Goal: Task Accomplishment & Management: Manage account settings

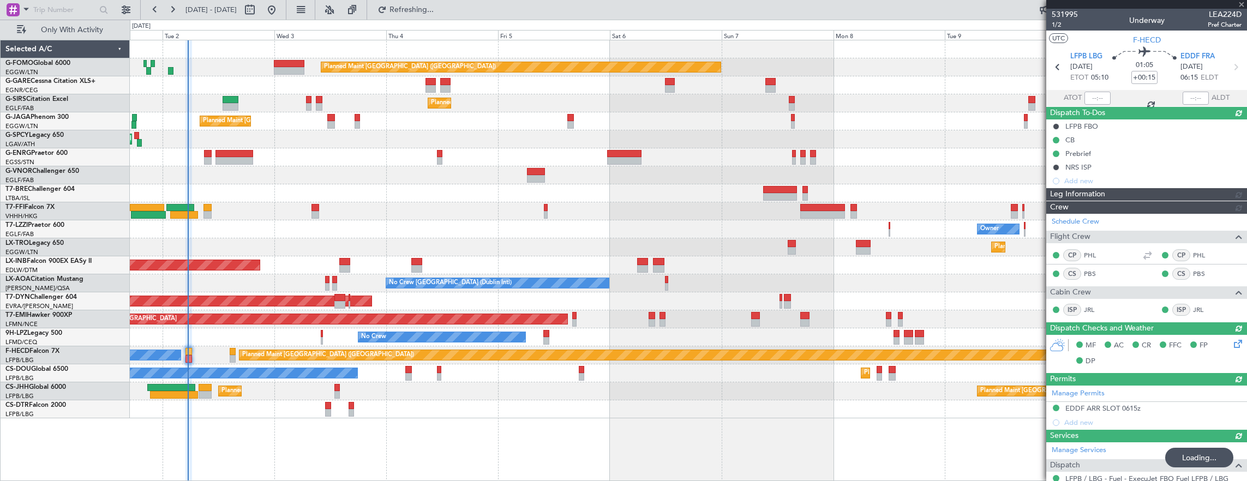
type input "05:13"
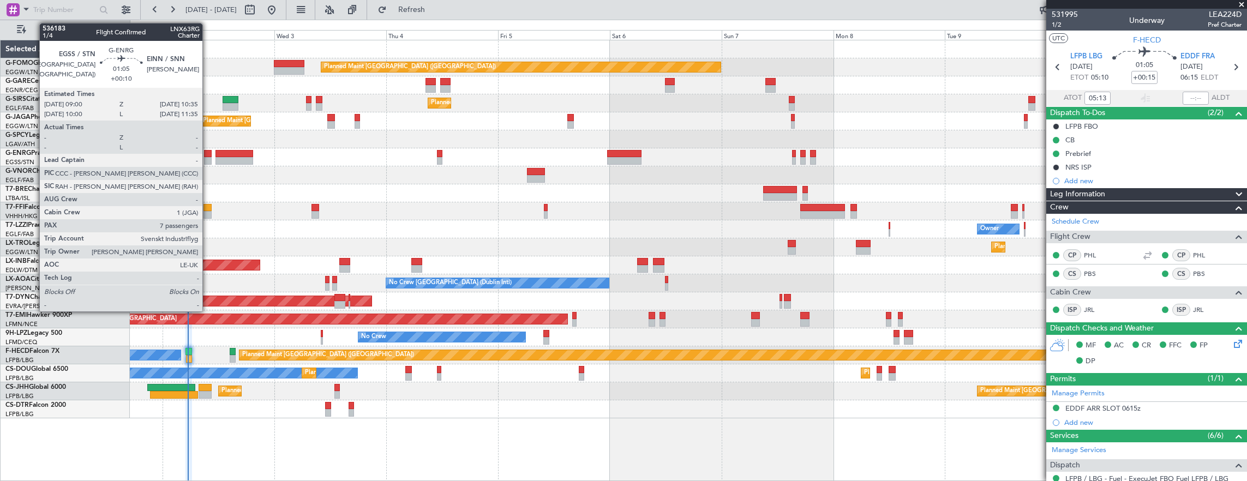
click at [208, 152] on div at bounding box center [208, 154] width 8 height 8
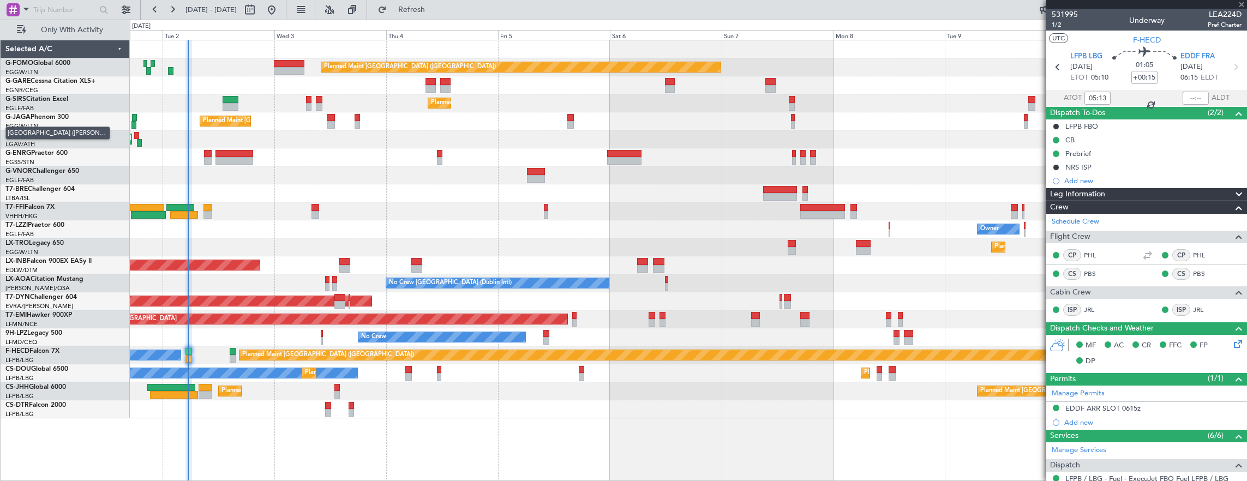
type input "+00:10"
type input "7"
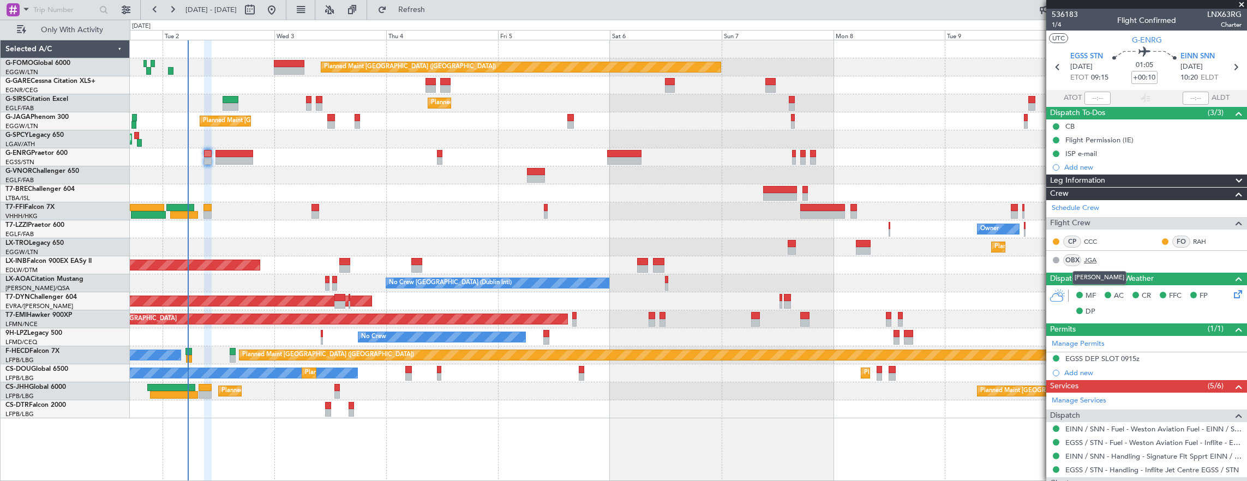
click at [1098, 260] on link "JGA" at bounding box center [1096, 260] width 25 height 10
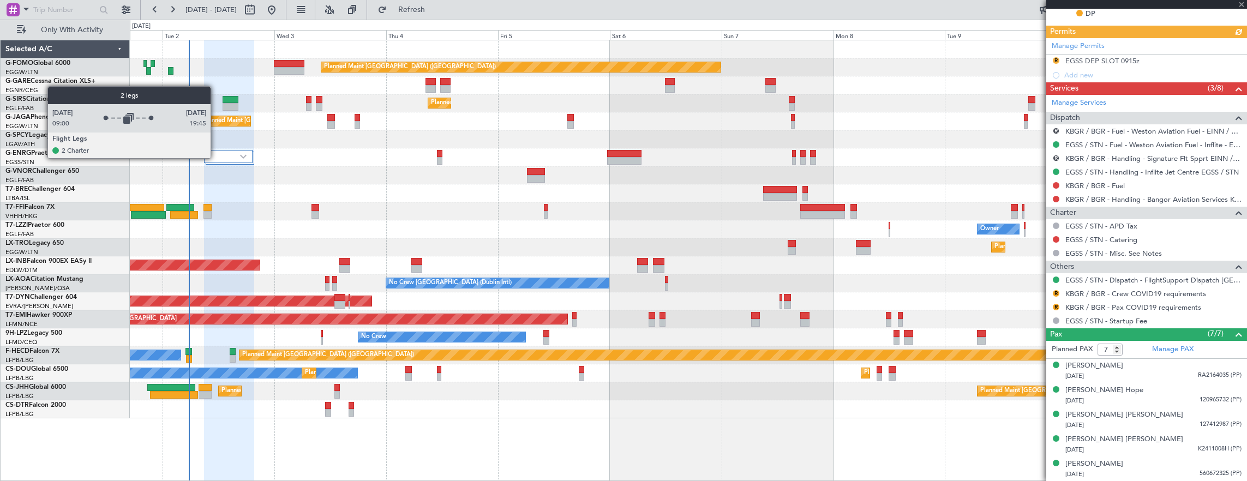
scroll to position [335, 0]
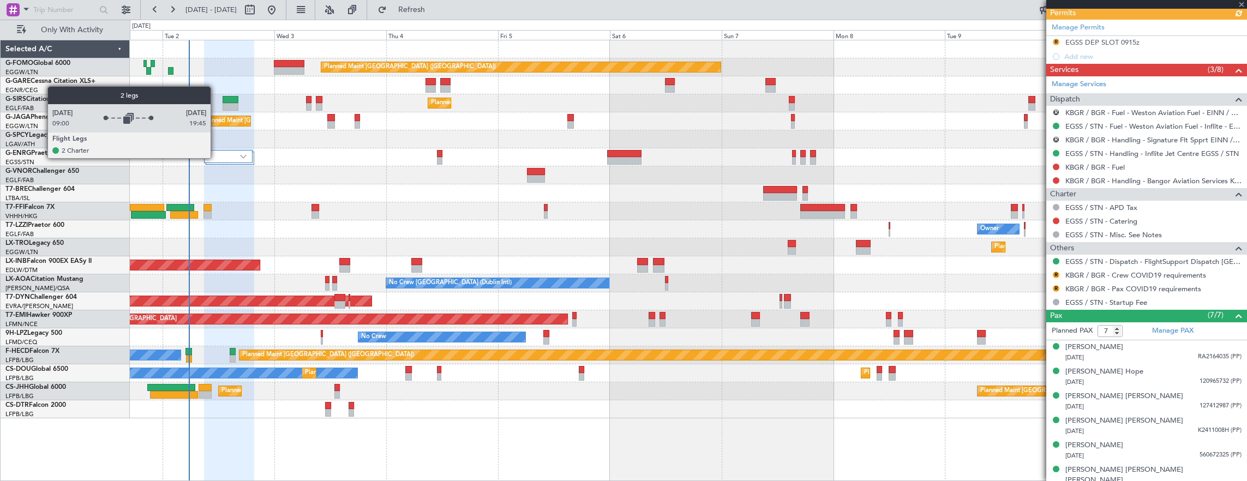
click at [216, 158] on div at bounding box center [228, 156] width 49 height 13
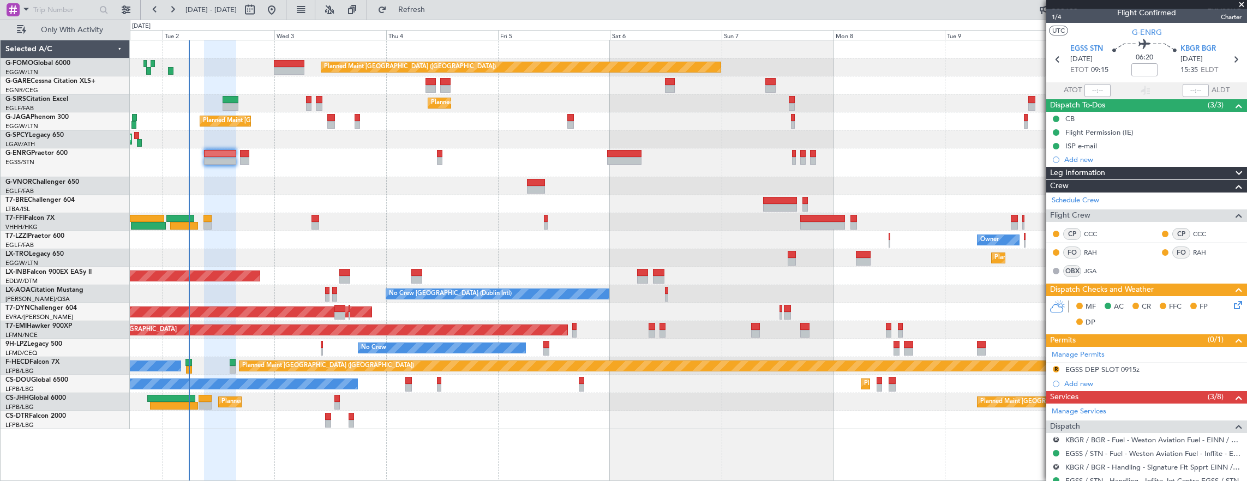
scroll to position [0, 0]
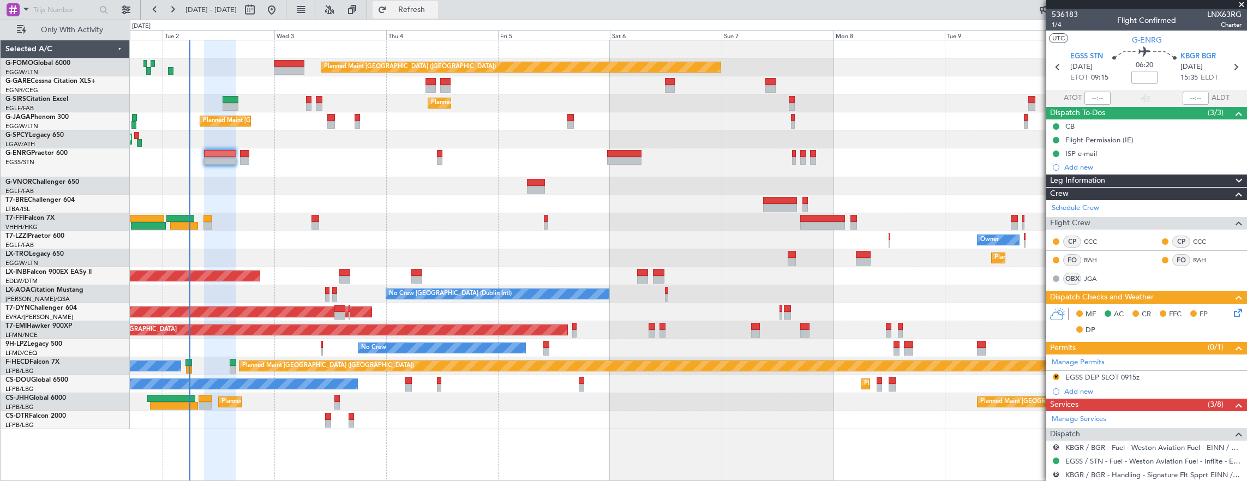
click at [428, 7] on span "Refresh" at bounding box center [412, 10] width 46 height 8
drag, startPoint x: 446, startPoint y: 15, endPoint x: 197, endPoint y: 470, distance: 518.0
click at [438, 15] on button "Refresh" at bounding box center [405, 9] width 65 height 17
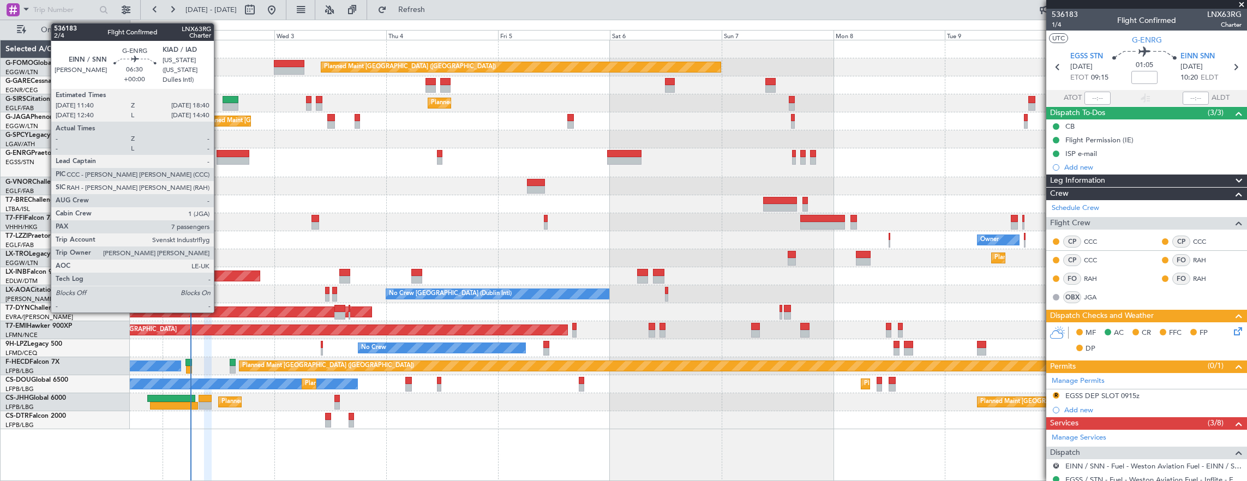
click at [219, 158] on div at bounding box center [233, 161] width 33 height 8
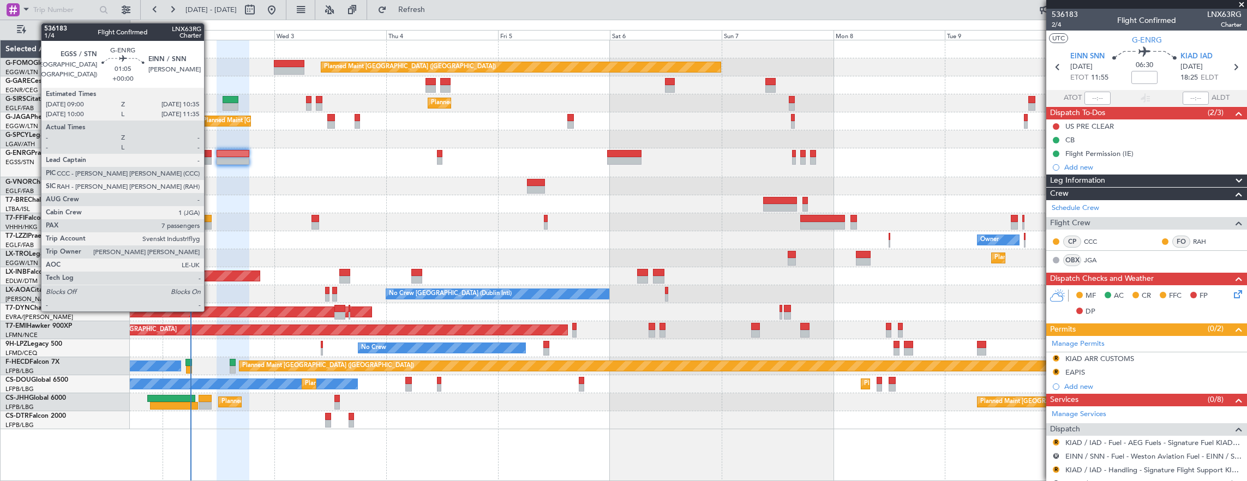
click at [209, 154] on div at bounding box center [208, 154] width 8 height 8
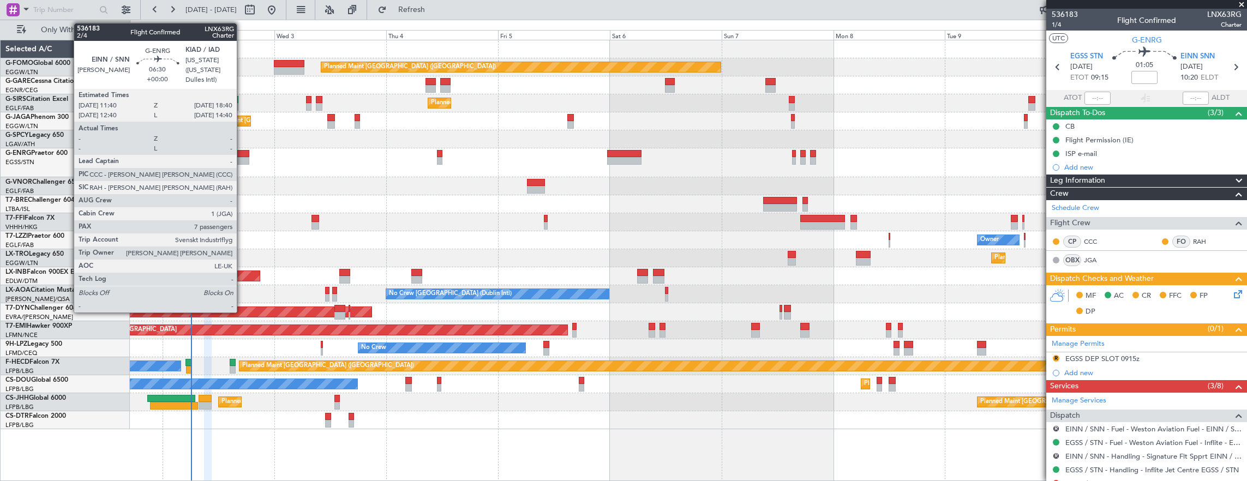
click at [242, 155] on div at bounding box center [233, 154] width 33 height 8
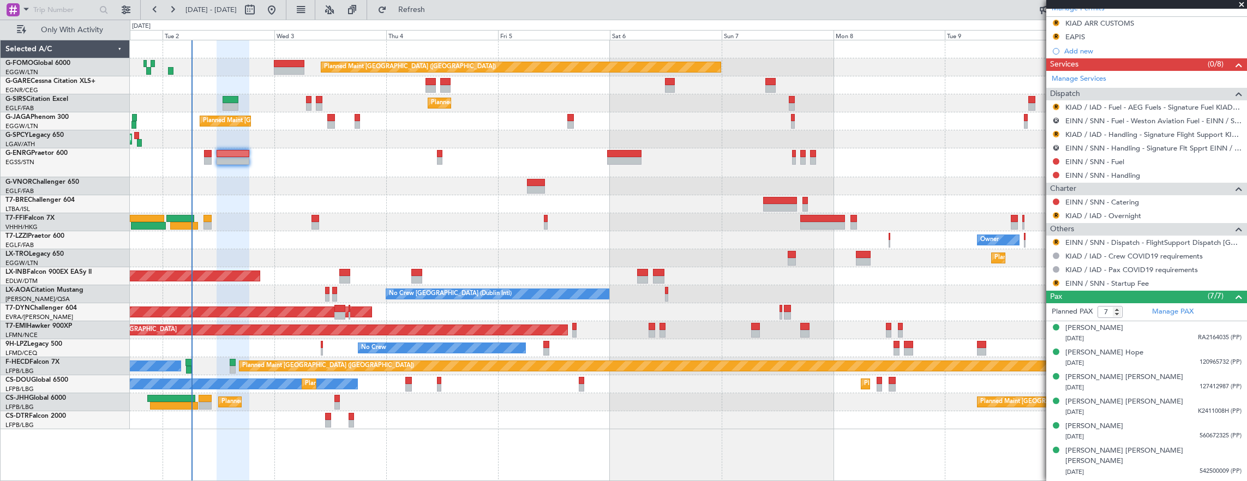
scroll to position [344, 0]
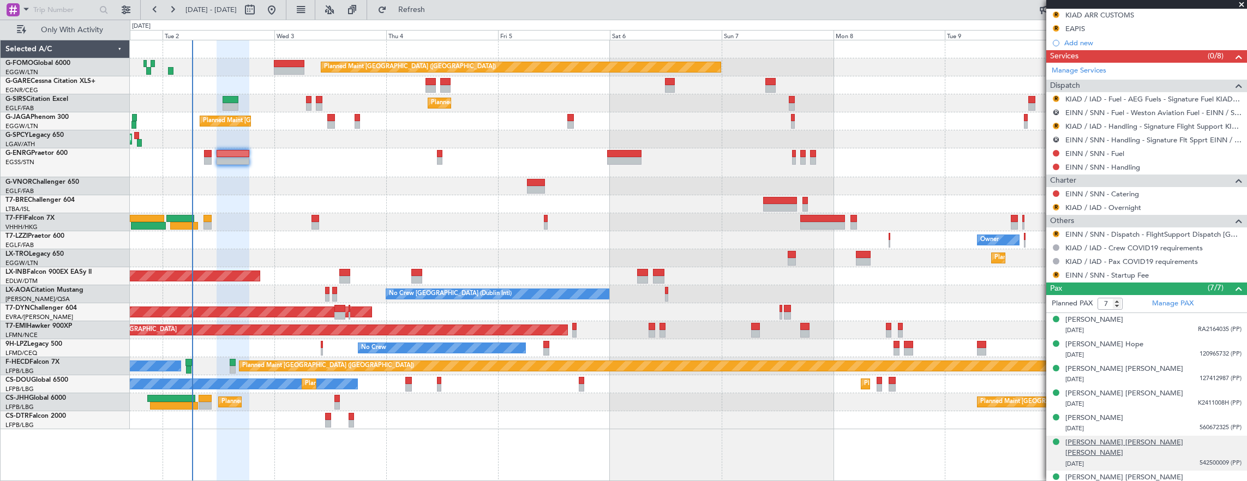
click at [1151, 442] on div "[PERSON_NAME] [PERSON_NAME] [PERSON_NAME]" at bounding box center [1153, 447] width 176 height 21
click at [434, 6] on span "Refresh" at bounding box center [412, 10] width 46 height 8
click at [432, 11] on span "Refresh" at bounding box center [412, 10] width 46 height 8
click at [367, 10] on fb-legs-stacking-toggle at bounding box center [354, 10] width 26 height 20
click at [424, 7] on span "Refresh" at bounding box center [412, 10] width 46 height 8
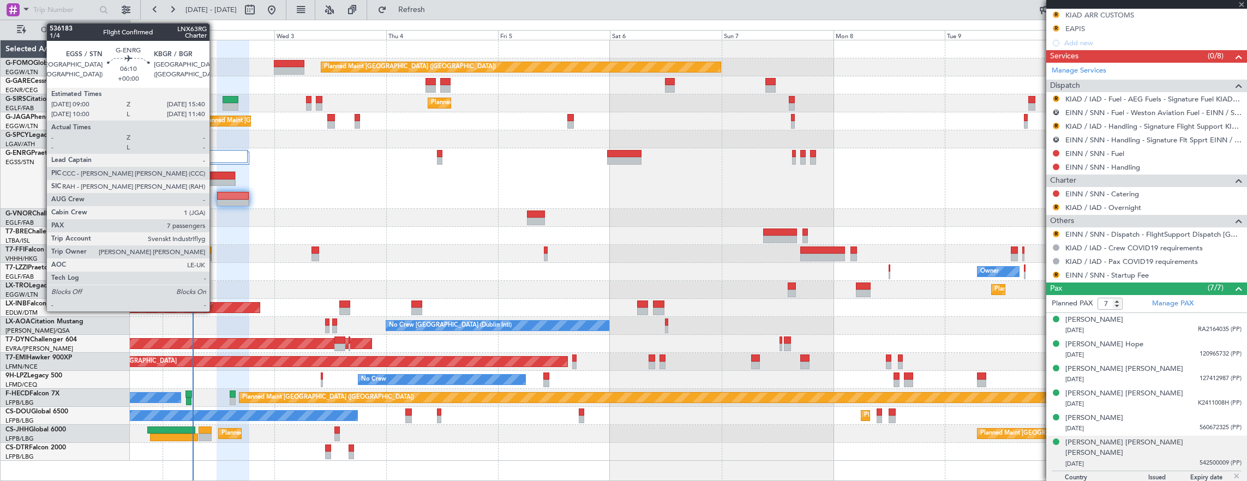
click at [215, 183] on div at bounding box center [220, 183] width 30 height 8
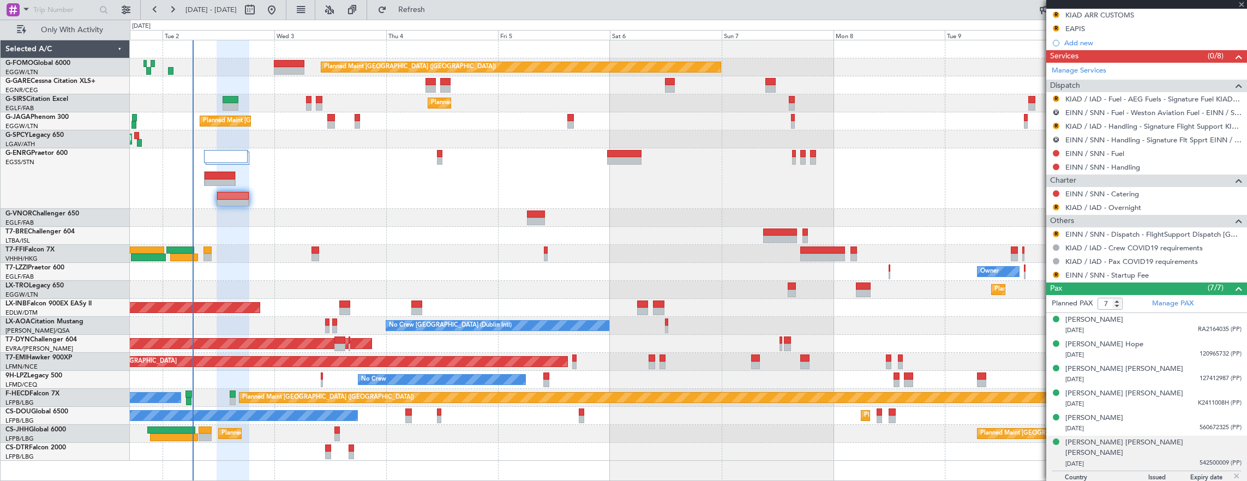
scroll to position [0, 0]
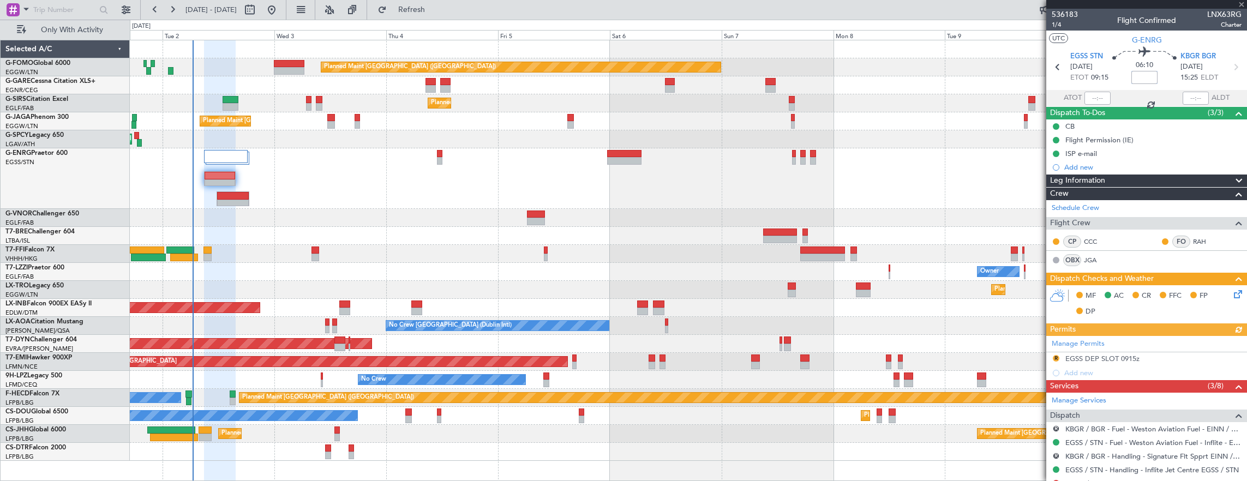
click at [1137, 74] on input at bounding box center [1144, 77] width 26 height 13
type input "+00:55"
click at [438, 3] on button "Refresh" at bounding box center [405, 9] width 65 height 17
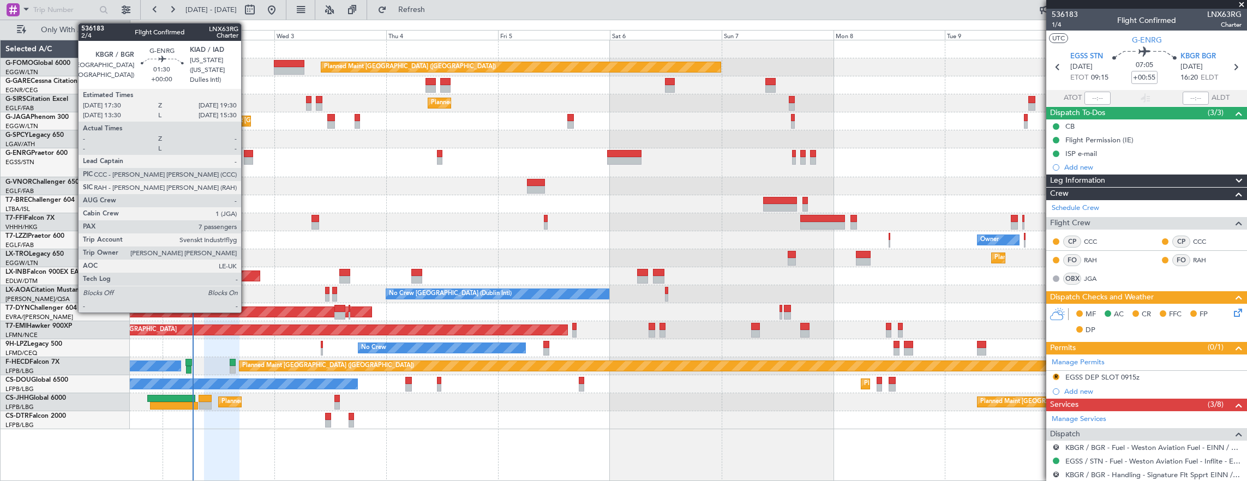
click at [247, 160] on div at bounding box center [249, 161] width 10 height 8
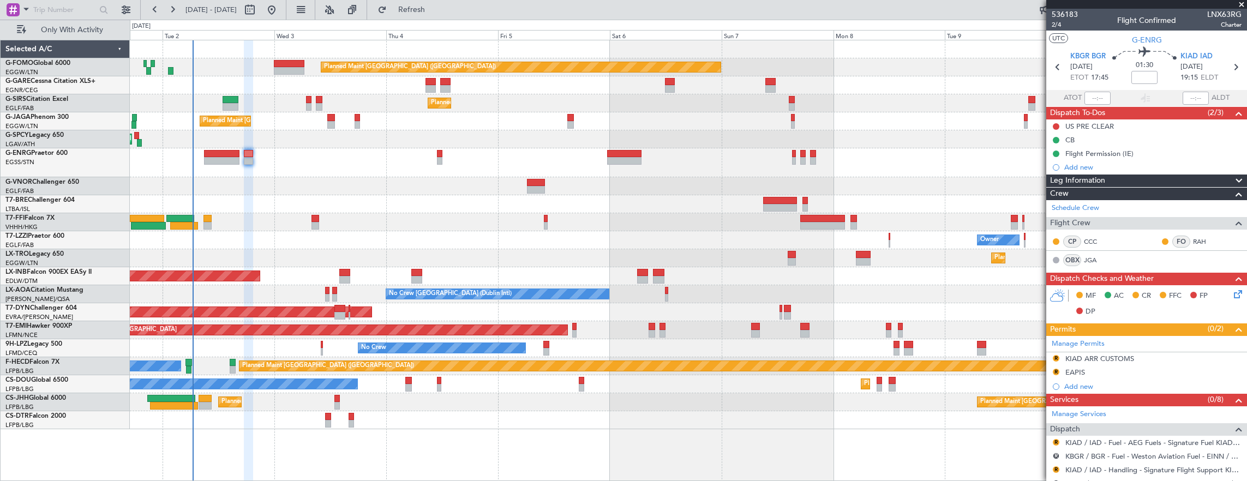
click at [1142, 85] on nimbus-time-variation at bounding box center [1144, 79] width 26 height 17
click at [1141, 75] on input at bounding box center [1144, 77] width 26 height 13
click at [1054, 152] on button at bounding box center [1056, 154] width 7 height 7
drag, startPoint x: 1048, startPoint y: 218, endPoint x: 1050, endPoint y: 178, distance: 39.3
click at [1048, 218] on span "Cancelled" at bounding box center [1057, 217] width 31 height 11
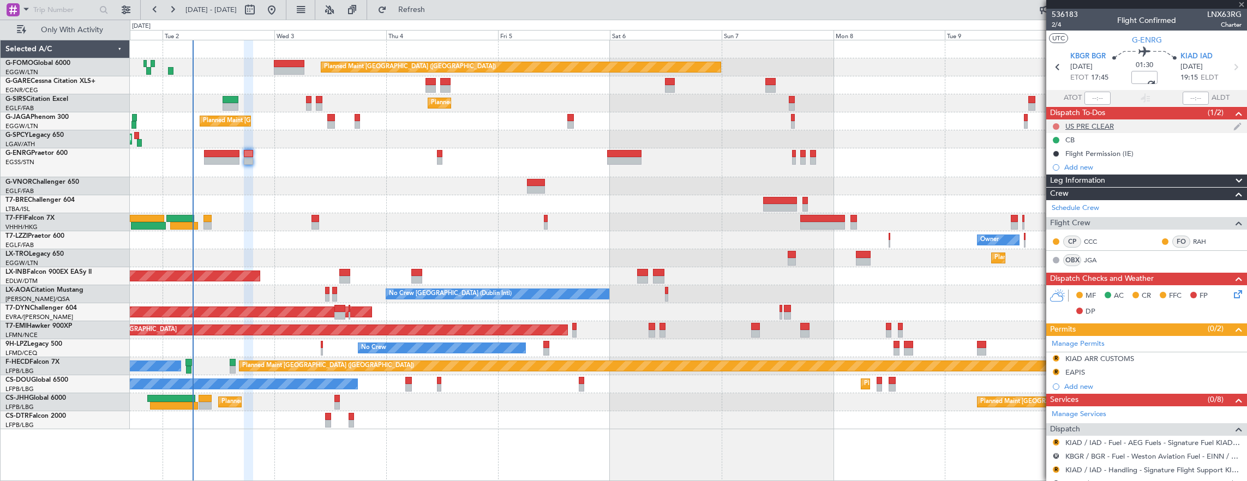
click at [1056, 124] on button at bounding box center [1056, 126] width 7 height 7
click at [1052, 189] on span "Cancelled" at bounding box center [1058, 190] width 31 height 11
click at [1139, 75] on input "-00:05" at bounding box center [1144, 77] width 26 height 13
type input "+00:00"
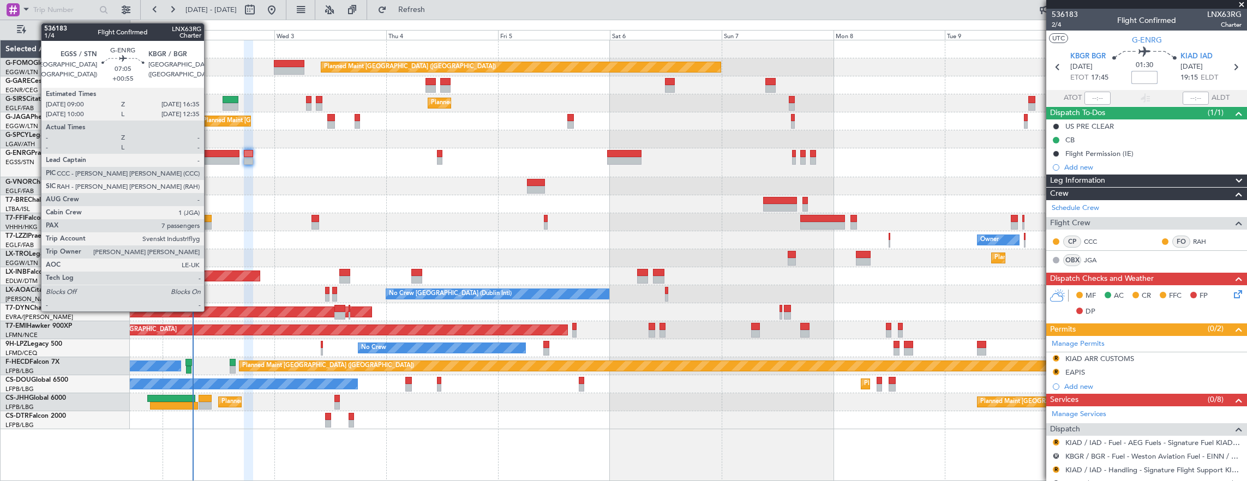
click at [209, 154] on div at bounding box center [221, 154] width 35 height 8
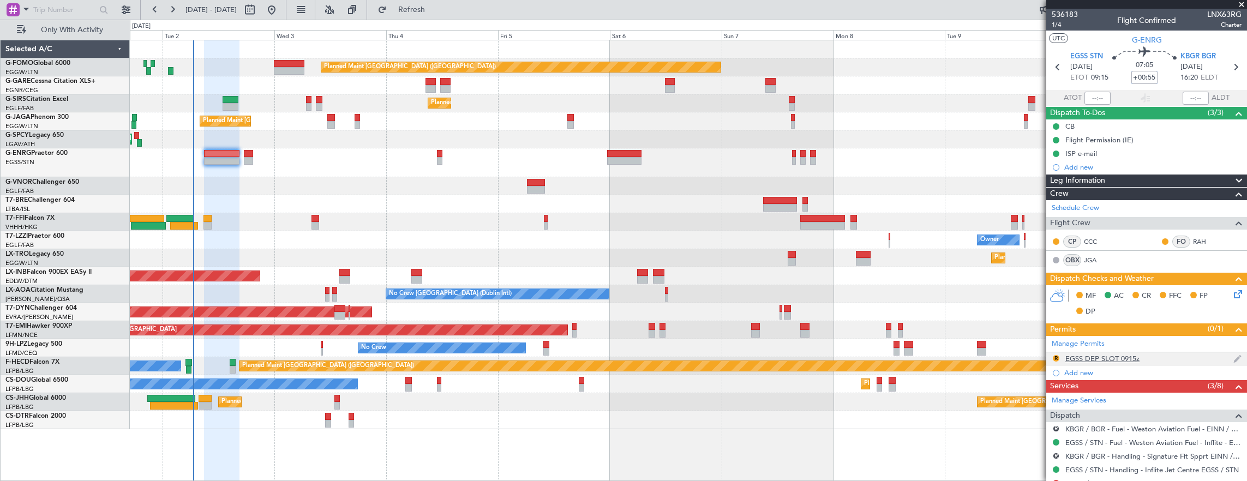
scroll to position [164, 0]
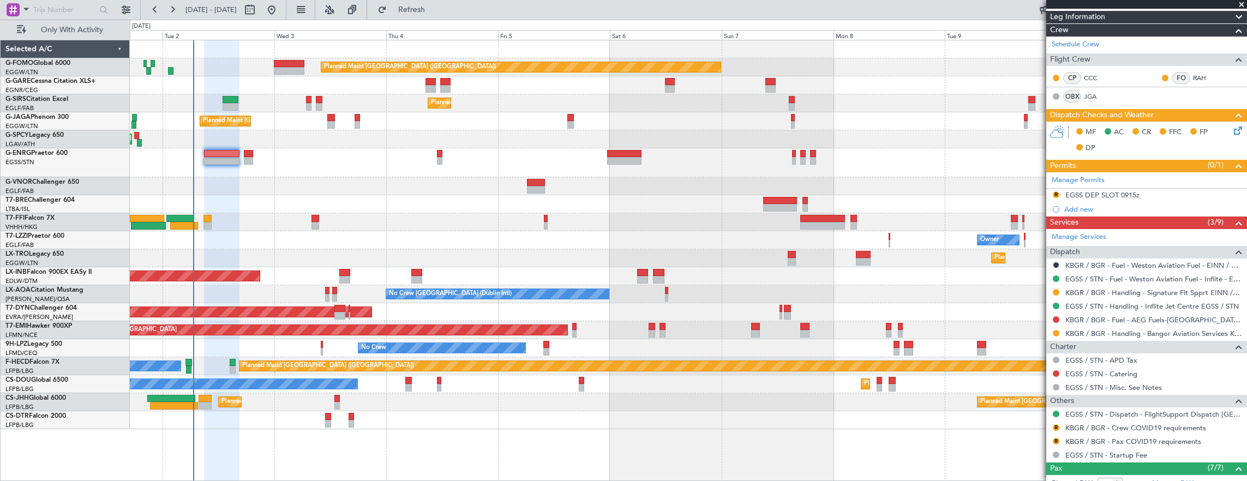
click at [212, 397] on div "Planned Maint [GEOGRAPHIC_DATA] ([GEOGRAPHIC_DATA]) Planned Maint [GEOGRAPHIC_D…" at bounding box center [688, 402] width 1117 height 18
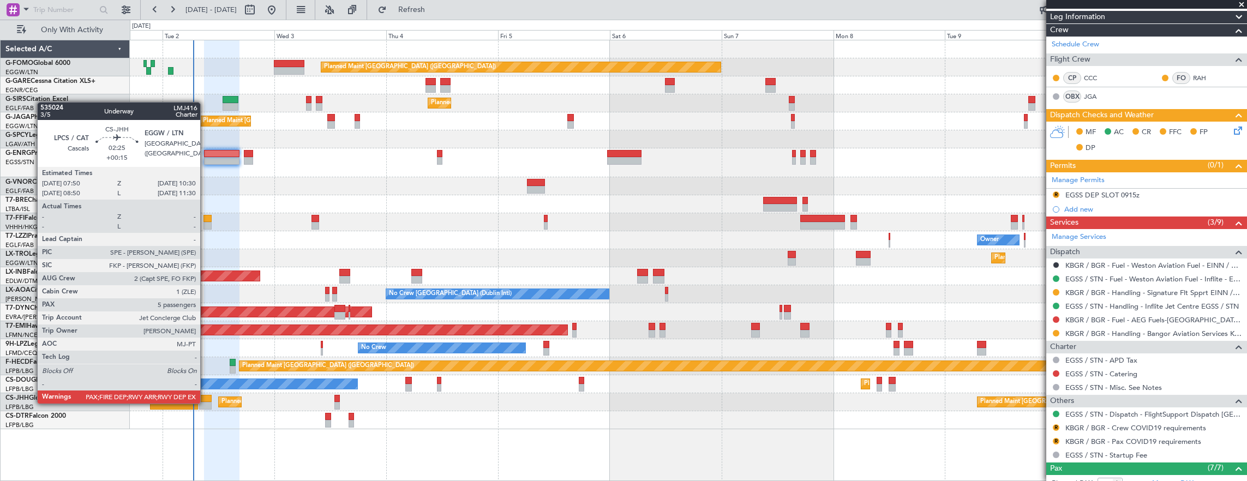
click at [206, 403] on div at bounding box center [205, 406] width 13 height 8
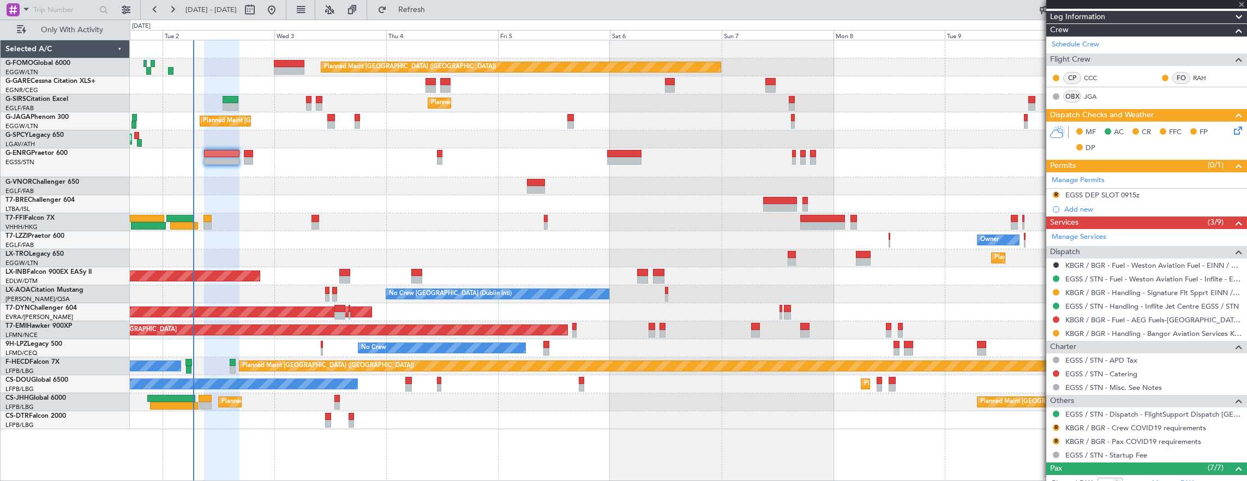
type input "+00:15"
type input "5"
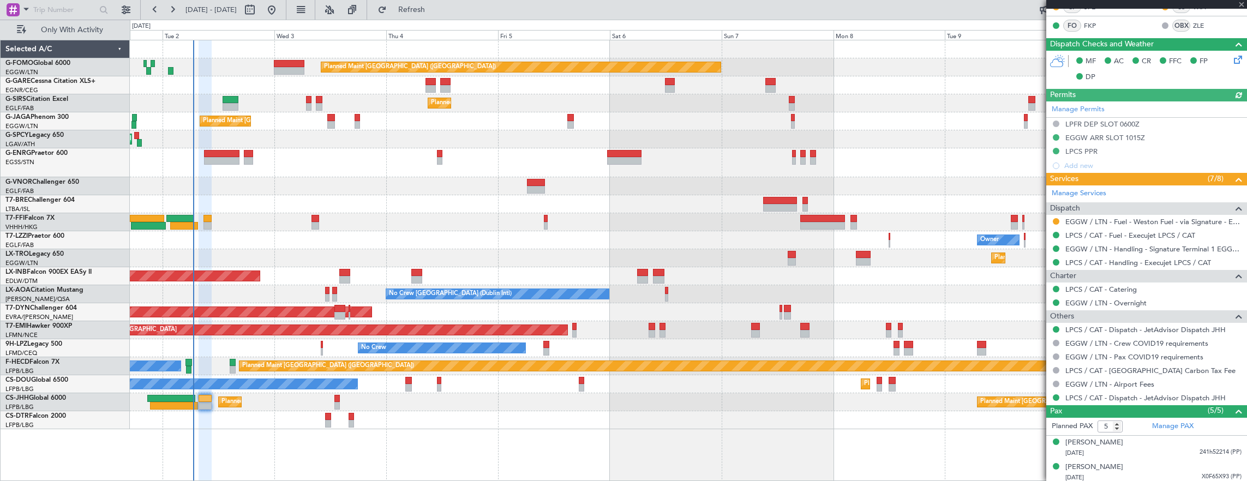
scroll to position [327, 0]
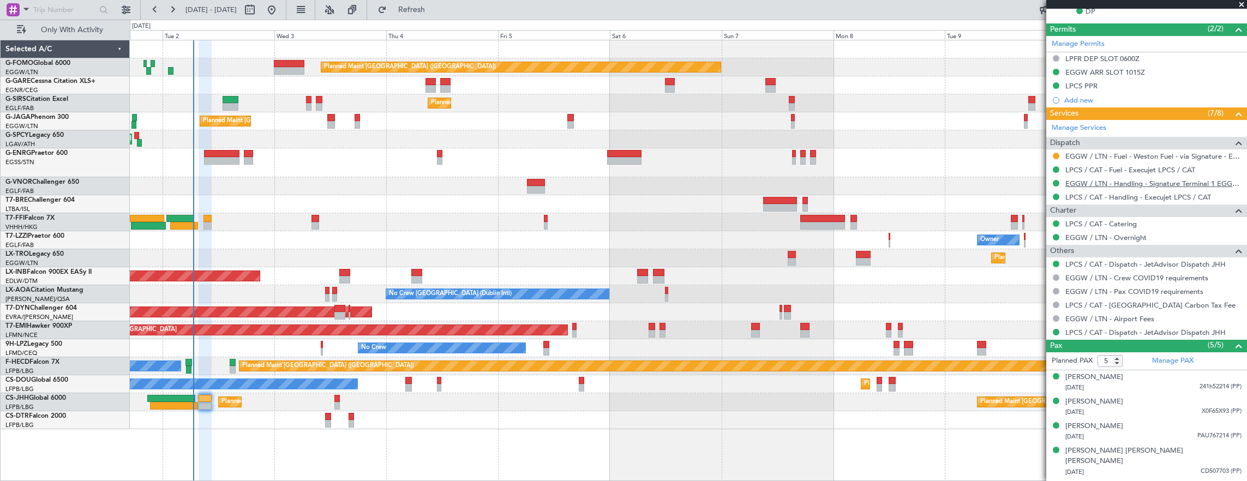
click at [1098, 179] on link "EGGW / LTN - Handling - Signature Terminal 1 EGGW / LTN" at bounding box center [1153, 183] width 176 height 9
click at [228, 165] on div at bounding box center [688, 162] width 1117 height 29
click at [228, 154] on div at bounding box center [221, 154] width 35 height 8
type input "+00:55"
type input "7"
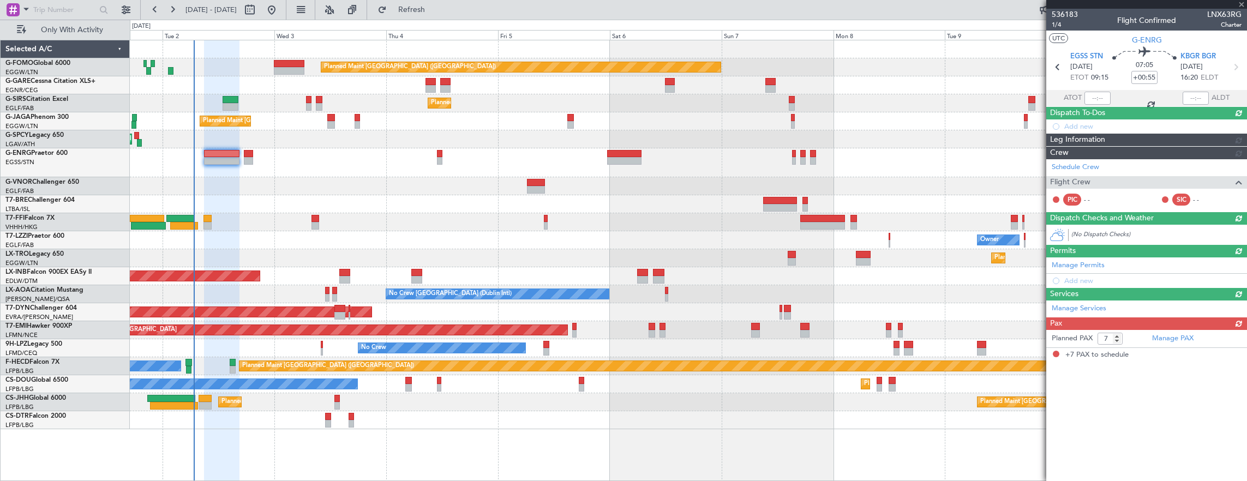
scroll to position [0, 0]
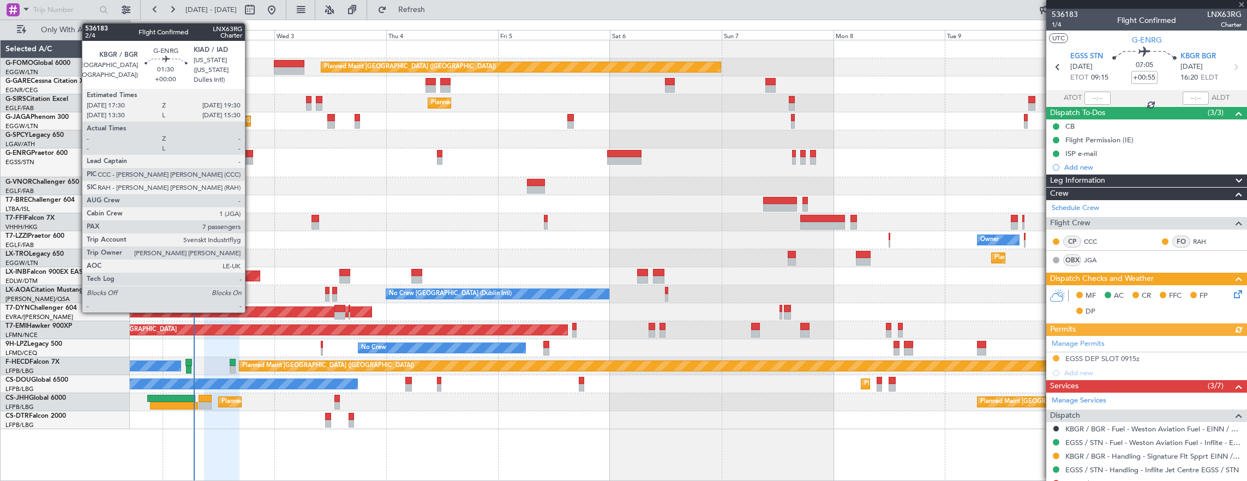
click at [250, 154] on div at bounding box center [249, 154] width 10 height 8
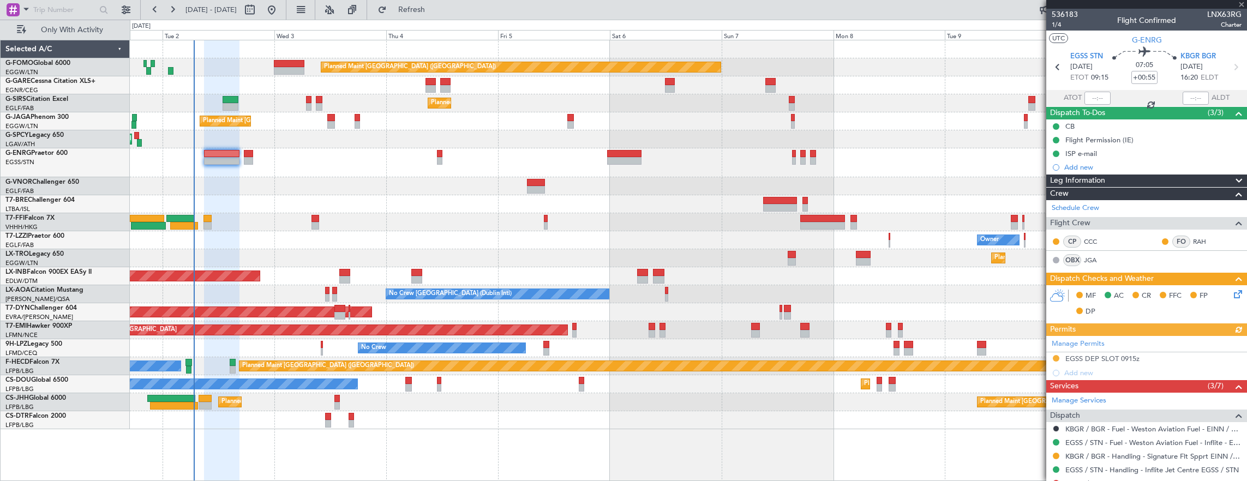
click at [250, 154] on div at bounding box center [249, 154] width 10 height 8
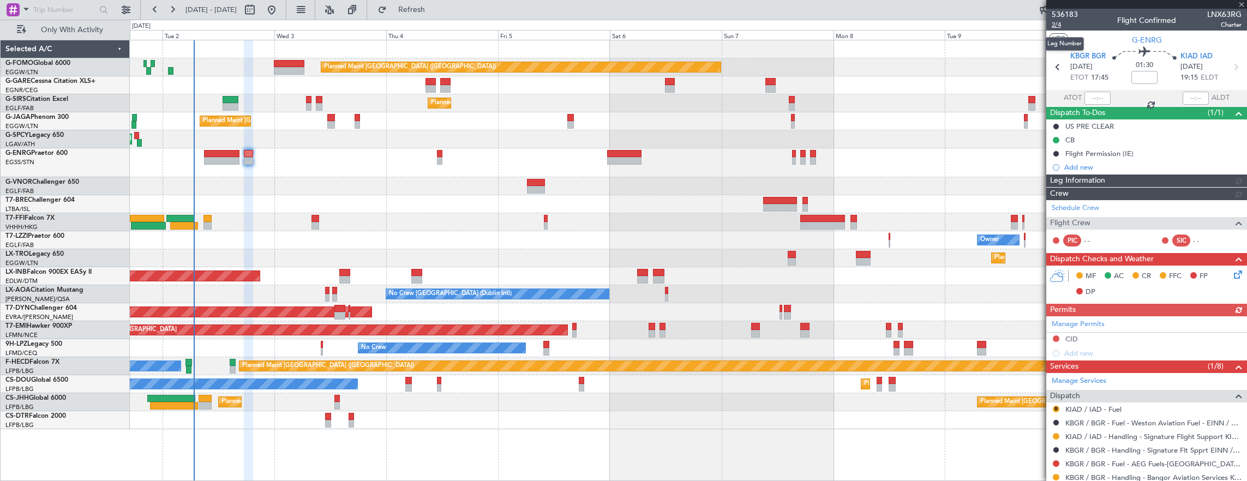
click at [1059, 26] on span "2/4" at bounding box center [1065, 24] width 26 height 9
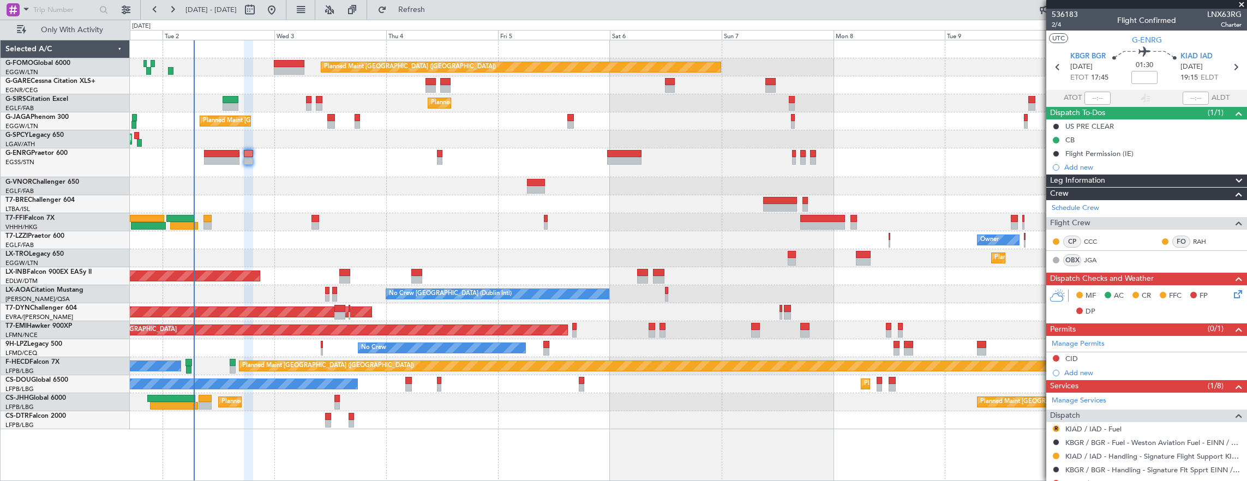
click at [213, 154] on div at bounding box center [221, 154] width 35 height 8
type input "+00:55"
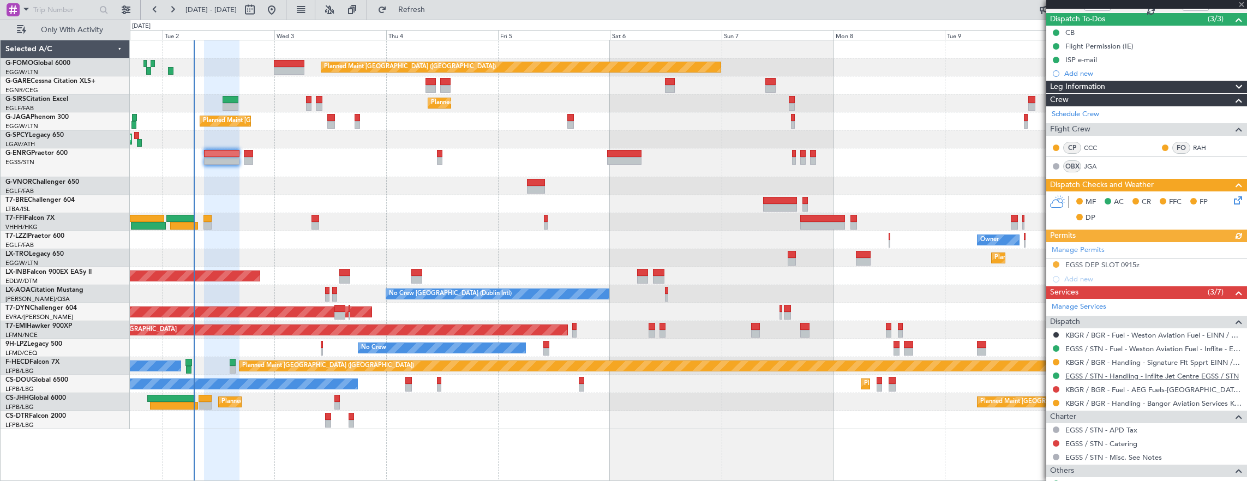
scroll to position [164, 0]
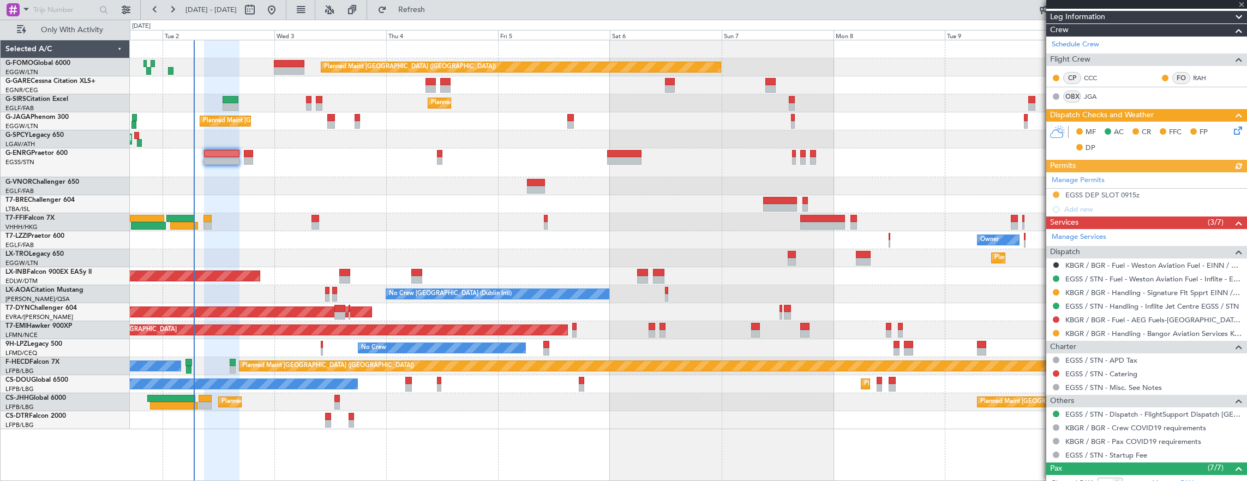
click at [1052, 192] on div "Manage Permits EGSS DEP SLOT 0915z Add new" at bounding box center [1146, 194] width 201 height 44
click at [1057, 193] on div "Manage Permits EGSS DEP SLOT 0915z Add new" at bounding box center [1146, 194] width 201 height 44
click at [1056, 196] on div "Manage Permits EGSS DEP SLOT 0915z Add new" at bounding box center [1146, 194] width 201 height 44
click at [1055, 193] on button at bounding box center [1056, 194] width 7 height 7
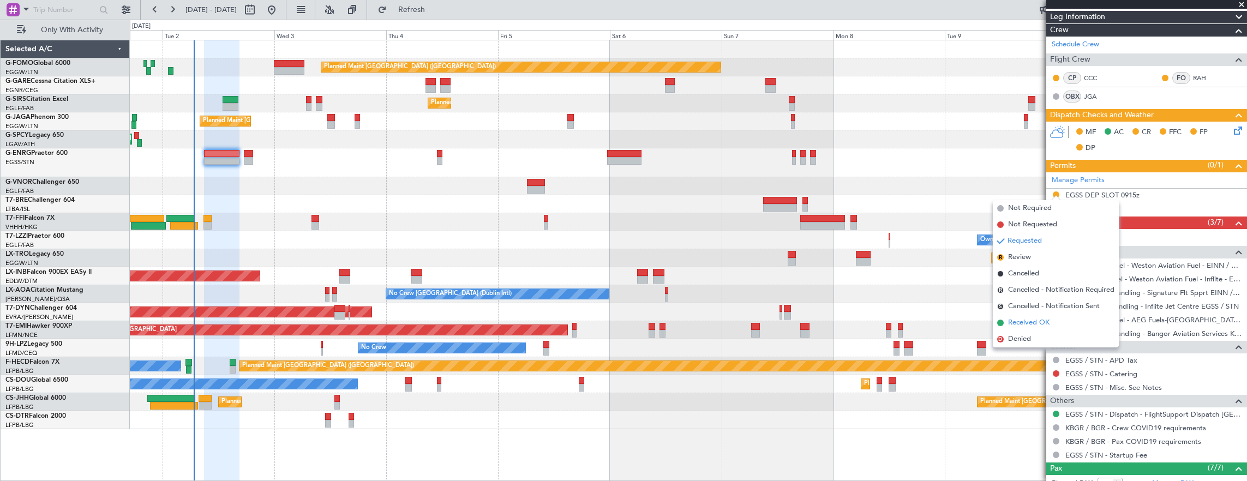
click at [1040, 323] on span "Received OK" at bounding box center [1028, 322] width 41 height 11
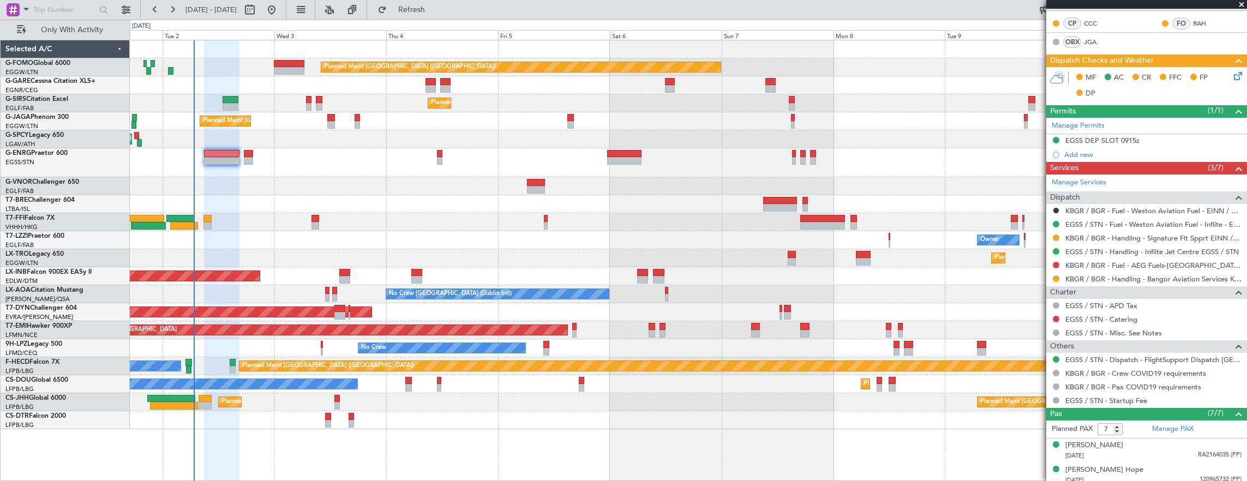
scroll to position [0, 0]
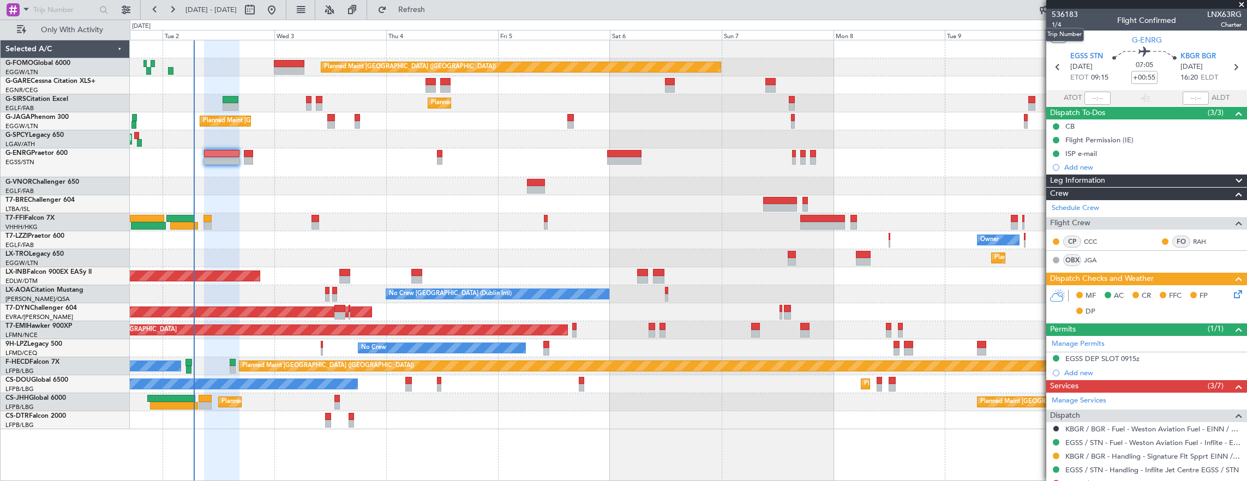
click at [1052, 27] on mat-tooltip-component "Trip Number" at bounding box center [1065, 34] width 54 height 29
click at [1064, 25] on span "1/4" at bounding box center [1065, 24] width 26 height 9
click at [1057, 23] on span "1/4" at bounding box center [1065, 24] width 26 height 9
click at [1059, 26] on span "1/4" at bounding box center [1065, 24] width 26 height 9
click at [1154, 153] on div "ISP e-mail" at bounding box center [1146, 154] width 201 height 14
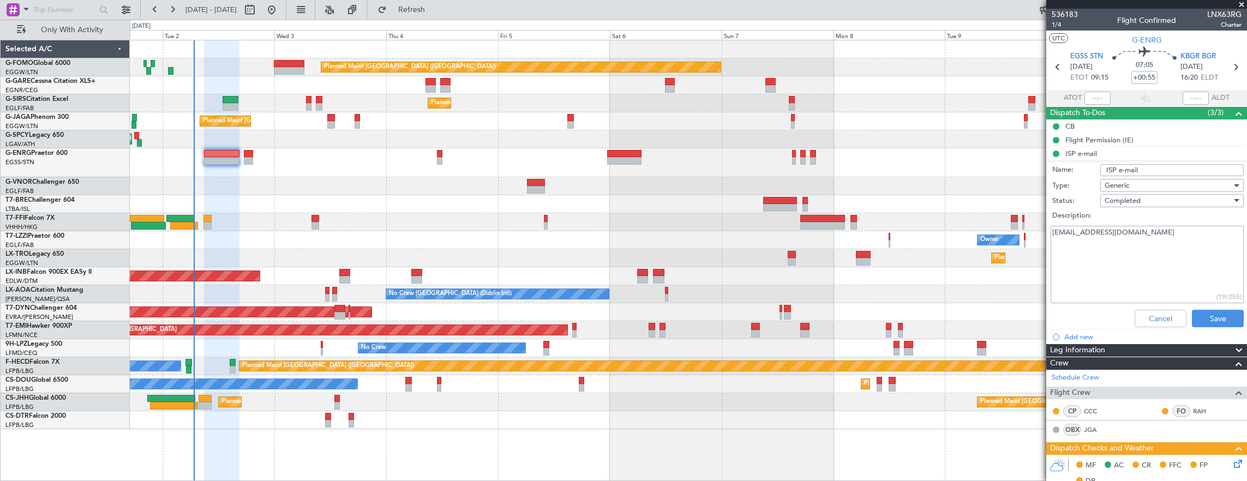
click at [1143, 227] on textarea "jogarrod@live.co.uk" at bounding box center [1147, 265] width 193 height 78
click at [1058, 29] on body "01 Sep 2025 - 11 Sep 2025 Refreshing... Quick Links Only With Activity Planned …" at bounding box center [623, 240] width 1247 height 481
click at [1058, 25] on span "1/4" at bounding box center [1065, 24] width 26 height 9
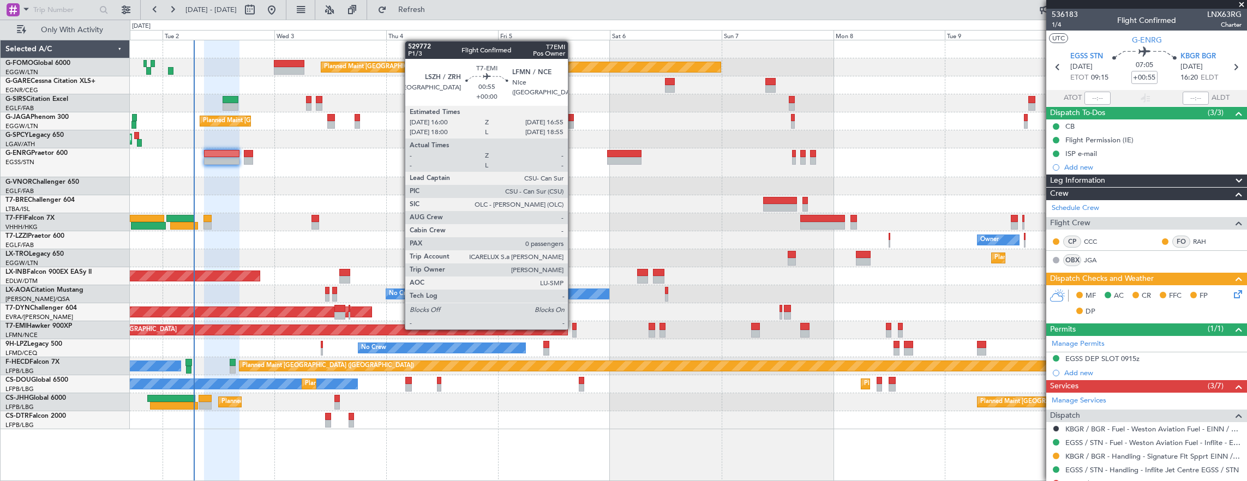
click at [573, 328] on div at bounding box center [574, 327] width 4 height 8
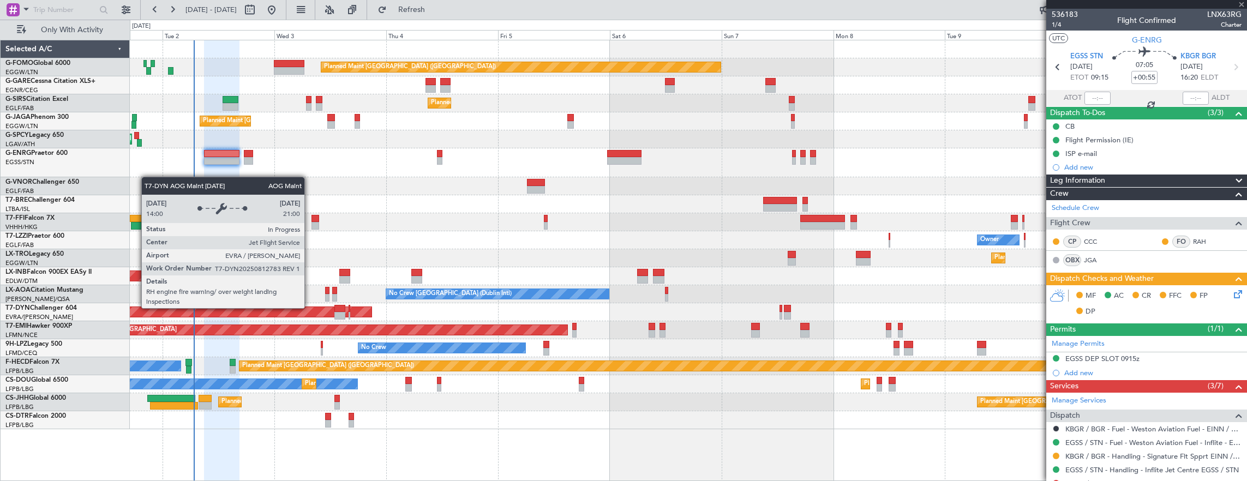
type input "0"
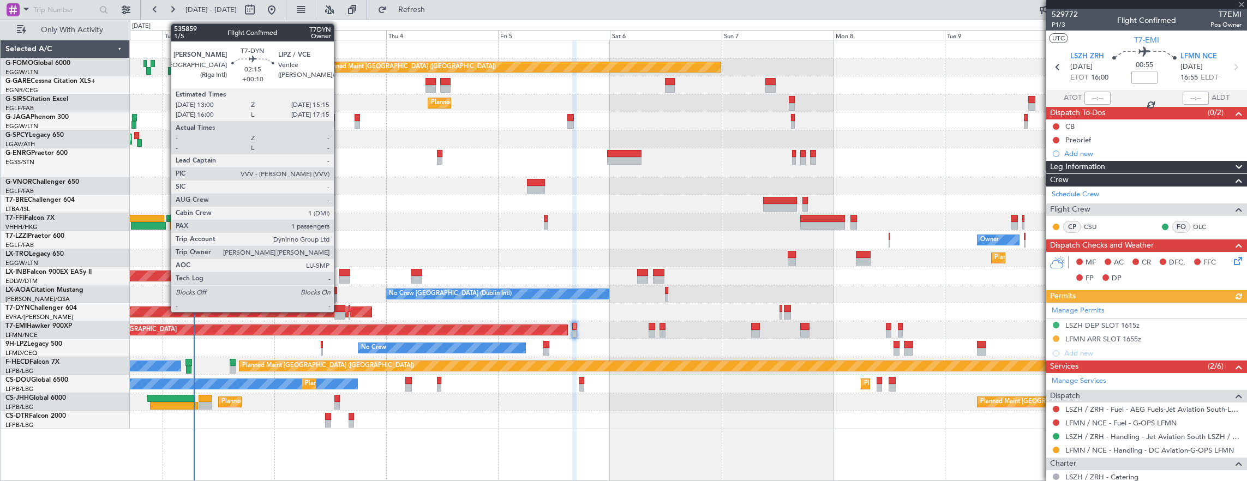
click at [339, 311] on div at bounding box center [339, 309] width 11 height 8
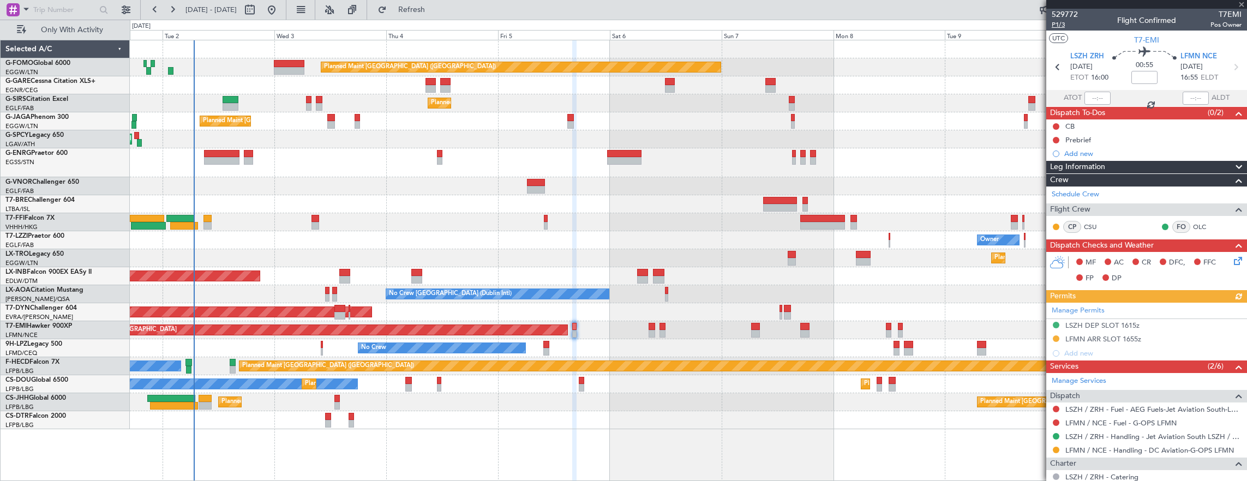
type input "+00:10"
type input "1"
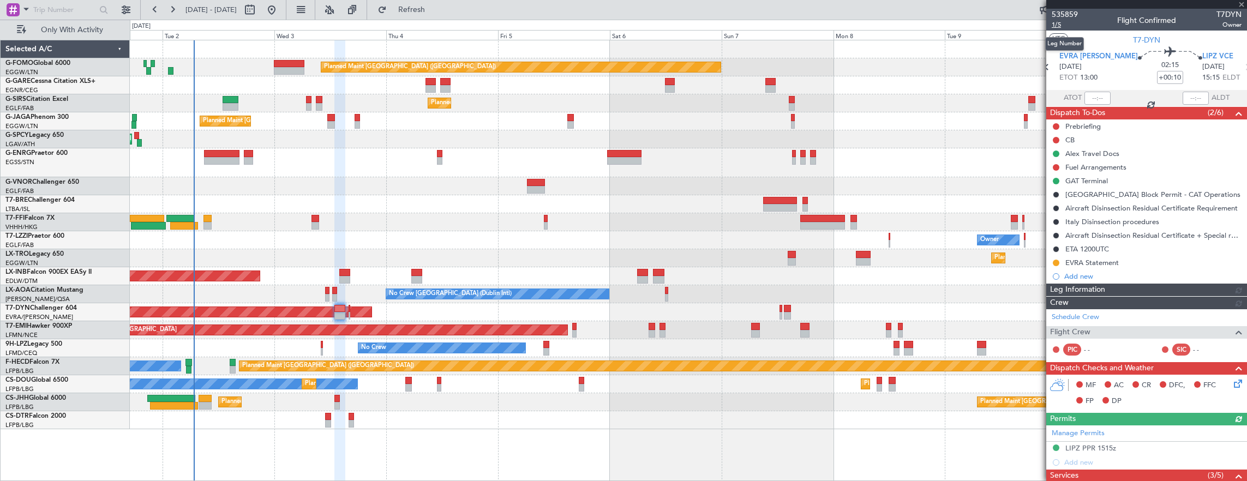
click at [1060, 21] on span "1/5" at bounding box center [1065, 24] width 26 height 9
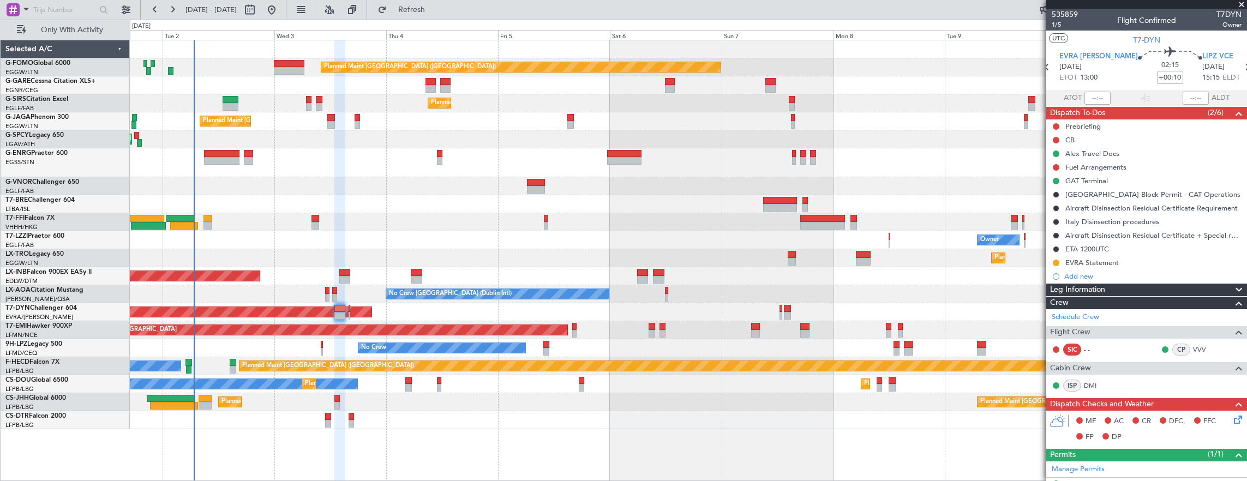
click at [187, 164] on div at bounding box center [688, 162] width 1117 height 29
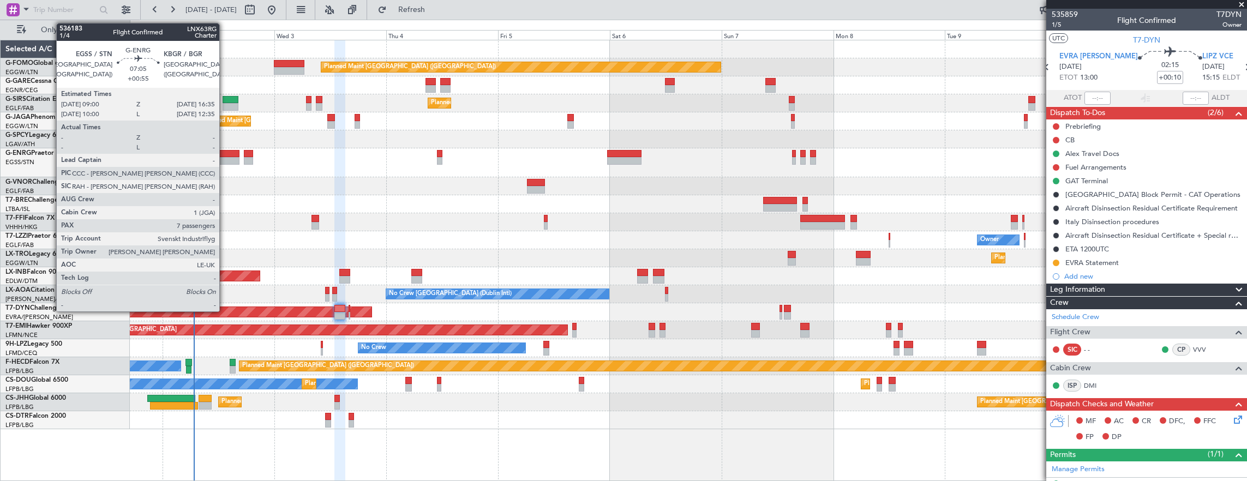
click at [225, 156] on div at bounding box center [221, 154] width 35 height 8
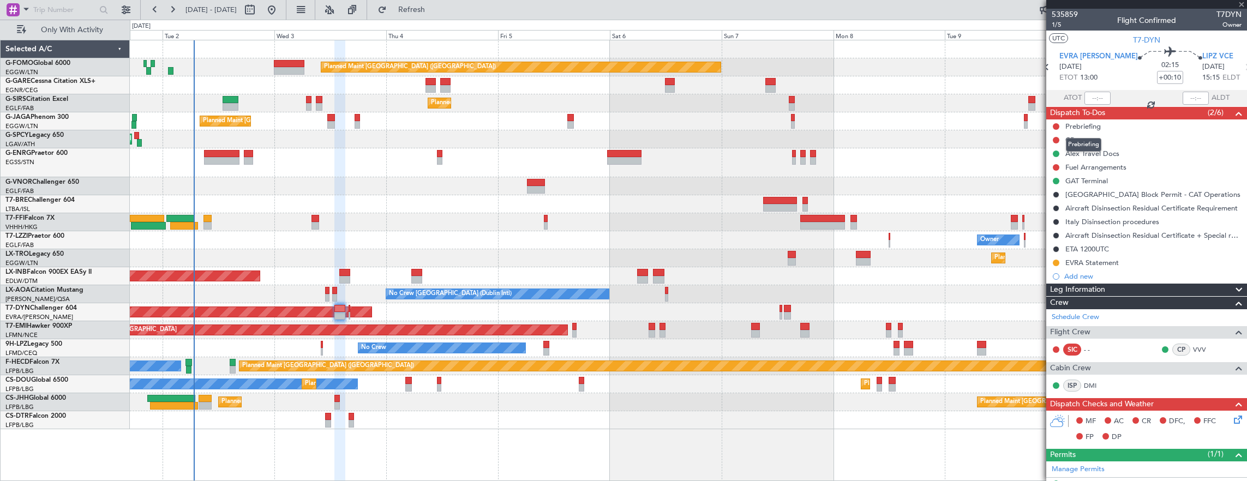
type input "+00:55"
type input "7"
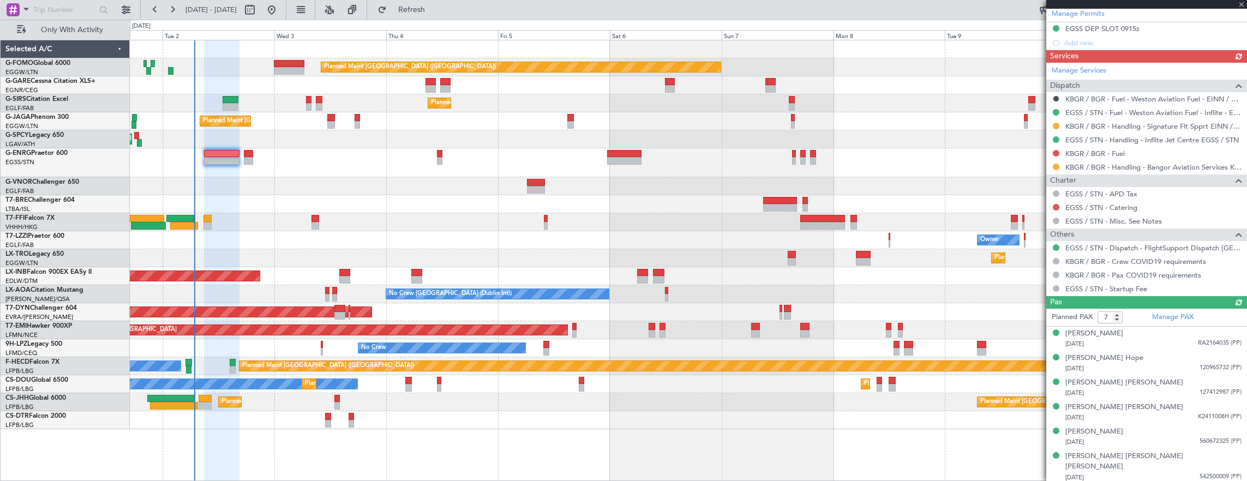
scroll to position [358, 0]
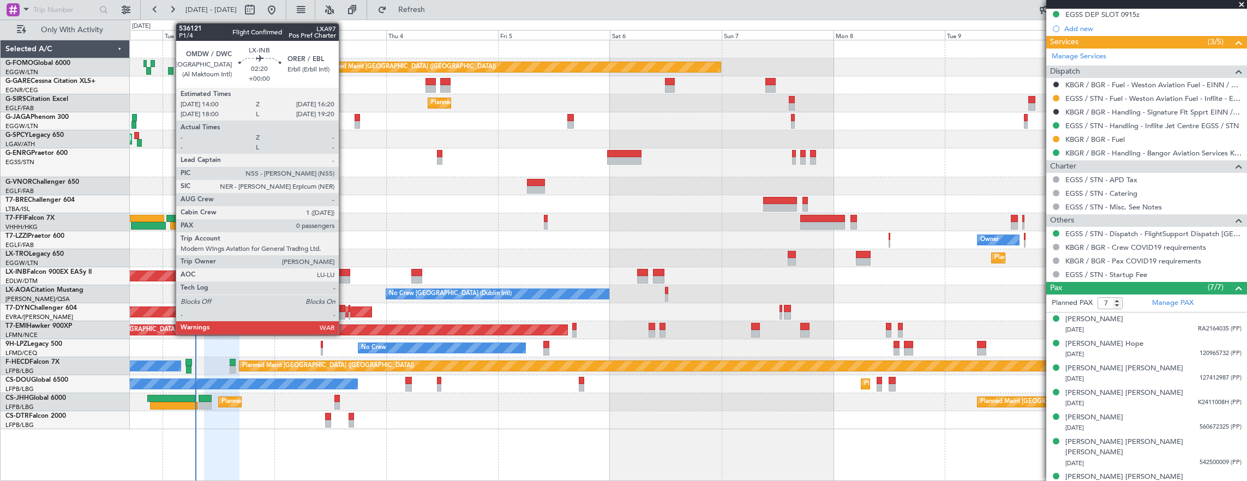
click at [341, 272] on div at bounding box center [344, 273] width 11 height 8
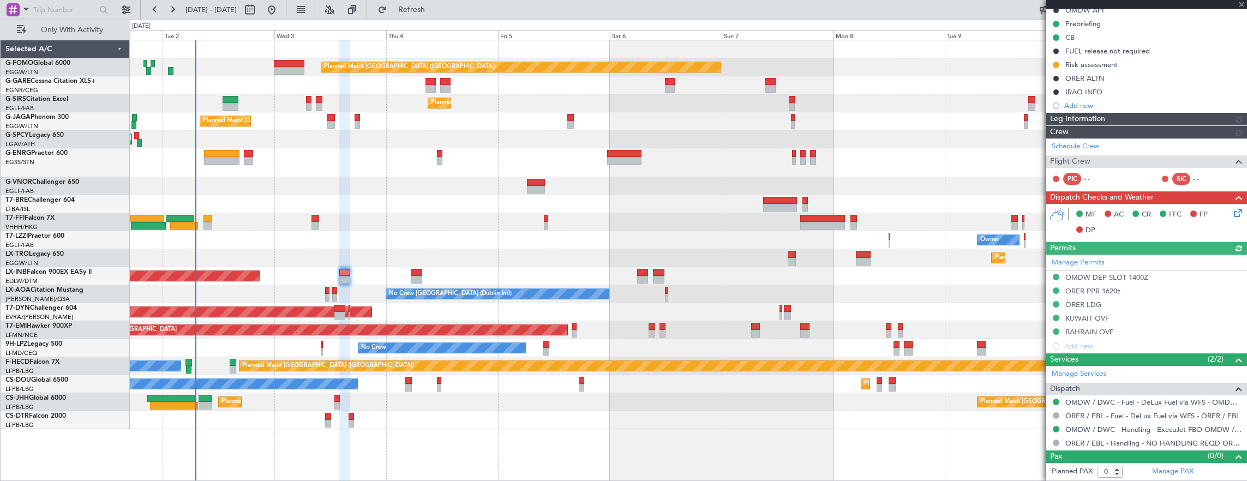
scroll to position [0, 0]
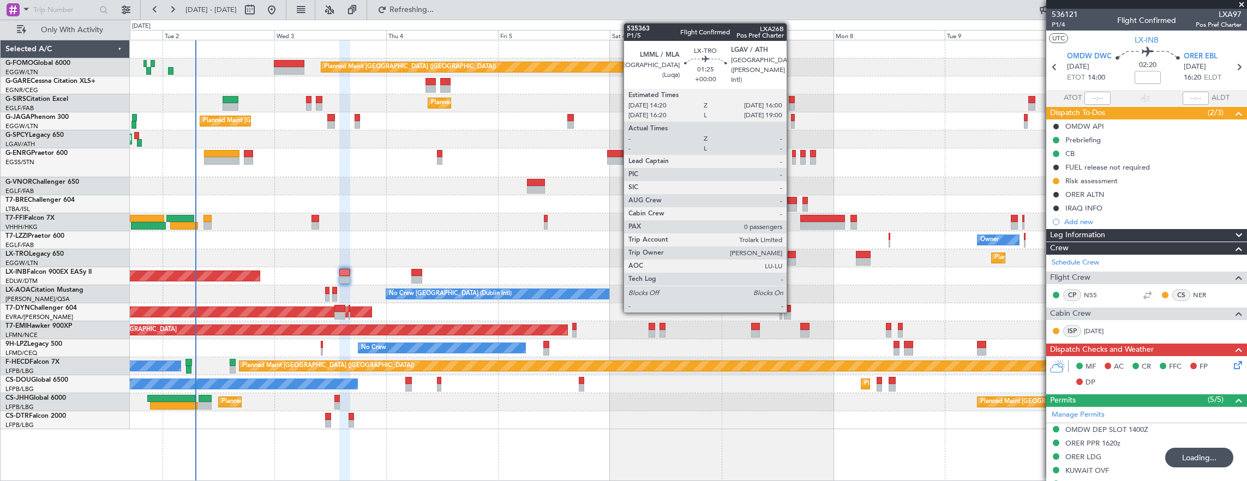
click at [792, 255] on div at bounding box center [792, 255] width 8 height 8
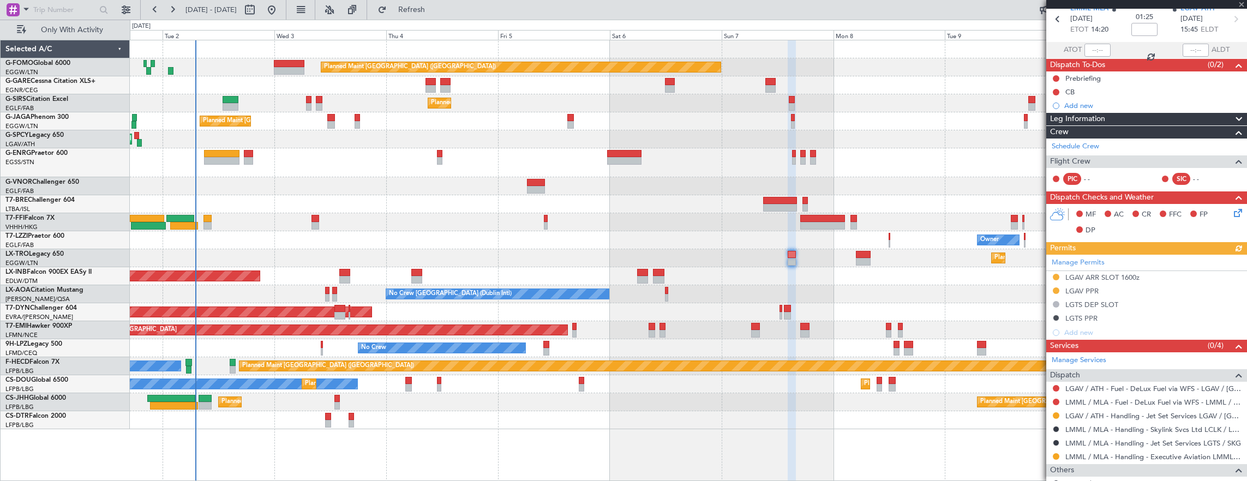
scroll to position [55, 0]
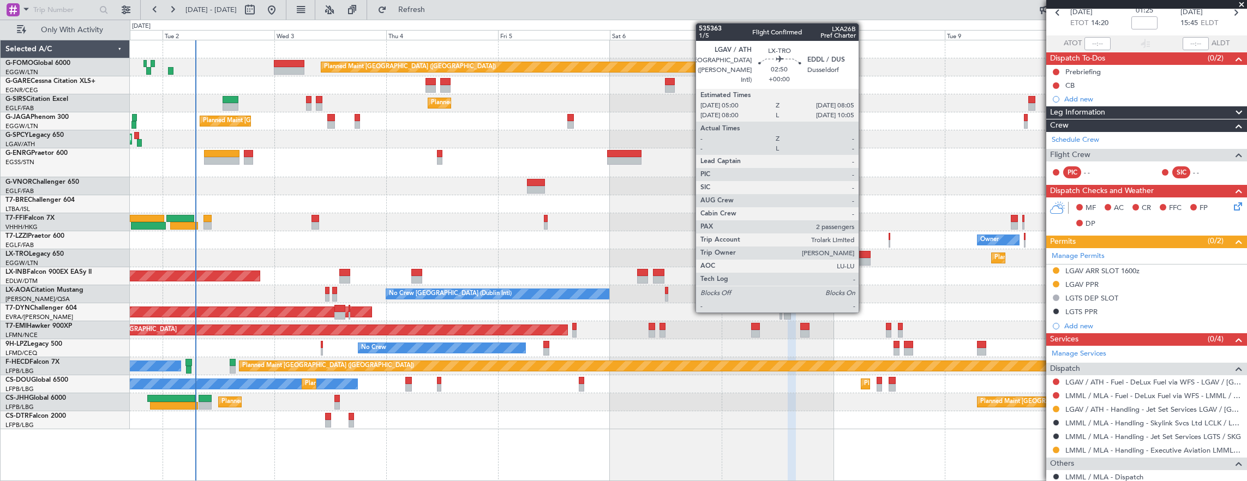
click at [864, 253] on div at bounding box center [863, 255] width 15 height 8
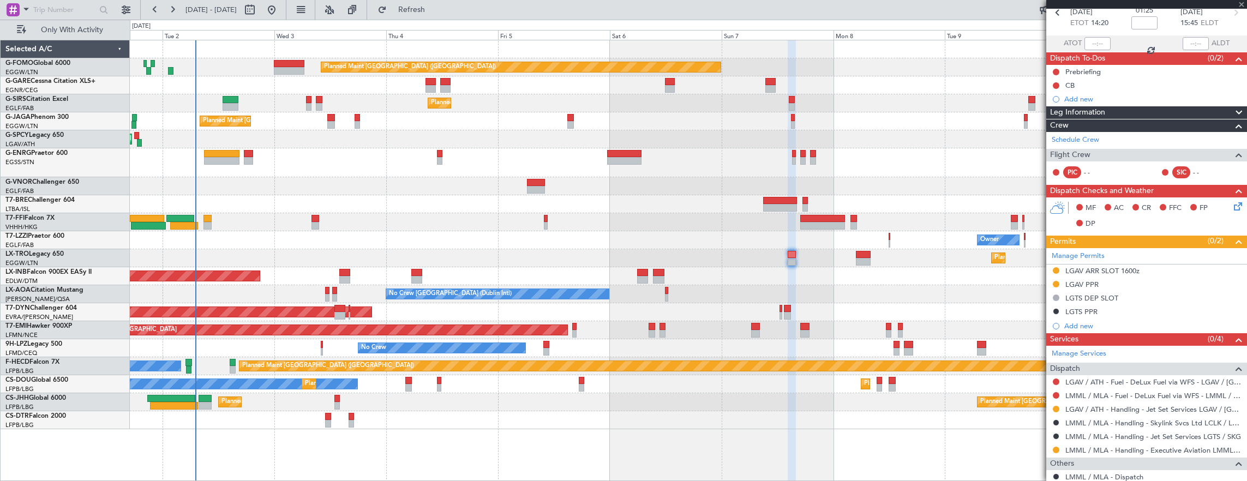
type input "2"
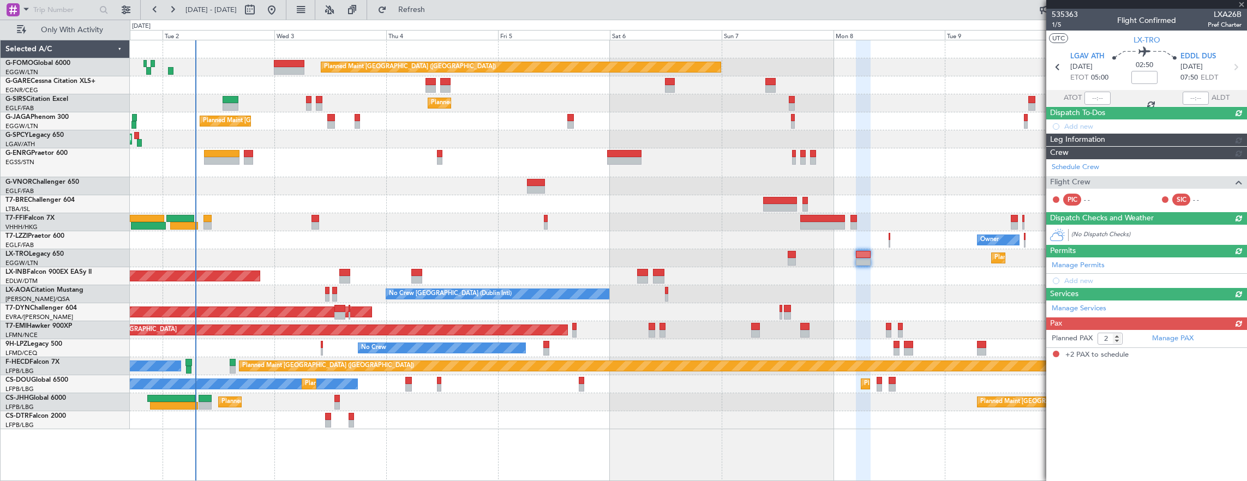
scroll to position [0, 0]
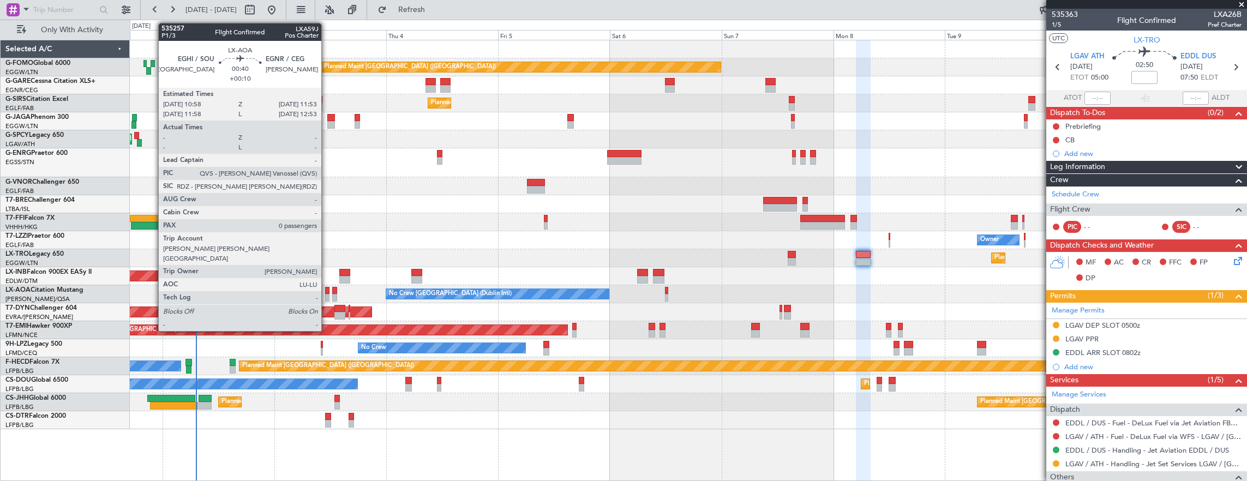
click at [327, 294] on div at bounding box center [327, 298] width 4 height 8
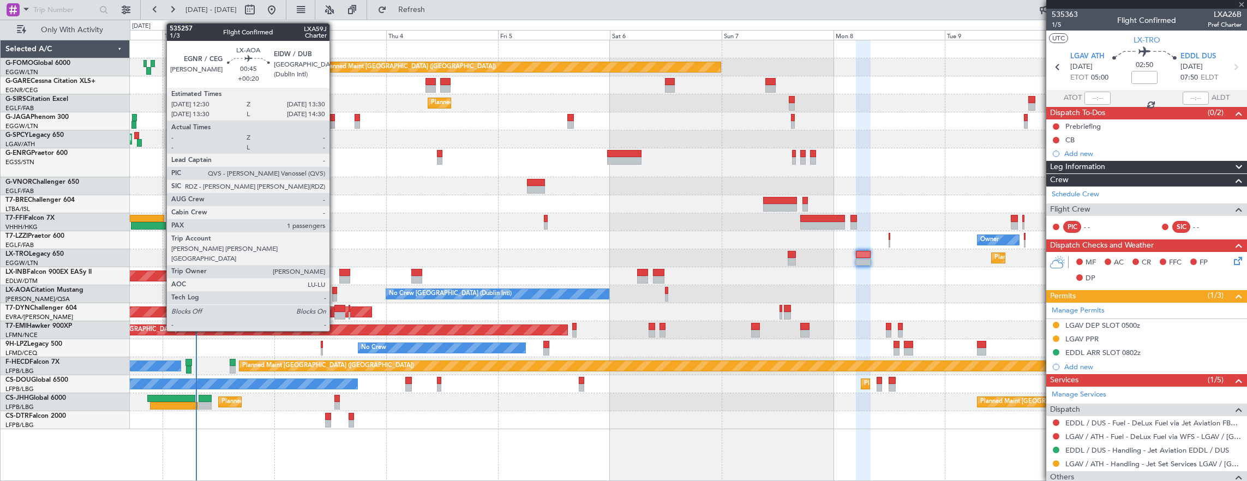
type input "+00:10"
type input "0"
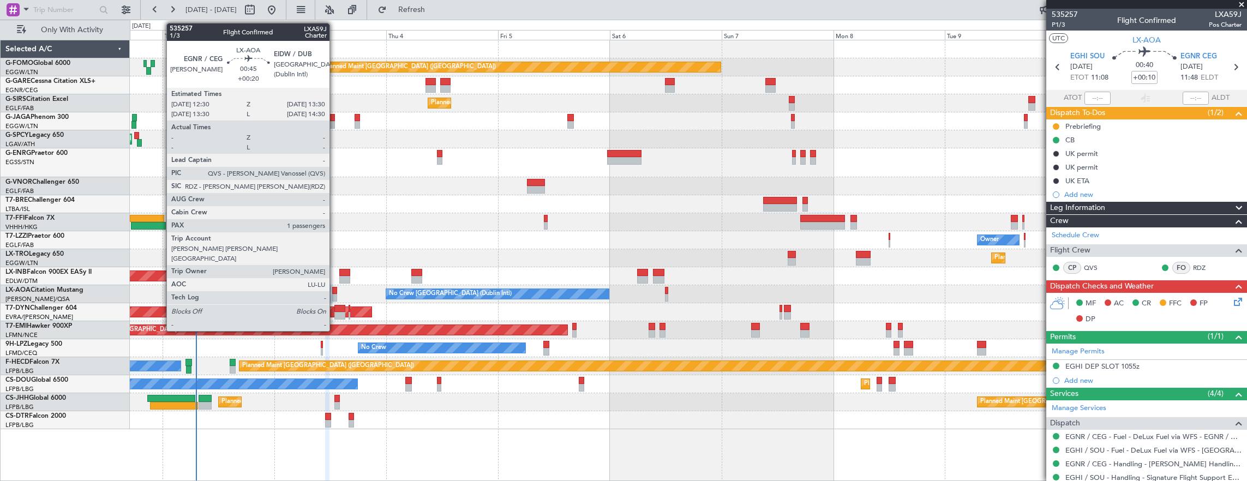
click at [335, 292] on div at bounding box center [334, 291] width 5 height 8
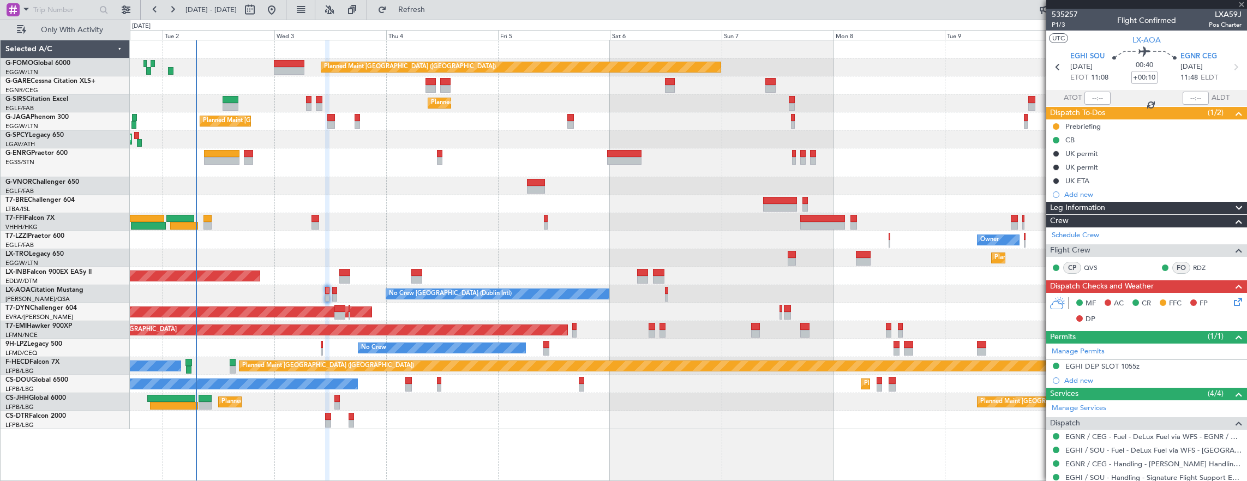
type input "+00:20"
type input "1"
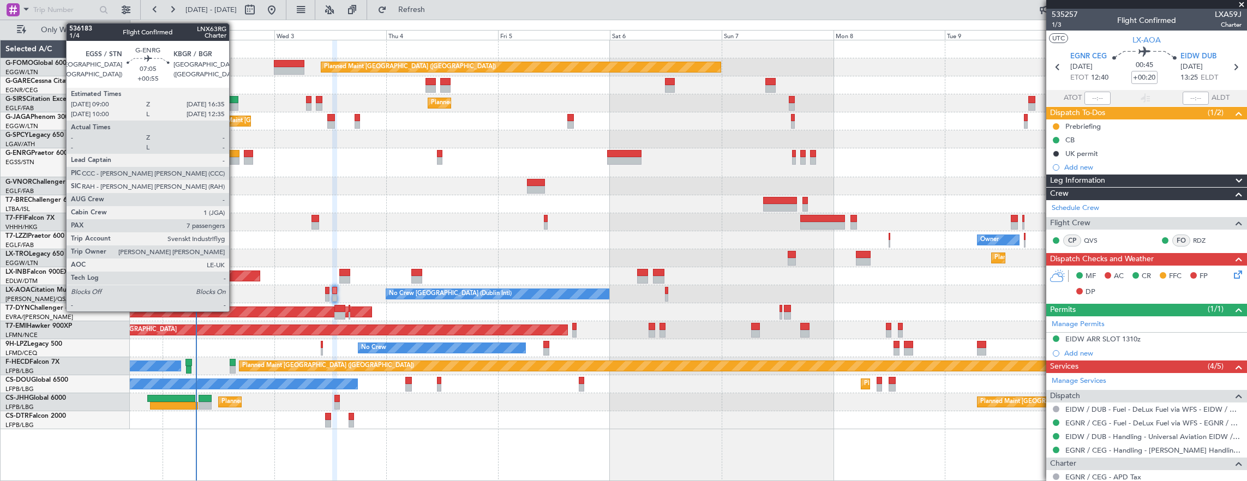
click at [235, 153] on div at bounding box center [221, 154] width 35 height 8
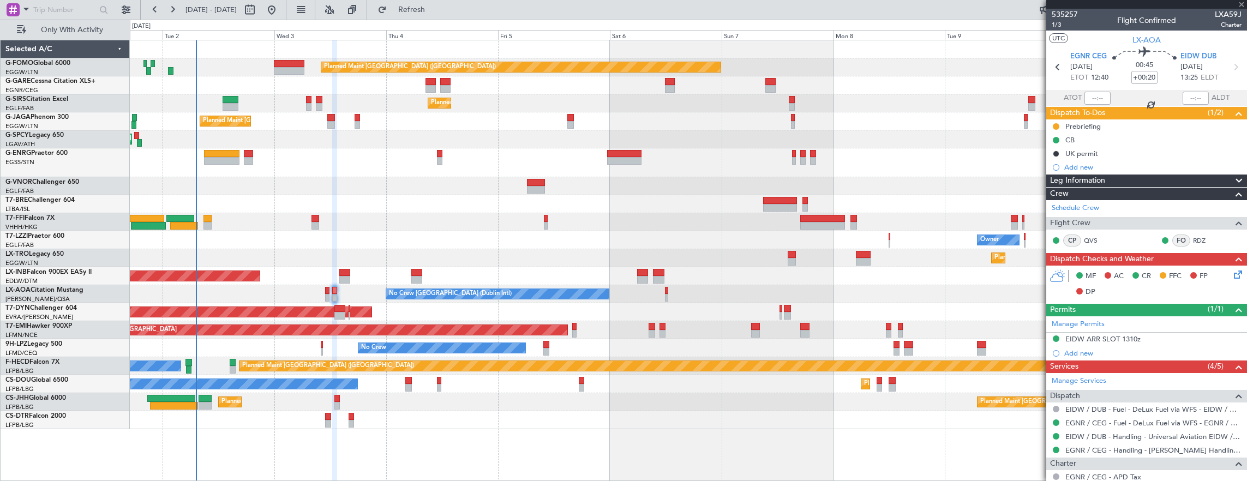
type input "+00:55"
type input "7"
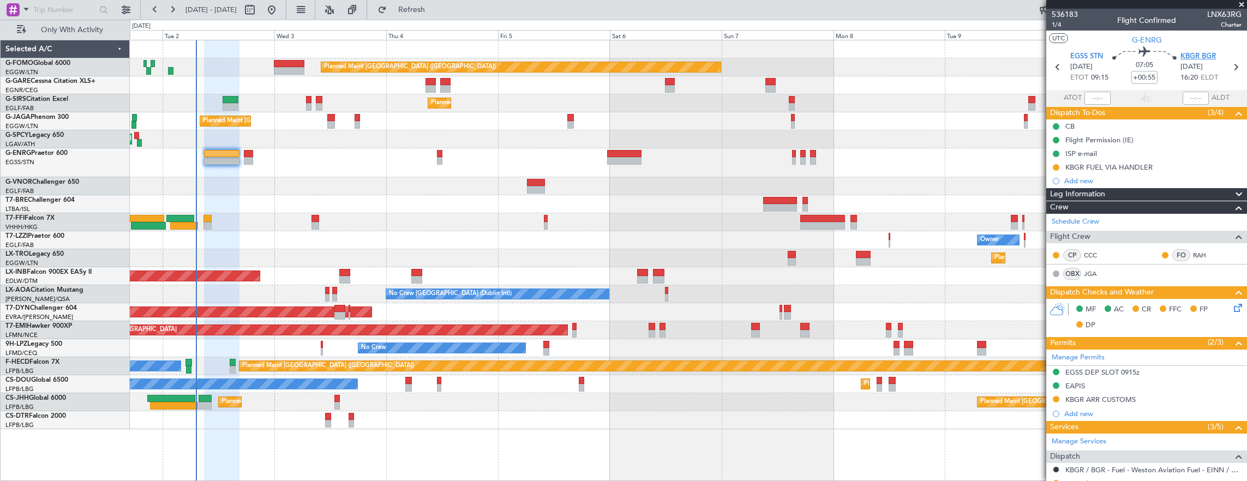
click at [1204, 59] on span "KBGR BGR" at bounding box center [1197, 56] width 35 height 11
click at [1192, 58] on span "KBGR BGR" at bounding box center [1197, 56] width 35 height 11
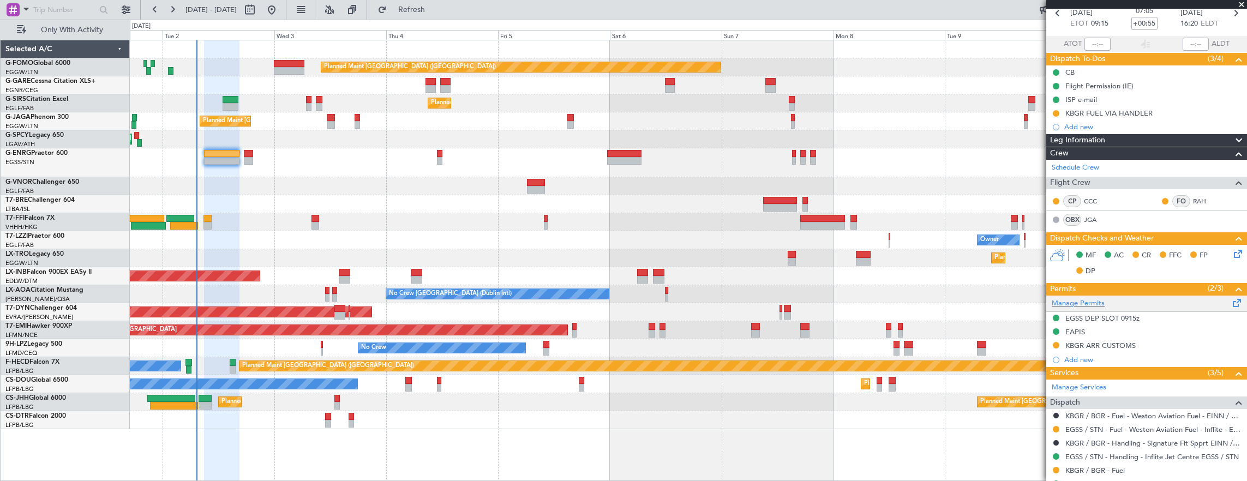
scroll to position [55, 0]
click at [1237, 249] on div "MF AC CR FFC FP DP" at bounding box center [1146, 263] width 201 height 38
click at [1234, 251] on icon at bounding box center [1236, 251] width 9 height 9
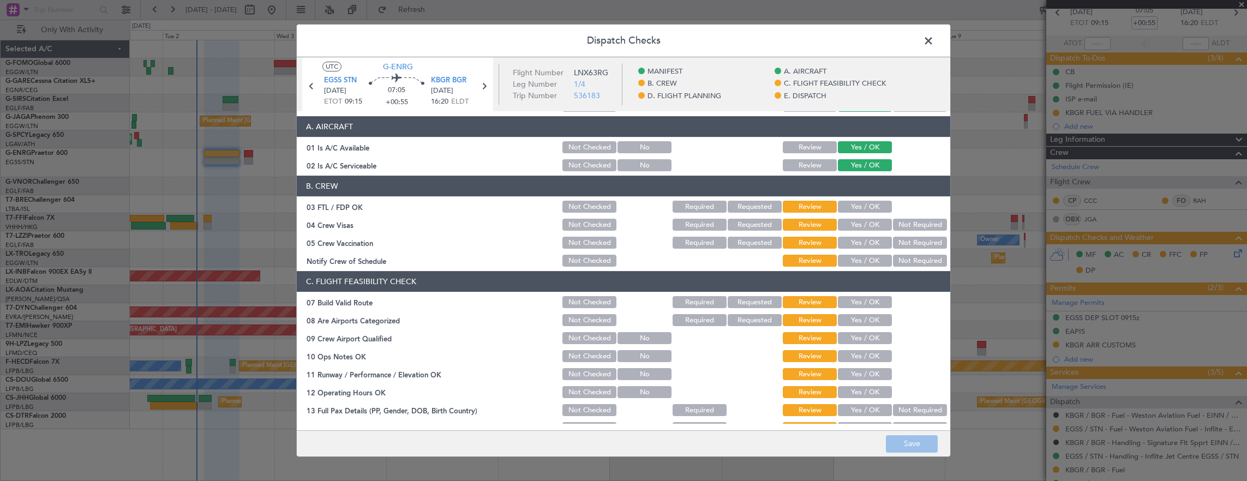
click at [852, 306] on button "Yes / OK" at bounding box center [865, 302] width 54 height 12
click at [862, 362] on div "Yes / OK" at bounding box center [863, 356] width 55 height 15
click at [860, 360] on button "Yes / OK" at bounding box center [865, 356] width 54 height 12
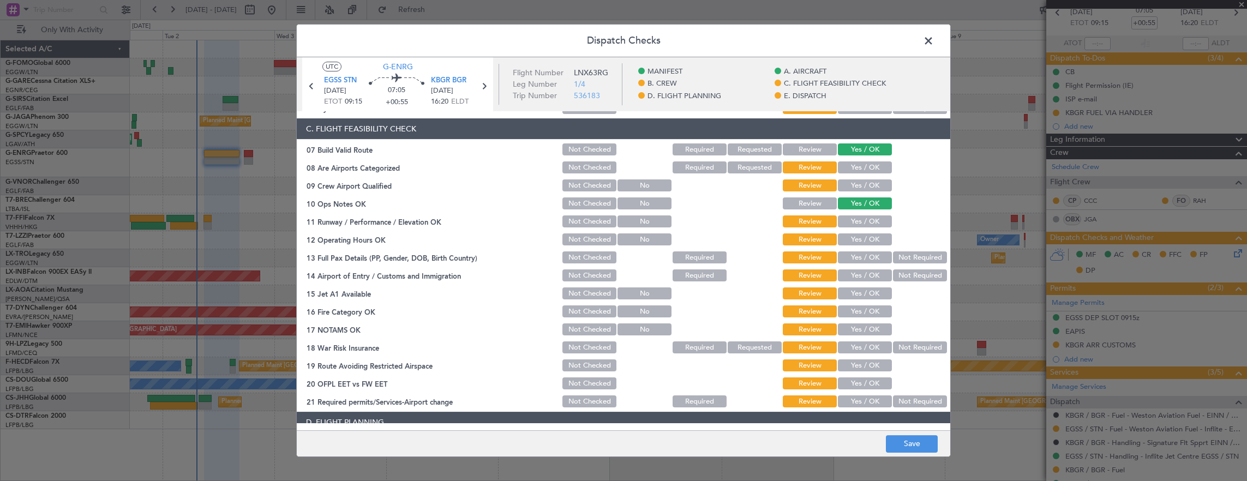
scroll to position [218, 0]
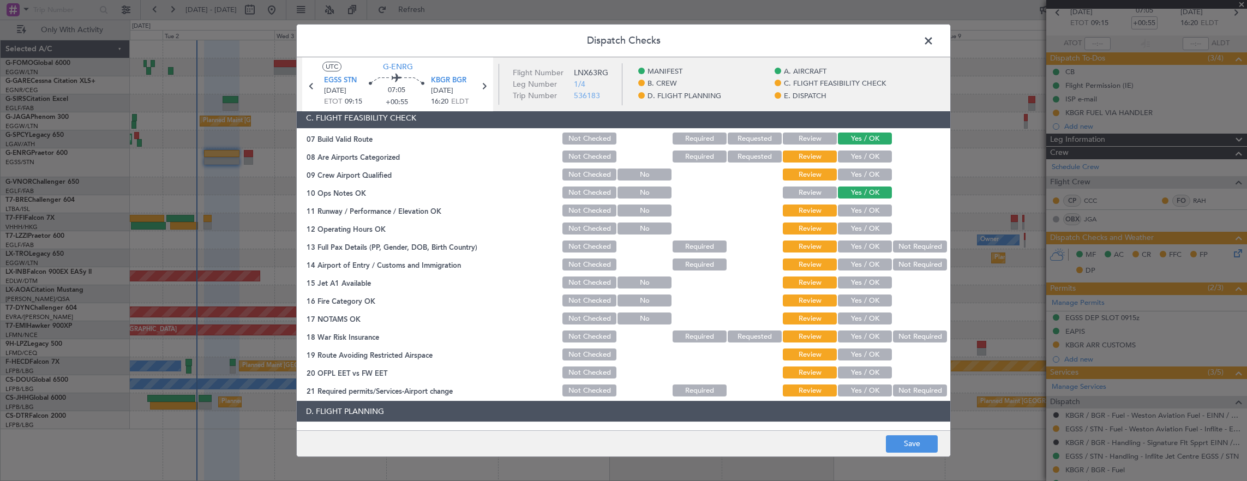
click at [934, 43] on span at bounding box center [934, 44] width 0 height 22
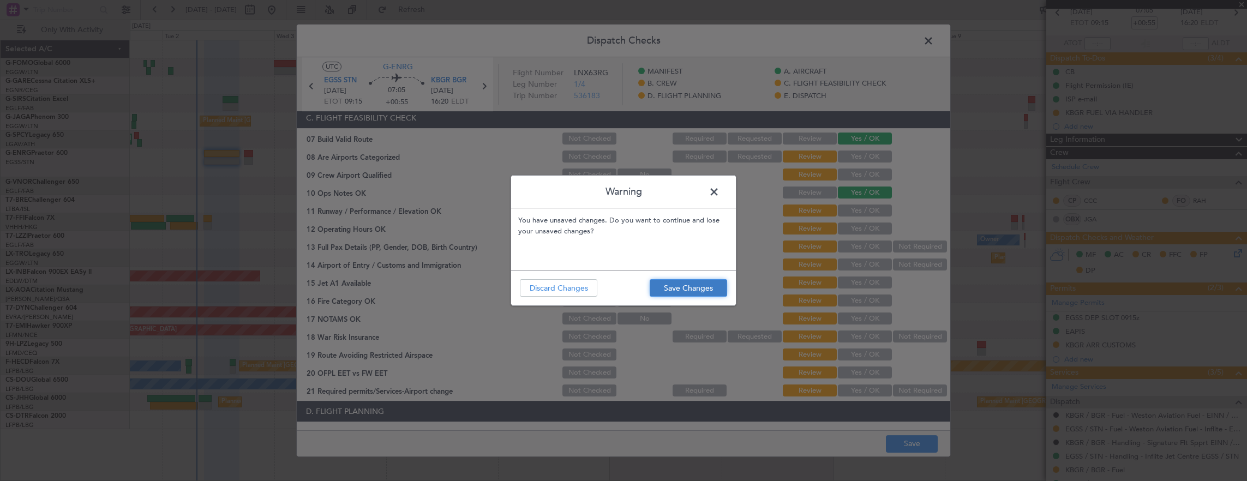
click at [712, 294] on button "Save Changes" at bounding box center [688, 287] width 77 height 17
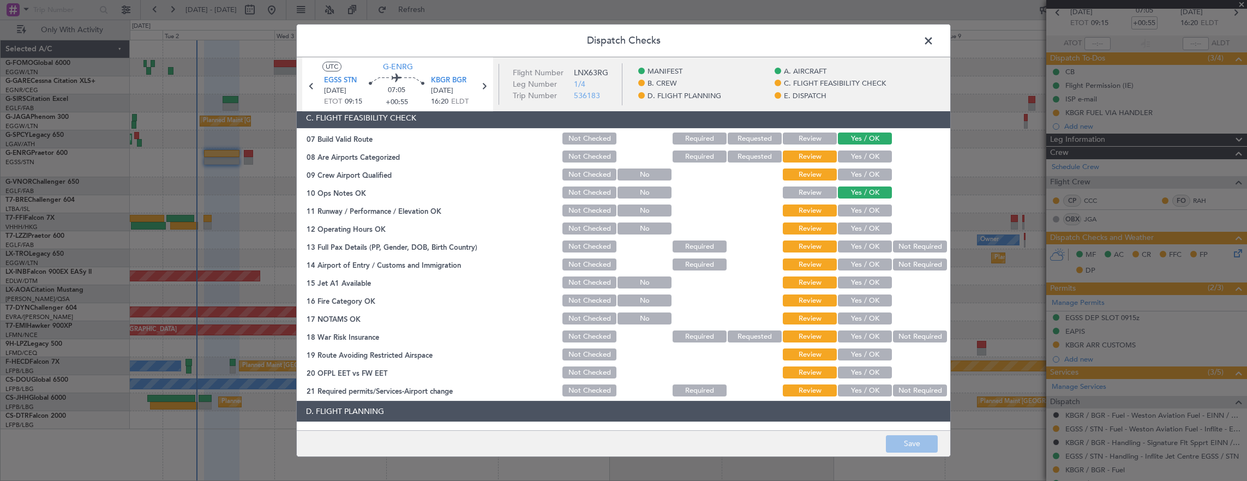
click at [934, 41] on span at bounding box center [934, 44] width 0 height 22
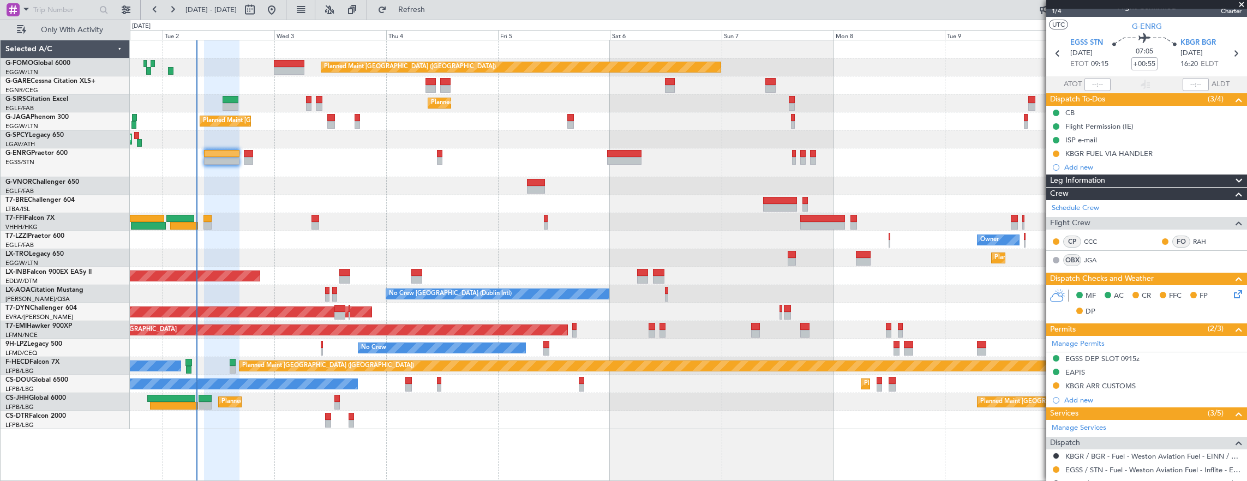
scroll to position [0, 0]
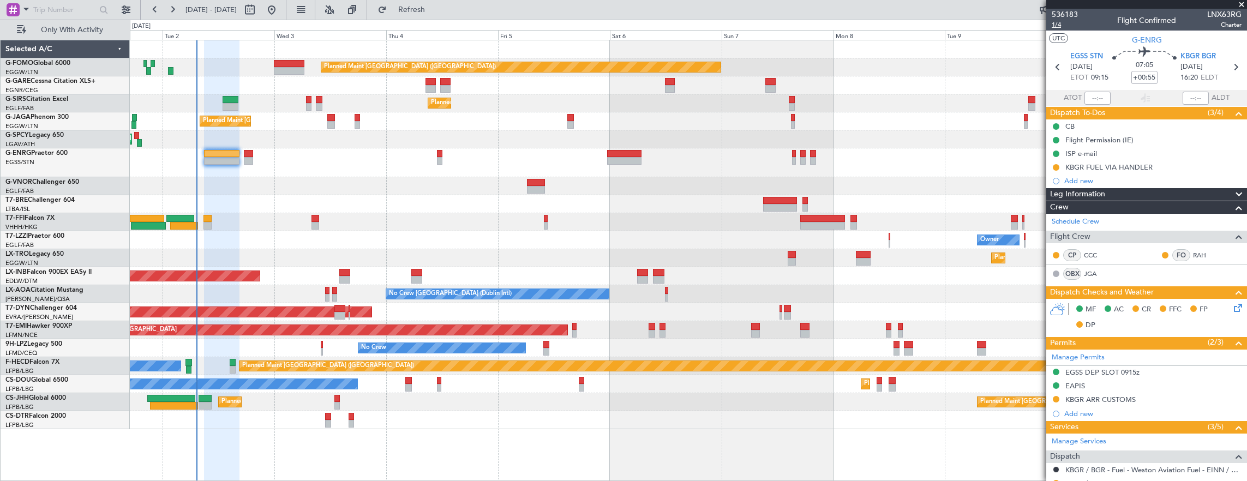
click at [1067, 27] on span "1/4" at bounding box center [1065, 24] width 26 height 9
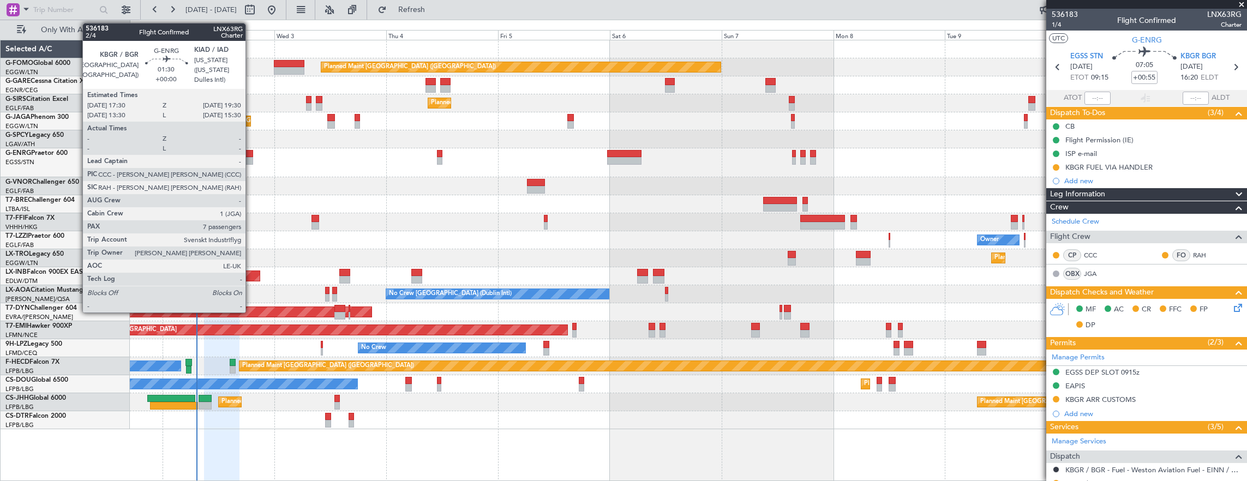
click at [250, 157] on div at bounding box center [249, 161] width 10 height 8
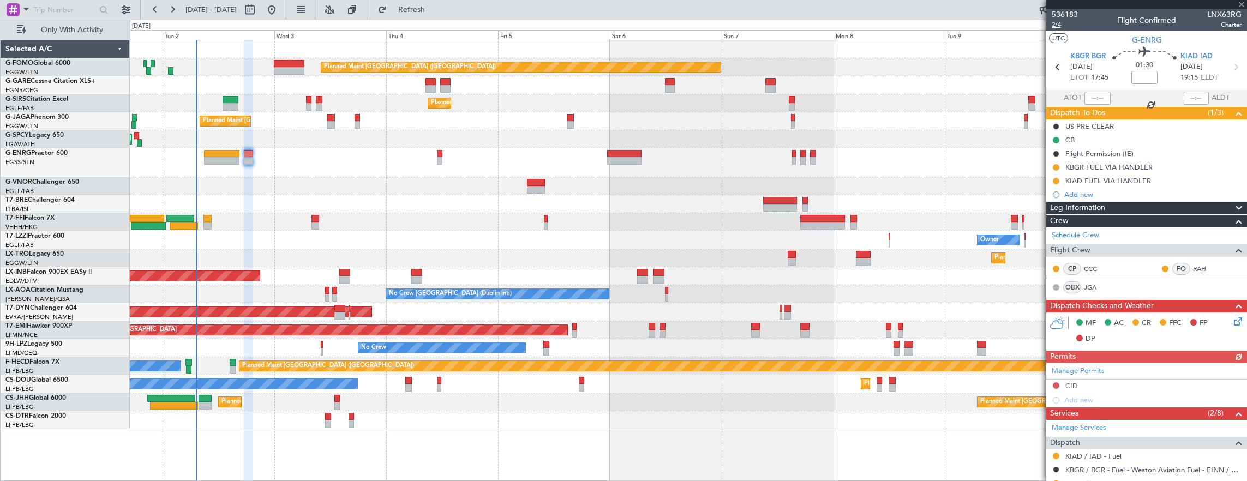
click at [1063, 26] on span "2/4" at bounding box center [1065, 24] width 26 height 9
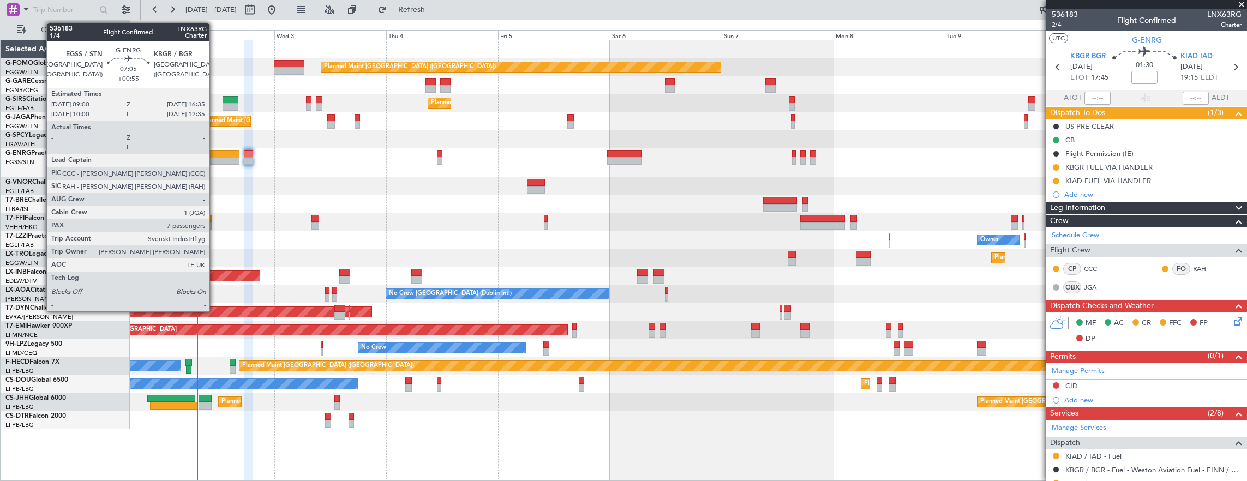
click at [215, 161] on div at bounding box center [221, 161] width 35 height 8
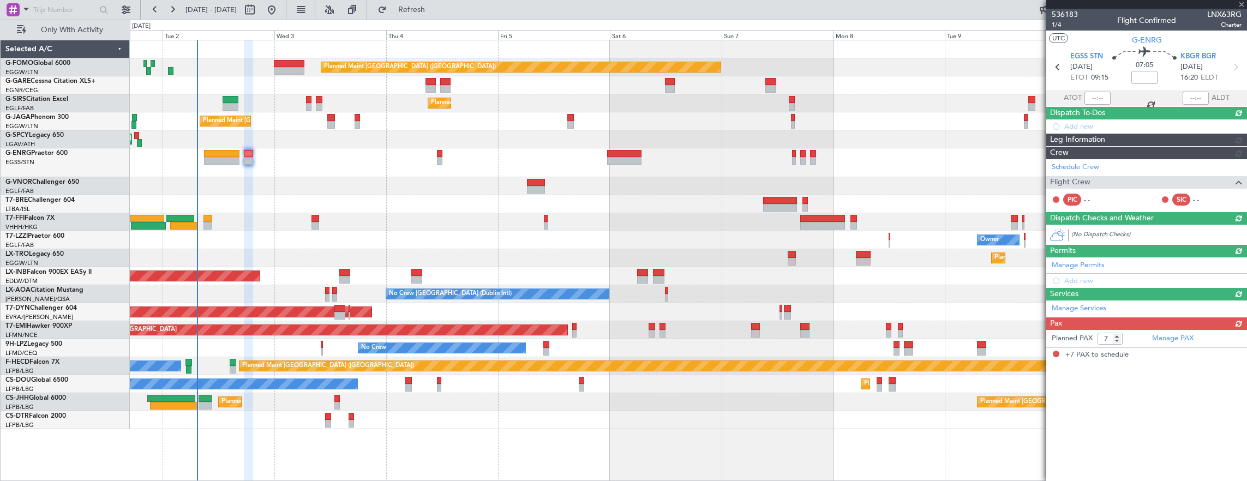
type input "+00:55"
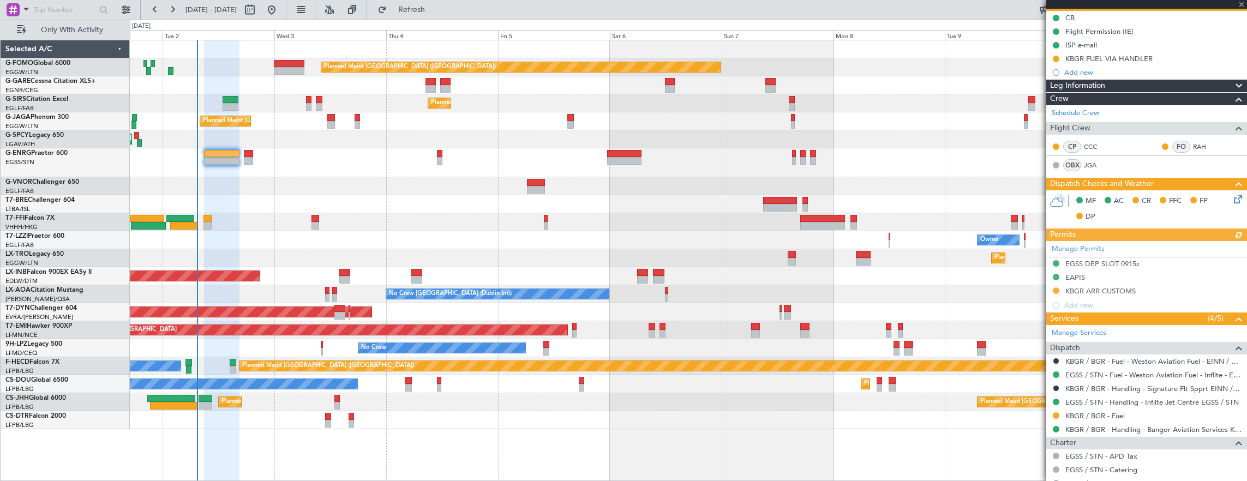
scroll to position [109, 0]
click at [1140, 277] on div "Manage Permits EGSS DEP SLOT 0915z EAPIS KBGR ARR CUSTOMS Add new" at bounding box center [1146, 276] width 201 height 71
click at [1086, 275] on div "EAPIS" at bounding box center [1146, 278] width 201 height 14
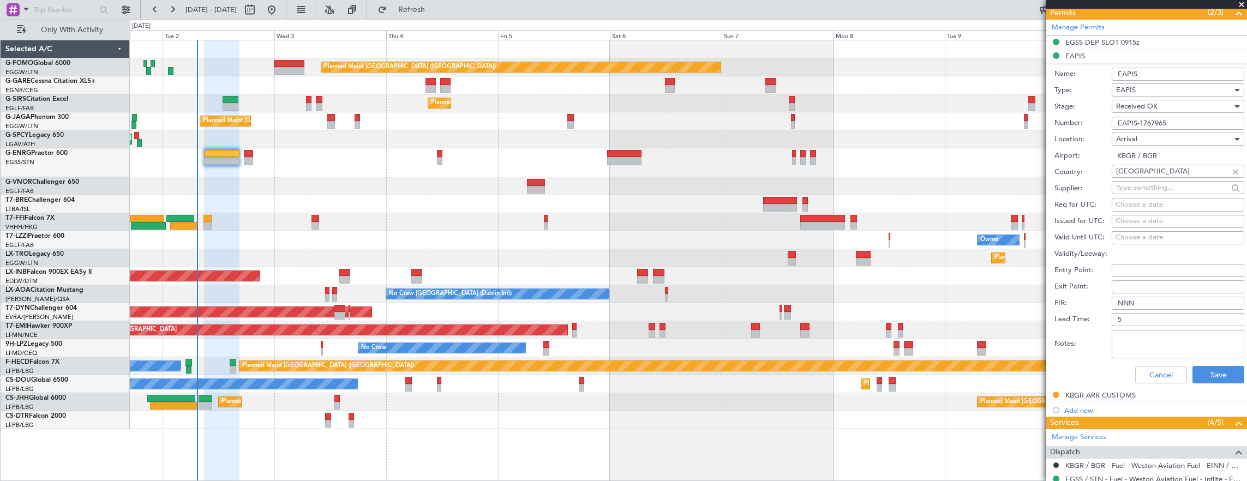
scroll to position [382, 0]
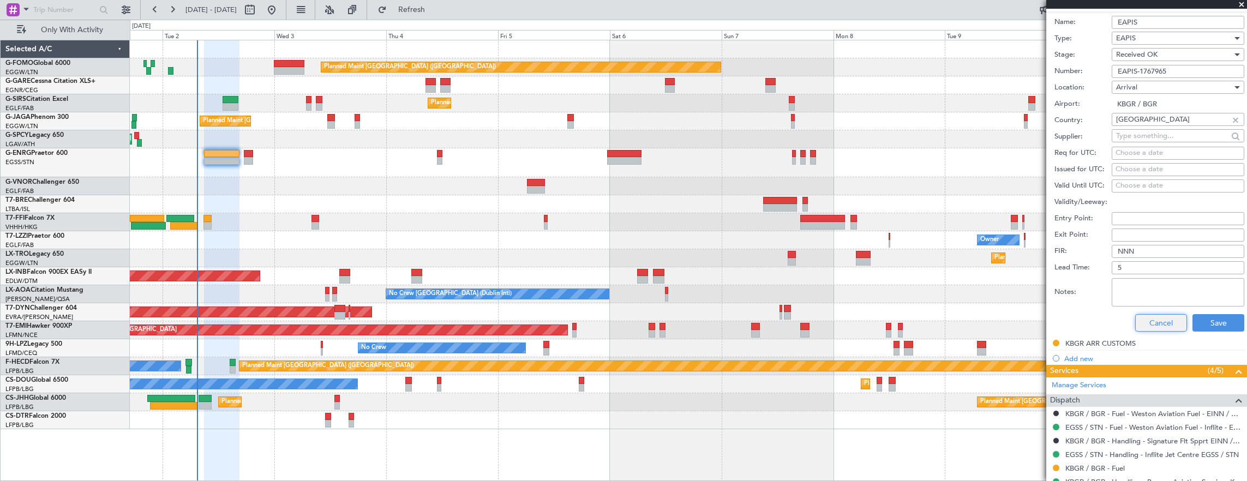
click at [1146, 320] on button "Cancel" at bounding box center [1161, 322] width 52 height 17
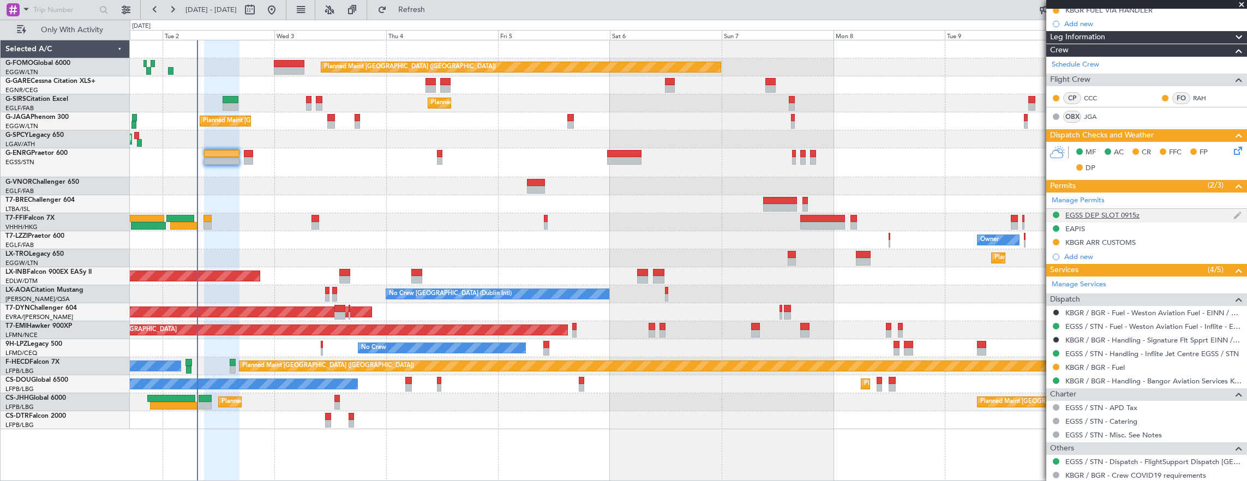
scroll to position [55, 0]
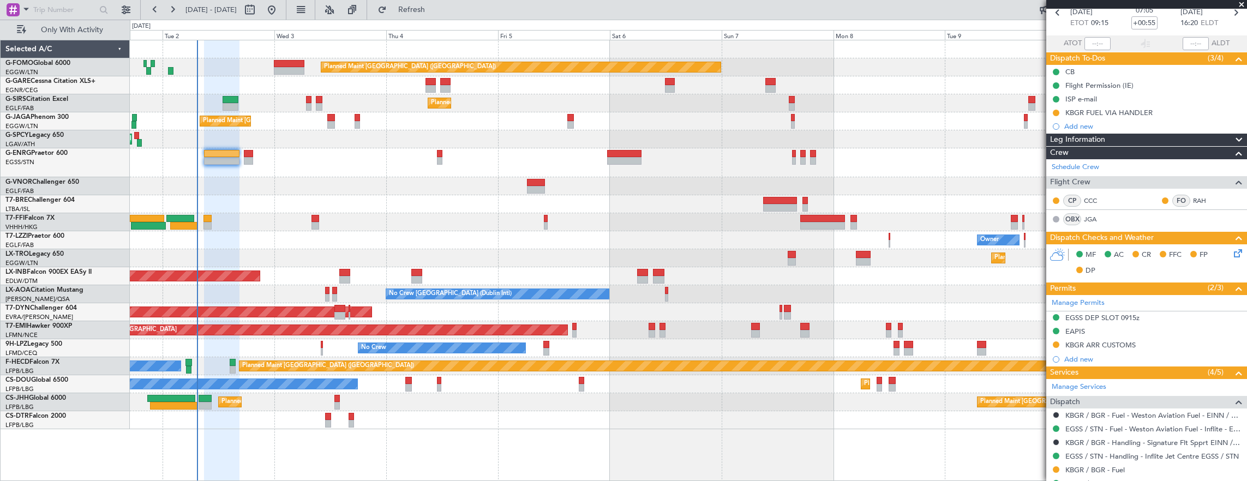
click at [1222, 253] on div "MF AC CR FFC FP DP" at bounding box center [1151, 263] width 160 height 32
click at [1232, 253] on icon at bounding box center [1236, 251] width 9 height 9
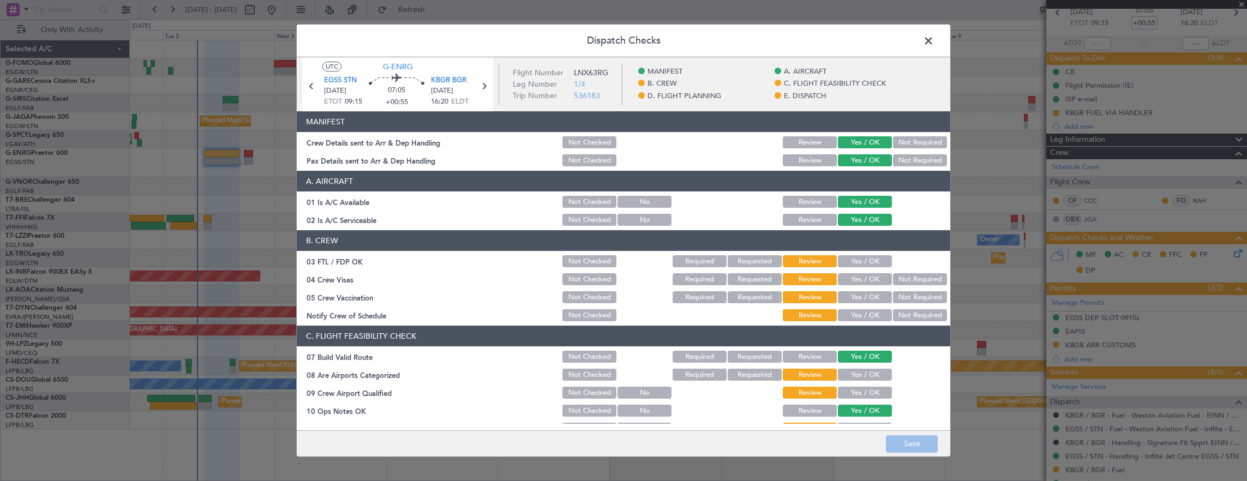
scroll to position [218, 0]
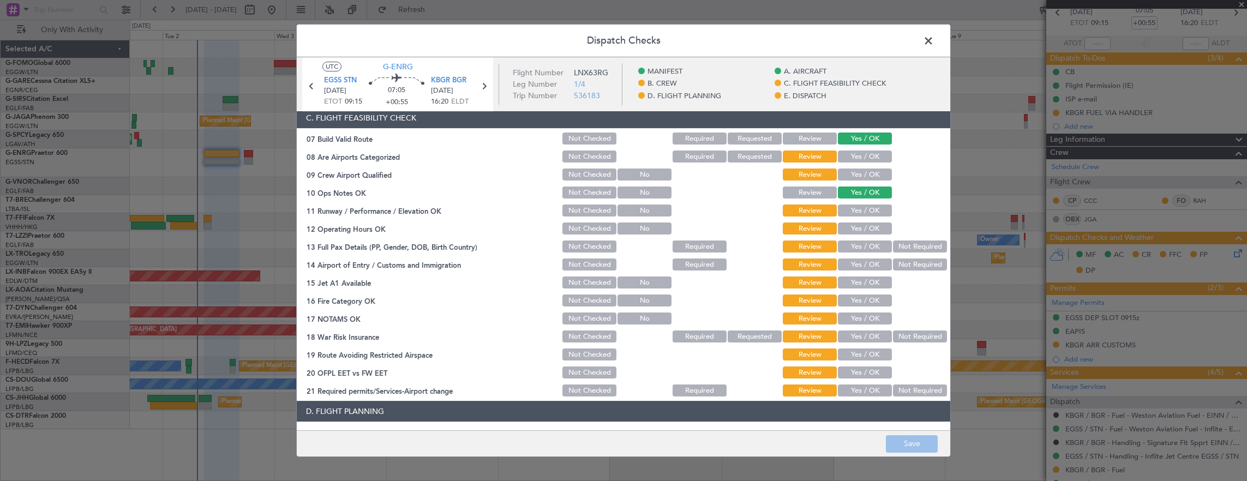
click at [849, 219] on section "C. FLIGHT FEASIBILITY CHECK 07 Build Valid Route Not Checked Required Requested…" at bounding box center [624, 252] width 654 height 291
click at [855, 208] on button "Yes / OK" at bounding box center [865, 211] width 54 height 12
click at [853, 223] on button "Yes / OK" at bounding box center [865, 229] width 54 height 12
click at [855, 237] on section "C. FLIGHT FEASIBILITY CHECK 07 Build Valid Route Not Checked Required Requested…" at bounding box center [624, 252] width 654 height 291
click at [856, 245] on button "Yes / OK" at bounding box center [865, 247] width 54 height 12
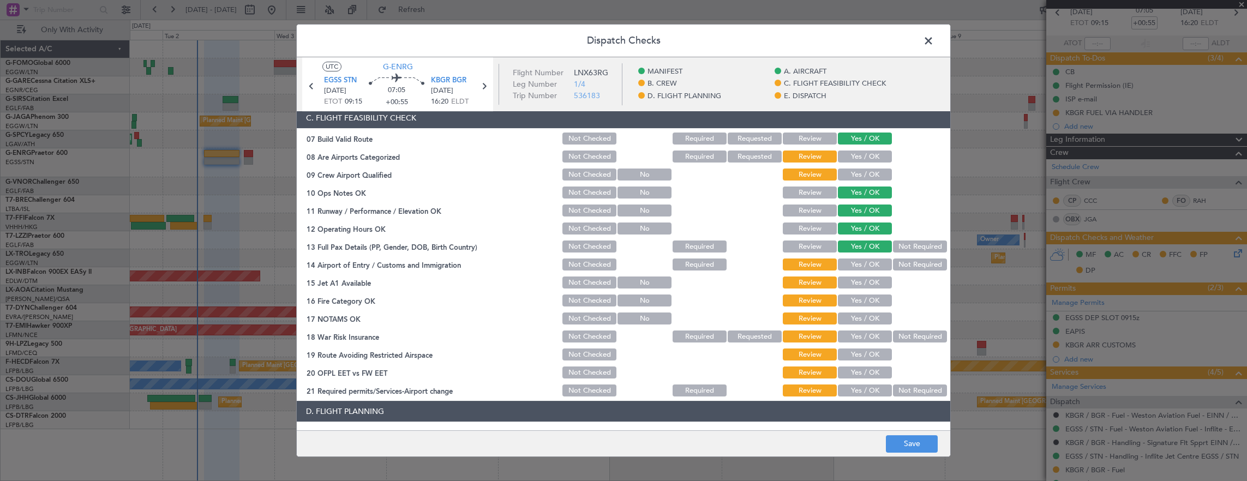
click at [856, 260] on button "Yes / OK" at bounding box center [865, 265] width 54 height 12
click at [857, 279] on button "Yes / OK" at bounding box center [865, 283] width 54 height 12
click at [859, 299] on div "Yes / OK" at bounding box center [863, 300] width 55 height 15
drag, startPoint x: 860, startPoint y: 311, endPoint x: 858, endPoint y: 305, distance: 5.7
click at [858, 305] on section "C. FLIGHT FEASIBILITY CHECK 07 Build Valid Route Not Checked Required Requested…" at bounding box center [624, 252] width 654 height 291
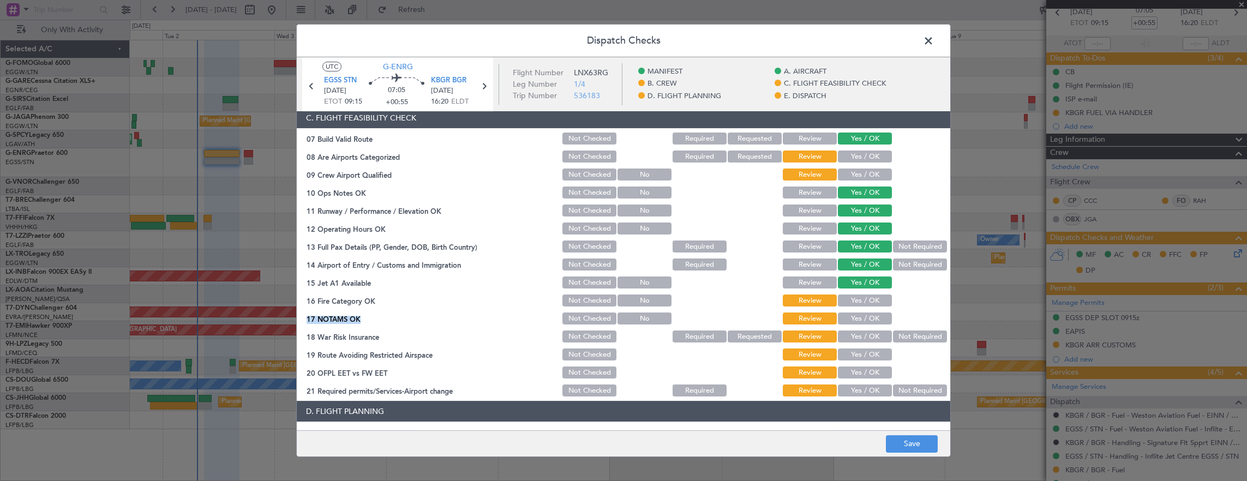
click at [855, 304] on button "Yes / OK" at bounding box center [865, 301] width 54 height 12
click at [856, 316] on button "Yes / OK" at bounding box center [865, 319] width 54 height 12
click at [900, 334] on button "Not Required" at bounding box center [920, 337] width 54 height 12
click at [847, 361] on section "C. FLIGHT FEASIBILITY CHECK 07 Build Valid Route Not Checked Required Requested…" at bounding box center [624, 252] width 654 height 291
click at [850, 357] on button "Yes / OK" at bounding box center [865, 355] width 54 height 12
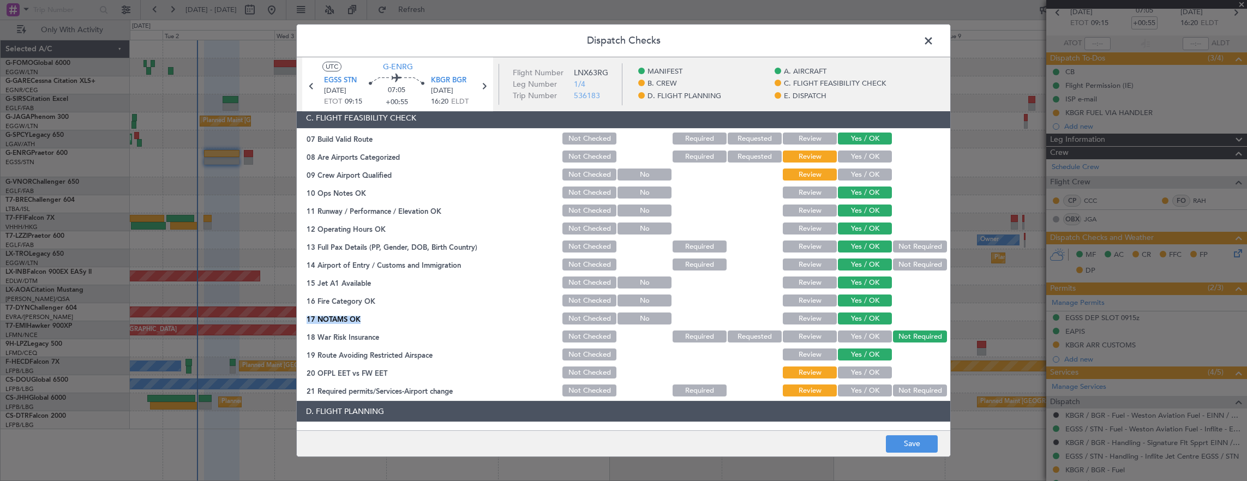
click at [858, 368] on button "Yes / OK" at bounding box center [865, 373] width 54 height 12
click at [863, 383] on div "Yes / OK" at bounding box center [863, 390] width 55 height 15
click at [864, 389] on button "Yes / OK" at bounding box center [865, 391] width 54 height 12
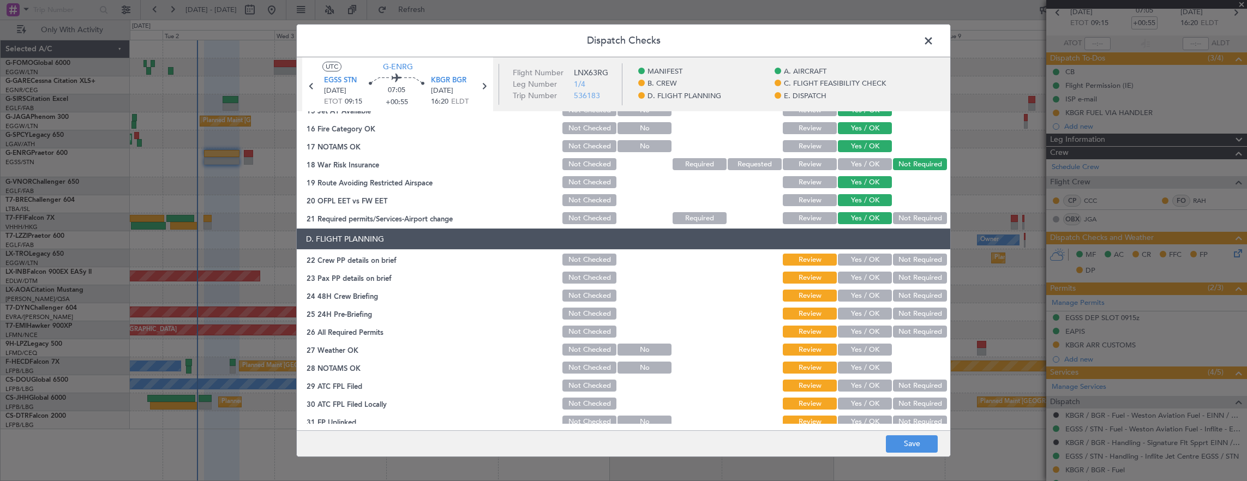
scroll to position [436, 0]
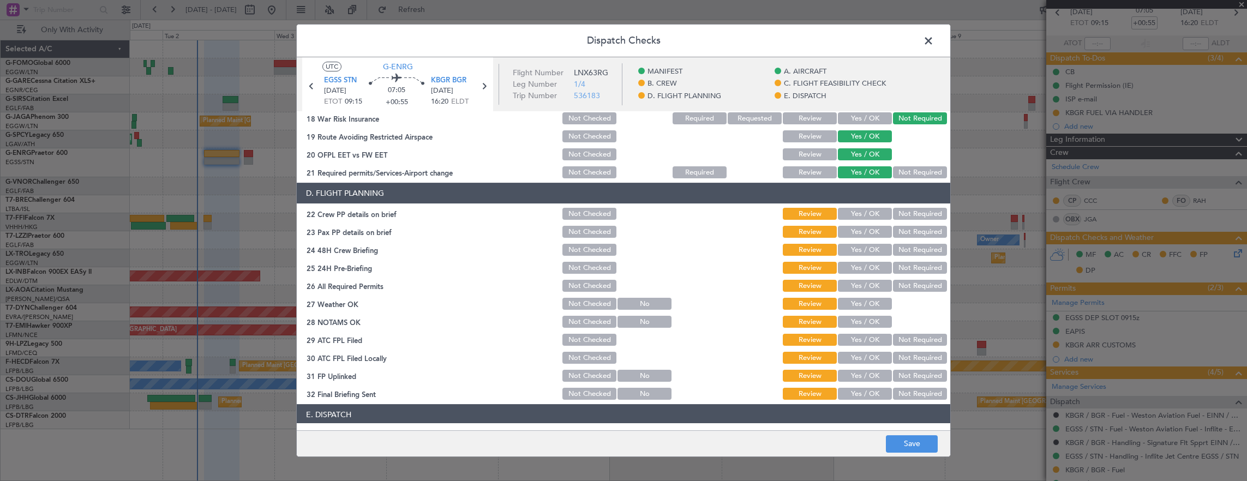
click at [858, 208] on button "Yes / OK" at bounding box center [865, 214] width 54 height 12
click at [854, 223] on section "D. FLIGHT PLANNING 22 Crew PP details on brief Not Checked Review Yes / OK Not …" at bounding box center [624, 292] width 654 height 219
click at [852, 229] on button "Yes / OK" at bounding box center [865, 232] width 54 height 12
click at [855, 250] on button "Yes / OK" at bounding box center [865, 250] width 54 height 12
click at [904, 267] on button "Not Required" at bounding box center [920, 268] width 54 height 12
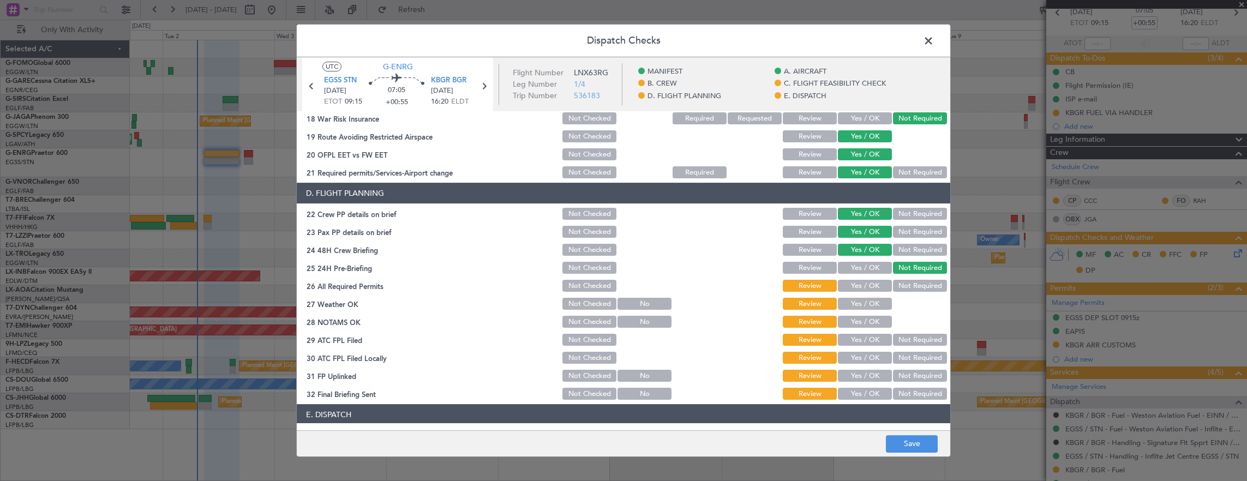
click at [868, 284] on button "Yes / OK" at bounding box center [865, 286] width 54 height 12
drag, startPoint x: 866, startPoint y: 295, endPoint x: 865, endPoint y: 305, distance: 11.0
click at [866, 295] on section "D. FLIGHT PLANNING 22 Crew PP details on brief Not Checked Review Yes / OK Not …" at bounding box center [624, 292] width 654 height 219
click at [865, 305] on button "Yes / OK" at bounding box center [865, 304] width 54 height 12
click at [863, 321] on button "Yes / OK" at bounding box center [865, 322] width 54 height 12
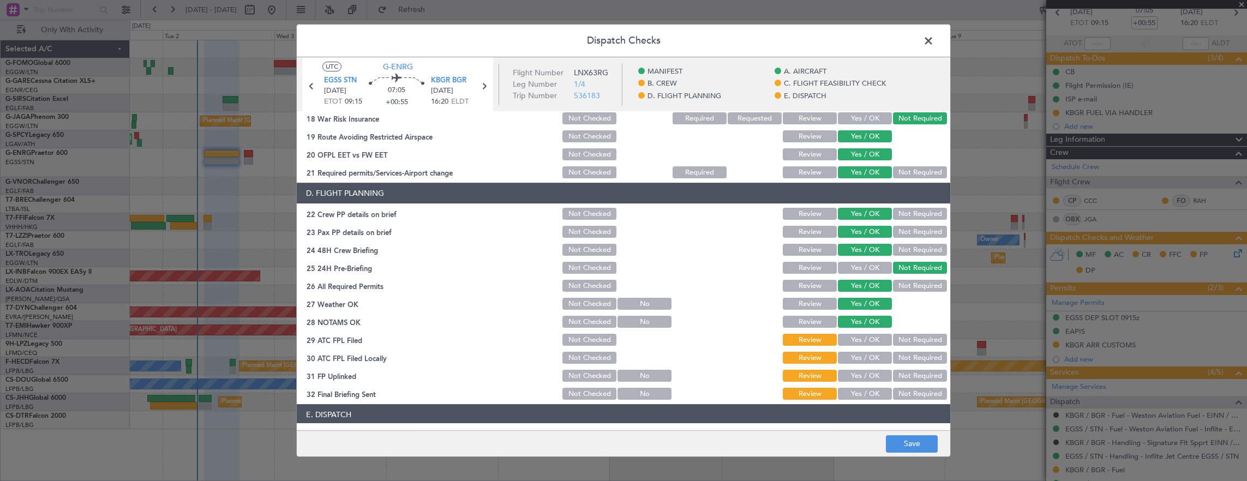
click at [860, 341] on button "Yes / OK" at bounding box center [865, 340] width 54 height 12
drag, startPoint x: 895, startPoint y: 352, endPoint x: 892, endPoint y: 358, distance: 6.8
click at [896, 352] on button "Not Required" at bounding box center [920, 358] width 54 height 12
drag, startPoint x: 865, startPoint y: 374, endPoint x: 919, endPoint y: 396, distance: 57.7
click at [867, 375] on button "Yes / OK" at bounding box center [865, 376] width 54 height 12
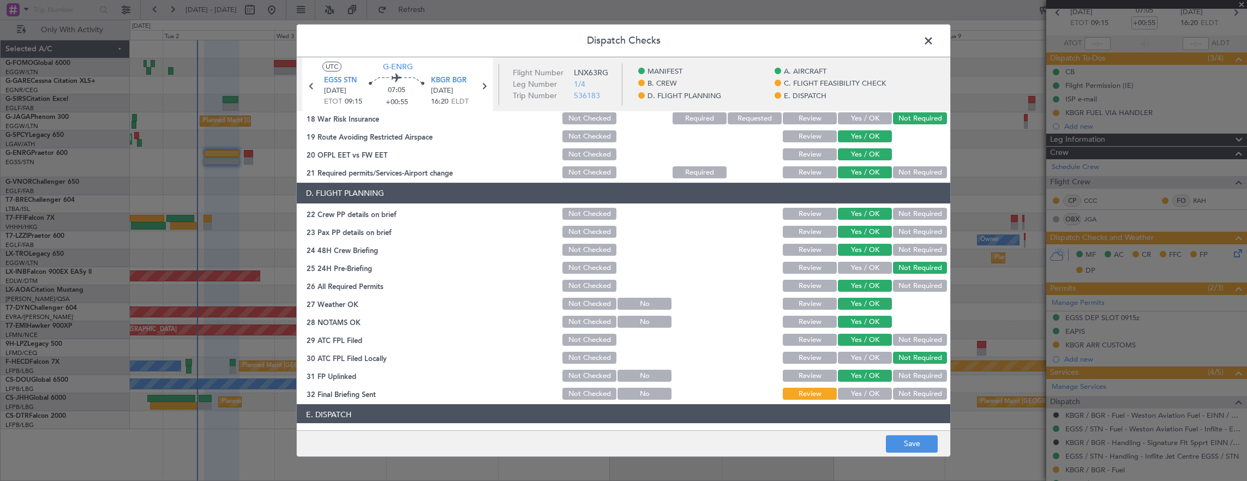
drag, startPoint x: 919, startPoint y: 396, endPoint x: 907, endPoint y: 381, distance: 18.7
click at [918, 396] on button "Not Required" at bounding box center [920, 394] width 54 height 12
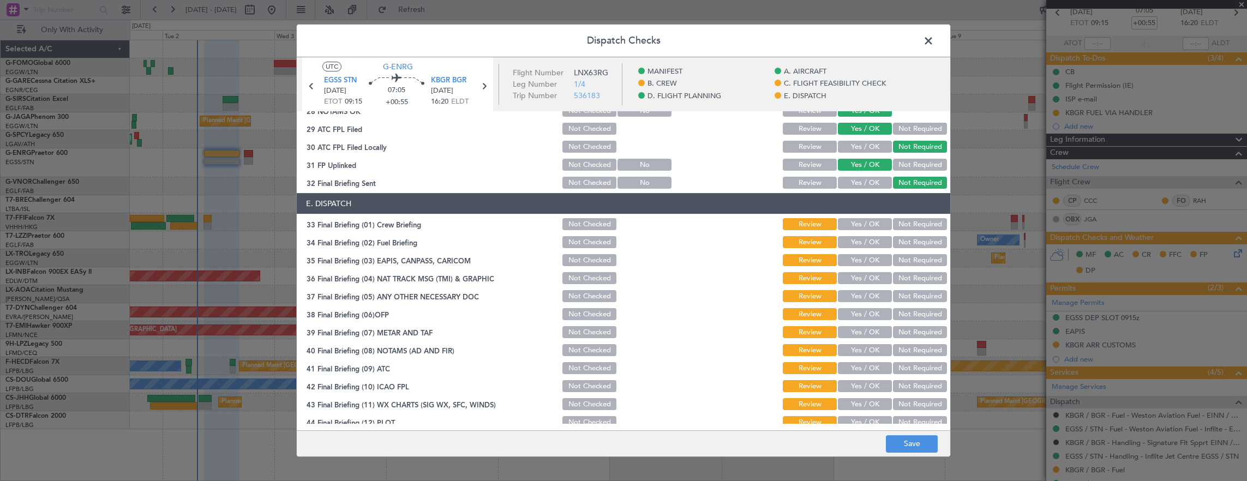
scroll to position [655, 0]
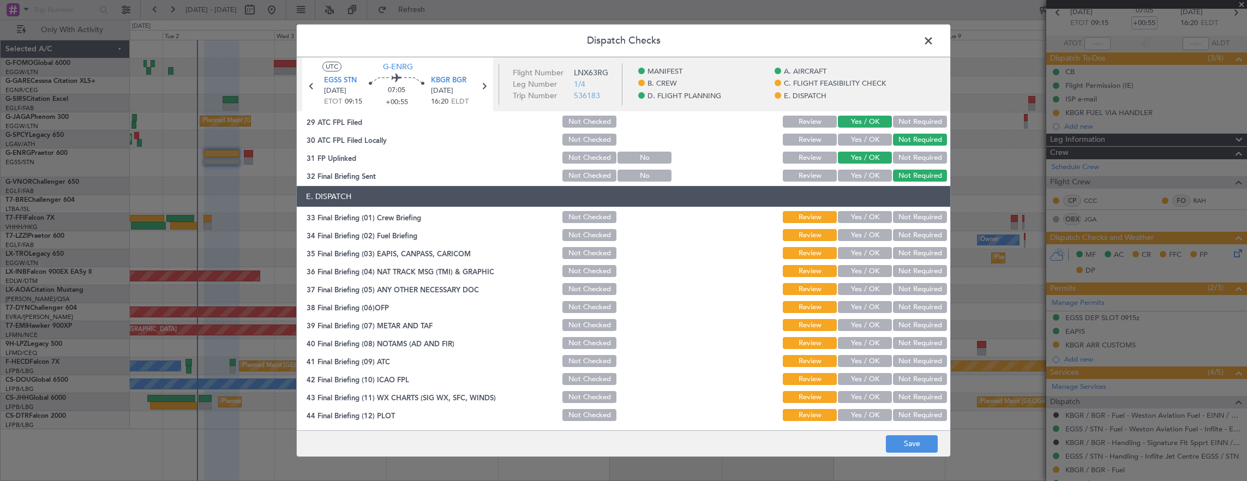
click at [868, 208] on section "E. DISPATCH 33 Final Briefing (01) Crew Briefing Not Checked Review Yes / OK No…" at bounding box center [624, 304] width 654 height 237
click at [866, 220] on button "Yes / OK" at bounding box center [865, 217] width 54 height 12
click at [863, 235] on button "Yes / OK" at bounding box center [865, 235] width 54 height 12
click at [911, 258] on button "Not Required" at bounding box center [920, 253] width 54 height 12
drag, startPoint x: 902, startPoint y: 278, endPoint x: 876, endPoint y: 282, distance: 26.5
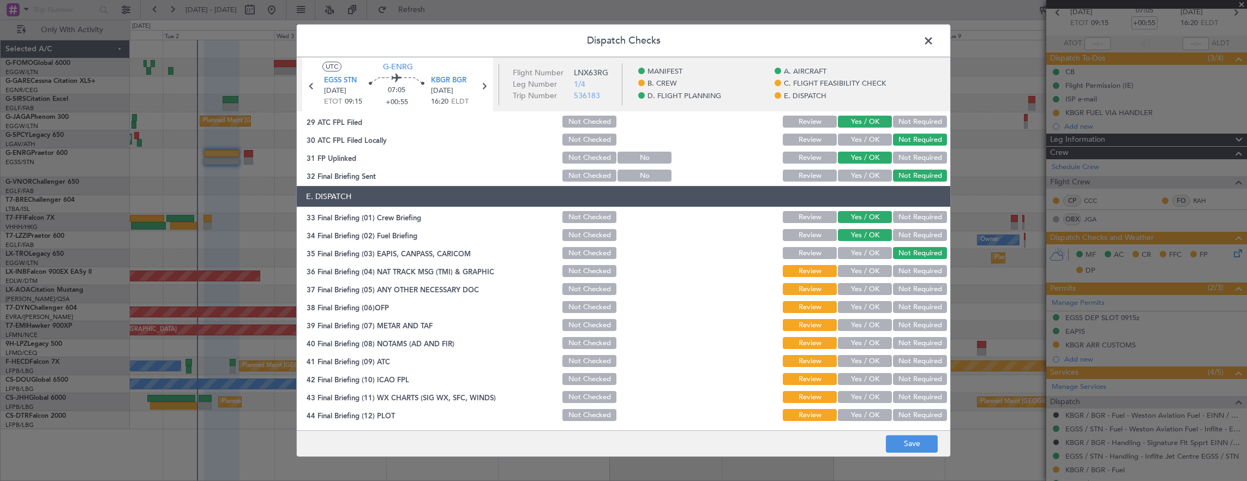
click at [902, 278] on div "Not Required" at bounding box center [918, 270] width 55 height 15
click at [896, 267] on button "Not Required" at bounding box center [920, 271] width 54 height 12
click at [868, 287] on button "Yes / OK" at bounding box center [865, 289] width 54 height 12
click at [867, 303] on button "Yes / OK" at bounding box center [865, 307] width 54 height 12
click at [864, 331] on button "Yes / OK" at bounding box center [865, 325] width 54 height 12
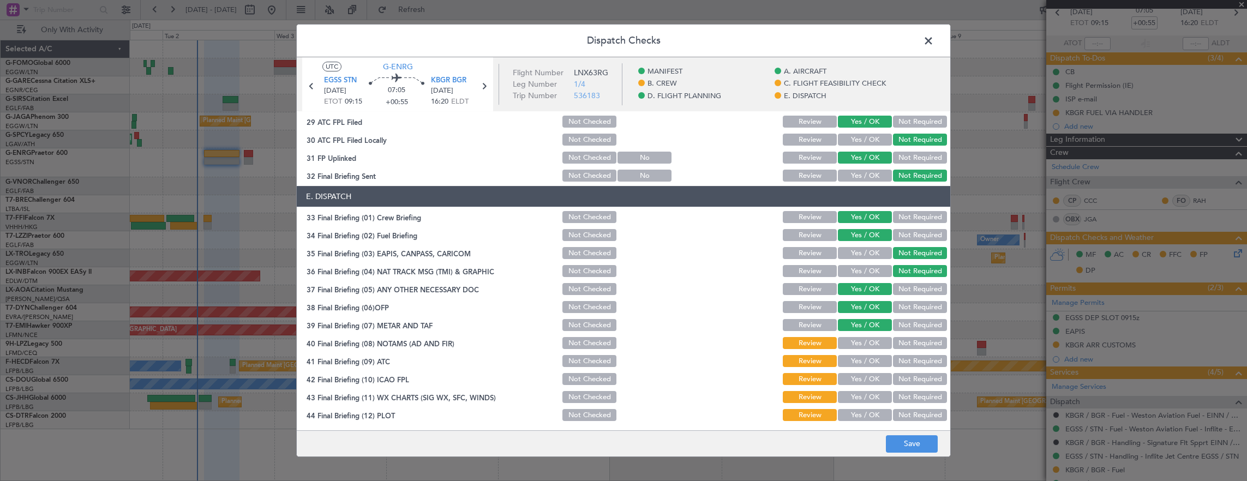
drag, startPoint x: 863, startPoint y: 340, endPoint x: 864, endPoint y: 357, distance: 16.9
click at [864, 340] on button "Yes / OK" at bounding box center [865, 343] width 54 height 12
click at [864, 357] on button "Yes / OK" at bounding box center [865, 361] width 54 height 12
click at [865, 381] on button "Yes / OK" at bounding box center [865, 379] width 54 height 12
drag, startPoint x: 865, startPoint y: 395, endPoint x: 865, endPoint y: 414, distance: 19.1
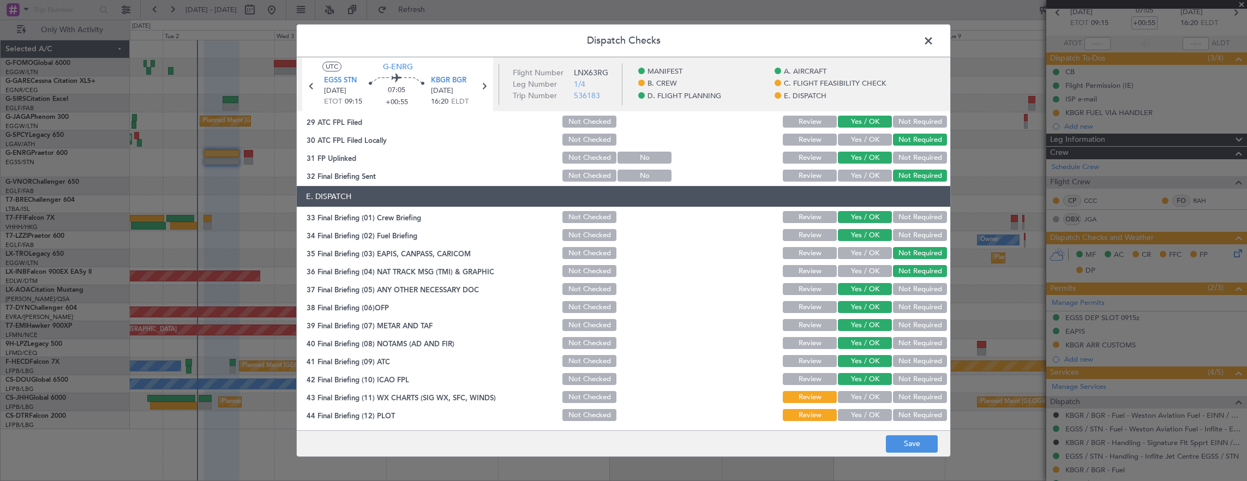
click at [865, 395] on button "Yes / OK" at bounding box center [865, 397] width 54 height 12
click at [867, 414] on button "Yes / OK" at bounding box center [865, 415] width 54 height 12
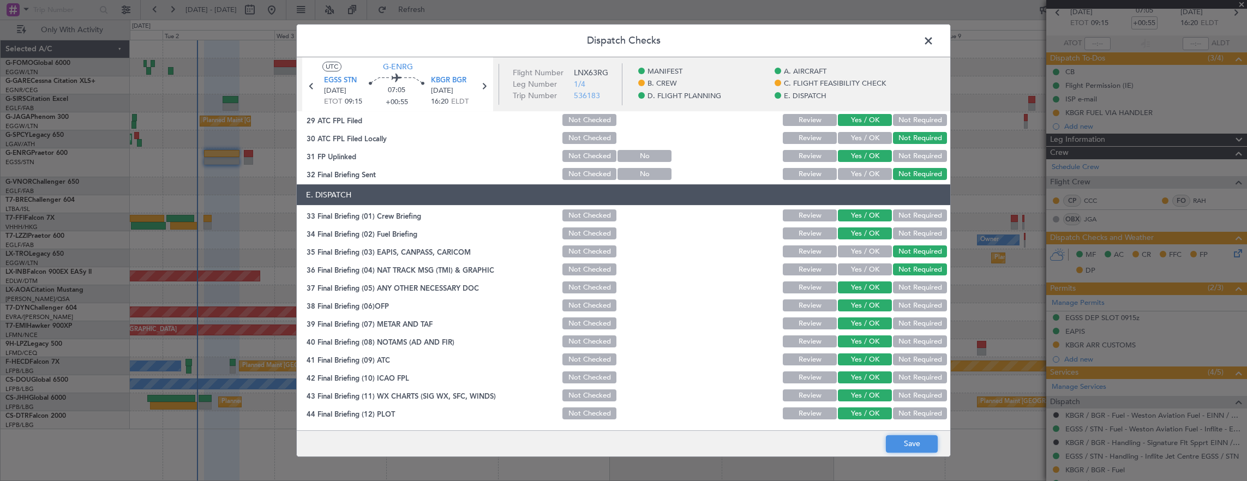
click at [909, 447] on button "Save" at bounding box center [912, 443] width 52 height 17
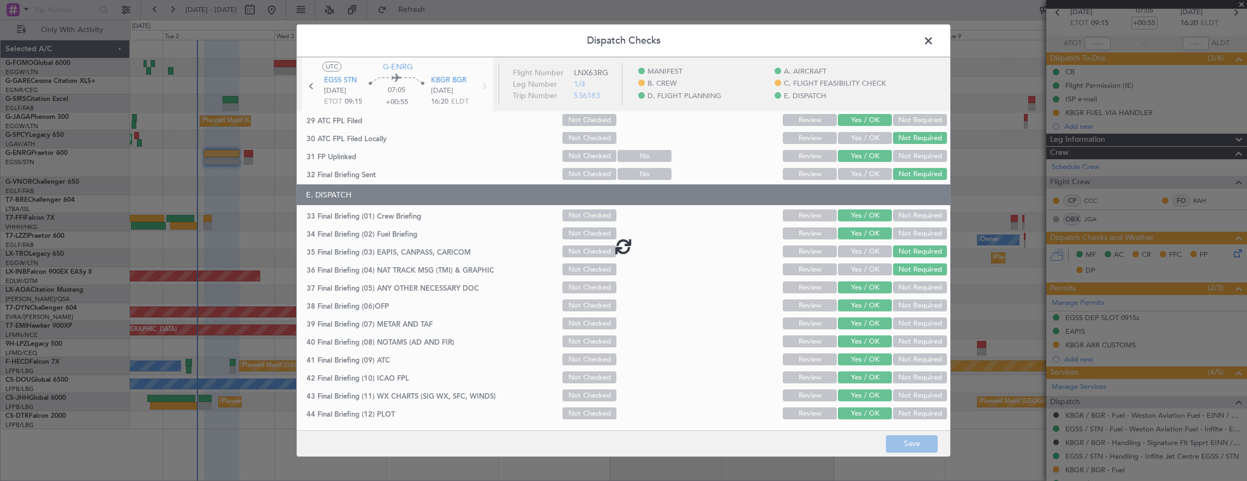
drag, startPoint x: 909, startPoint y: 447, endPoint x: 846, endPoint y: 40, distance: 411.4
click at [846, 40] on header "Dispatch Checks" at bounding box center [624, 41] width 654 height 33
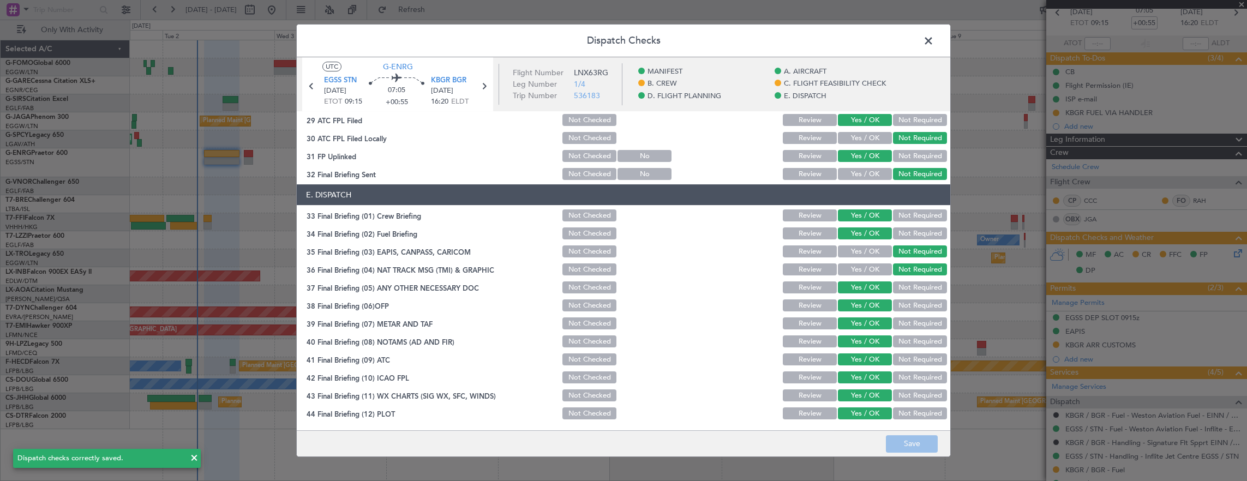
click at [934, 46] on span at bounding box center [934, 44] width 0 height 22
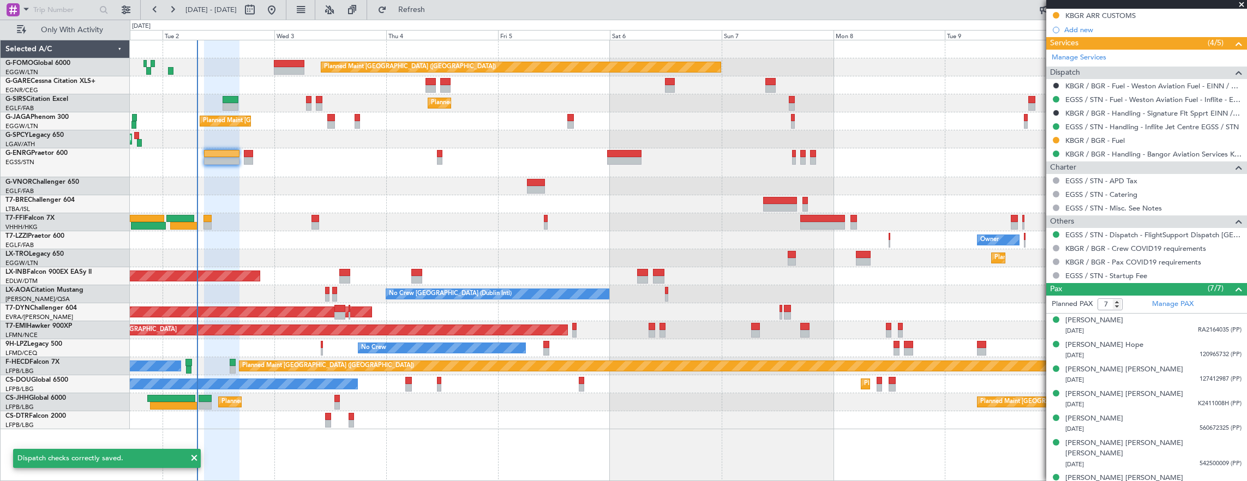
scroll to position [385, 0]
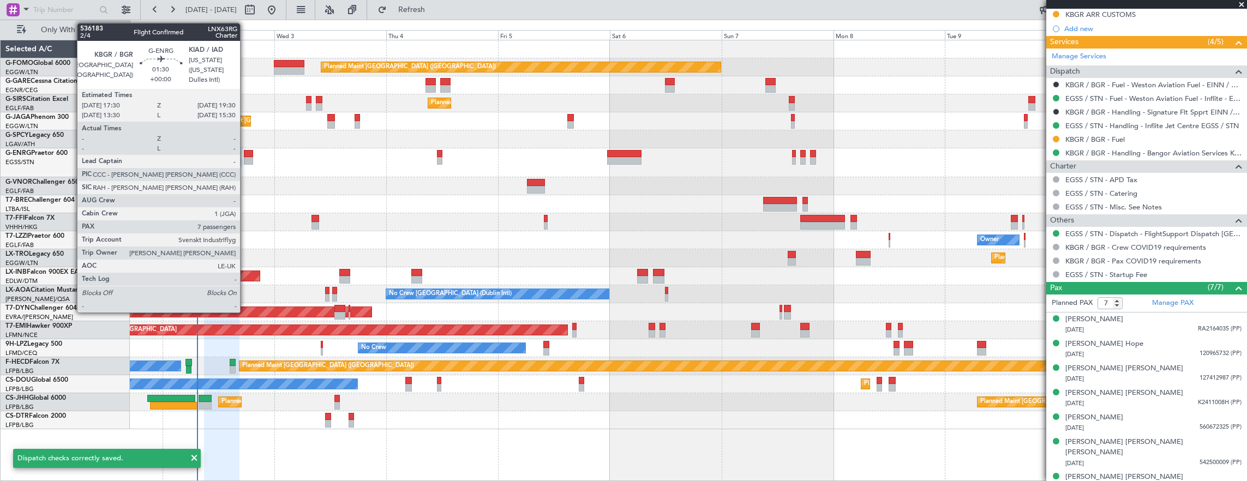
click at [245, 161] on div at bounding box center [249, 161] width 10 height 8
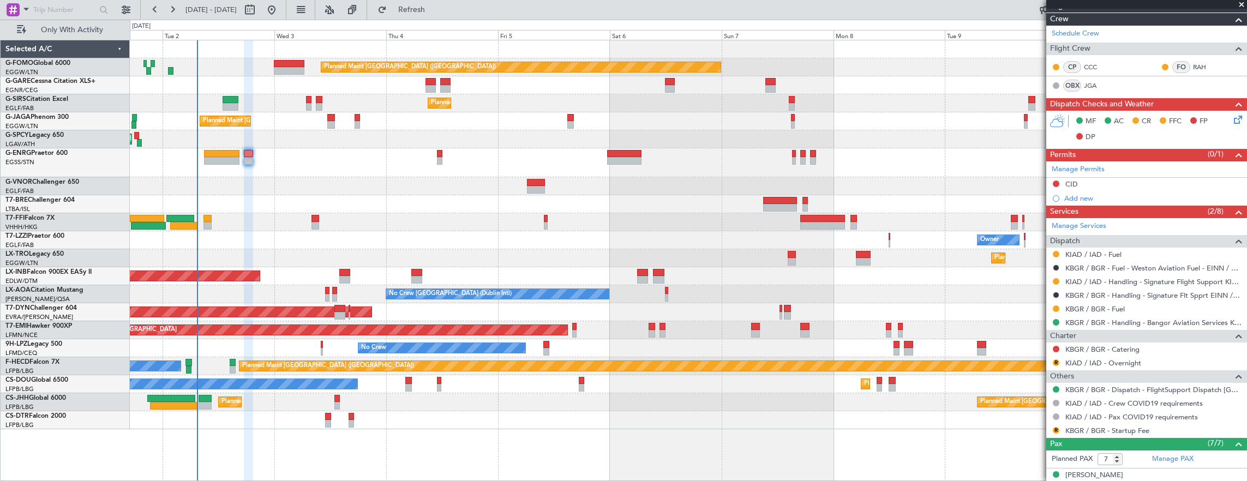
scroll to position [218, 0]
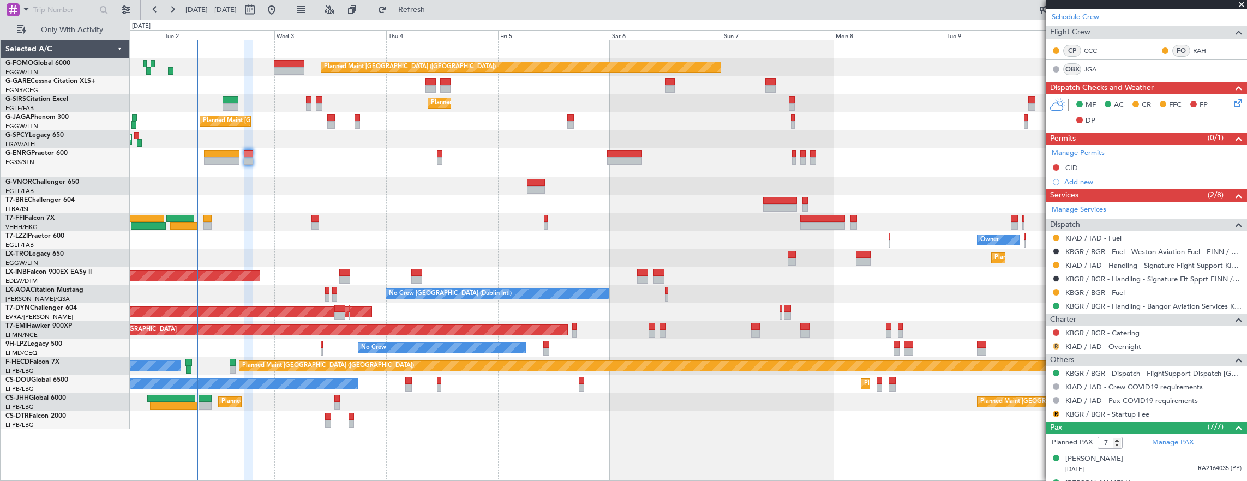
click at [1057, 343] on button "R" at bounding box center [1056, 346] width 7 height 7
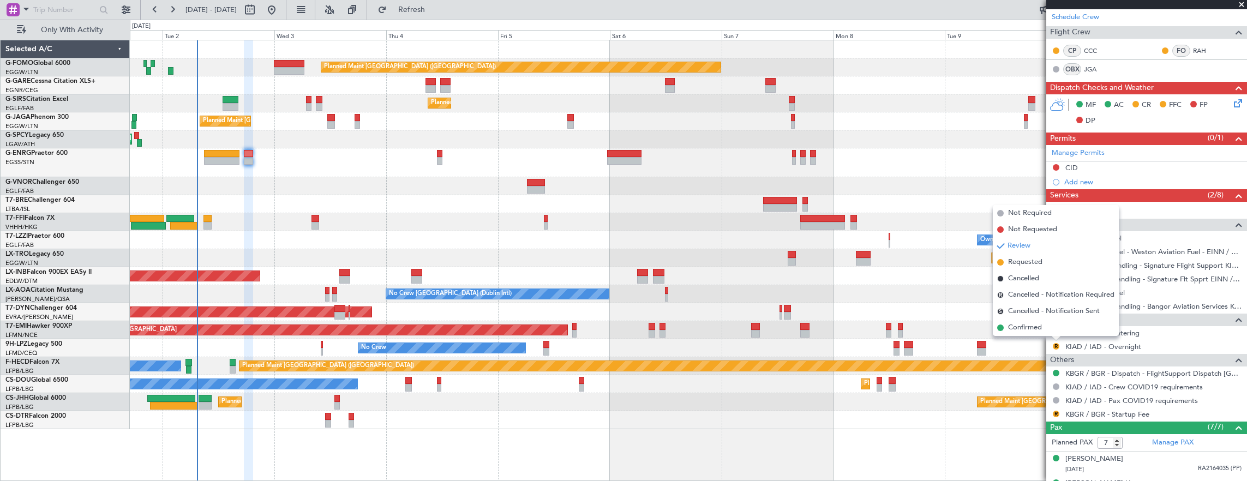
click at [830, 322] on div "Planned Maint [GEOGRAPHIC_DATA]" at bounding box center [688, 330] width 1117 height 18
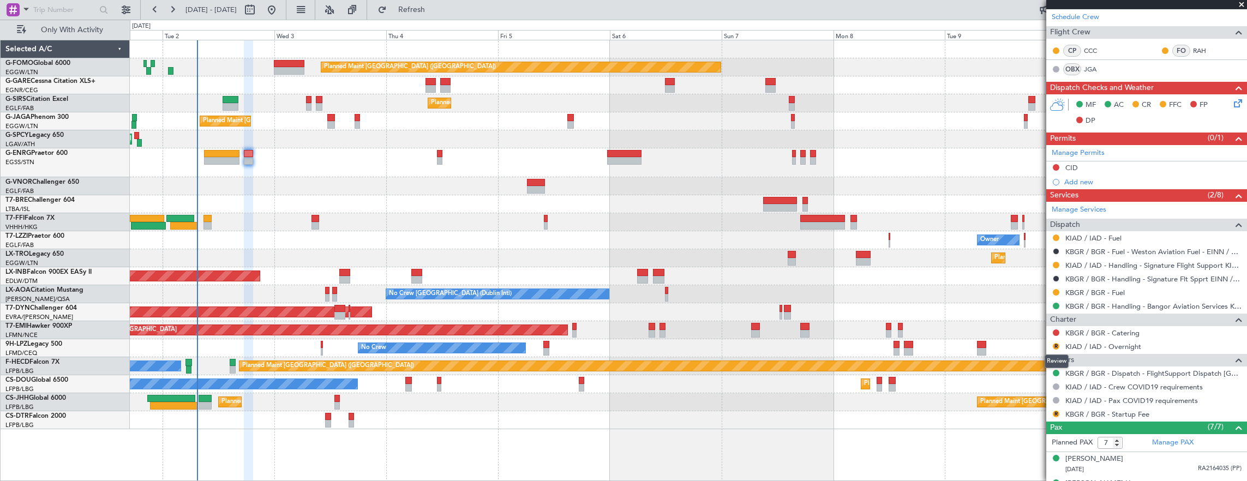
click at [1052, 345] on div "R" at bounding box center [1056, 346] width 9 height 9
click at [1056, 345] on button "R" at bounding box center [1056, 346] width 7 height 7
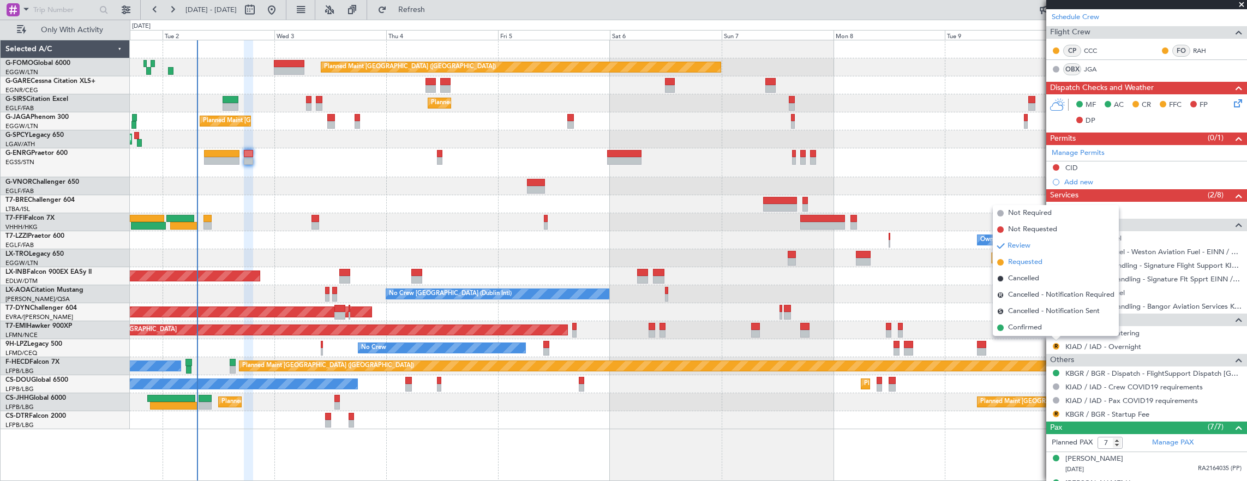
click at [1042, 257] on span "Requested" at bounding box center [1025, 262] width 34 height 11
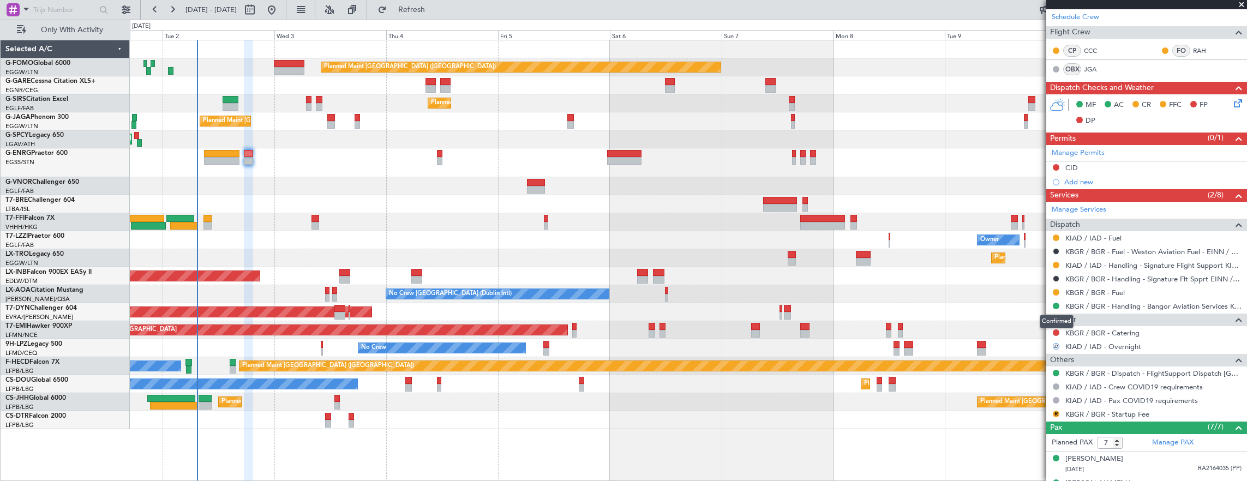
click at [1056, 330] on mat-tooltip-component "Confirmed" at bounding box center [1056, 321] width 49 height 29
click at [1047, 332] on mat-tooltip-component "Confirmed" at bounding box center [1056, 321] width 49 height 29
drag, startPoint x: 1047, startPoint y: 332, endPoint x: 1056, endPoint y: 332, distance: 8.7
click at [1056, 332] on button at bounding box center [1056, 332] width 7 height 7
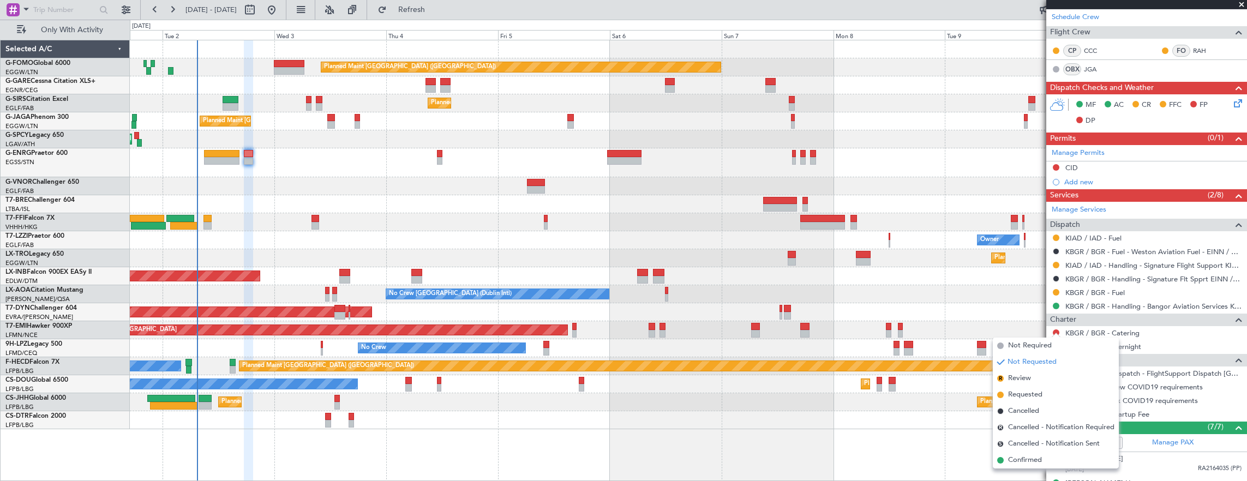
click at [886, 313] on div "AOG Maint Riga (Riga Intl)" at bounding box center [688, 312] width 1117 height 18
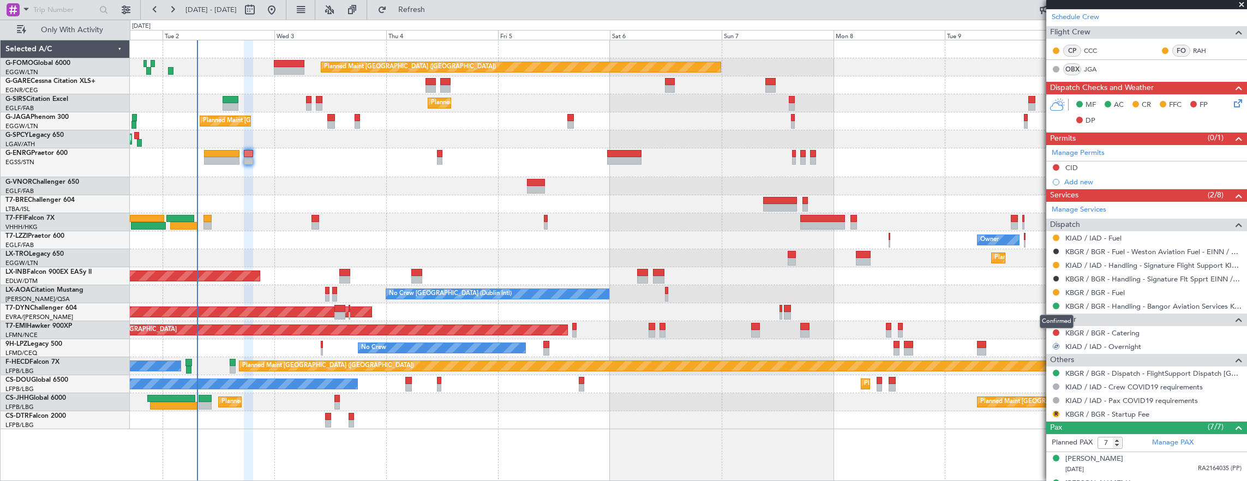
click at [1056, 328] on mat-tooltip-component "Confirmed" at bounding box center [1056, 321] width 49 height 29
click at [1056, 329] on button at bounding box center [1056, 332] width 7 height 7
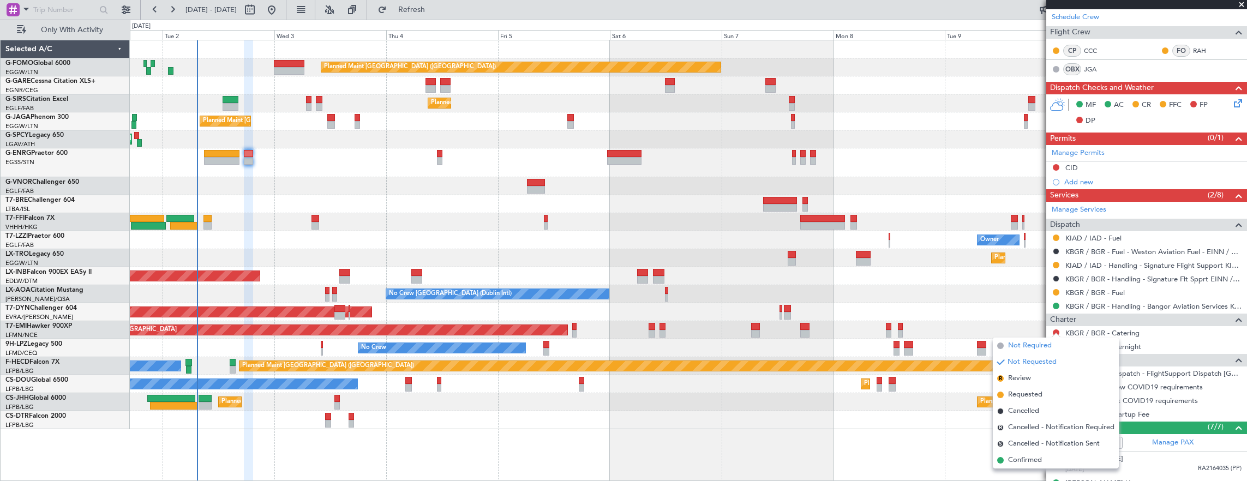
click at [1021, 345] on span "Not Required" at bounding box center [1030, 345] width 44 height 11
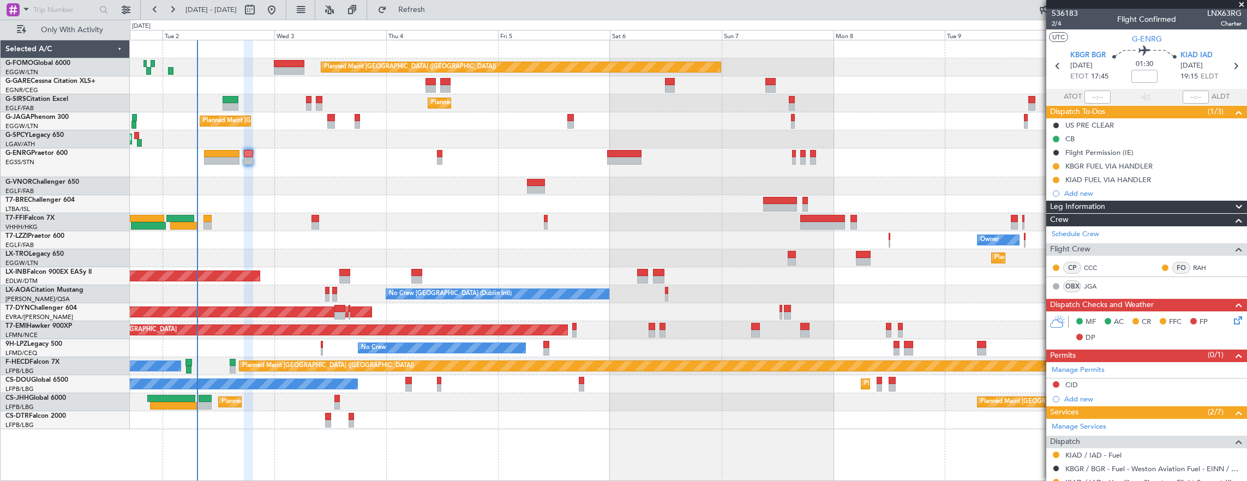
scroll to position [0, 0]
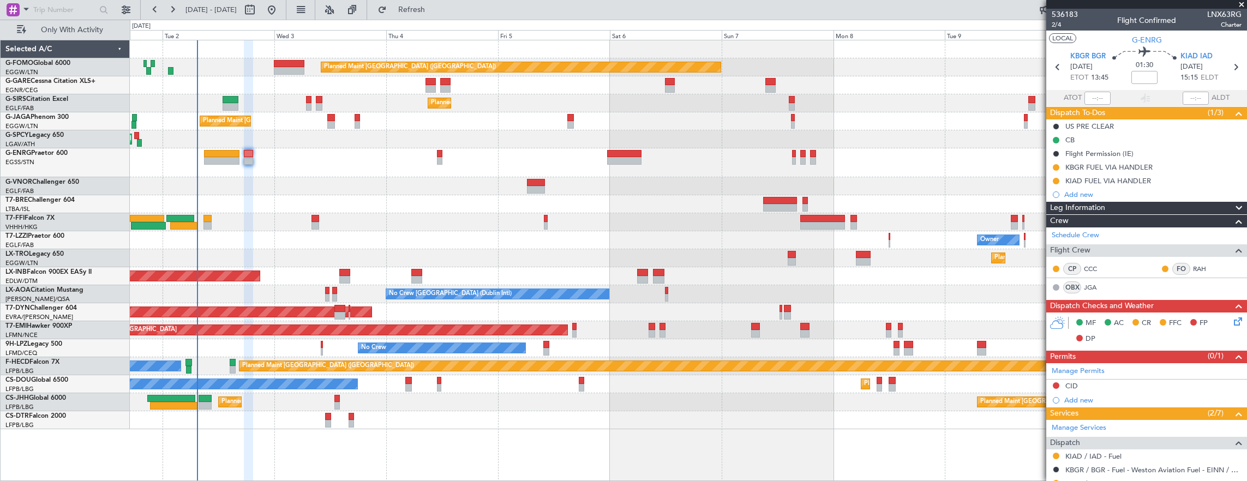
click at [1058, 31] on section "LOCAL G-ENRG" at bounding box center [1146, 39] width 201 height 16
click at [1059, 27] on span "2/4" at bounding box center [1065, 24] width 26 height 9
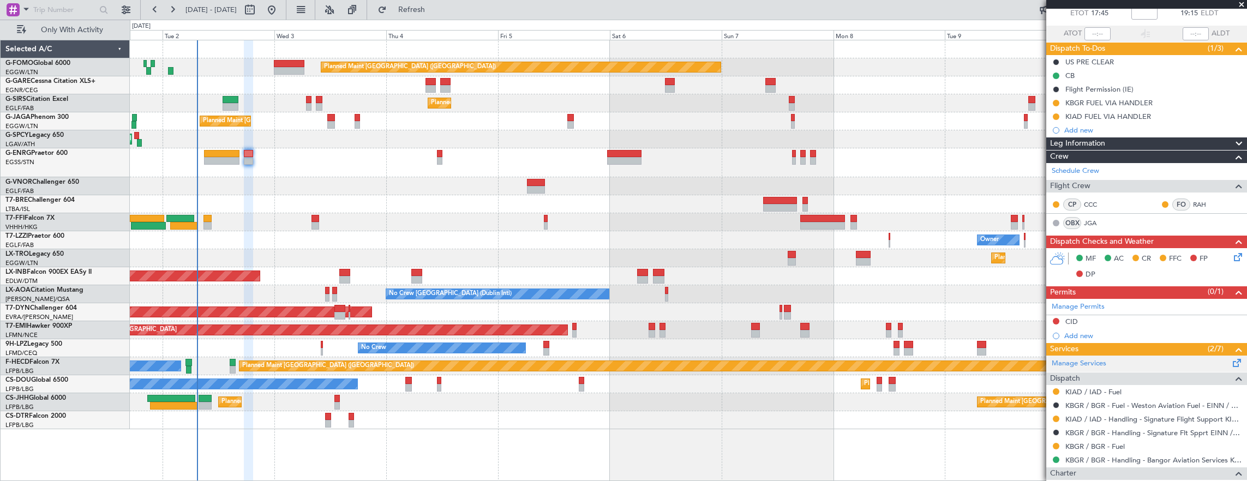
scroll to position [164, 0]
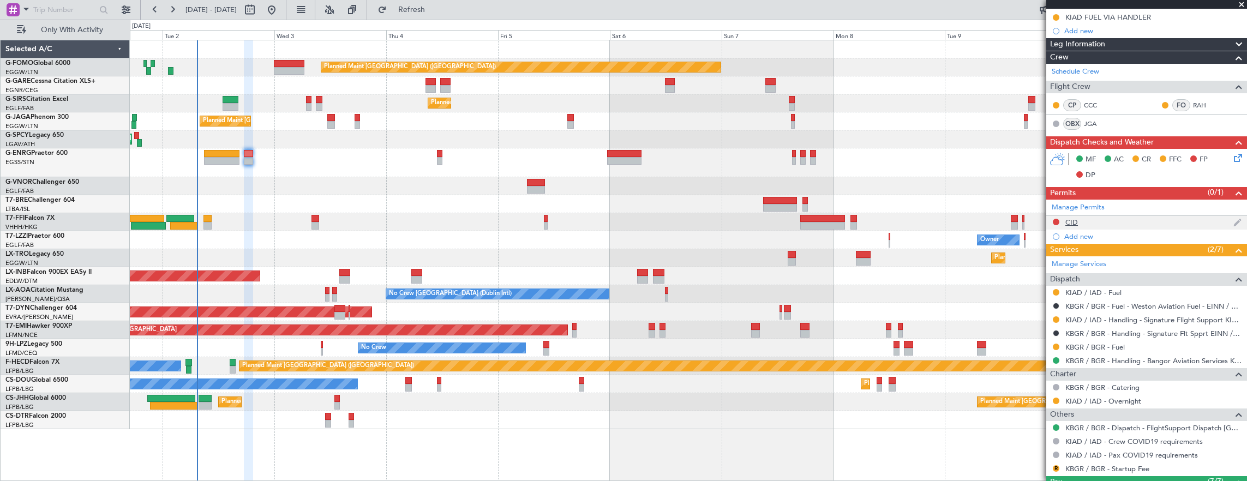
click at [1105, 221] on div "CID" at bounding box center [1146, 223] width 201 height 14
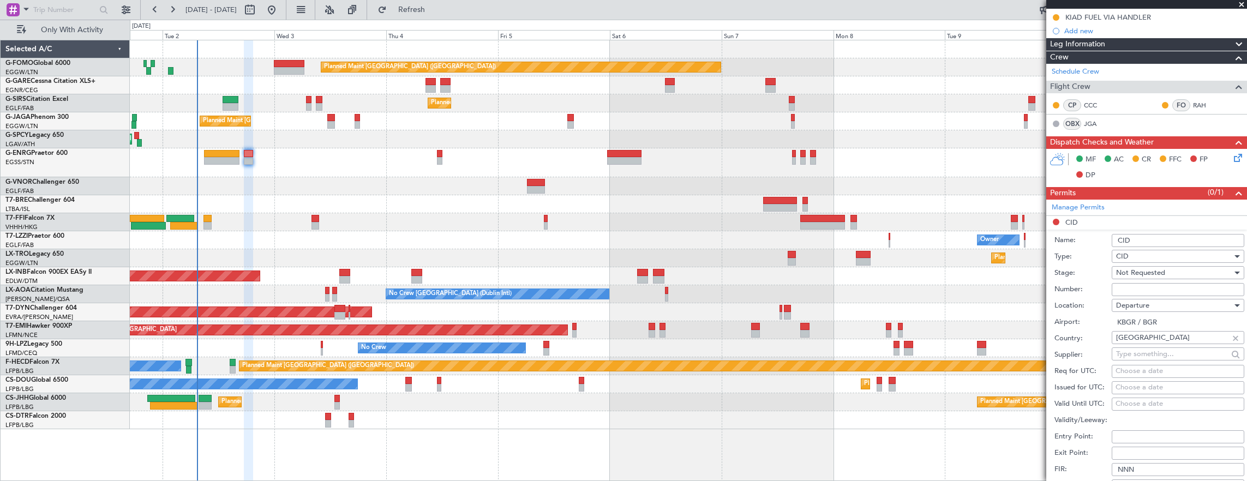
click at [1143, 287] on input "Number:" at bounding box center [1178, 289] width 133 height 13
paste input "263"
type input "263"
click at [1156, 272] on span "Not Requested" at bounding box center [1140, 273] width 49 height 10
drag, startPoint x: 1166, startPoint y: 353, endPoint x: 1186, endPoint y: 326, distance: 33.9
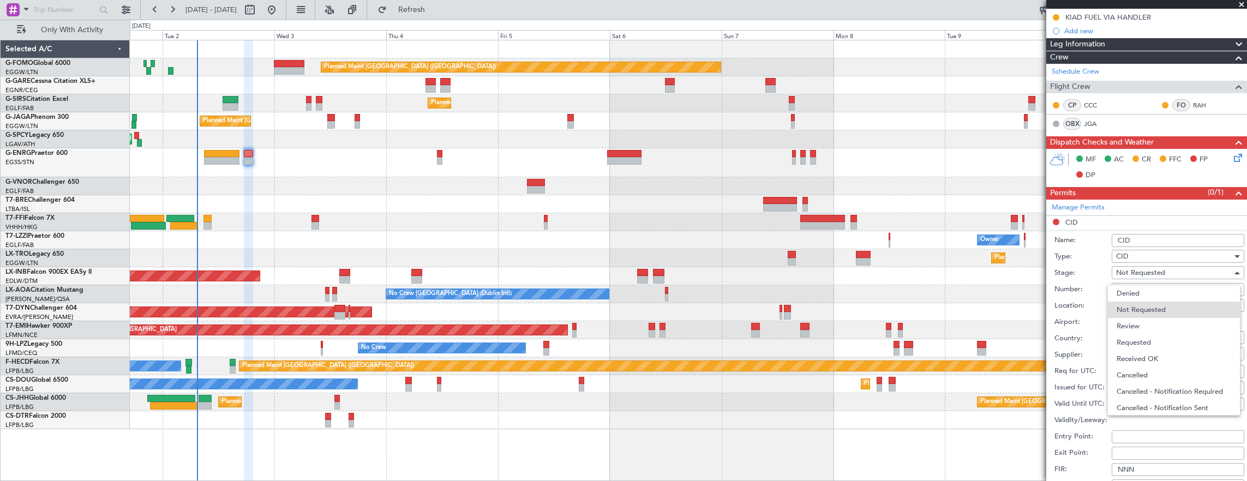
click at [1166, 353] on span "Received OK" at bounding box center [1174, 359] width 115 height 16
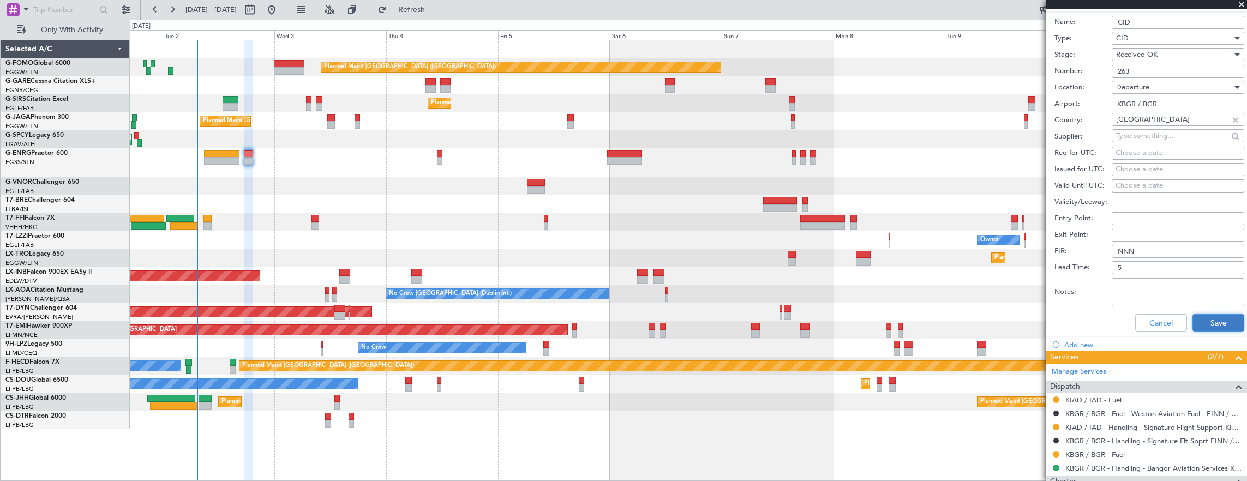
click at [1203, 328] on button "Save" at bounding box center [1218, 322] width 52 height 17
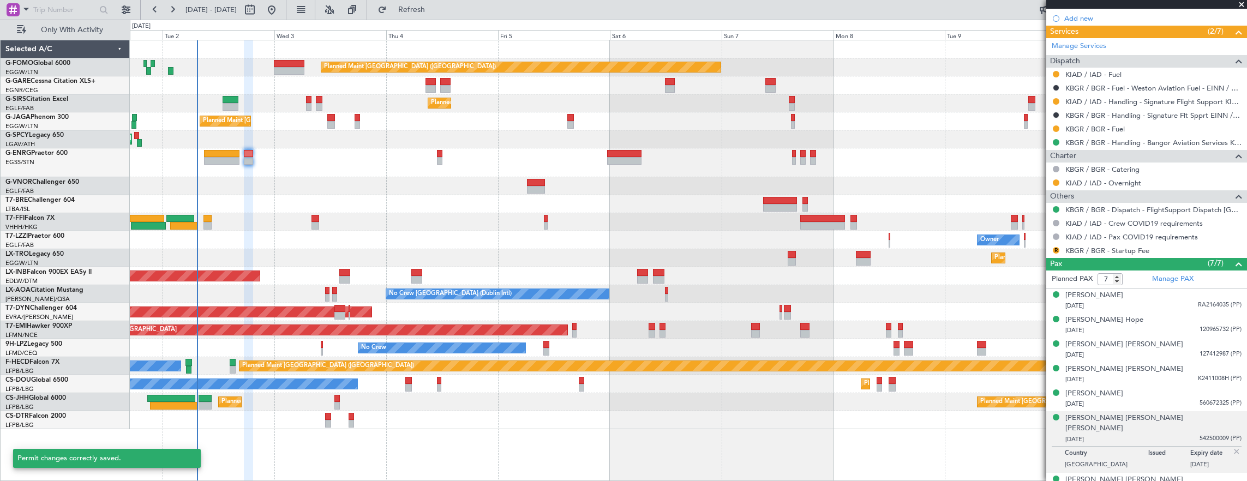
scroll to position [56, 0]
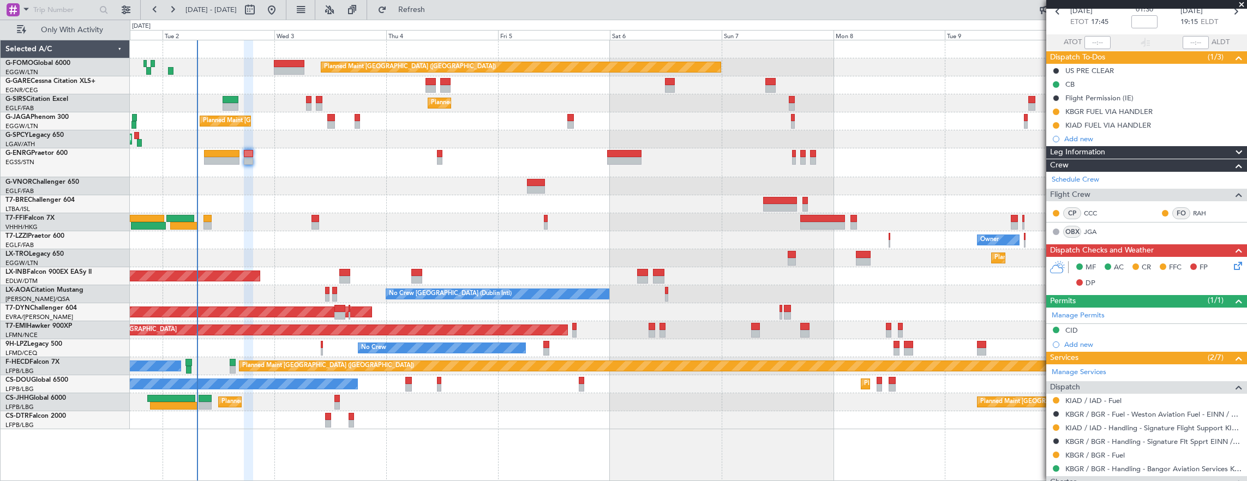
click at [1232, 264] on icon at bounding box center [1236, 264] width 9 height 9
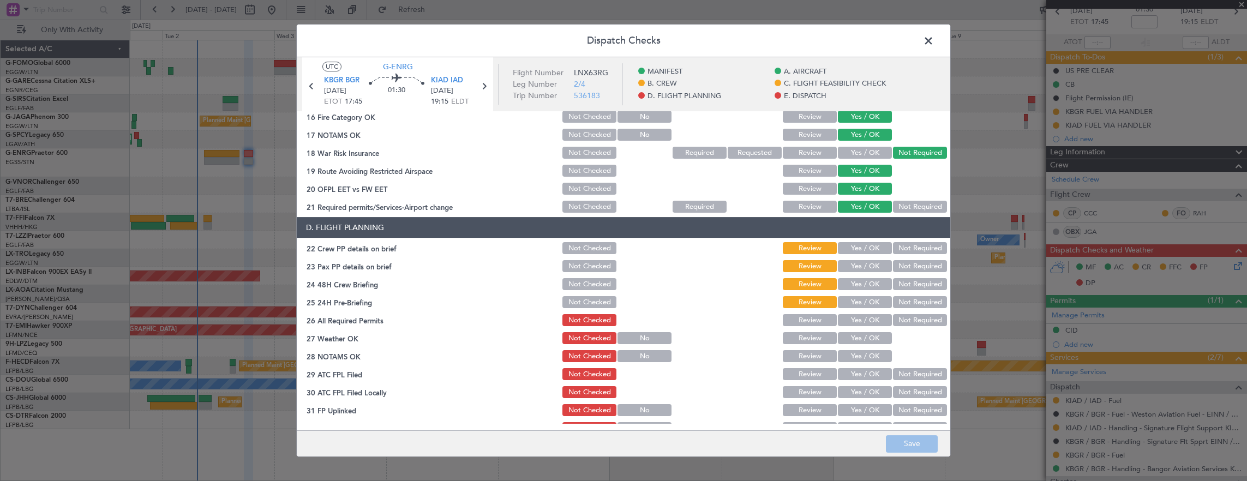
scroll to position [436, 0]
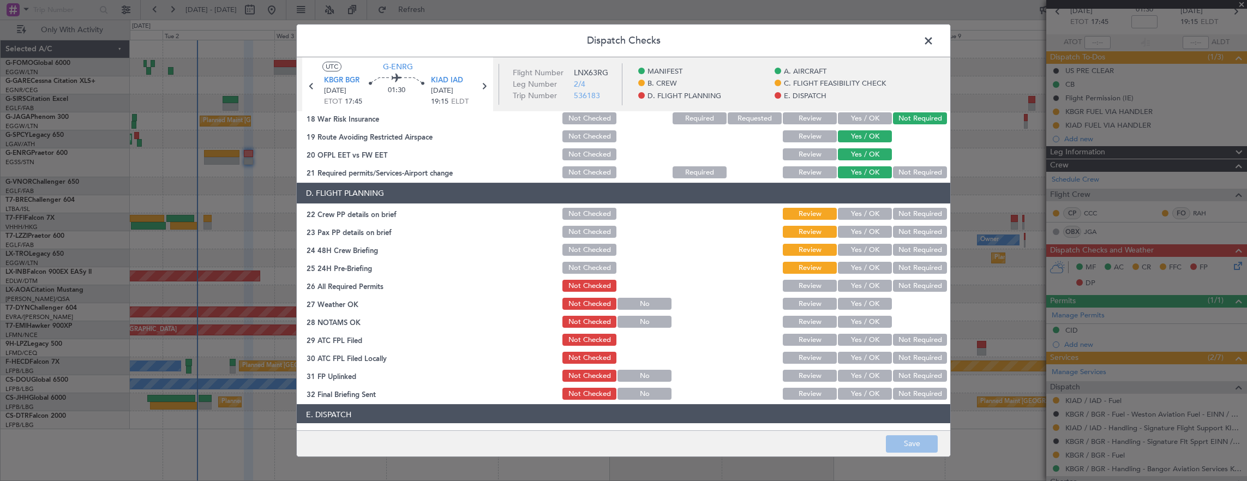
drag, startPoint x: 856, startPoint y: 211, endPoint x: 853, endPoint y: 223, distance: 12.4
click at [856, 211] on button "Yes / OK" at bounding box center [865, 214] width 54 height 12
click at [852, 227] on button "Yes / OK" at bounding box center [865, 232] width 54 height 12
click at [854, 239] on section "D. FLIGHT PLANNING 22 Crew PP details on brief Not Checked Review Yes / OK Not …" at bounding box center [624, 292] width 654 height 219
click at [859, 248] on button "Yes / OK" at bounding box center [865, 250] width 54 height 12
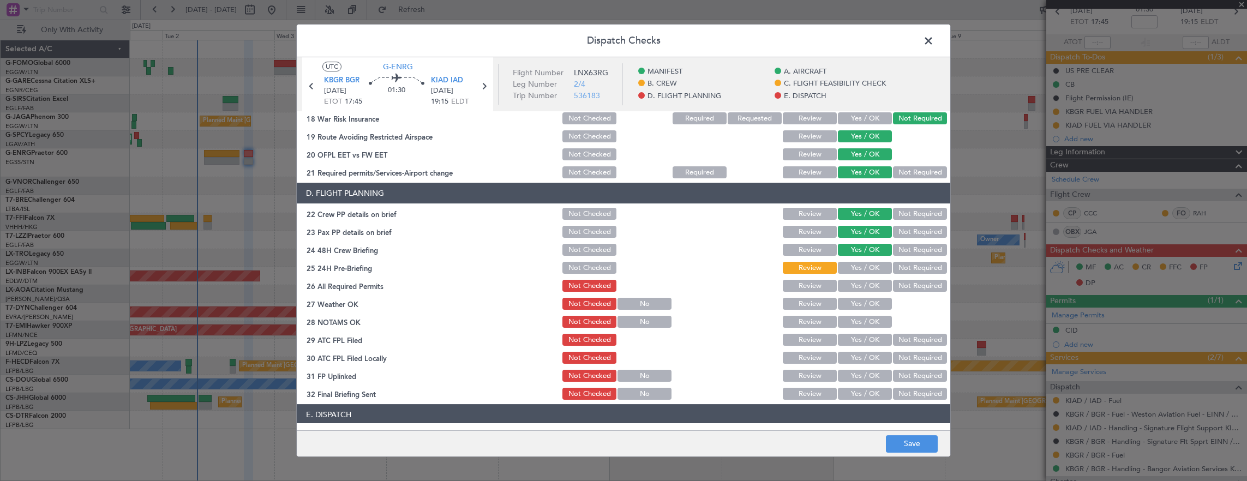
drag, startPoint x: 904, startPoint y: 266, endPoint x: 891, endPoint y: 276, distance: 16.3
click at [903, 266] on button "Not Required" at bounding box center [920, 268] width 54 height 12
click at [865, 285] on button "Yes / OK" at bounding box center [865, 286] width 54 height 12
click at [863, 299] on button "Yes / OK" at bounding box center [865, 304] width 54 height 12
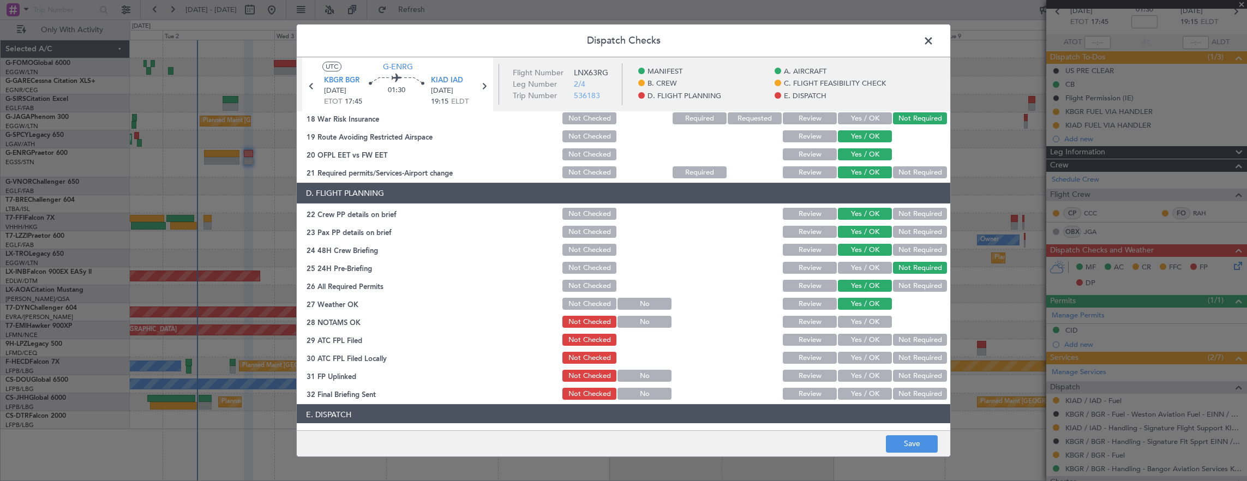
click at [862, 316] on button "Yes / OK" at bounding box center [865, 322] width 54 height 12
click at [861, 332] on section "D. FLIGHT PLANNING 22 Crew PP details on brief Not Checked Review Yes / OK Not …" at bounding box center [624, 292] width 654 height 219
click at [860, 346] on div "Yes / OK" at bounding box center [863, 339] width 55 height 15
click at [856, 344] on button "Yes / OK" at bounding box center [865, 340] width 54 height 12
click at [860, 362] on button "Yes / OK" at bounding box center [865, 358] width 54 height 12
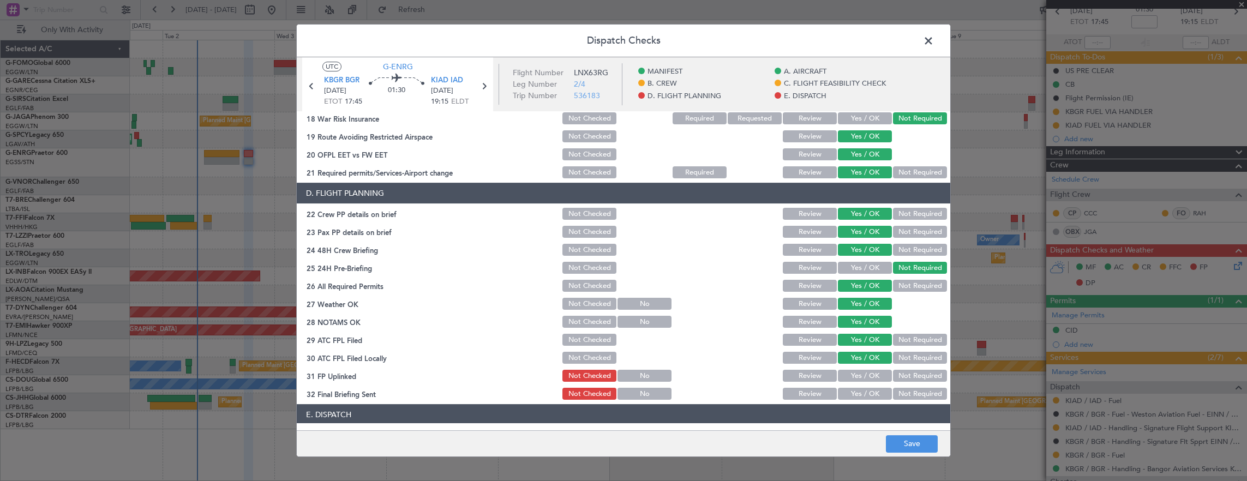
click at [862, 375] on button "Yes / OK" at bounding box center [865, 376] width 54 height 12
click at [862, 393] on button "Yes / OK" at bounding box center [865, 394] width 54 height 12
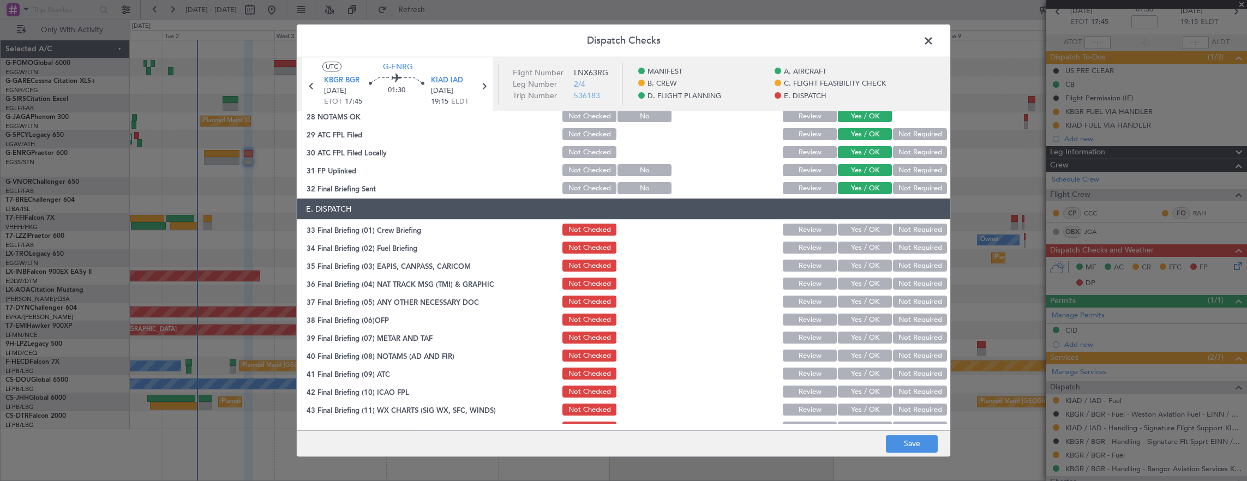
scroll to position [656, 0]
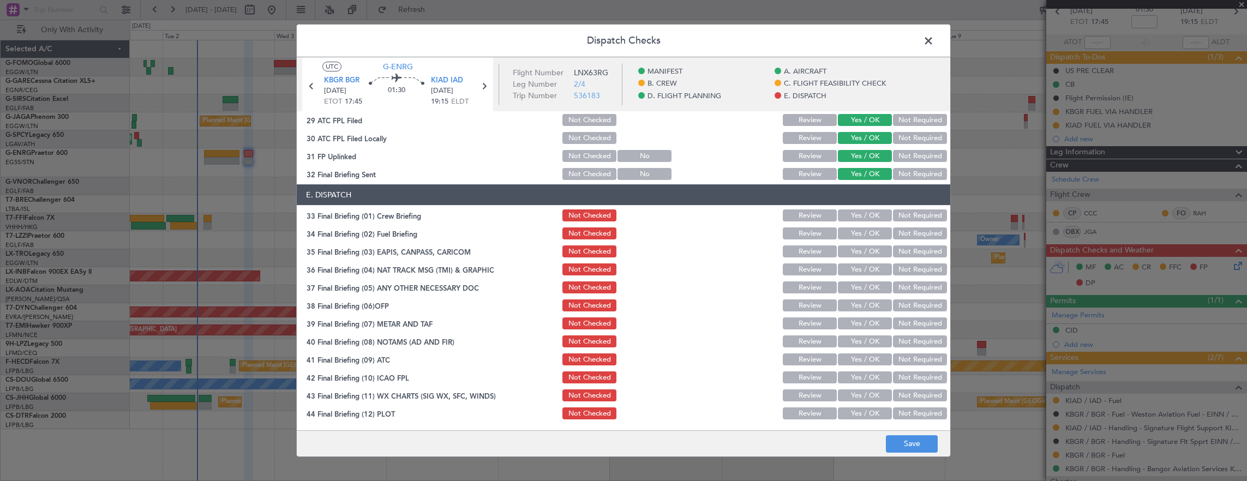
click at [865, 220] on button "Yes / OK" at bounding box center [865, 215] width 54 height 12
click at [859, 237] on button "Yes / OK" at bounding box center [865, 233] width 54 height 12
click at [909, 256] on button "Not Required" at bounding box center [920, 251] width 54 height 12
drag, startPoint x: 864, startPoint y: 249, endPoint x: 866, endPoint y: 260, distance: 10.6
click at [864, 250] on button "Yes / OK" at bounding box center [865, 251] width 54 height 12
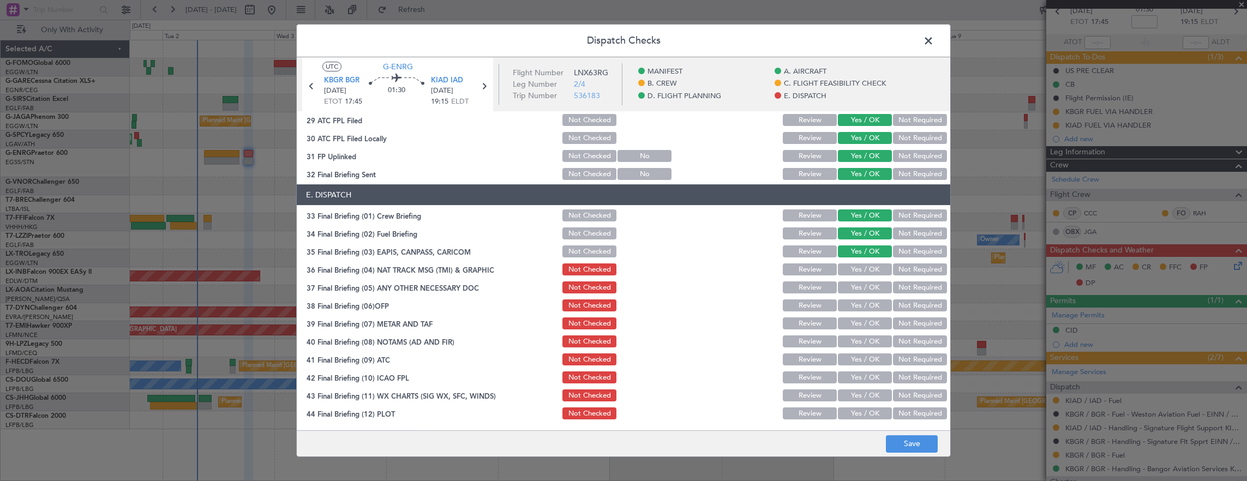
click at [915, 251] on button "Not Required" at bounding box center [920, 251] width 54 height 12
click at [902, 267] on button "Not Required" at bounding box center [920, 269] width 54 height 12
click at [870, 284] on button "Yes / OK" at bounding box center [865, 287] width 54 height 12
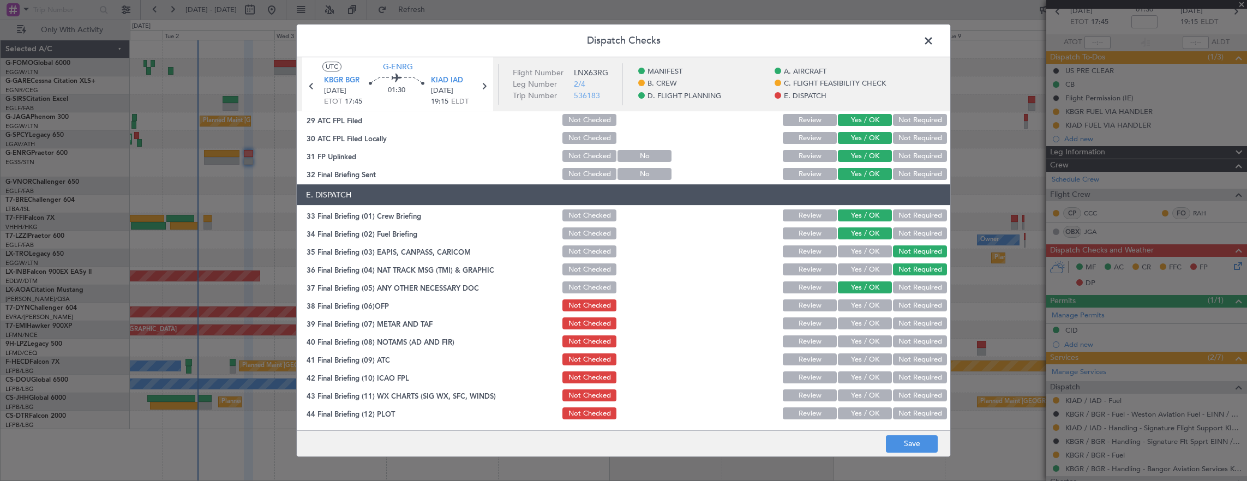
click at [868, 298] on div "Yes / OK" at bounding box center [863, 305] width 55 height 15
click at [867, 305] on button "Yes / OK" at bounding box center [865, 305] width 54 height 12
click at [866, 325] on button "Yes / OK" at bounding box center [865, 323] width 54 height 12
click at [866, 341] on button "Yes / OK" at bounding box center [865, 341] width 54 height 12
click at [858, 372] on button "Yes / OK" at bounding box center [865, 377] width 54 height 12
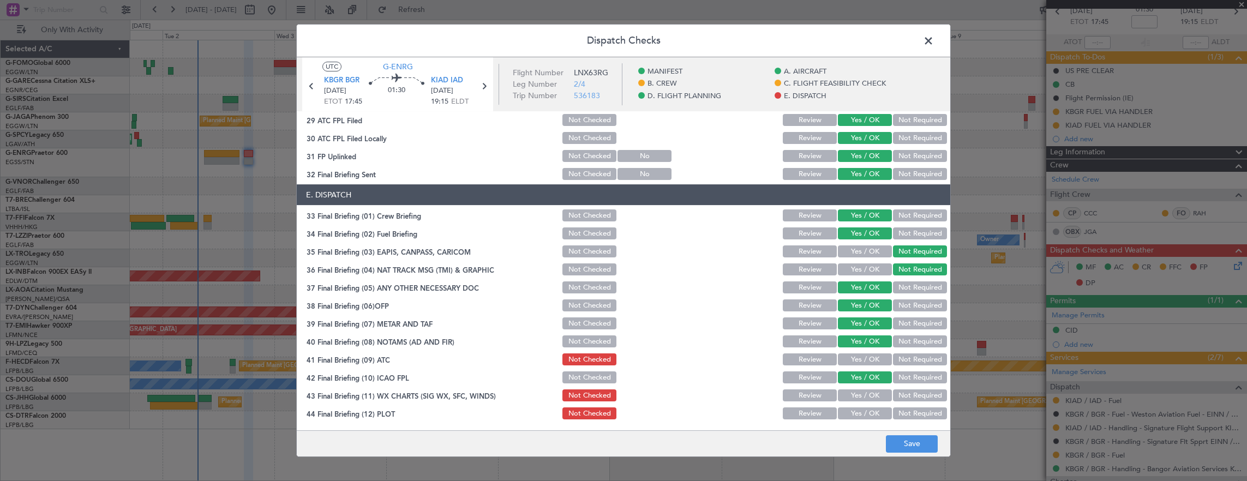
click at [860, 355] on button "Yes / OK" at bounding box center [865, 359] width 54 height 12
click at [860, 393] on button "Yes / OK" at bounding box center [865, 395] width 54 height 12
click at [860, 423] on main "UTC G-ENRG KBGR BGR 02/09/2025 ETOT 17:45 01:30 KIAD IAD 02/09/2025 19:15 ELDT …" at bounding box center [624, 245] width 654 height 377
click at [868, 413] on button "Yes / OK" at bounding box center [865, 413] width 54 height 12
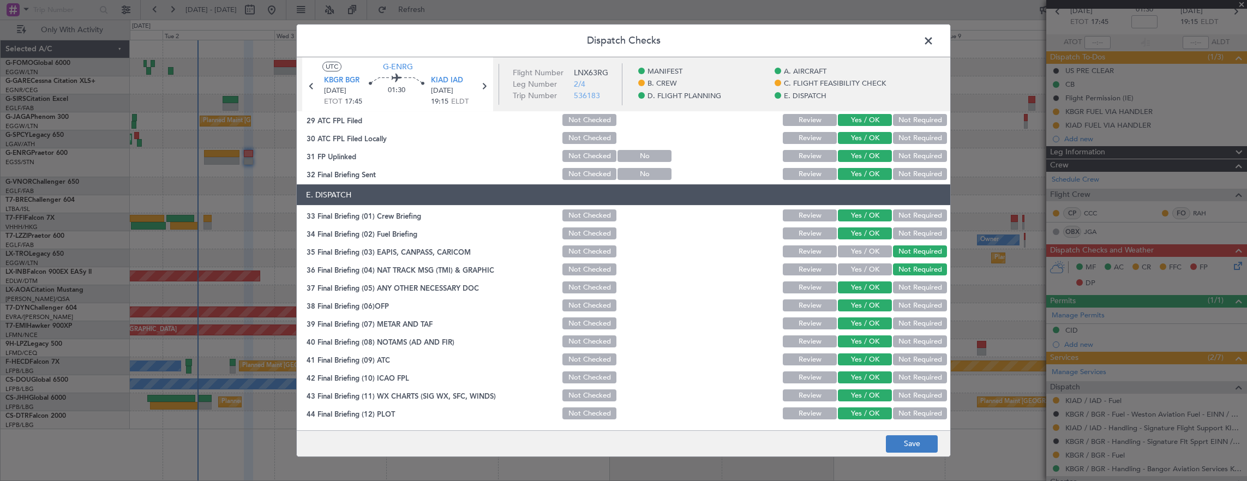
drag, startPoint x: 921, startPoint y: 464, endPoint x: 915, endPoint y: 448, distance: 16.2
click at [919, 463] on div "Dispatch Checks UTC G-ENRG KBGR BGR 02/09/2025 ETOT 17:45 01:30 KIAD IAD 02/09/…" at bounding box center [623, 240] width 1247 height 481
click at [915, 448] on button "Save" at bounding box center [912, 443] width 52 height 17
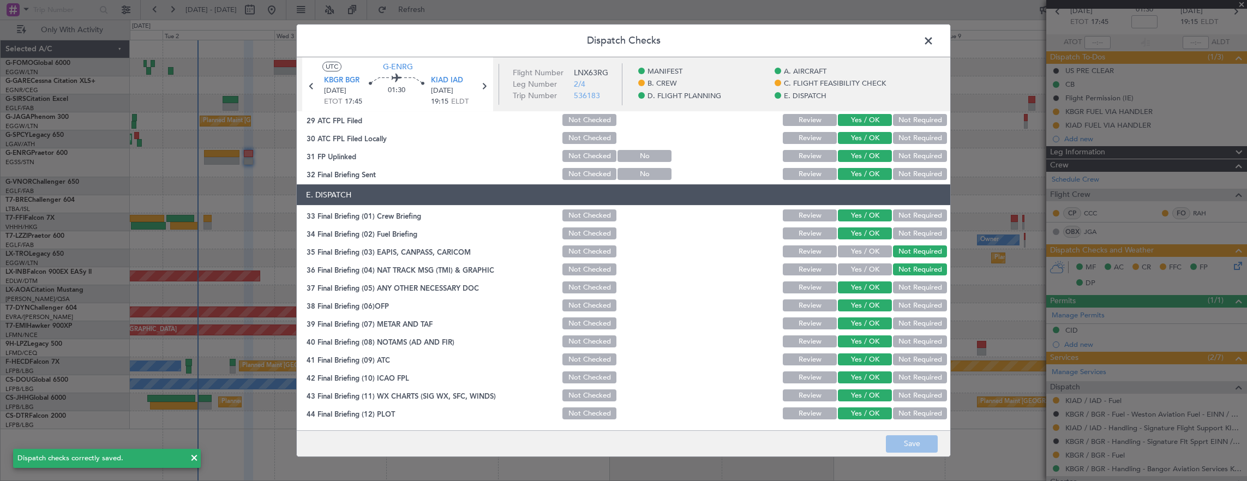
click at [934, 40] on span at bounding box center [934, 44] width 0 height 22
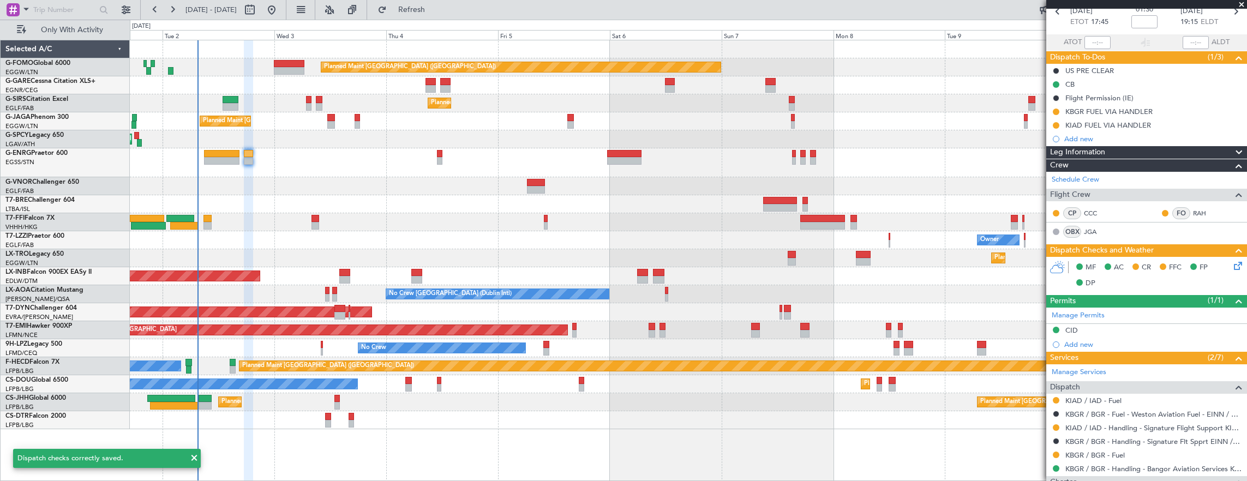
click at [235, 169] on div at bounding box center [688, 162] width 1117 height 29
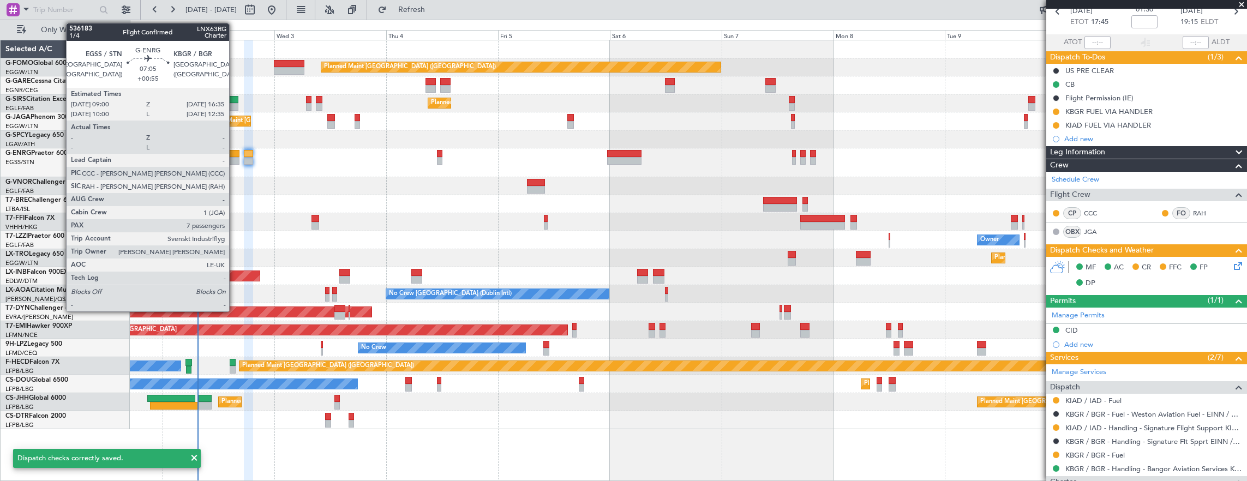
click at [235, 162] on div at bounding box center [221, 161] width 35 height 8
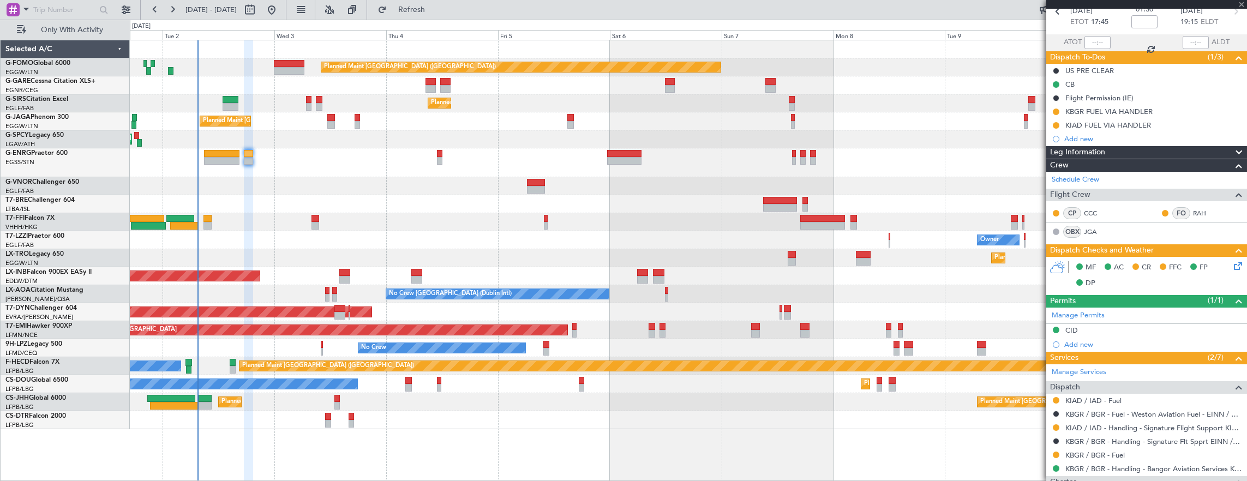
type input "+00:55"
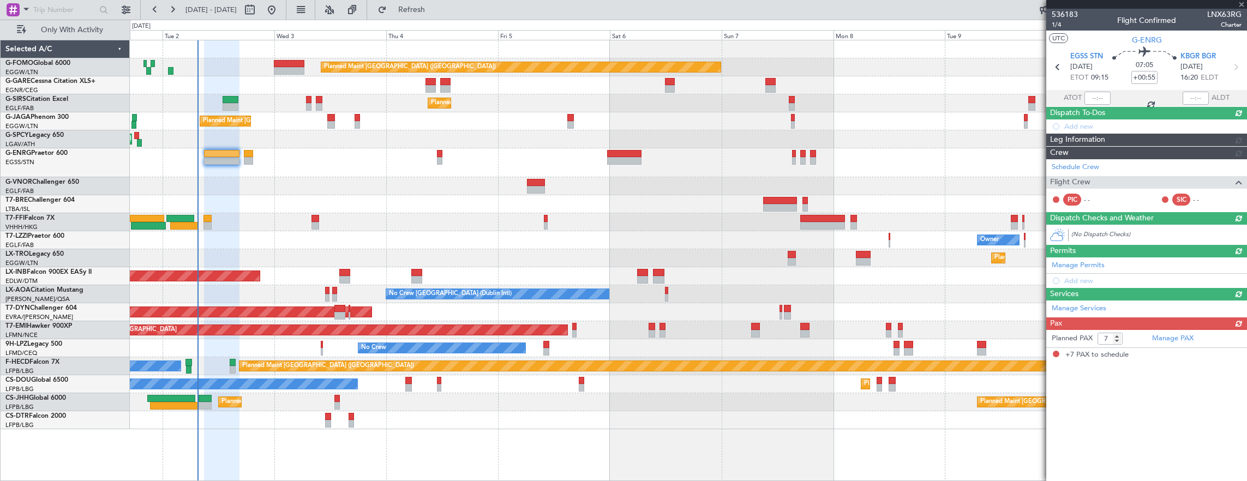
scroll to position [0, 0]
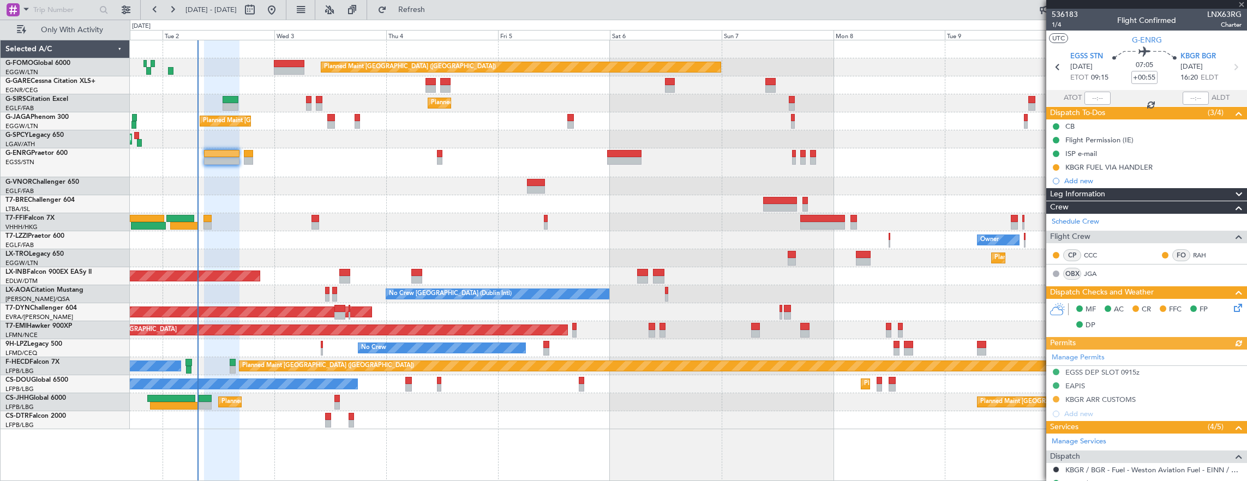
click at [1232, 306] on icon at bounding box center [1236, 306] width 9 height 9
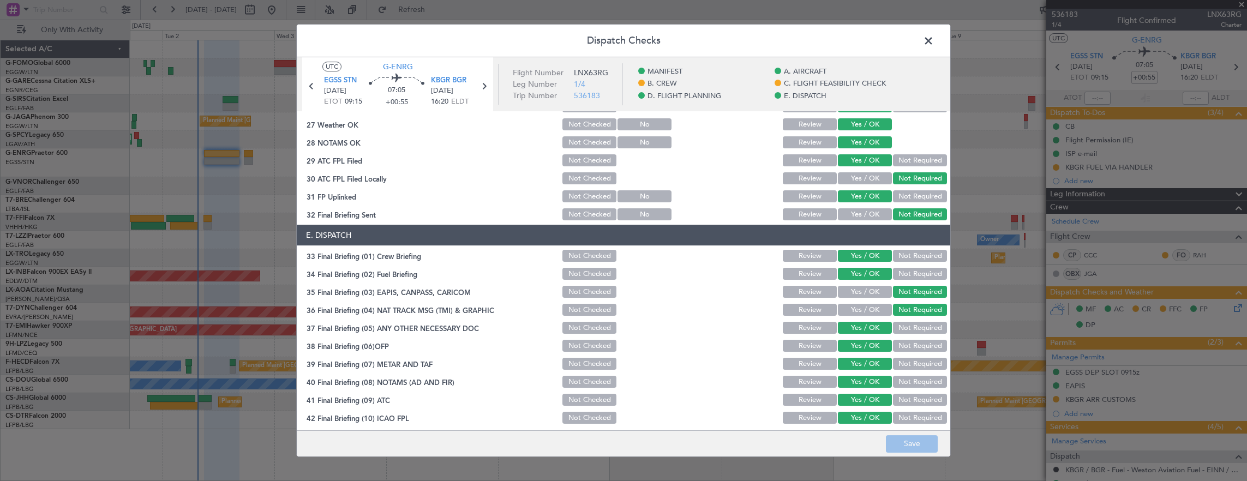
scroll to position [656, 0]
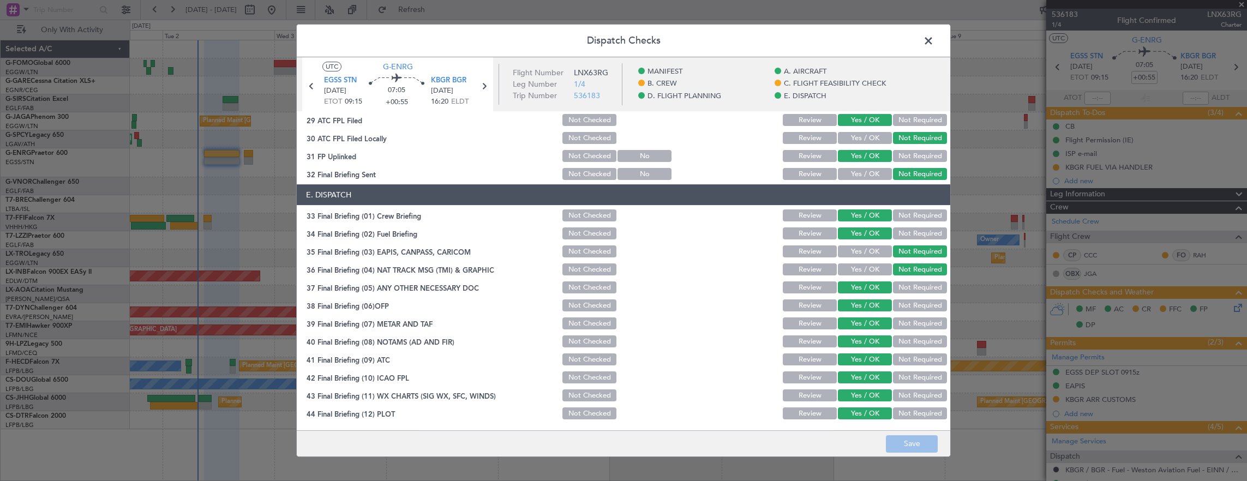
click at [858, 251] on button "Yes / OK" at bounding box center [865, 251] width 54 height 12
click at [850, 266] on button "Yes / OK" at bounding box center [865, 269] width 54 height 12
click at [901, 443] on button "Save" at bounding box center [912, 443] width 52 height 17
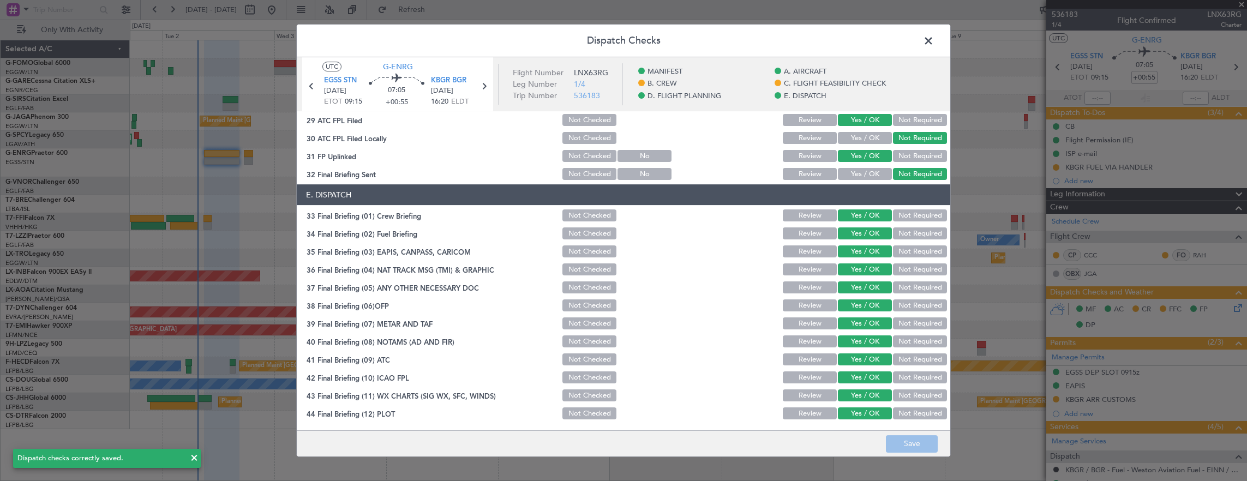
click at [934, 43] on span at bounding box center [934, 44] width 0 height 22
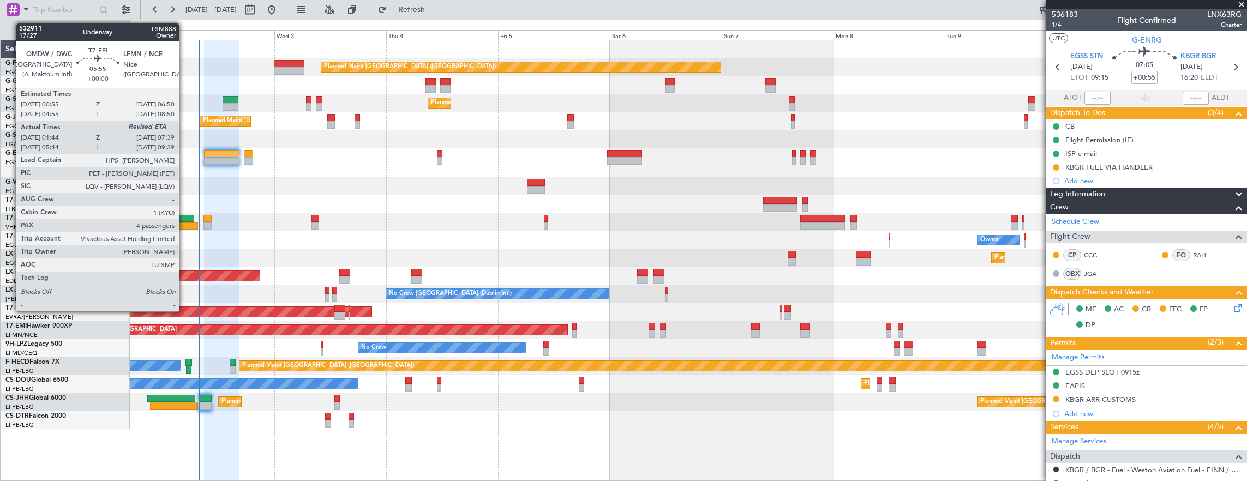
click at [184, 217] on div at bounding box center [180, 219] width 28 height 8
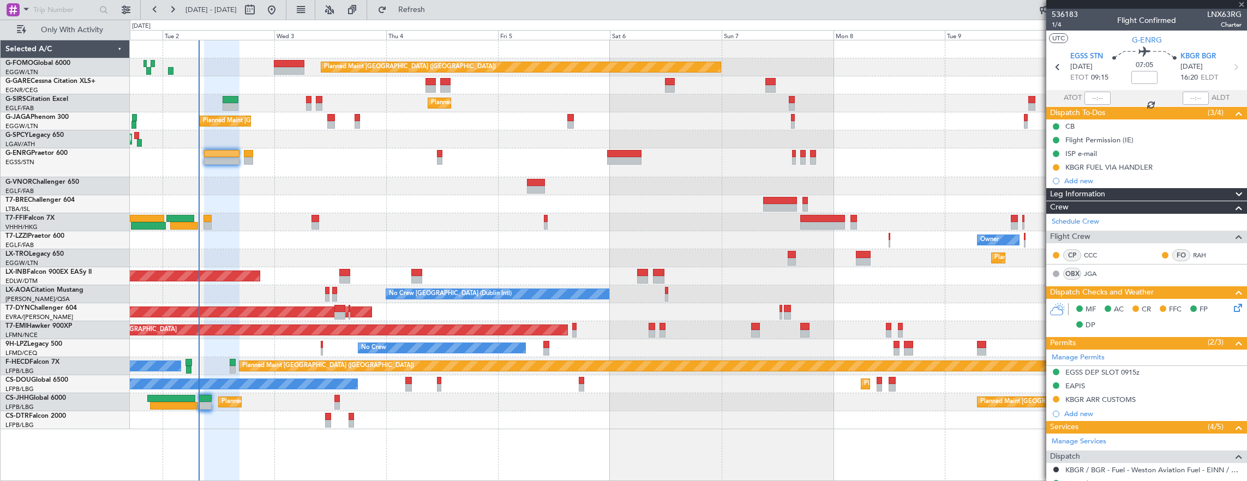
type input "01:44"
type input "4"
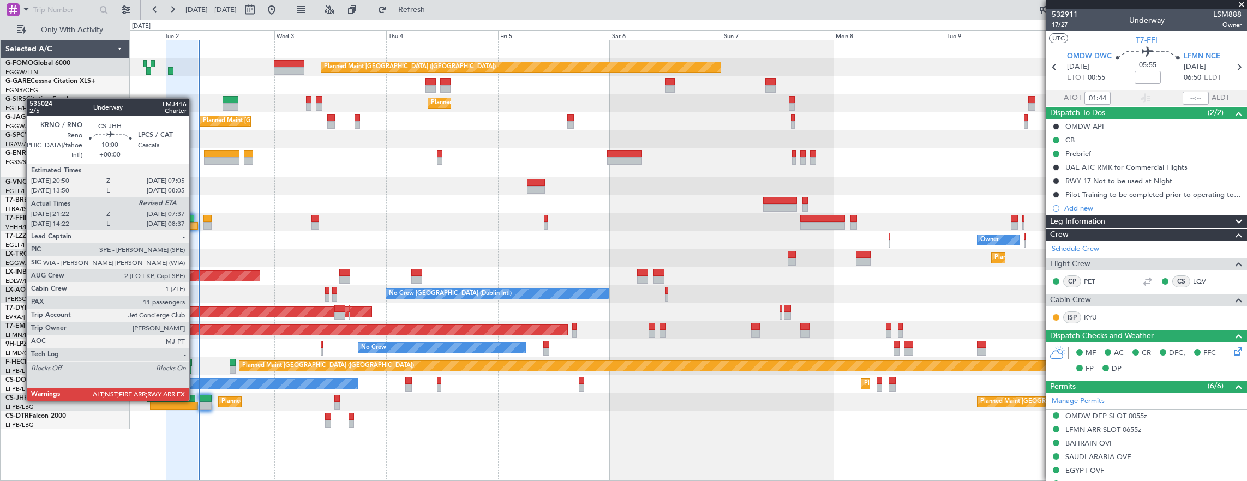
click at [177, 406] on div at bounding box center [174, 406] width 48 height 8
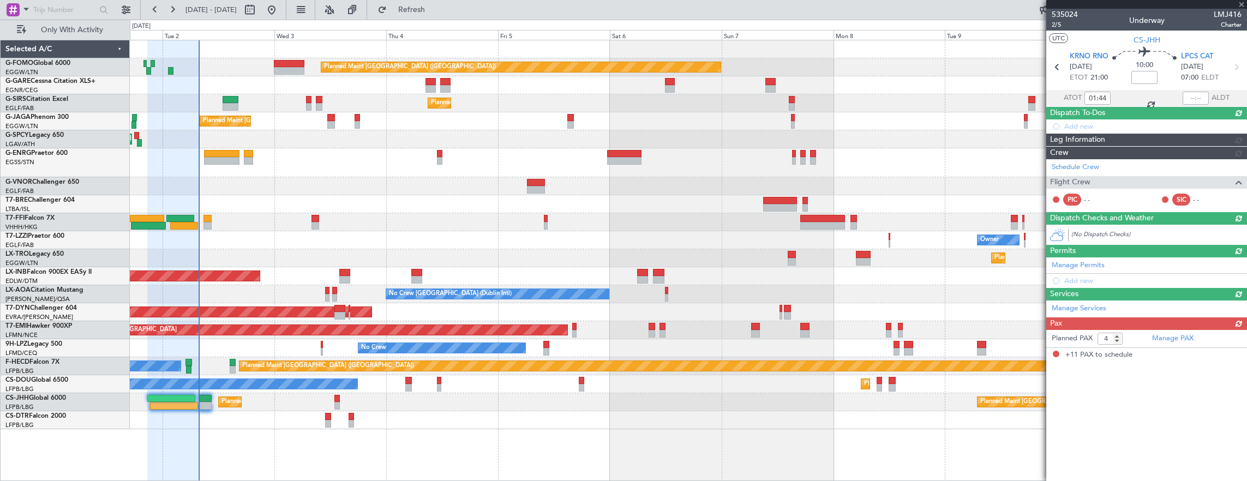
type input "21:32"
type input "11"
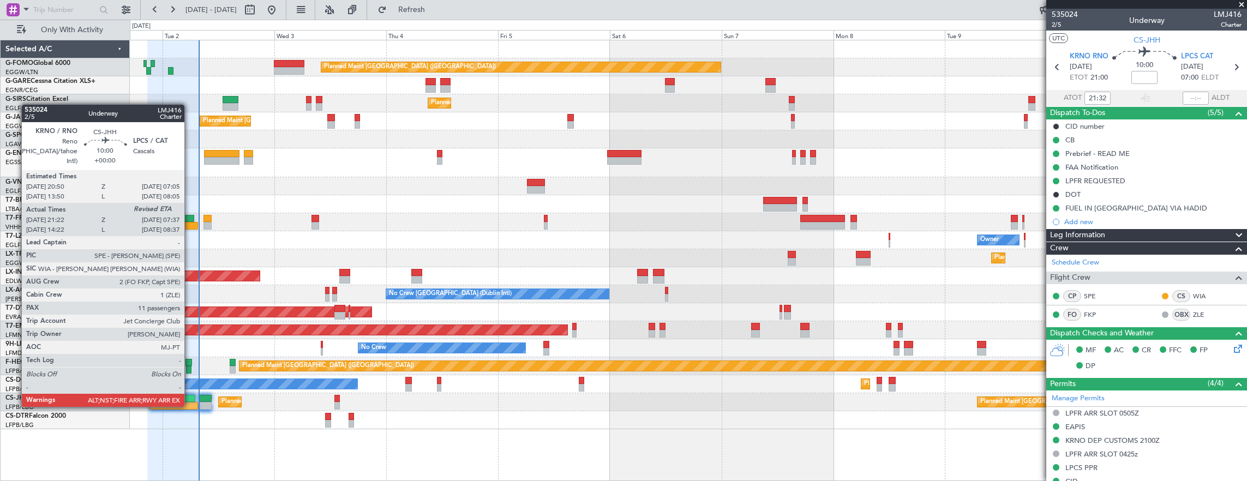
click at [190, 406] on div at bounding box center [174, 406] width 48 height 8
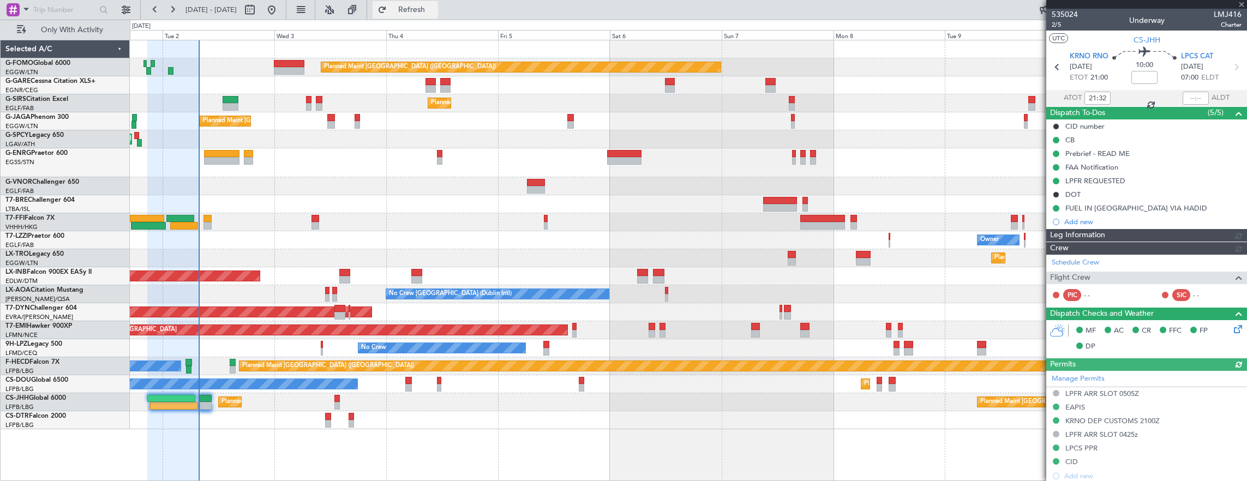
click at [435, 11] on span "Refresh" at bounding box center [412, 10] width 46 height 8
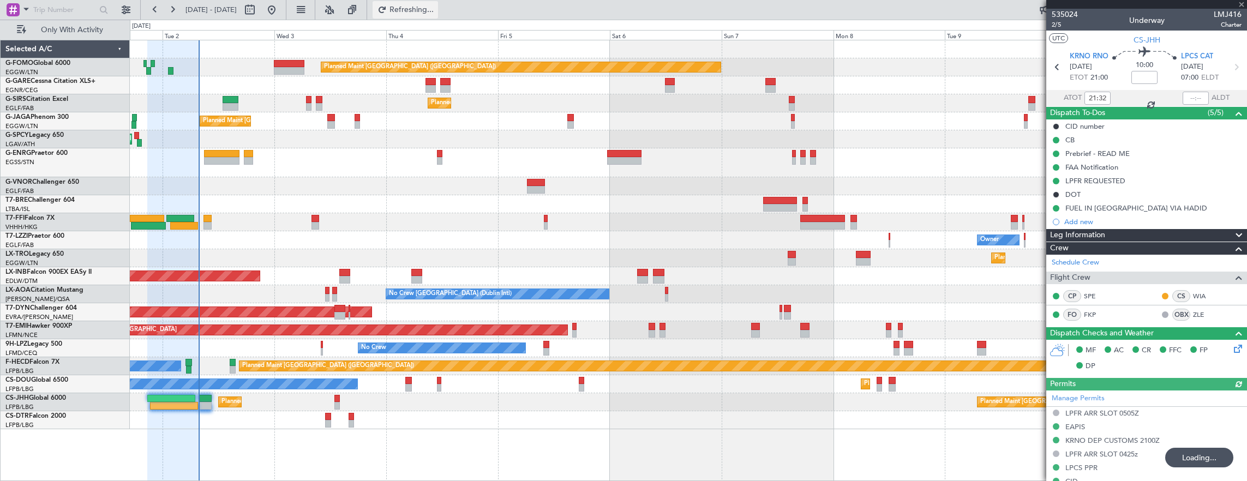
type input "07:41"
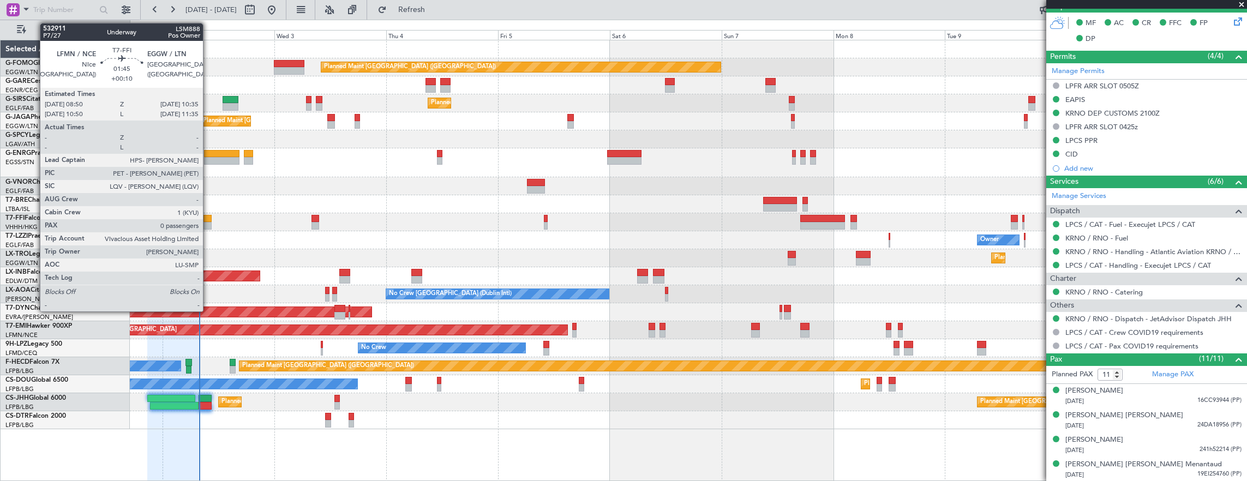
click at [208, 218] on div at bounding box center [207, 219] width 8 height 8
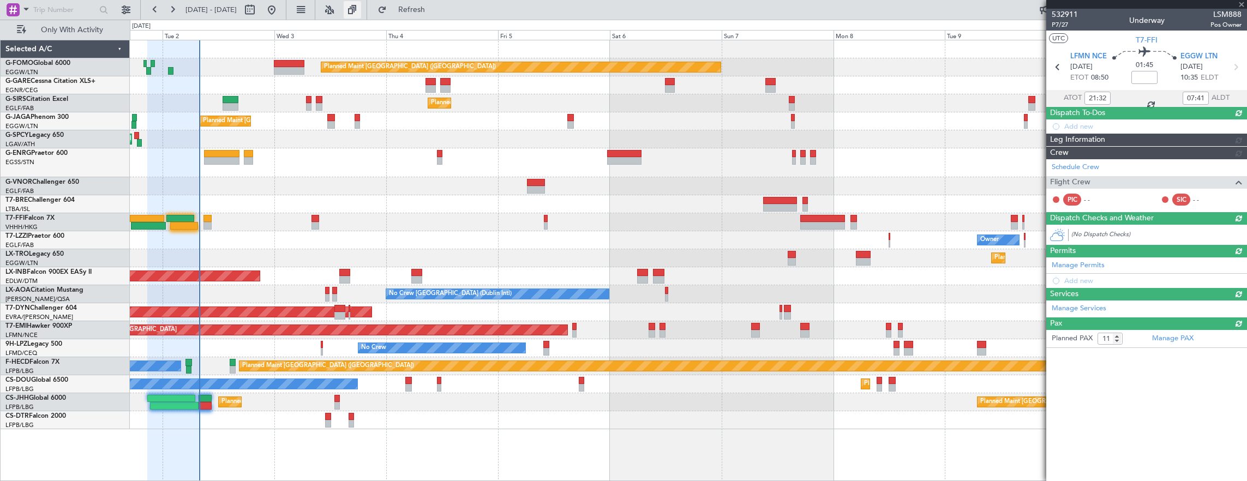
type input "+00:10"
type input "0"
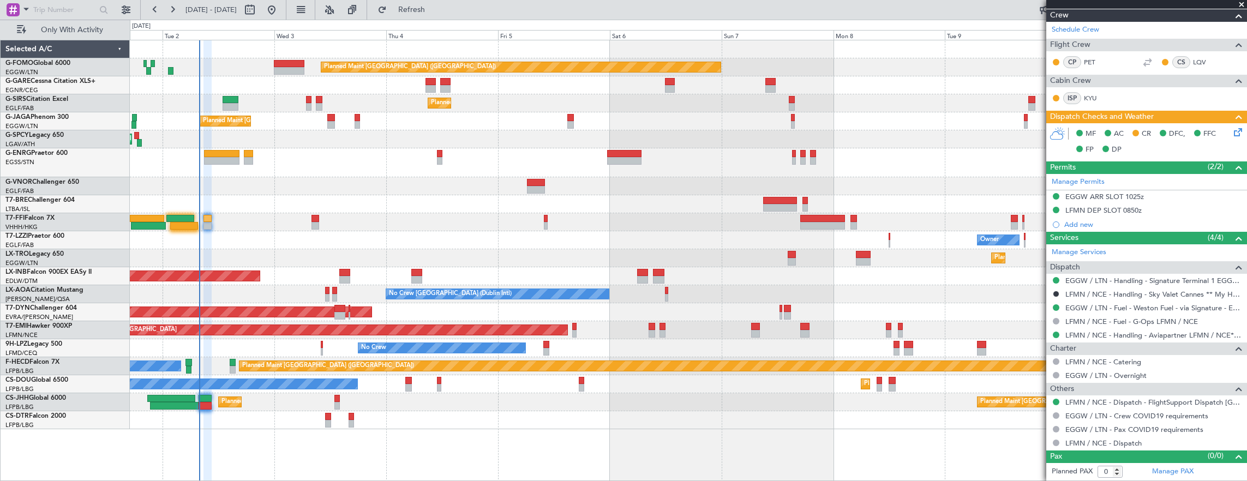
scroll to position [0, 0]
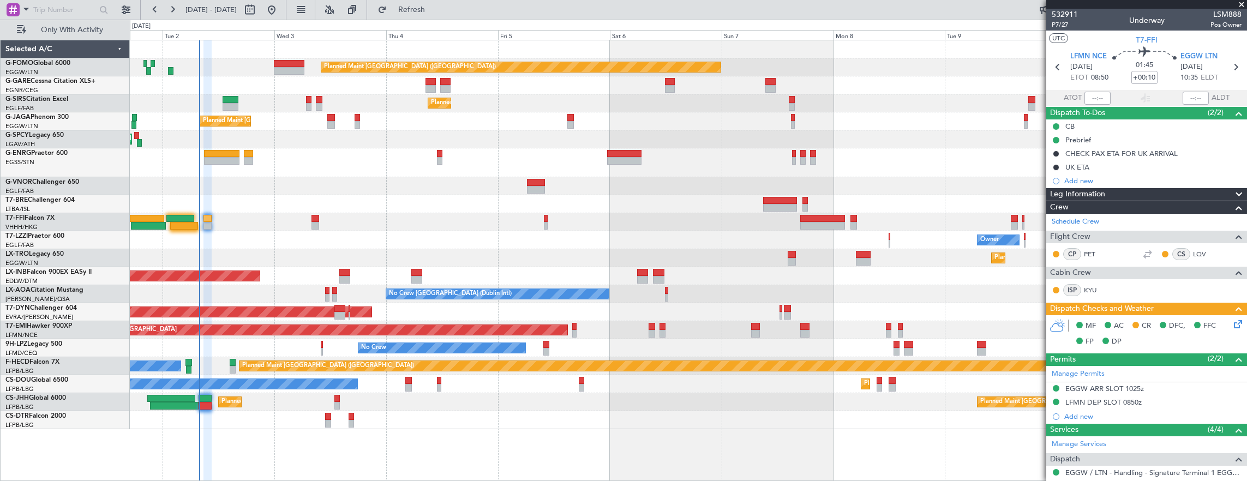
click at [205, 410] on div "Planned Maint London (Luton) Planned Maint Paris (Le Bourget)" at bounding box center [688, 402] width 1117 height 18
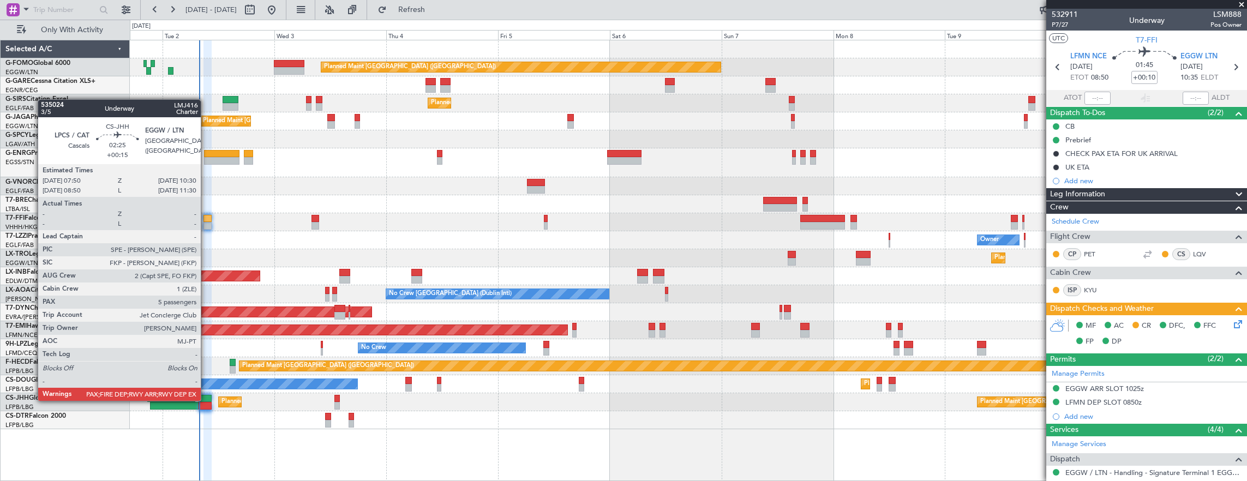
click at [206, 400] on div at bounding box center [205, 399] width 13 height 8
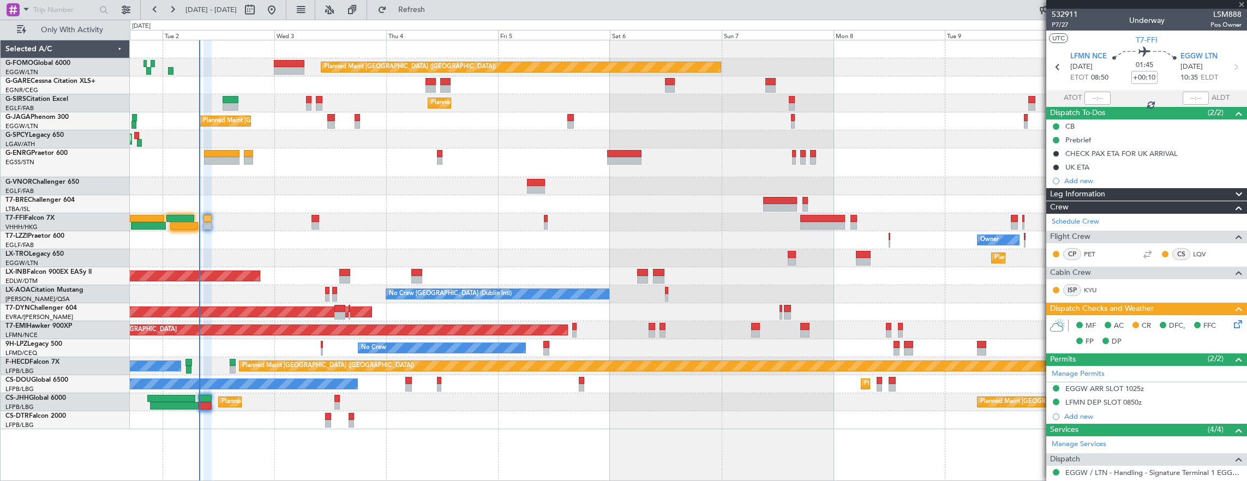
type input "+00:15"
type input "5"
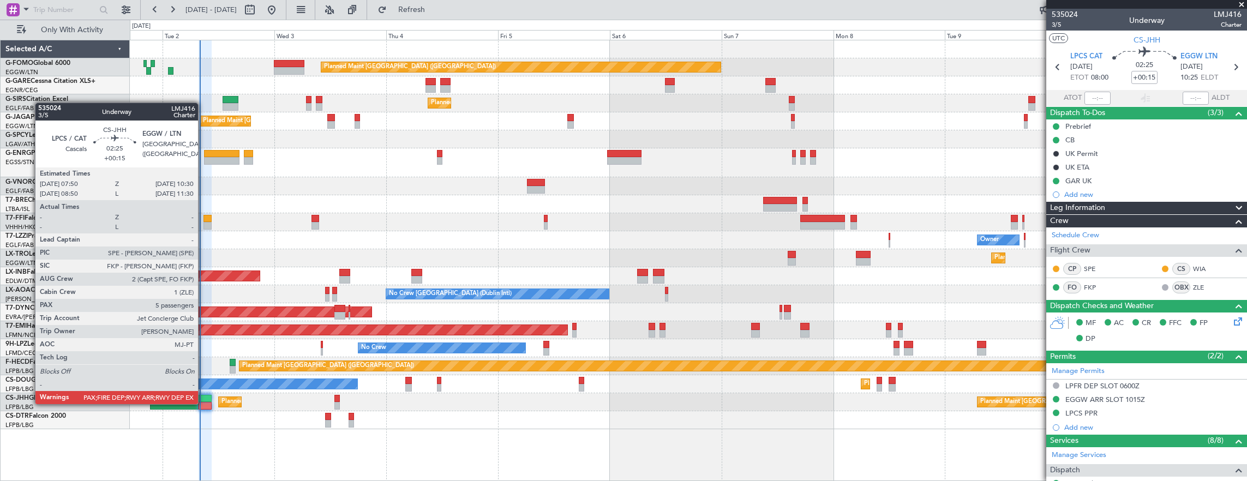
click at [203, 403] on div at bounding box center [205, 406] width 13 height 8
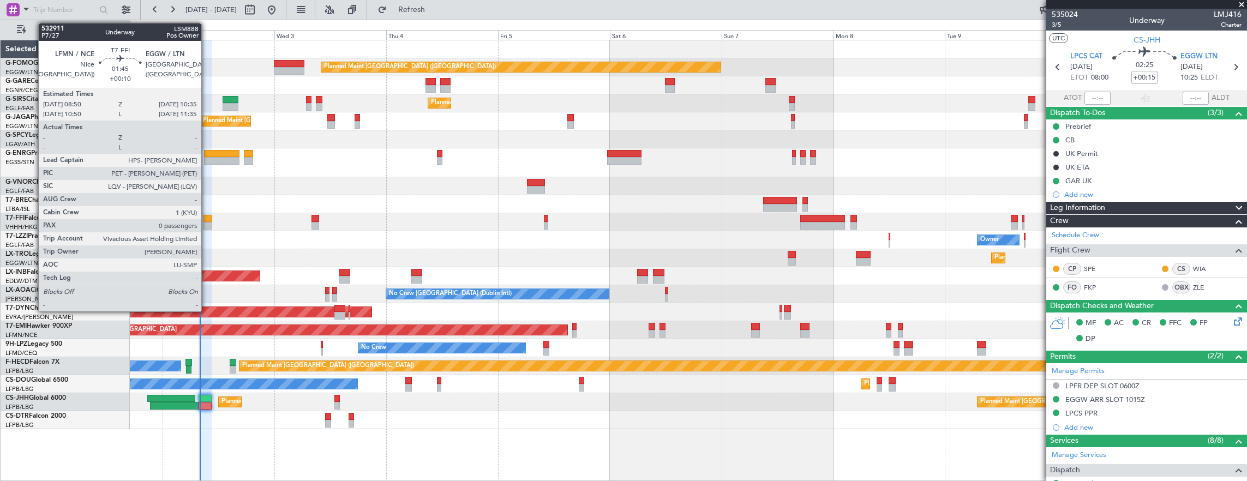
click at [207, 223] on div at bounding box center [207, 226] width 8 height 8
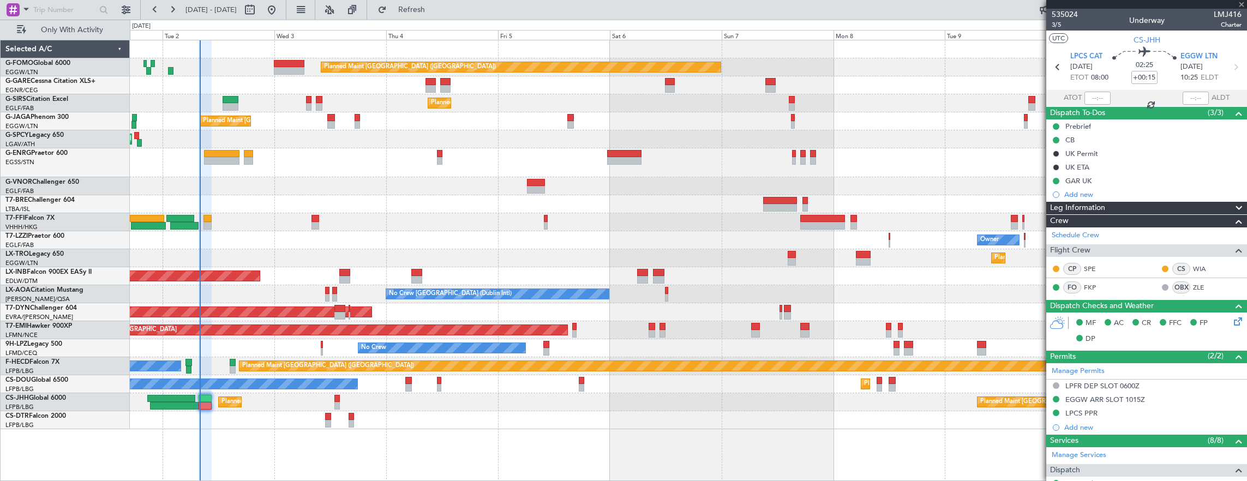
type input "+00:10"
type input "0"
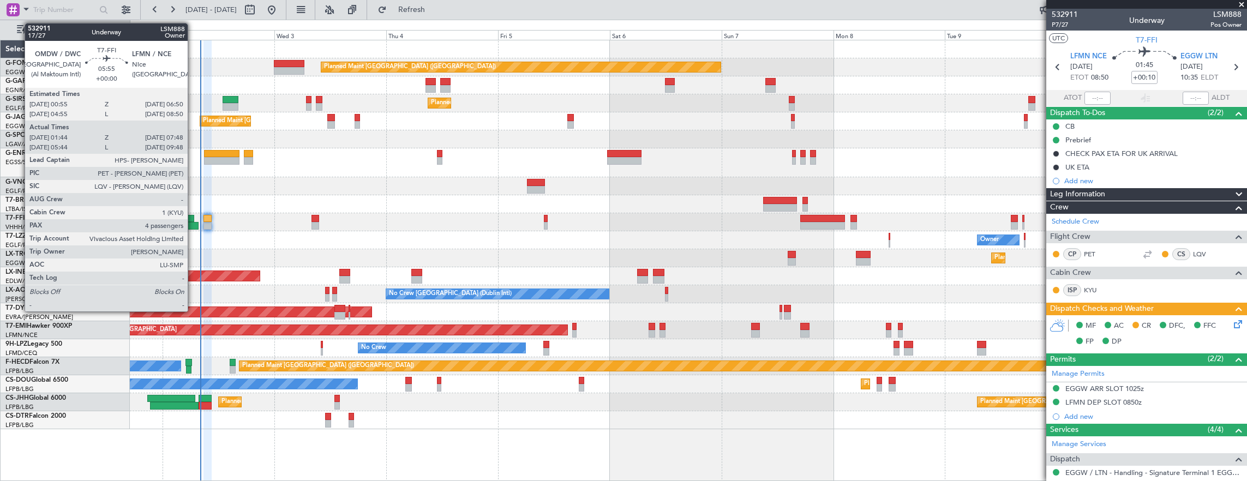
click at [193, 224] on div at bounding box center [184, 226] width 28 height 8
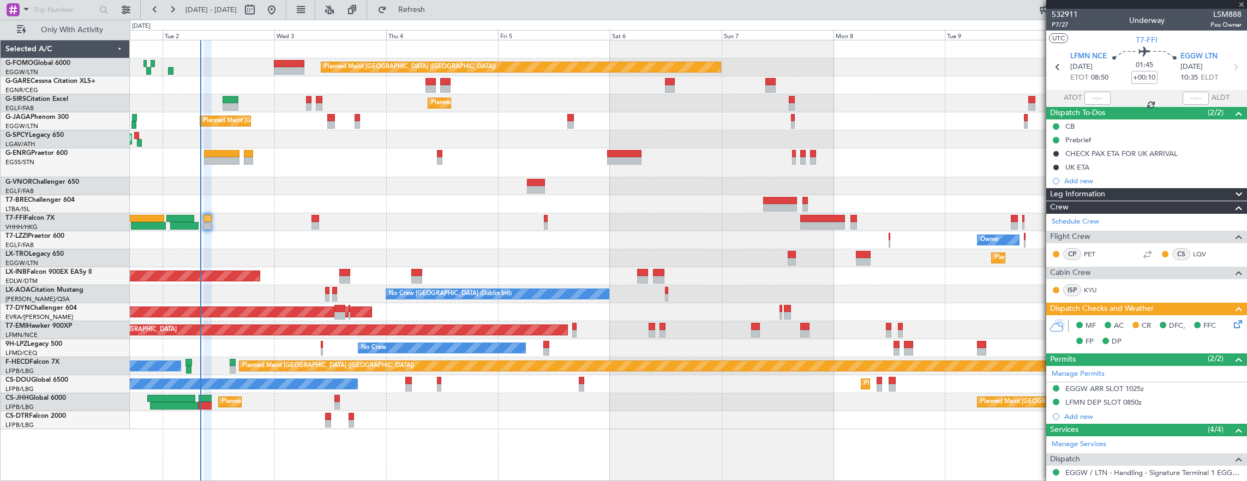
type input "01:44"
type input "07:48"
type input "4"
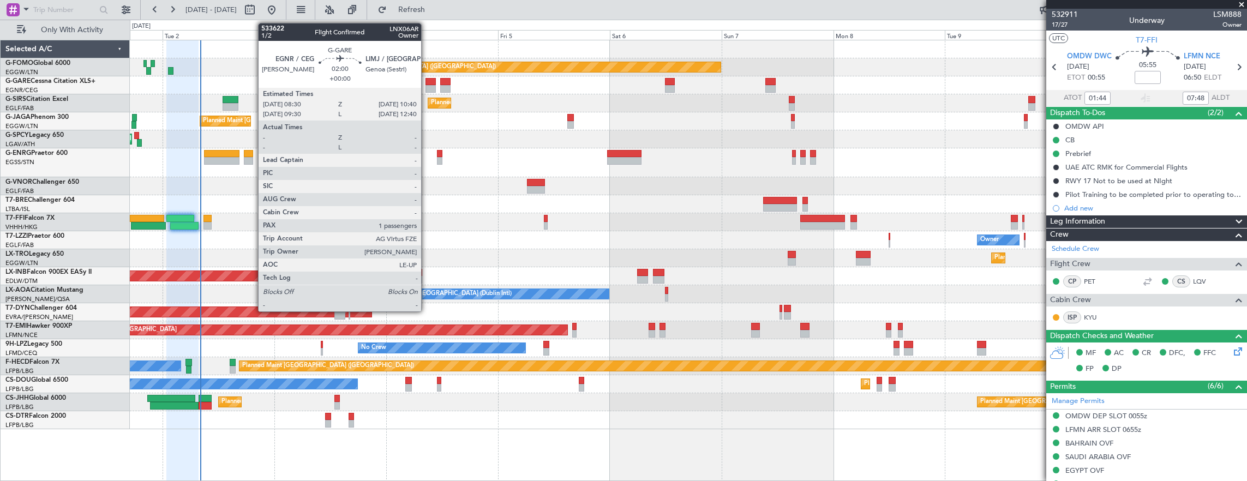
click at [427, 83] on div at bounding box center [430, 82] width 10 height 8
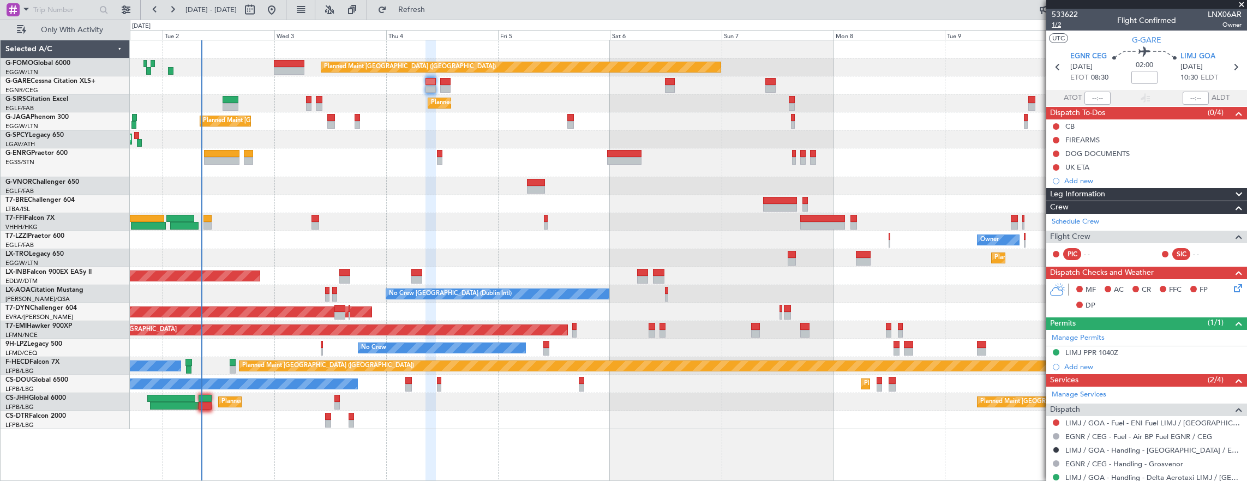
click at [1053, 28] on span "1/2" at bounding box center [1065, 24] width 26 height 9
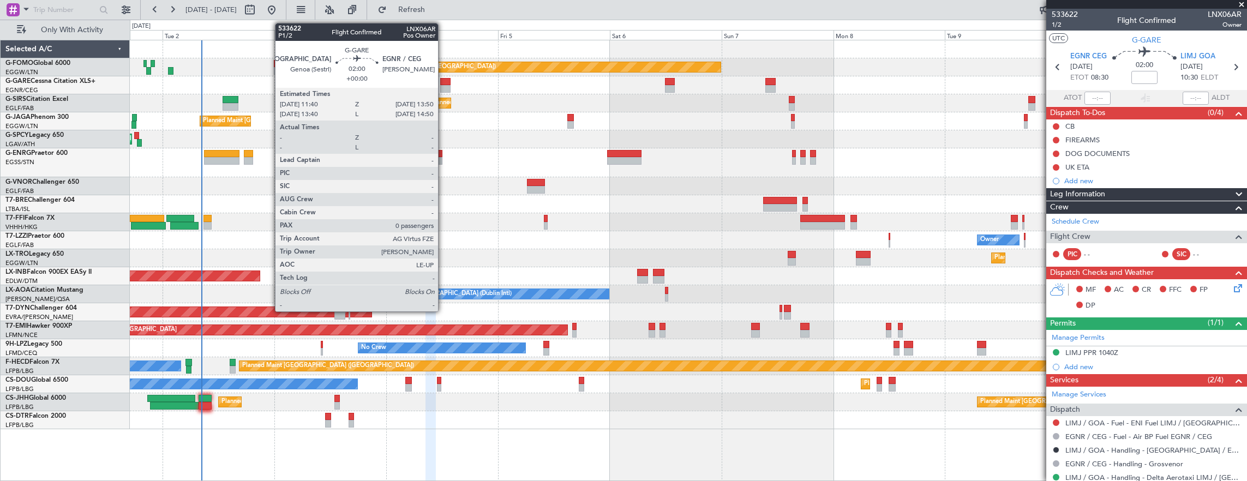
click at [443, 87] on div at bounding box center [445, 89] width 10 height 8
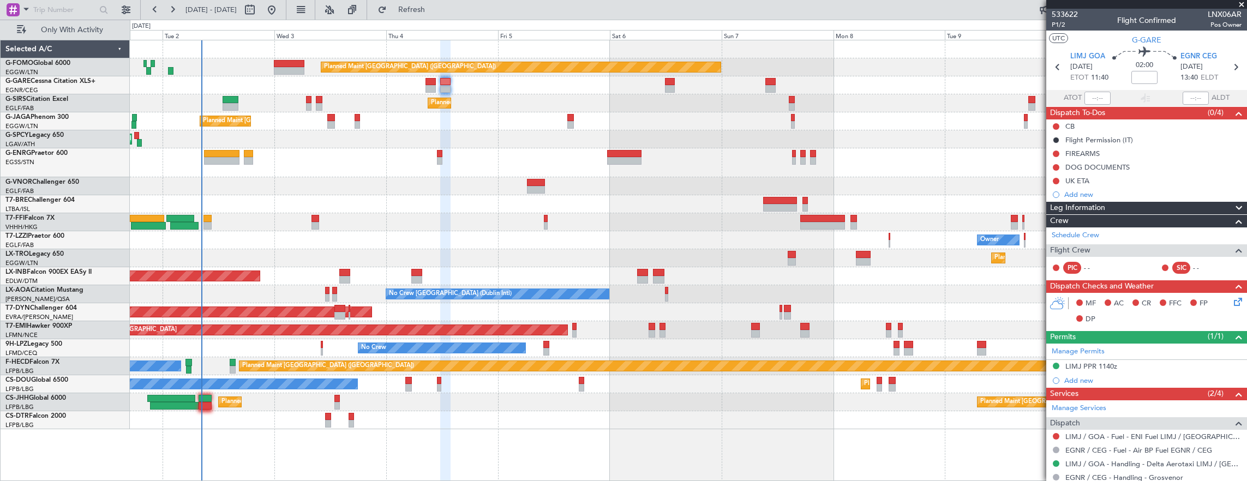
click at [422, 81] on div at bounding box center [688, 85] width 1117 height 18
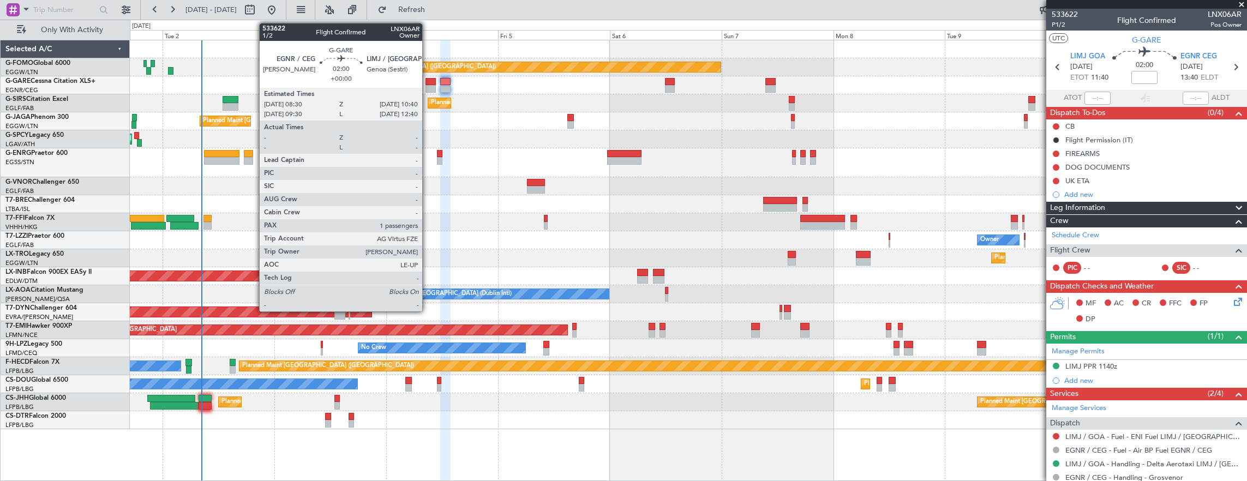
click at [428, 81] on div at bounding box center [430, 82] width 10 height 8
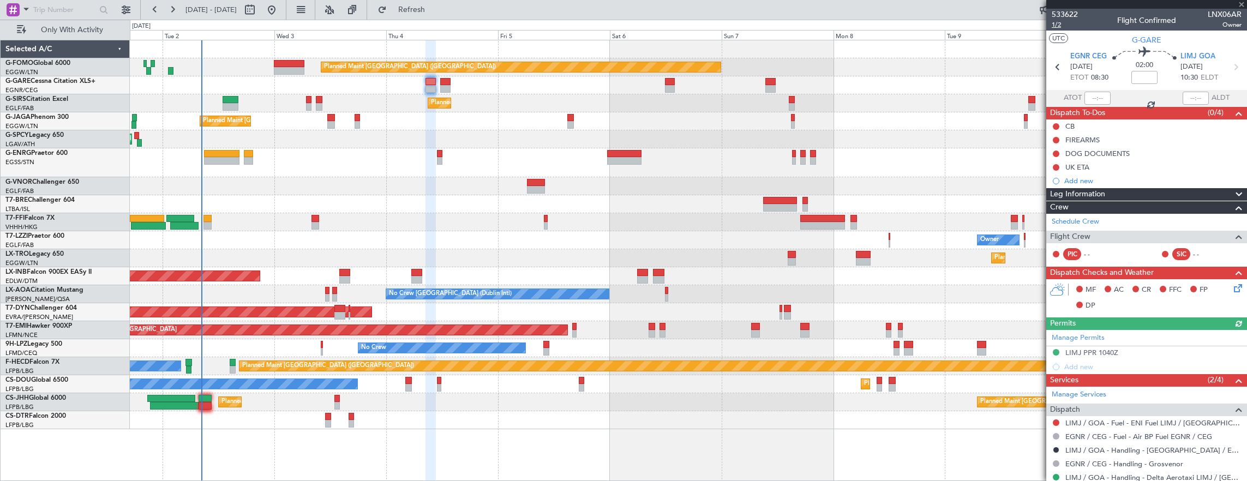
click at [1062, 26] on span "1/2" at bounding box center [1065, 24] width 26 height 9
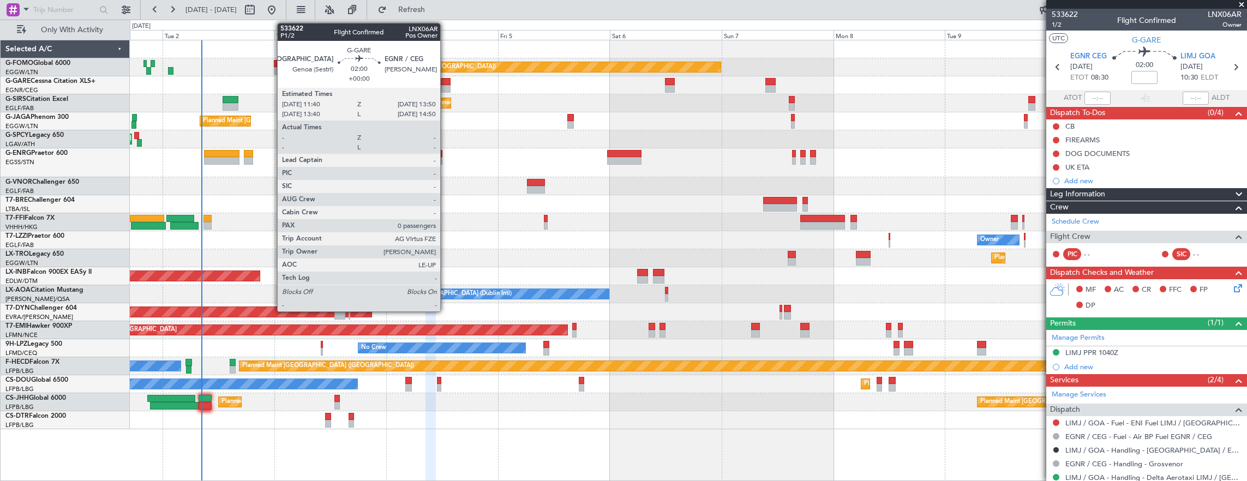
click at [446, 85] on div at bounding box center [445, 89] width 10 height 8
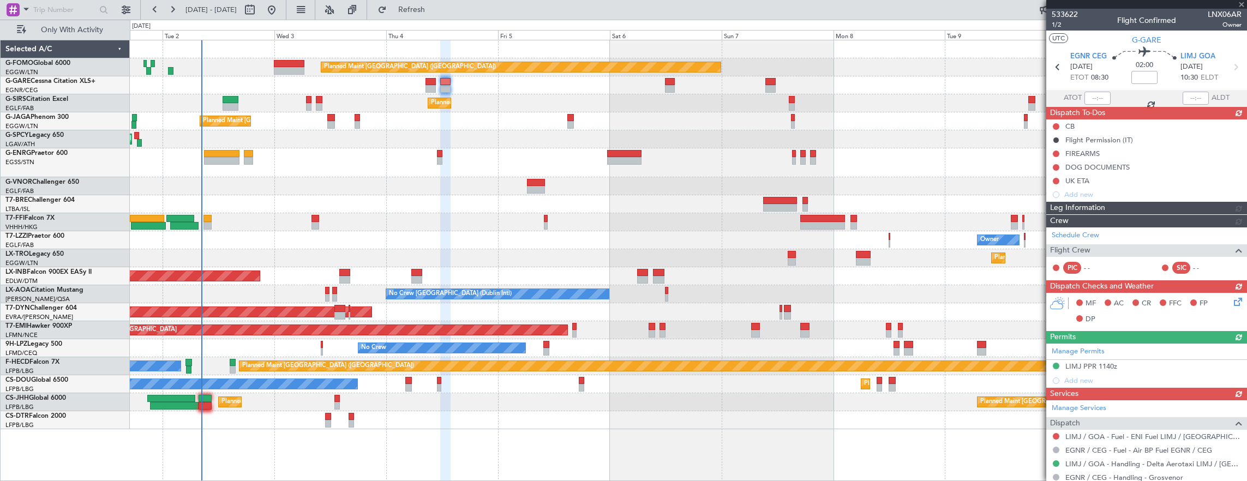
type input "1"
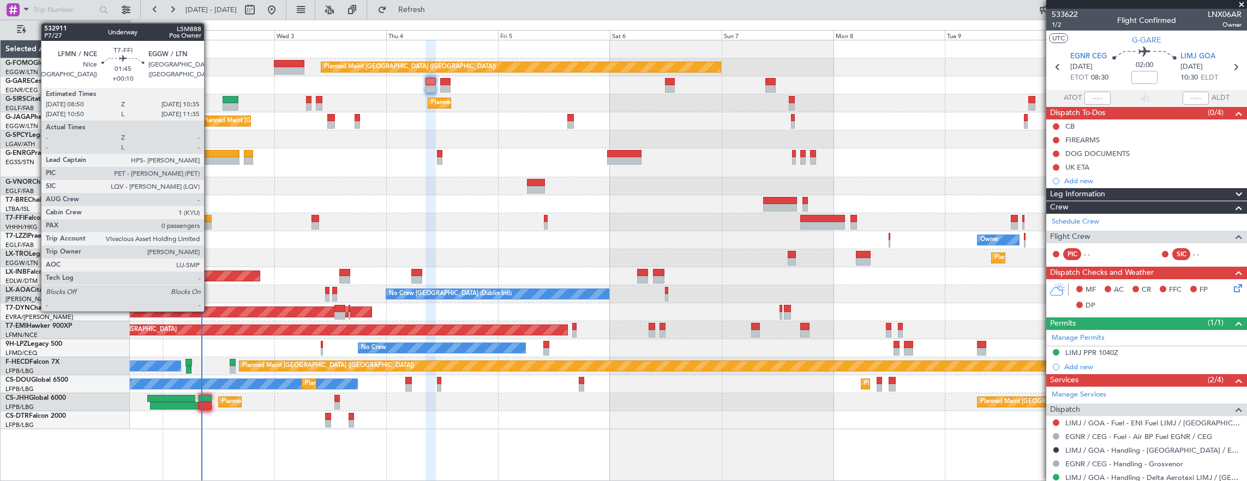
click at [209, 218] on div at bounding box center [207, 219] width 8 height 8
type input "+00:10"
type input "0"
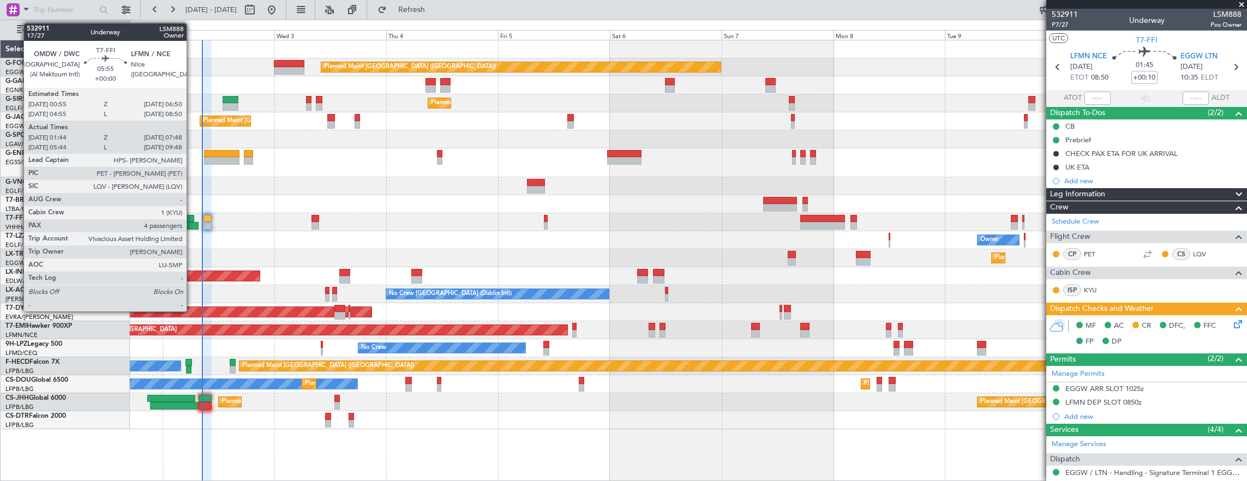
click at [192, 223] on div at bounding box center [184, 226] width 28 height 8
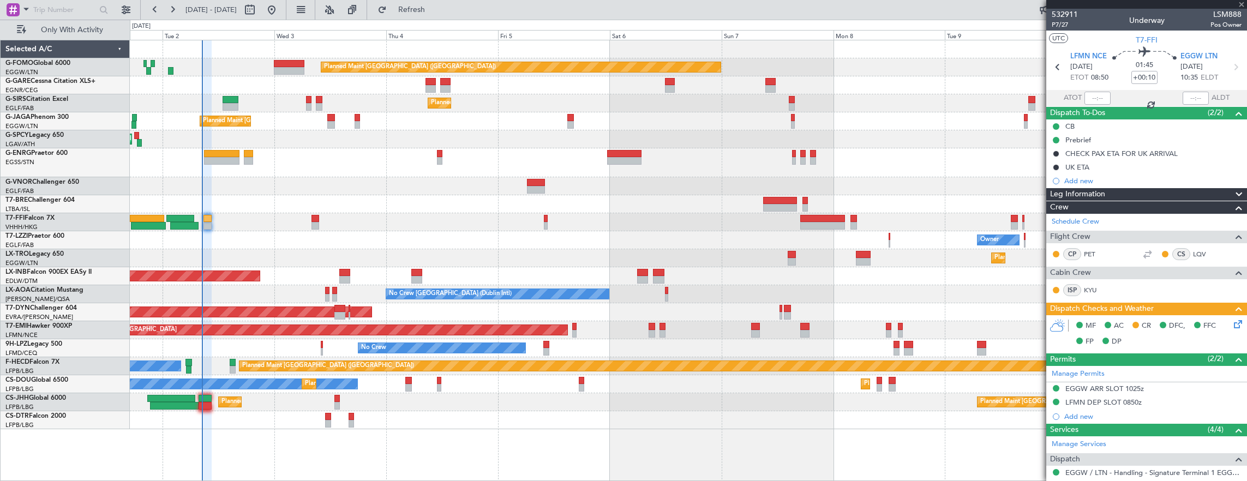
click at [378, 245] on div "Owner" at bounding box center [688, 240] width 1117 height 18
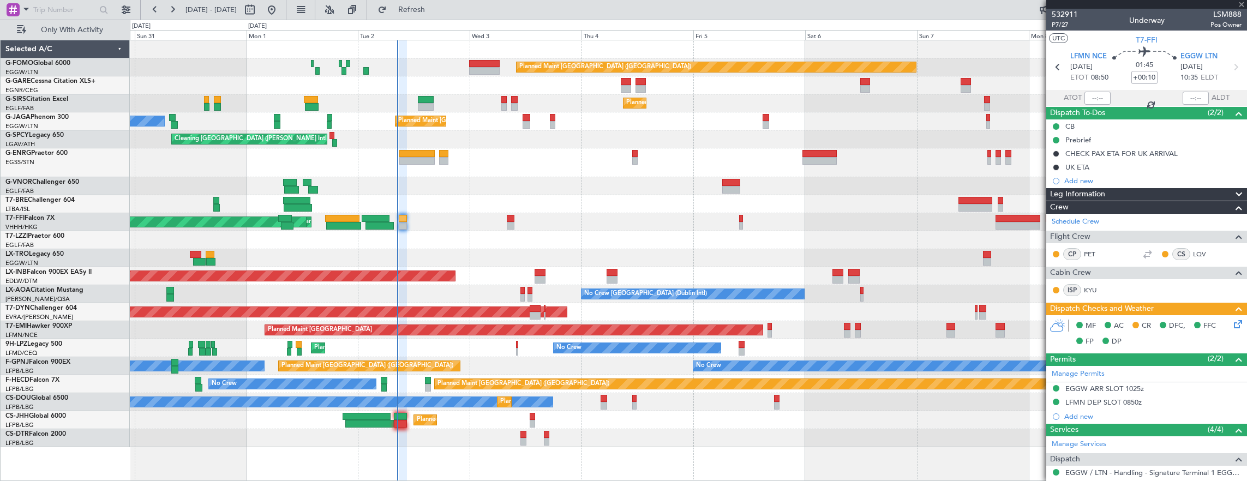
type input "01:44"
type input "07:48"
type input "4"
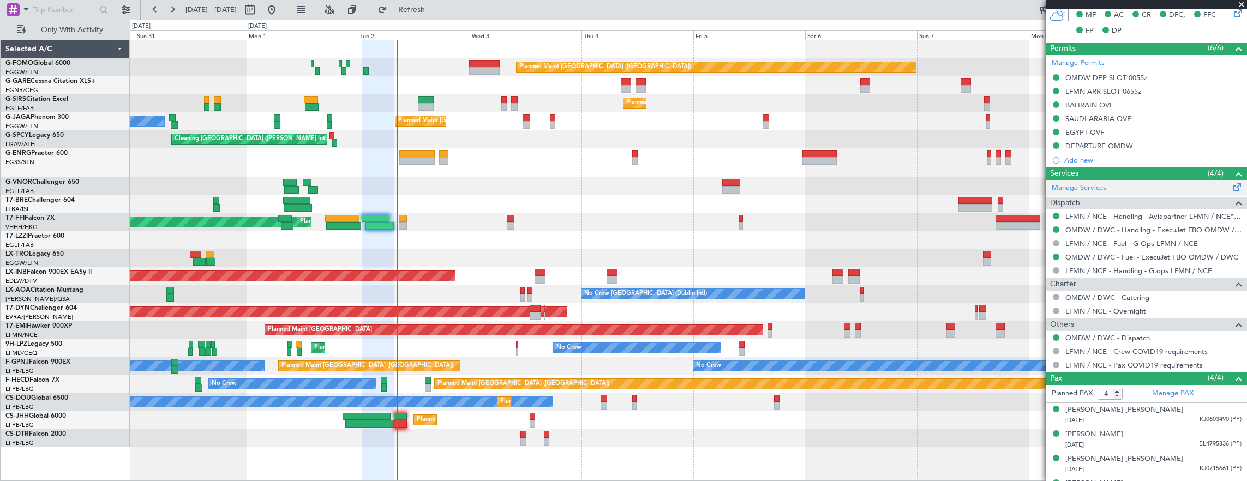
scroll to position [355, 0]
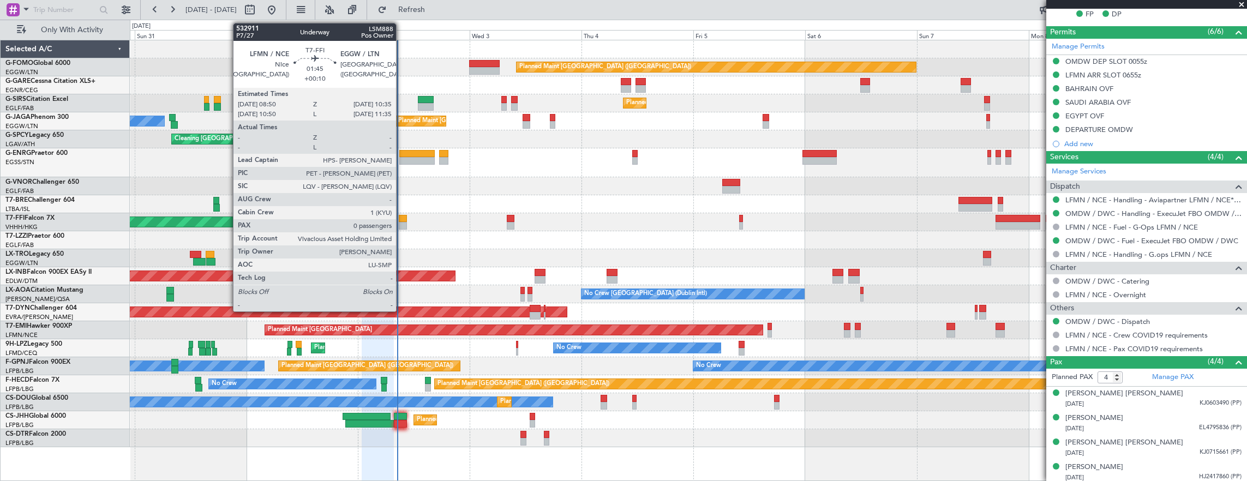
click at [401, 217] on div at bounding box center [403, 219] width 8 height 8
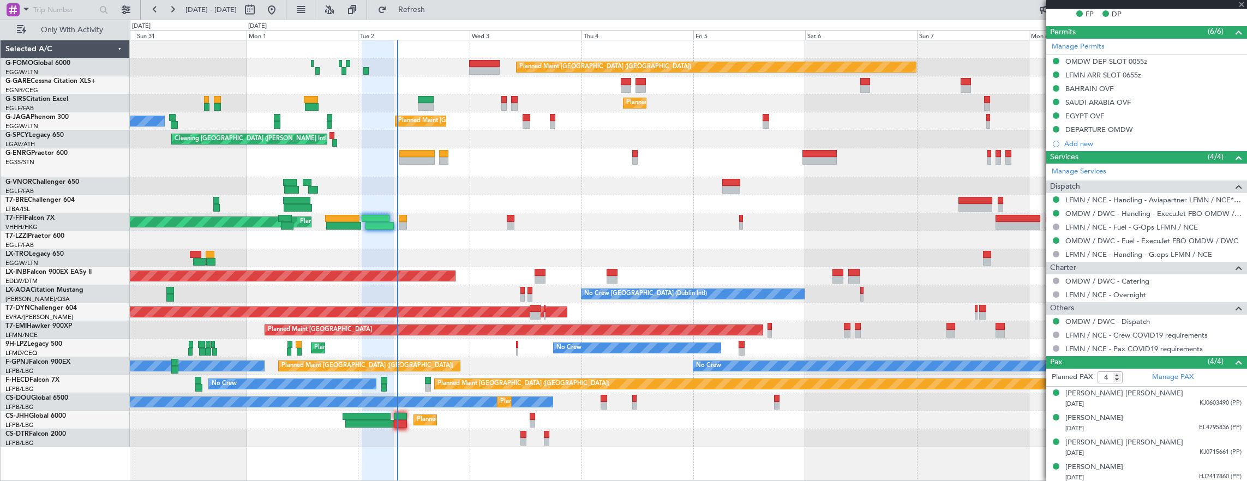
type input "+00:10"
type input "0"
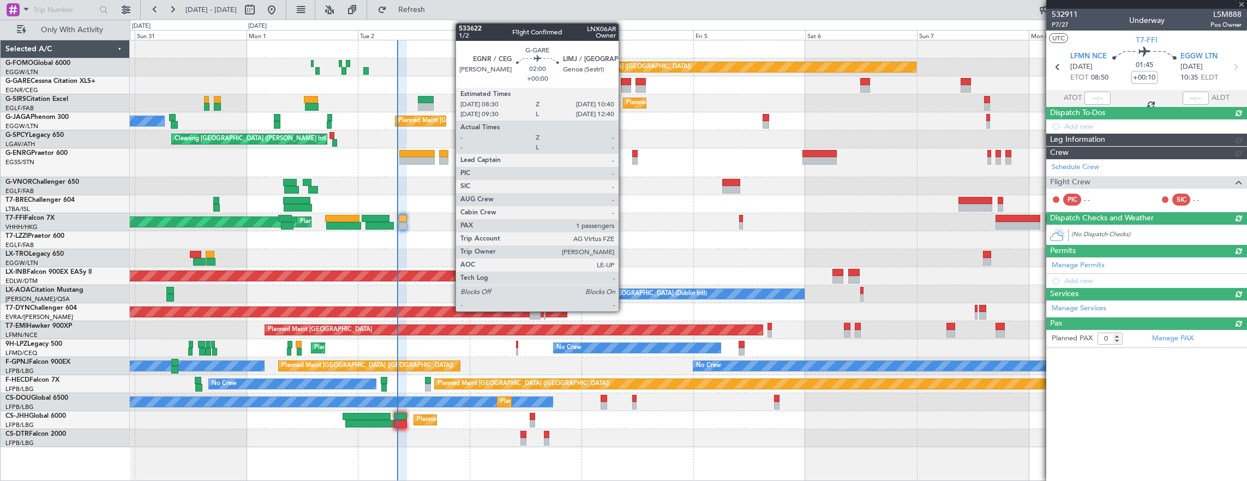
scroll to position [0, 0]
click at [645, 82] on div at bounding box center [641, 82] width 10 height 8
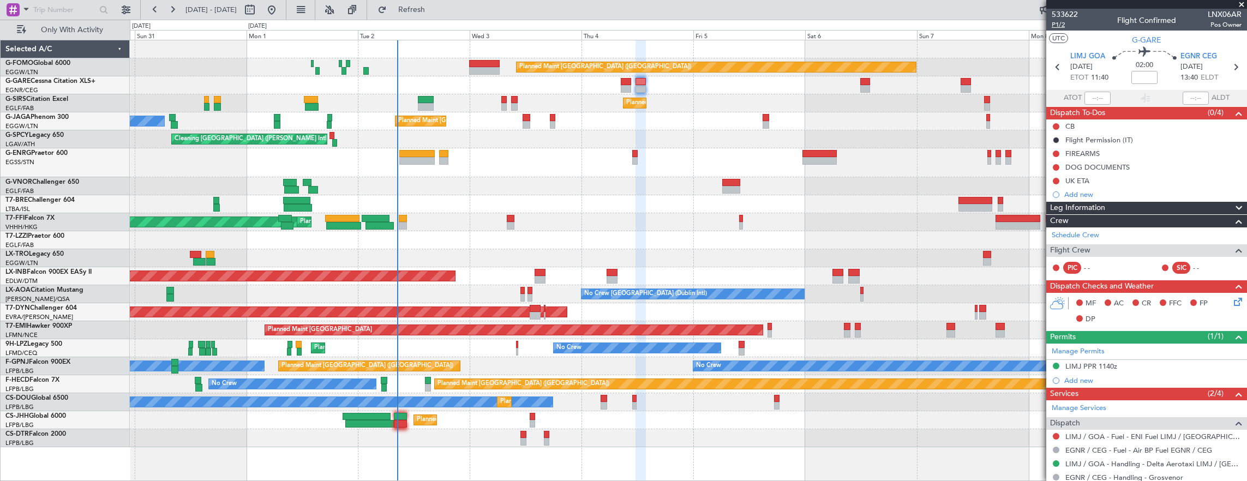
click at [1060, 24] on span "P1/2" at bounding box center [1065, 24] width 26 height 9
click at [1065, 28] on span "P1/2" at bounding box center [1065, 24] width 26 height 9
click at [1137, 74] on input at bounding box center [1144, 77] width 26 height 13
type input "-00:05"
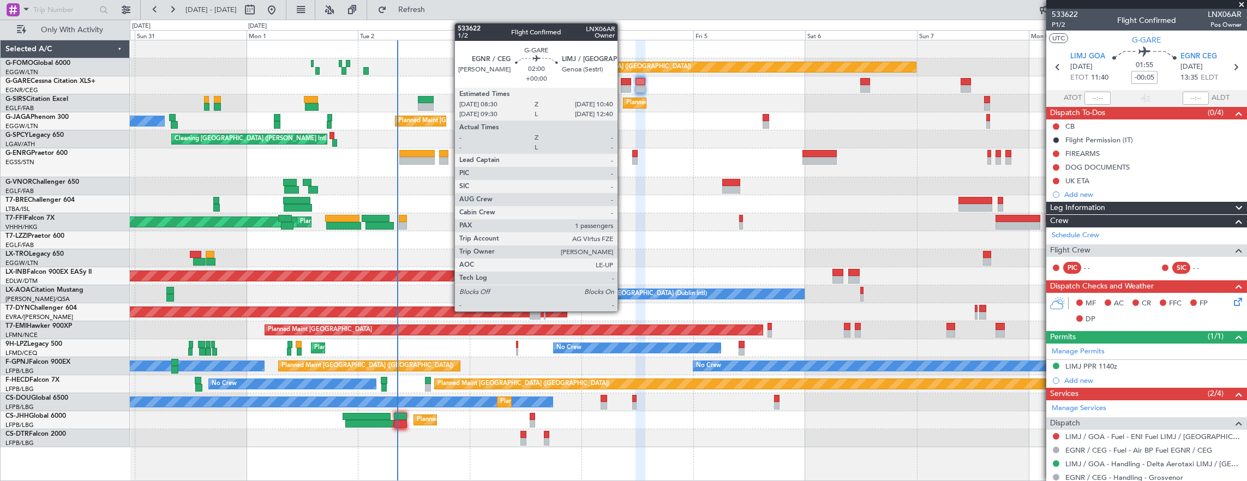
click at [623, 85] on div at bounding box center [626, 89] width 10 height 8
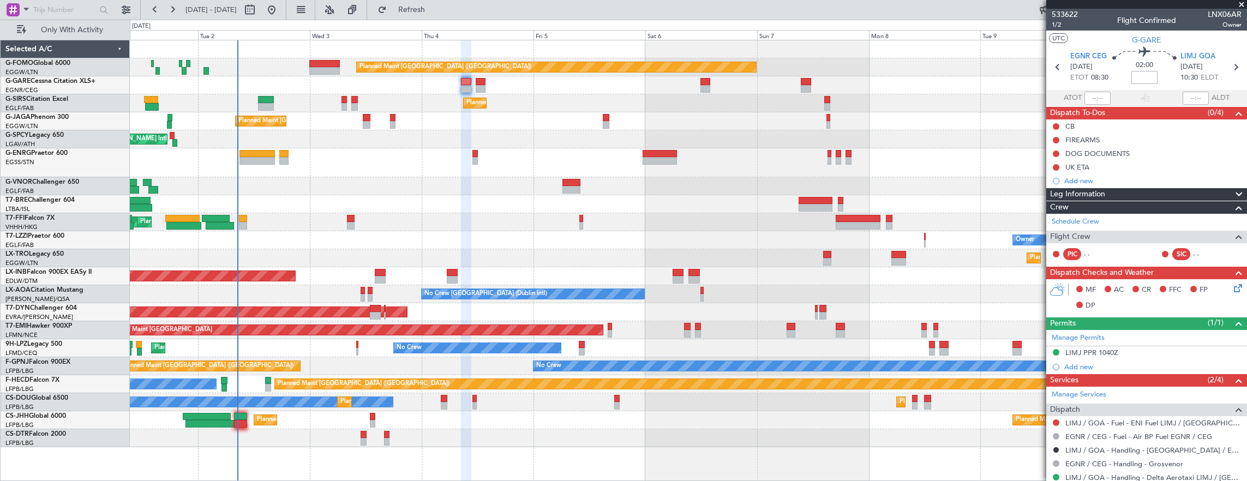
click at [418, 148] on div "Planned Maint London (Luton) Planned Maint London (Farnborough) Planned Maint L…" at bounding box center [688, 243] width 1117 height 407
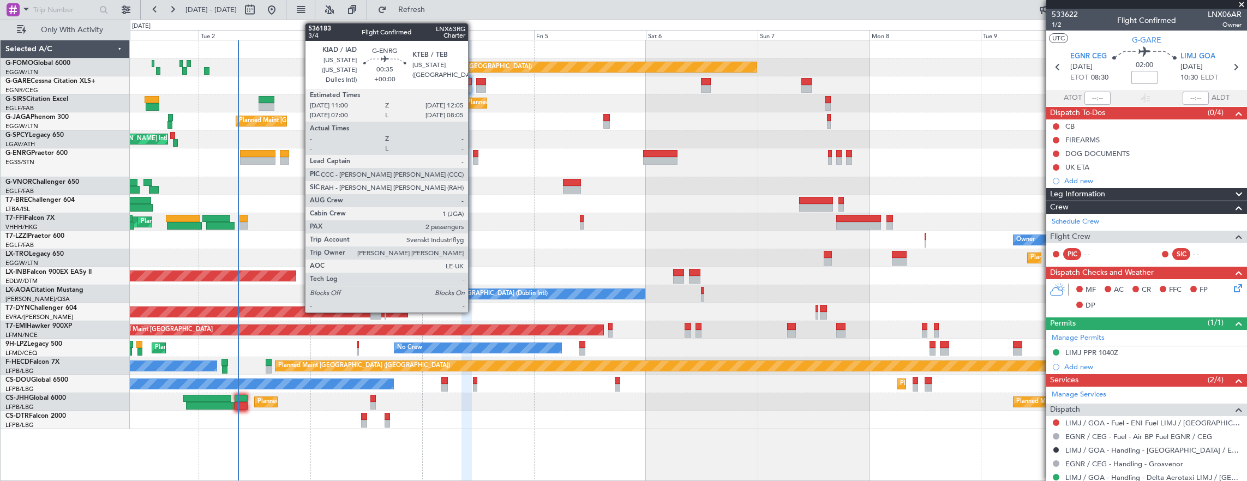
click at [473, 159] on div at bounding box center [475, 161] width 5 height 8
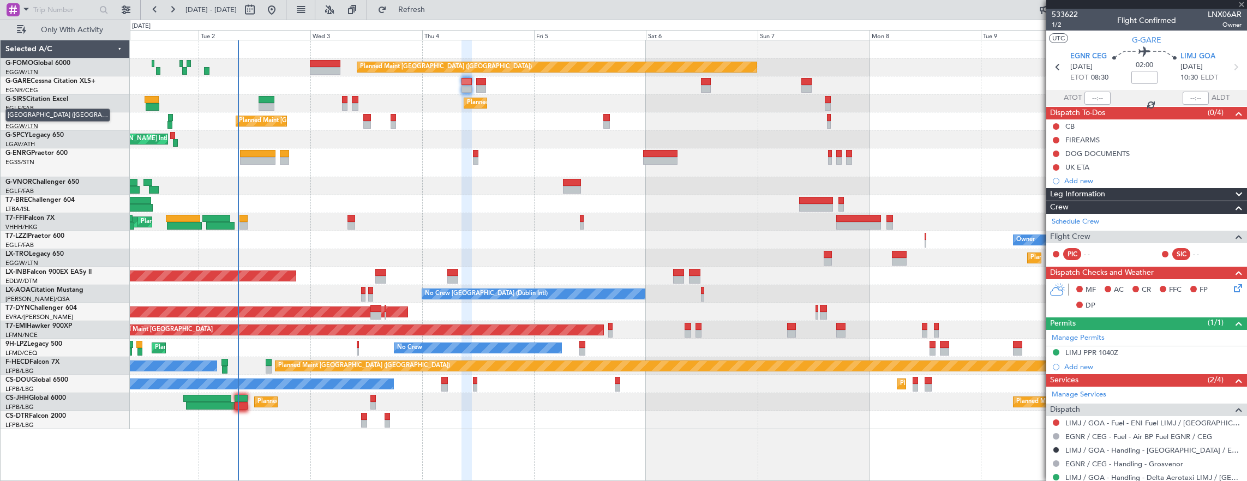
type input "2"
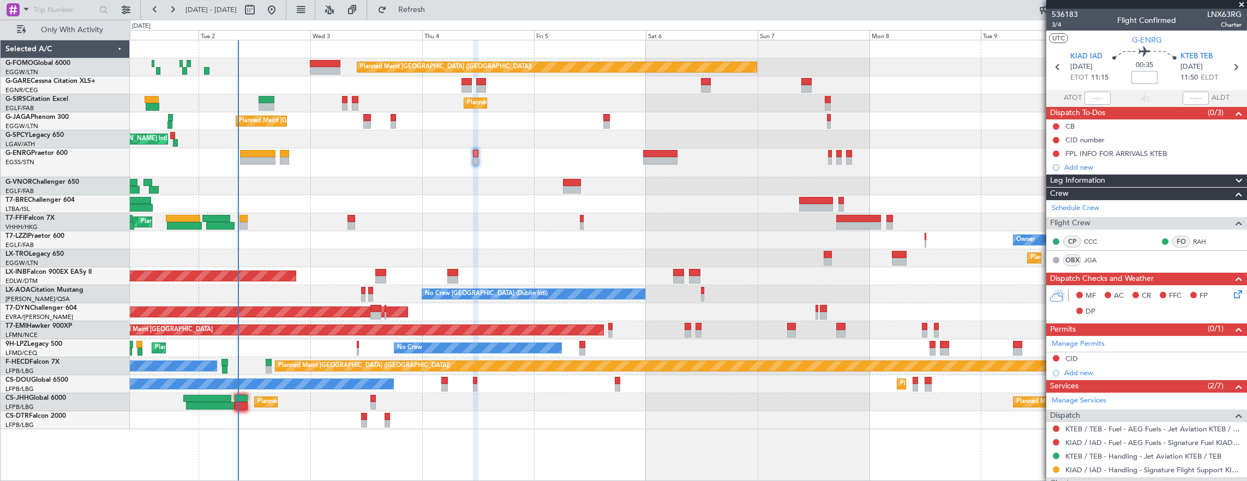
click at [253, 159] on div at bounding box center [257, 161] width 35 height 8
type input "+00:55"
type input "7"
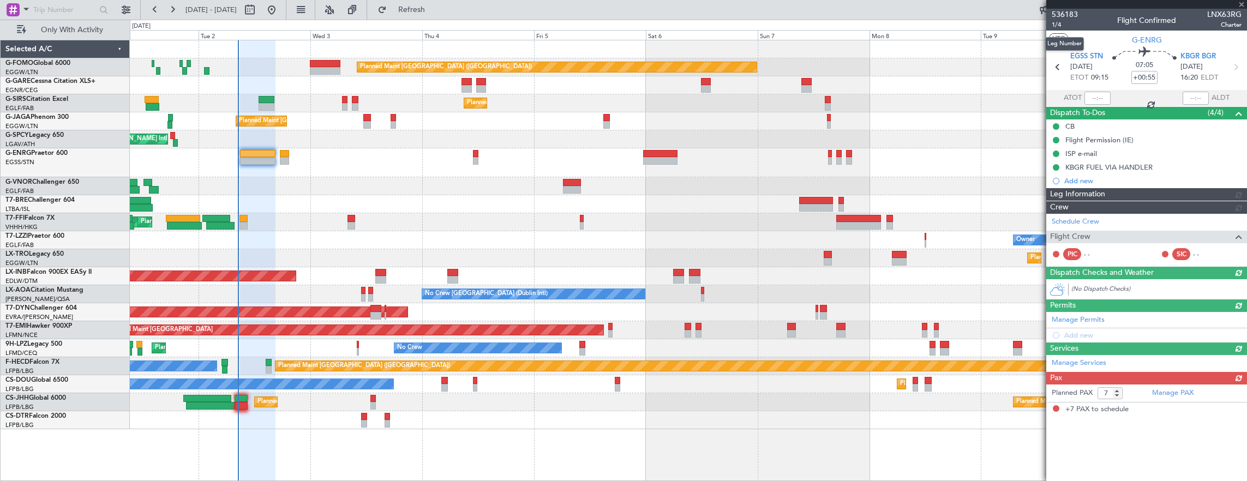
click at [1060, 32] on body "01 Sep 2025 - 11 Sep 2025 Refresh Quick Links Only With Activity Planned Maint …" at bounding box center [623, 240] width 1247 height 481
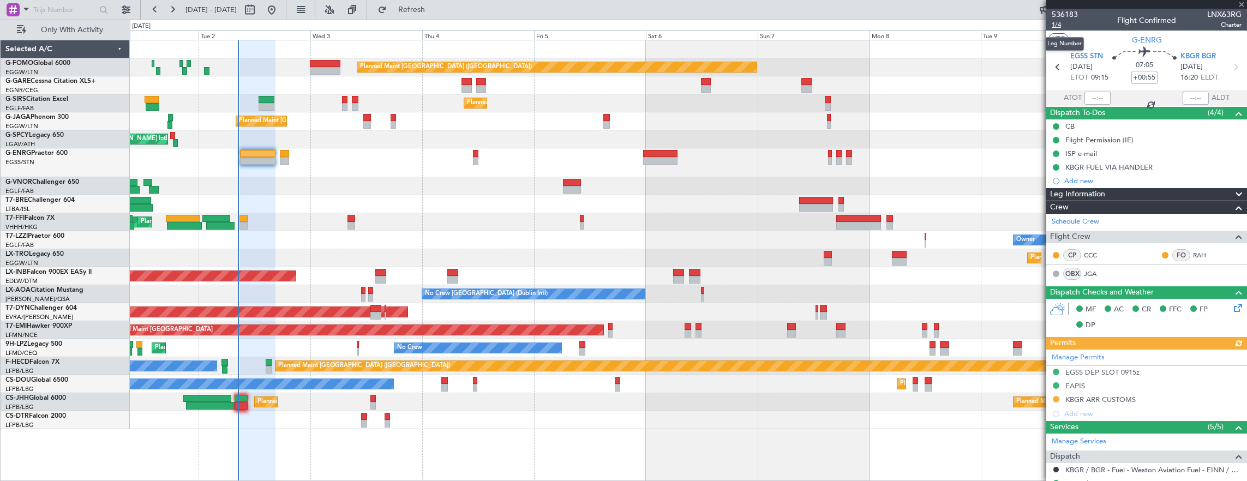
click at [1059, 26] on span "1/4" at bounding box center [1065, 24] width 26 height 9
click at [1130, 153] on div "ISP e-mail" at bounding box center [1146, 154] width 201 height 14
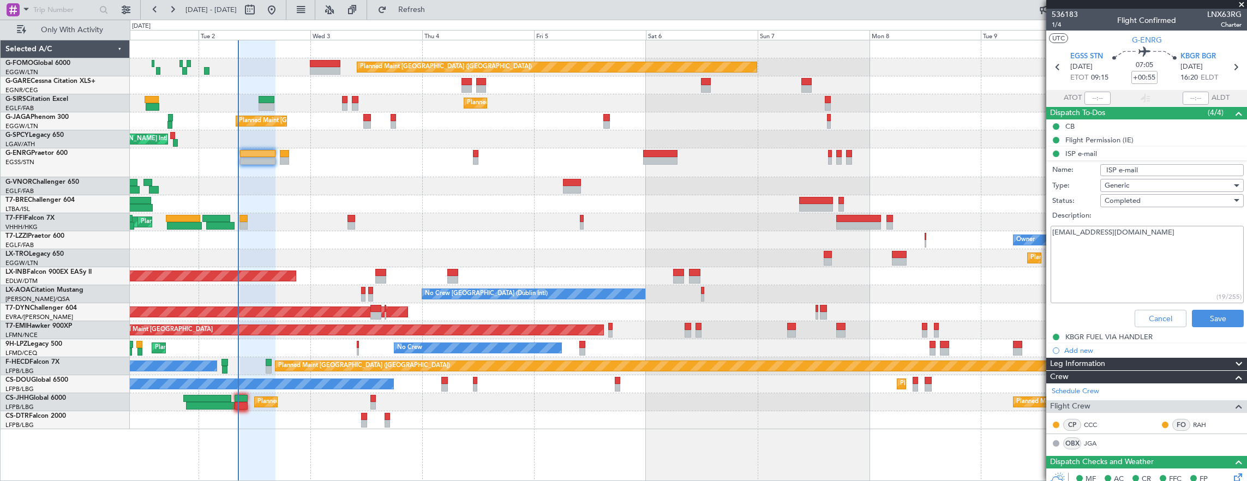
click at [1138, 245] on textarea "jogarrod@live.co.uk" at bounding box center [1147, 265] width 193 height 78
drag, startPoint x: 1138, startPoint y: 321, endPoint x: 758, endPoint y: 218, distance: 393.3
click at [1137, 321] on button "Cancel" at bounding box center [1161, 318] width 52 height 17
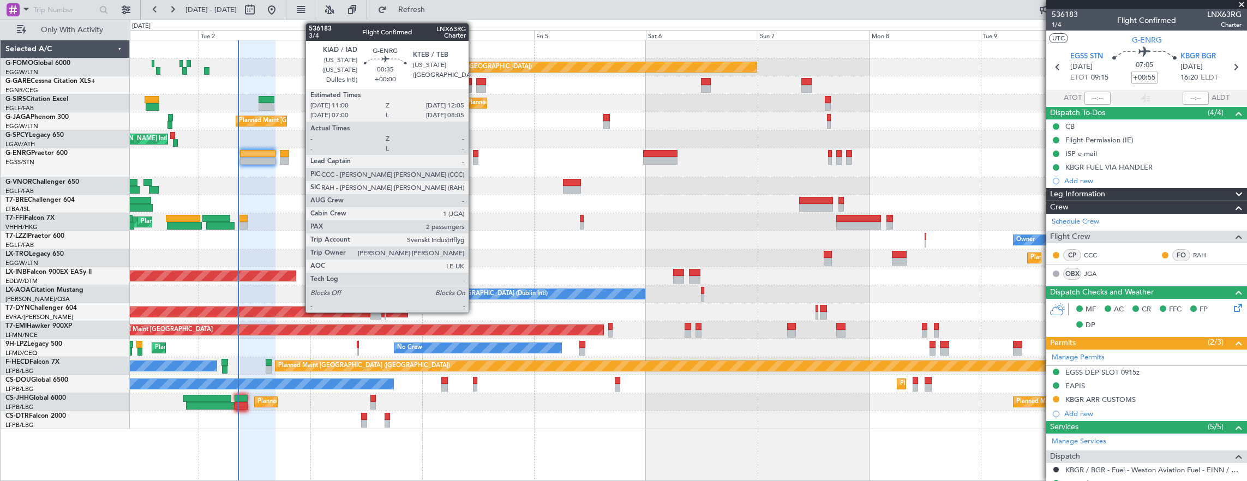
click at [474, 151] on div at bounding box center [475, 154] width 5 height 8
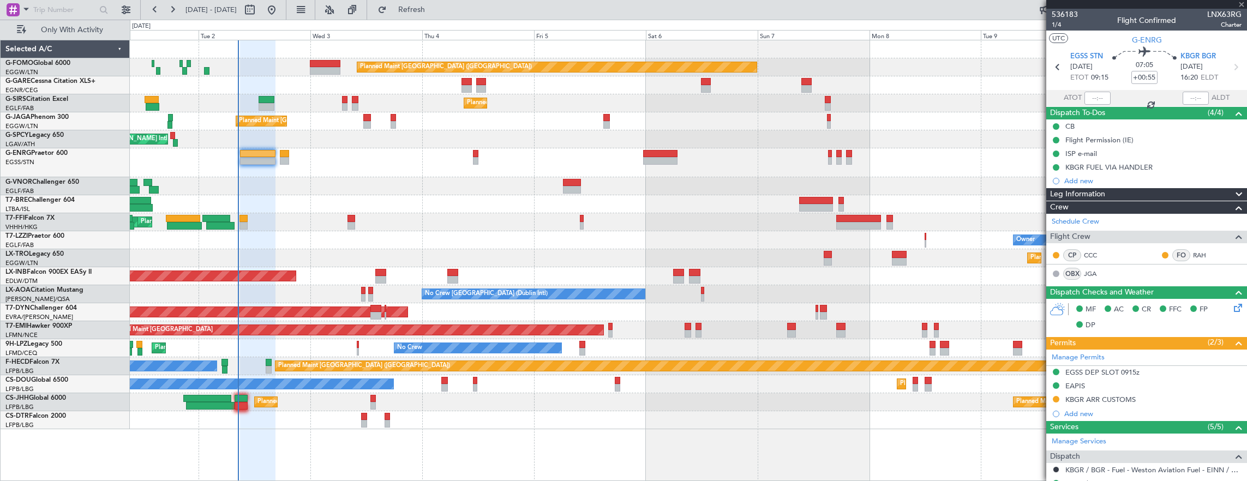
type input "2"
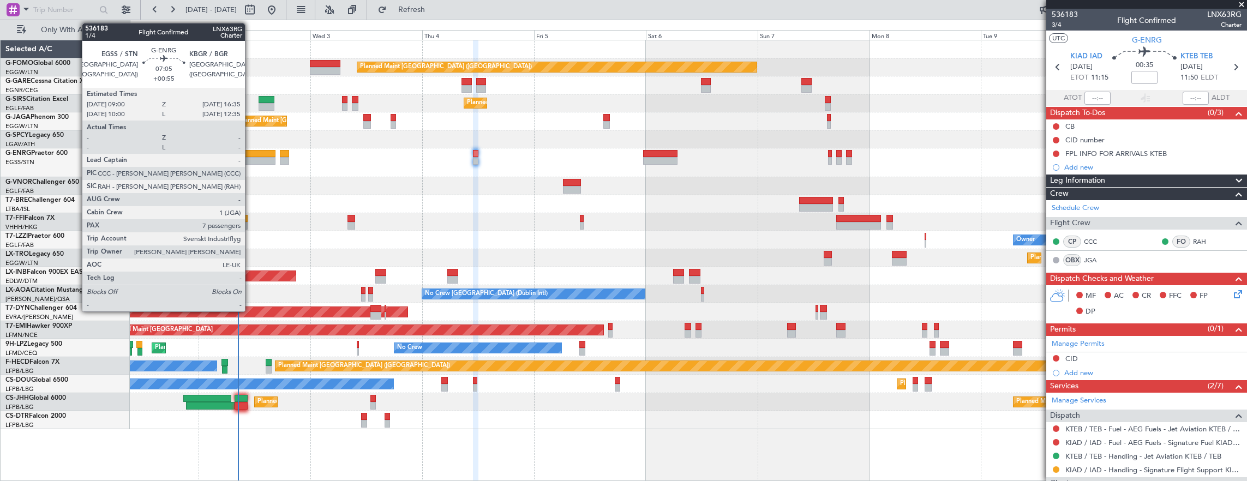
click at [250, 152] on div at bounding box center [257, 154] width 35 height 8
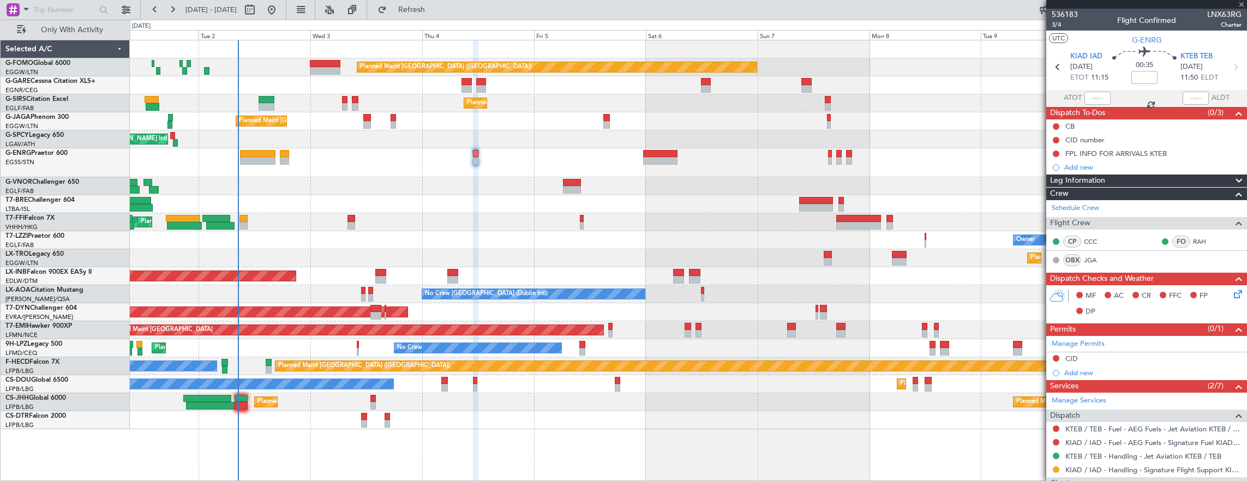
type input "+00:55"
type input "7"
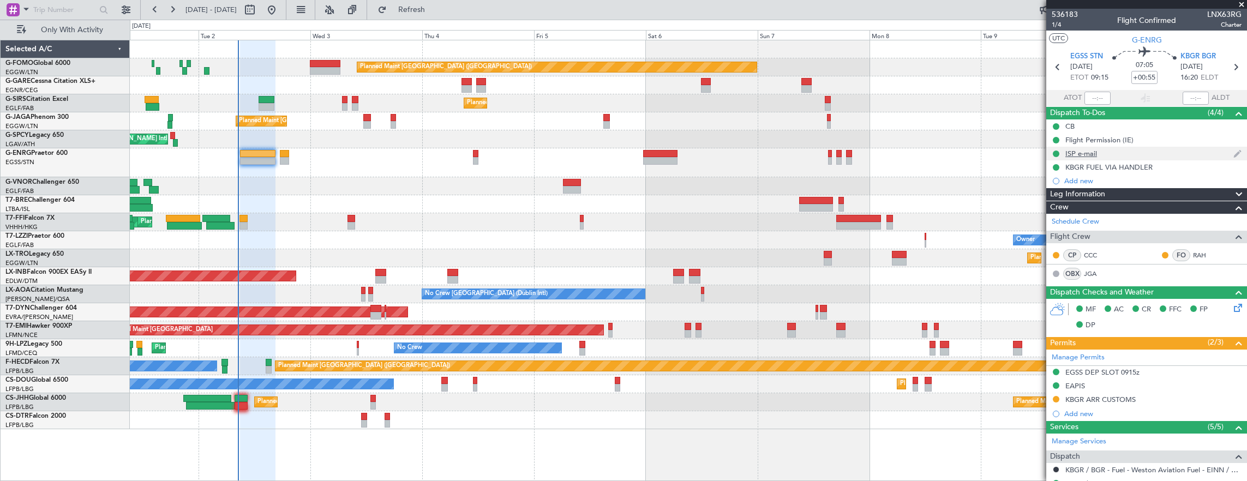
click at [1146, 152] on div "ISP e-mail" at bounding box center [1146, 154] width 201 height 14
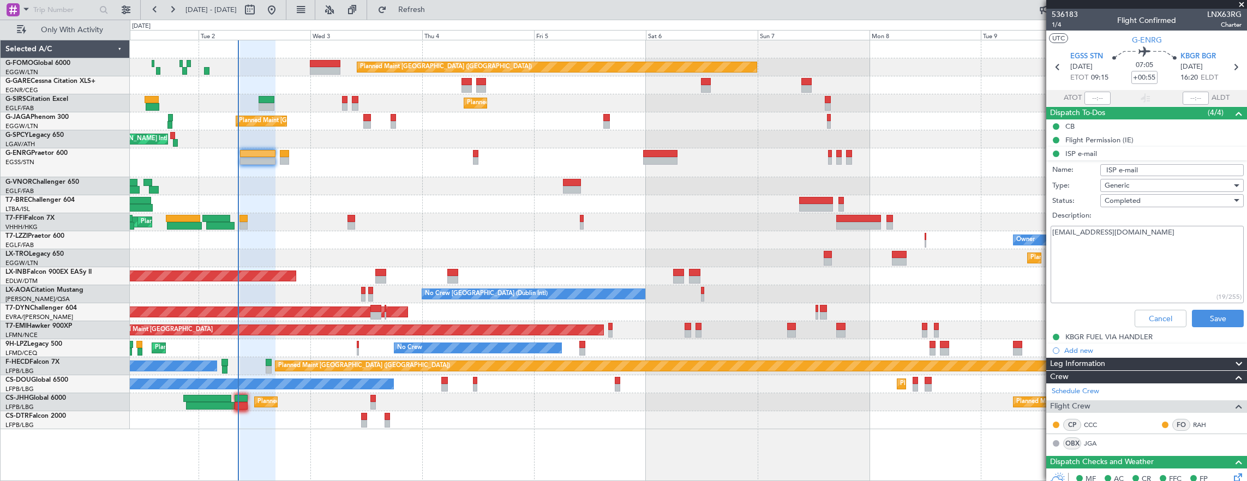
click at [1155, 238] on textarea "jogarrod@live.co.uk" at bounding box center [1147, 265] width 193 height 78
click at [1152, 313] on button "Cancel" at bounding box center [1161, 318] width 52 height 17
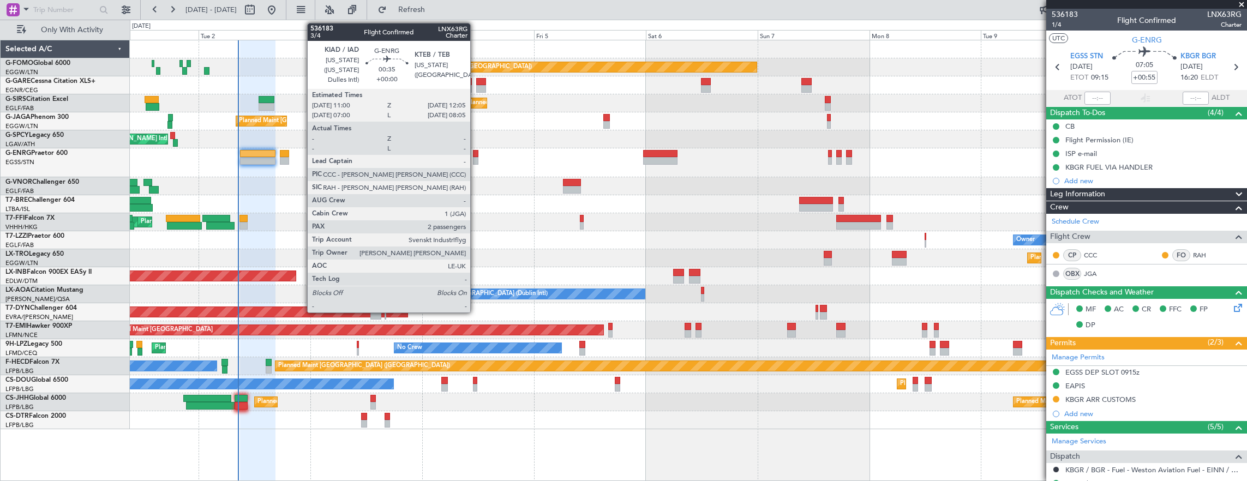
click at [476, 152] on div at bounding box center [475, 154] width 5 height 8
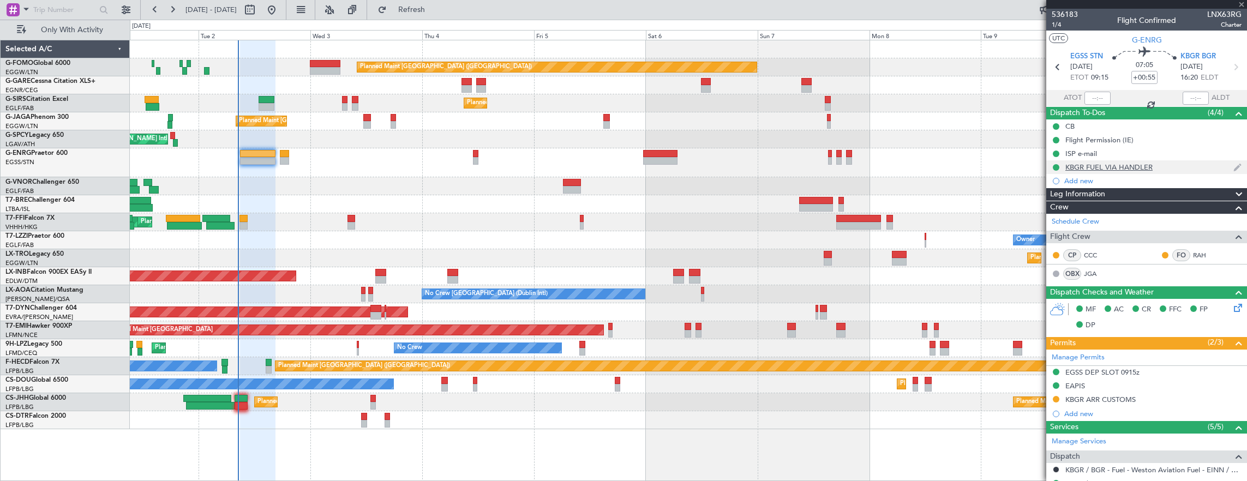
type input "2"
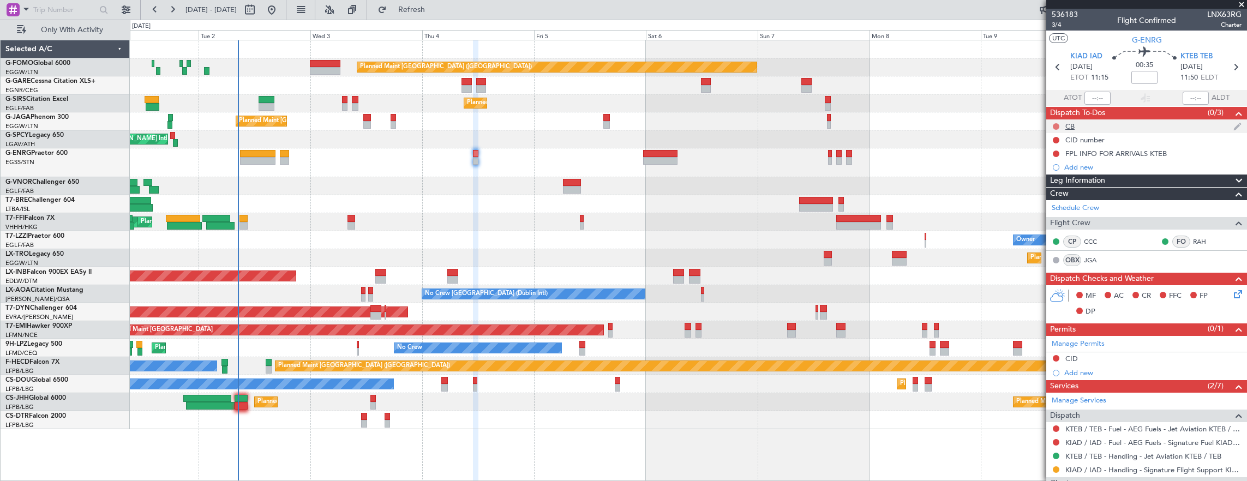
click at [1053, 125] on button at bounding box center [1056, 126] width 7 height 7
click at [1062, 171] on span "Completed" at bounding box center [1061, 174] width 36 height 11
click at [1060, 28] on span "3/4" at bounding box center [1065, 24] width 26 height 9
click at [1232, 296] on icon at bounding box center [1236, 292] width 9 height 9
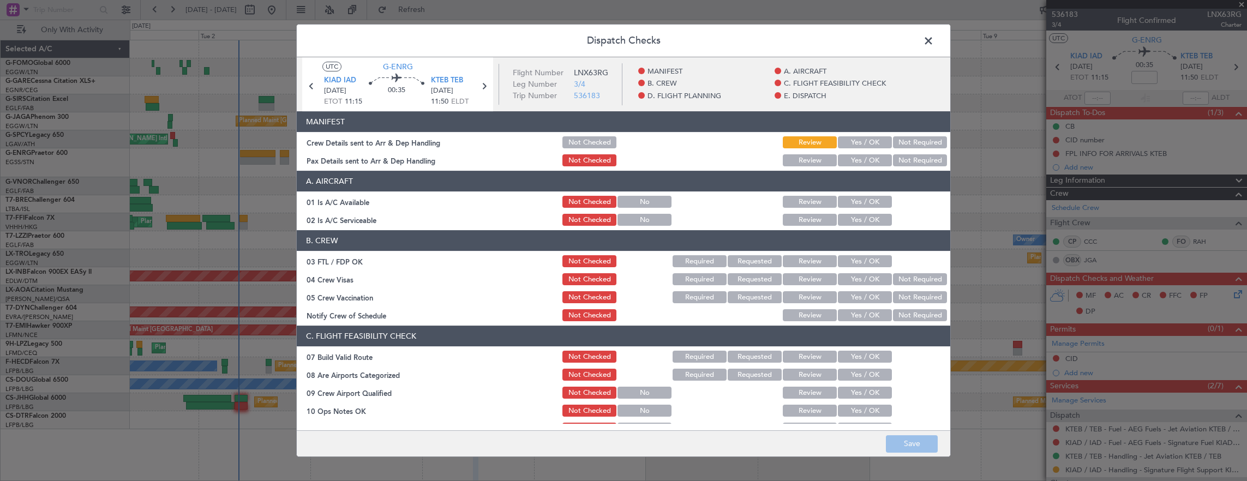
scroll to position [55, 0]
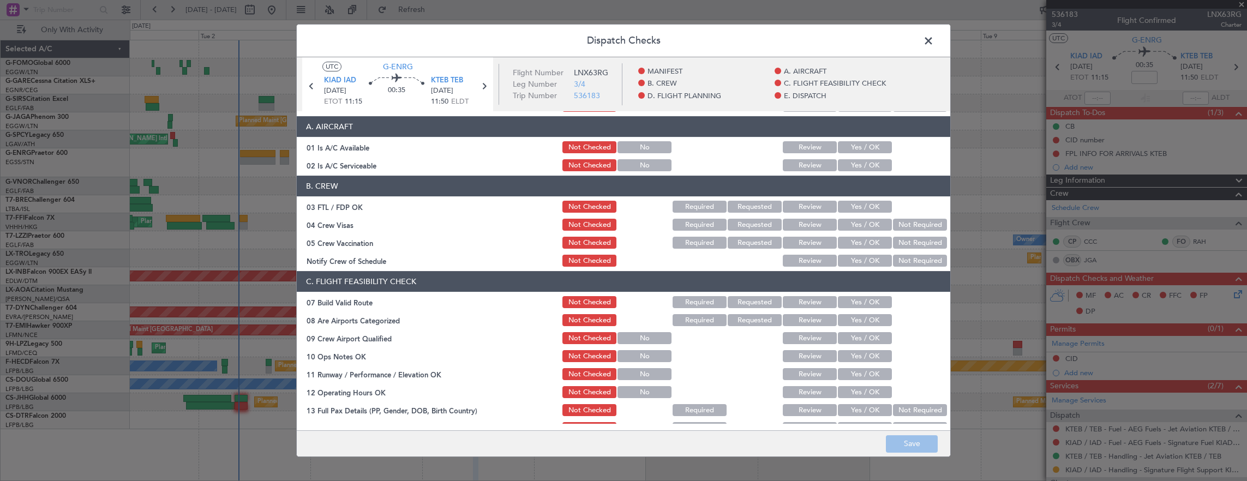
click at [845, 148] on button "Yes / OK" at bounding box center [865, 147] width 54 height 12
click at [847, 166] on button "Yes / OK" at bounding box center [865, 165] width 54 height 12
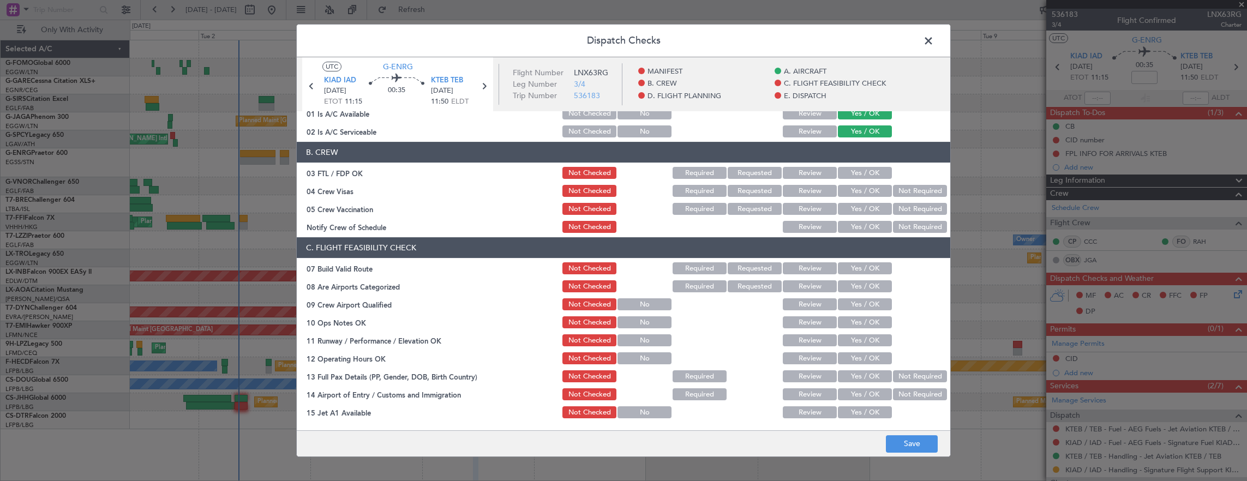
scroll to position [109, 0]
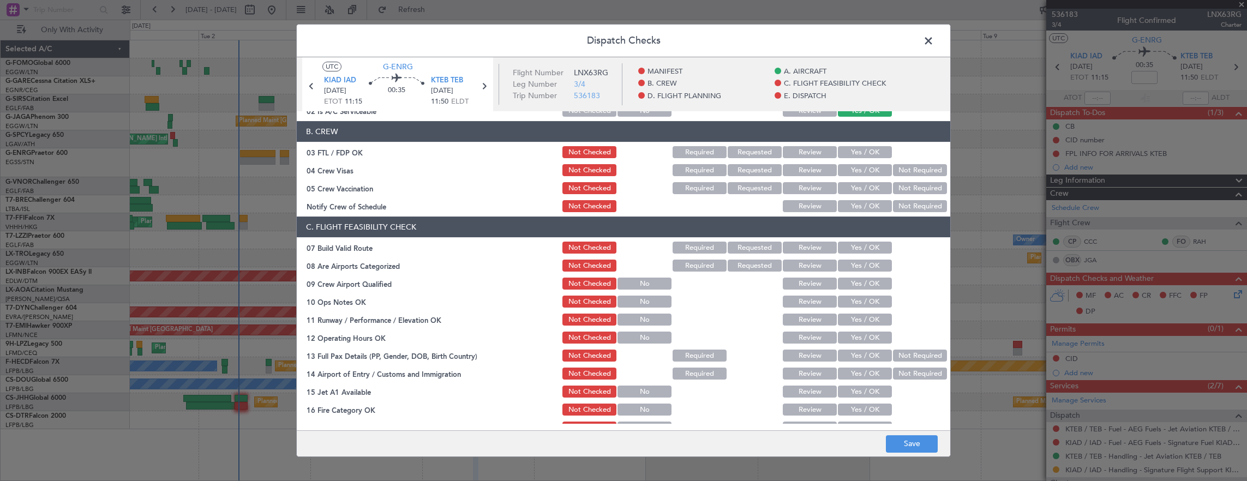
click at [852, 242] on button "Yes / OK" at bounding box center [865, 248] width 54 height 12
click at [854, 302] on button "Yes / OK" at bounding box center [865, 302] width 54 height 12
click at [854, 319] on button "Yes / OK" at bounding box center [865, 320] width 54 height 12
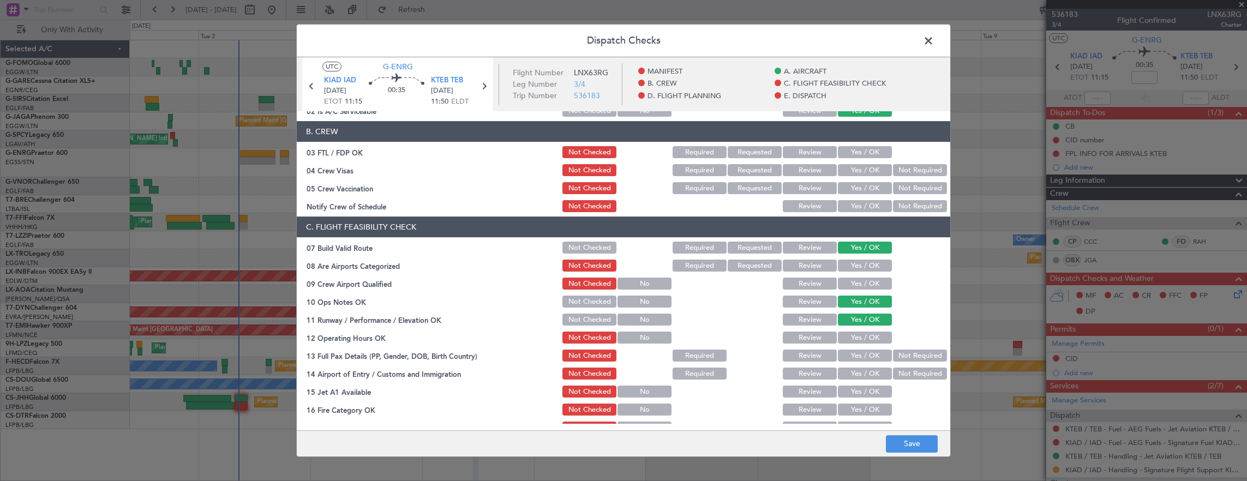
click at [856, 337] on button "Yes / OK" at bounding box center [865, 338] width 54 height 12
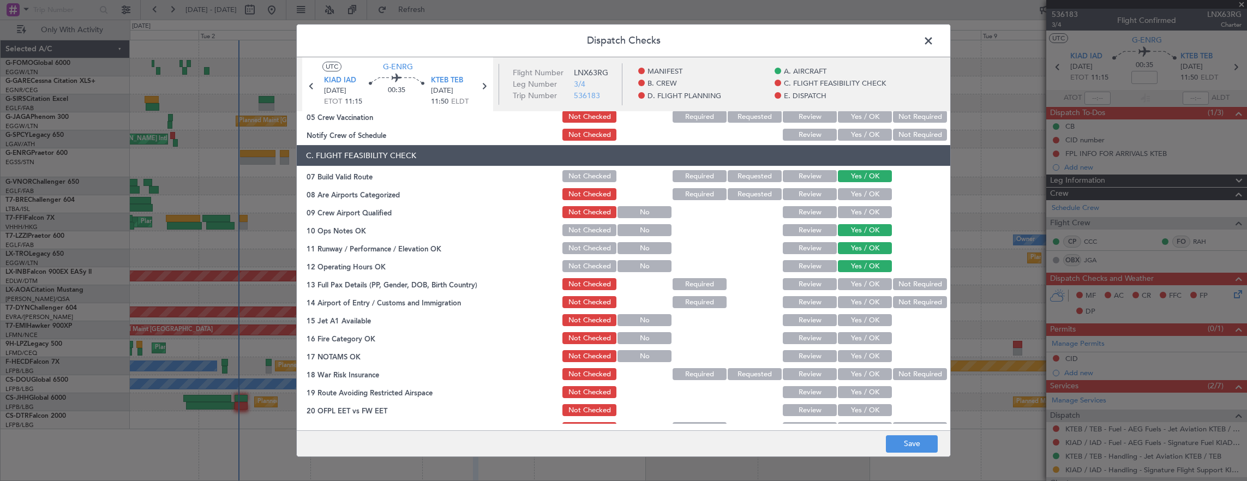
scroll to position [273, 0]
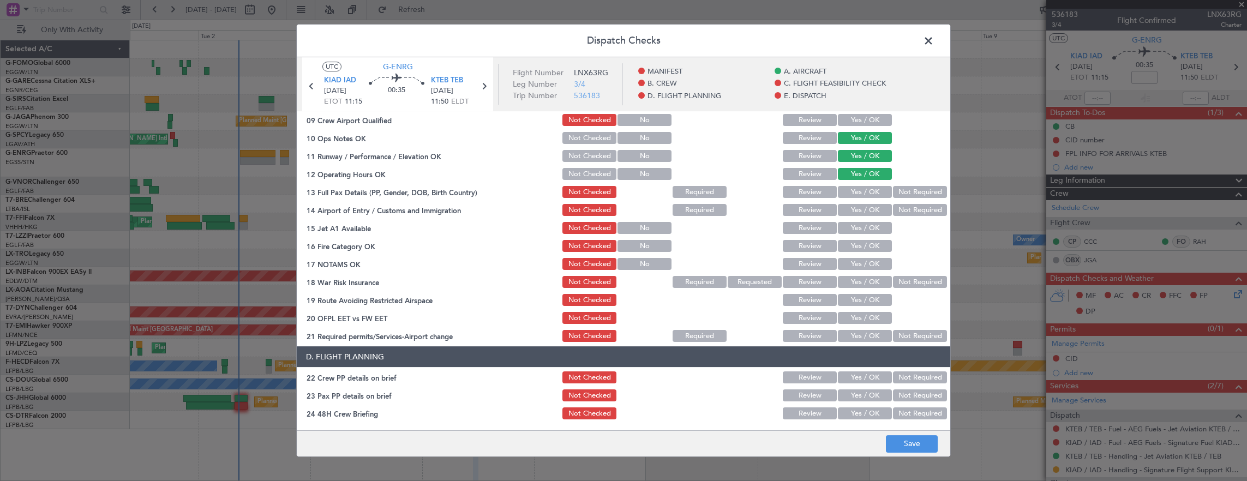
click at [865, 202] on section "C. FLIGHT FEASIBILITY CHECK 07 Build Valid Route Not Checked Required Requested…" at bounding box center [624, 198] width 654 height 291
drag, startPoint x: 853, startPoint y: 214, endPoint x: 856, endPoint y: 191, distance: 23.1
click at [853, 208] on button "Yes / OK" at bounding box center [865, 210] width 54 height 12
click at [856, 191] on button "Yes / OK" at bounding box center [865, 192] width 54 height 12
click at [848, 237] on section "C. FLIGHT FEASIBILITY CHECK 07 Build Valid Route Not Checked Required Requested…" at bounding box center [624, 198] width 654 height 291
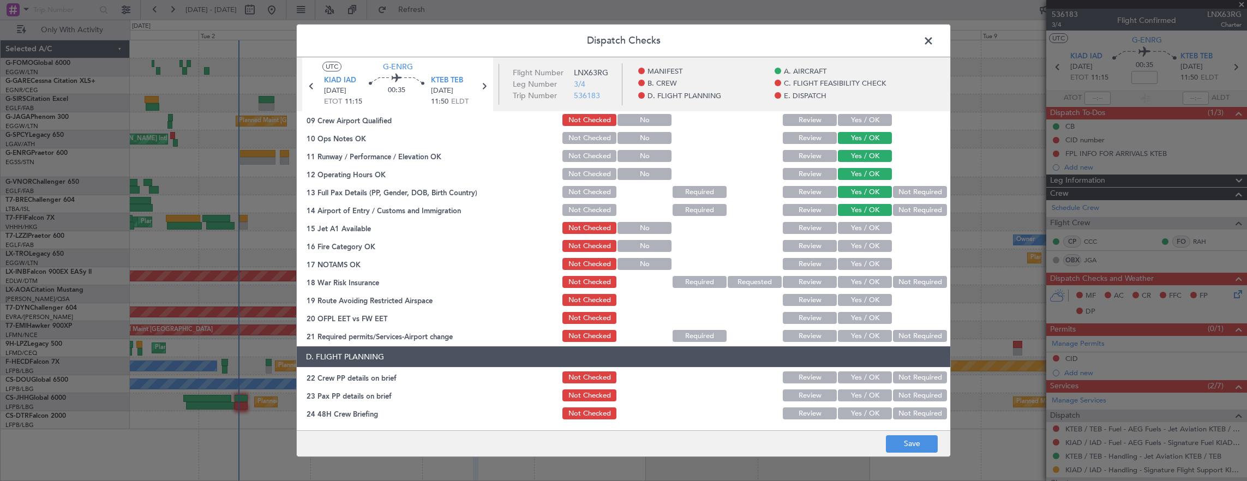
click at [853, 227] on button "Yes / OK" at bounding box center [865, 228] width 54 height 12
click at [855, 247] on button "Yes / OK" at bounding box center [865, 246] width 54 height 12
click at [854, 264] on button "Yes / OK" at bounding box center [865, 264] width 54 height 12
click at [910, 285] on button "Not Required" at bounding box center [920, 282] width 54 height 12
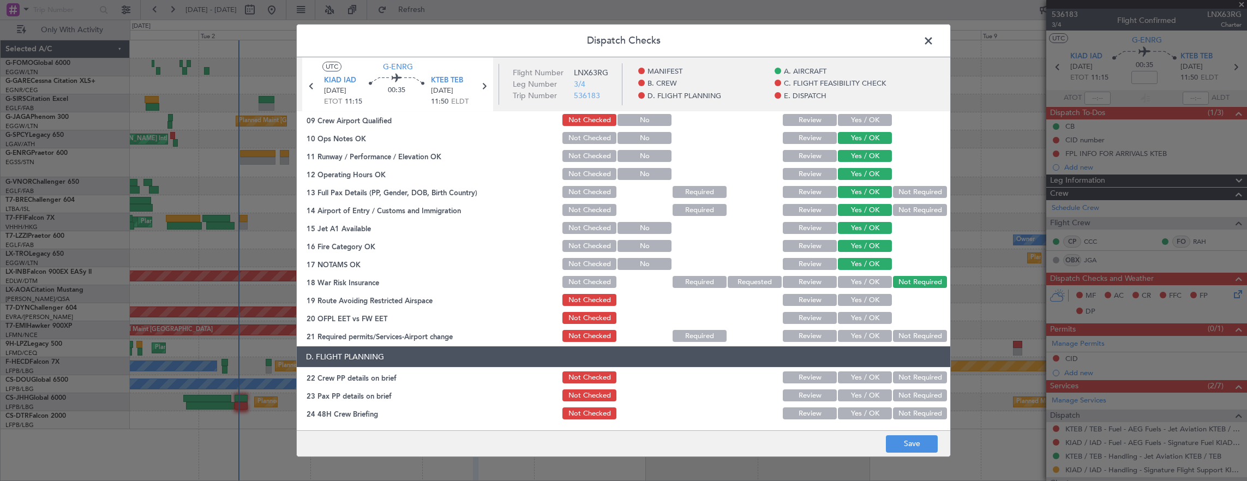
click at [838, 298] on button "Yes / OK" at bounding box center [865, 300] width 54 height 12
click at [852, 315] on button "Yes / OK" at bounding box center [865, 318] width 54 height 12
click at [852, 333] on button "Yes / OK" at bounding box center [865, 336] width 54 height 12
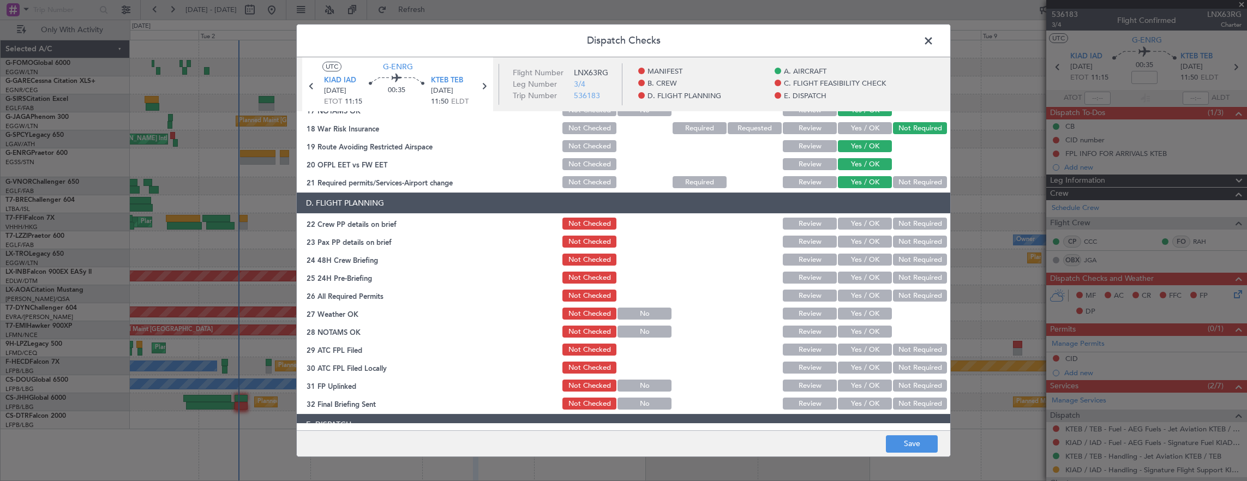
scroll to position [436, 0]
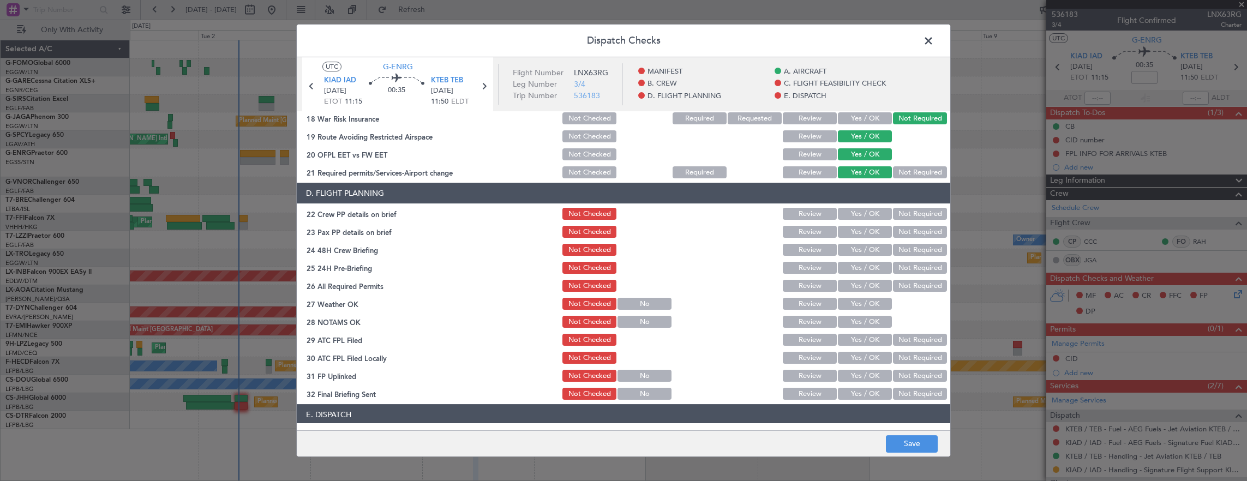
click at [863, 214] on button "Yes / OK" at bounding box center [865, 214] width 54 height 12
click at [856, 232] on button "Yes / OK" at bounding box center [865, 232] width 54 height 12
drag, startPoint x: 848, startPoint y: 251, endPoint x: 898, endPoint y: 259, distance: 50.8
click at [850, 252] on button "Yes / OK" at bounding box center [865, 250] width 54 height 12
drag, startPoint x: 898, startPoint y: 259, endPoint x: 897, endPoint y: 268, distance: 8.9
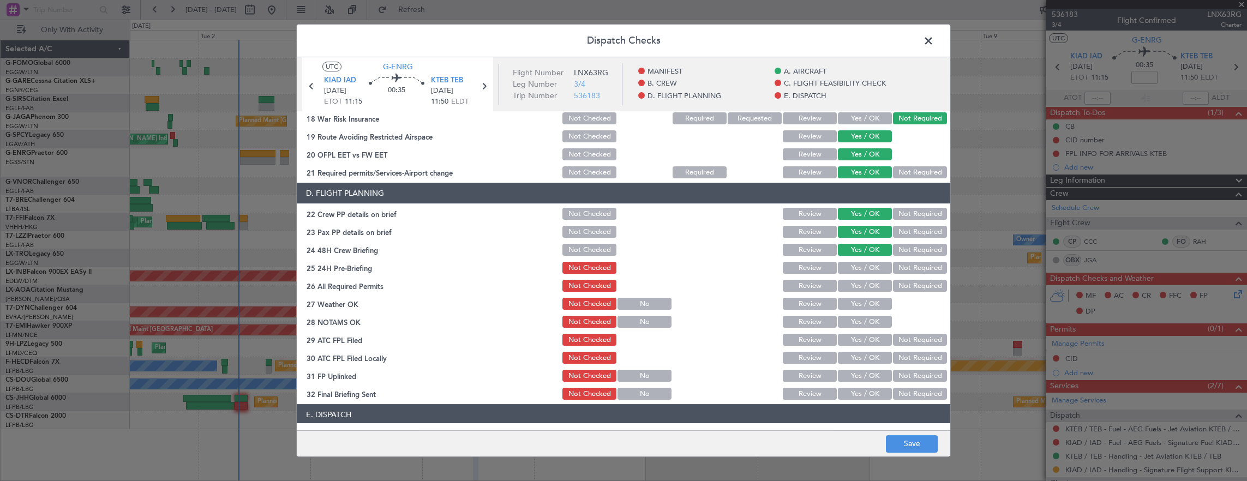
click at [898, 260] on section "D. FLIGHT PLANNING 22 Crew PP details on brief Not Checked Review Yes / OK Not …" at bounding box center [624, 292] width 654 height 219
click at [897, 268] on button "Not Required" at bounding box center [920, 268] width 54 height 12
click at [916, 445] on button "Save" at bounding box center [912, 443] width 52 height 17
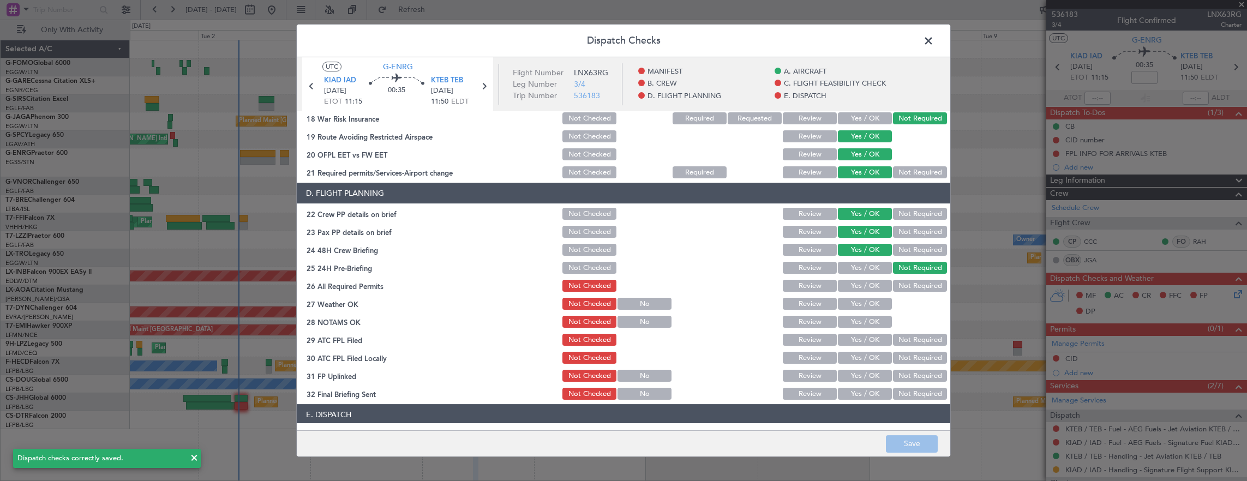
click at [934, 43] on span at bounding box center [934, 44] width 0 height 22
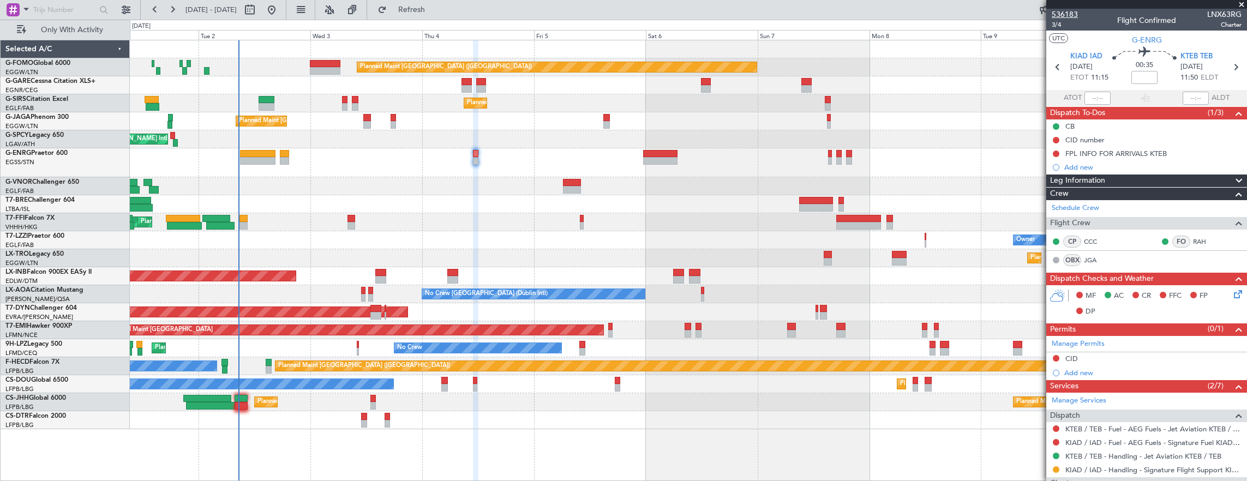
click at [1056, 19] on span "536183" at bounding box center [1065, 14] width 26 height 11
drag, startPoint x: 1064, startPoint y: 16, endPoint x: 1058, endPoint y: 28, distance: 13.4
click at [1065, 28] on div "Trip Number" at bounding box center [1065, 28] width 0 height 0
click at [1053, 24] on span "3/4" at bounding box center [1065, 24] width 26 height 9
click at [1054, 24] on span "3/4" at bounding box center [1065, 24] width 26 height 9
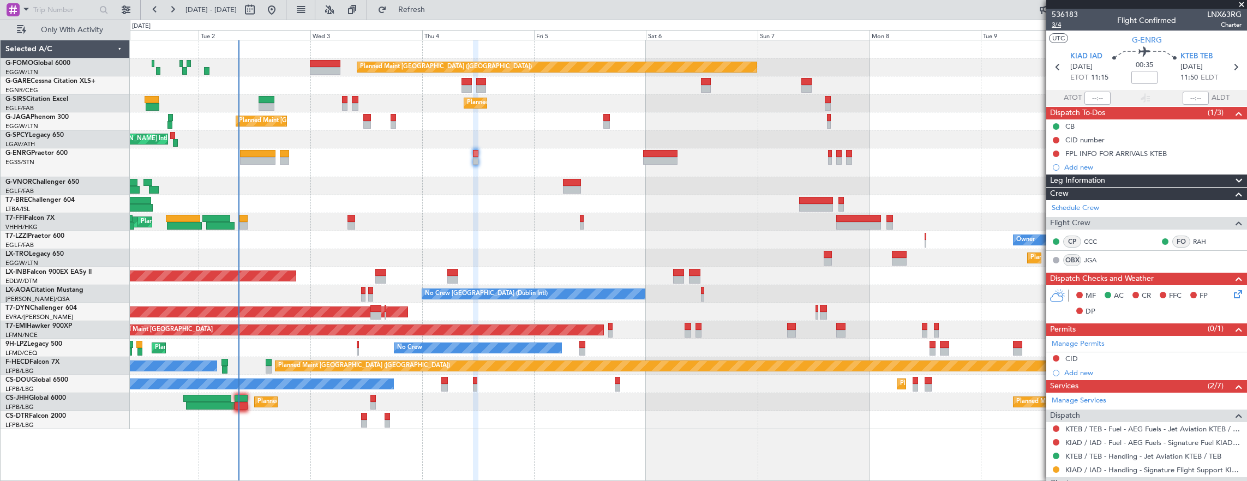
click at [1058, 26] on span "3/4" at bounding box center [1065, 24] width 26 height 9
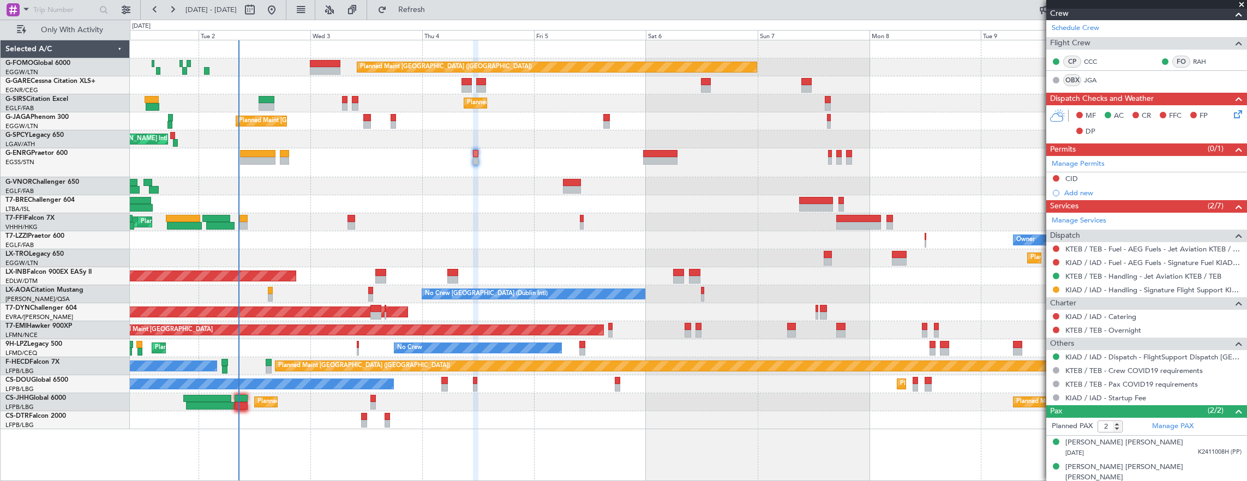
scroll to position [0, 0]
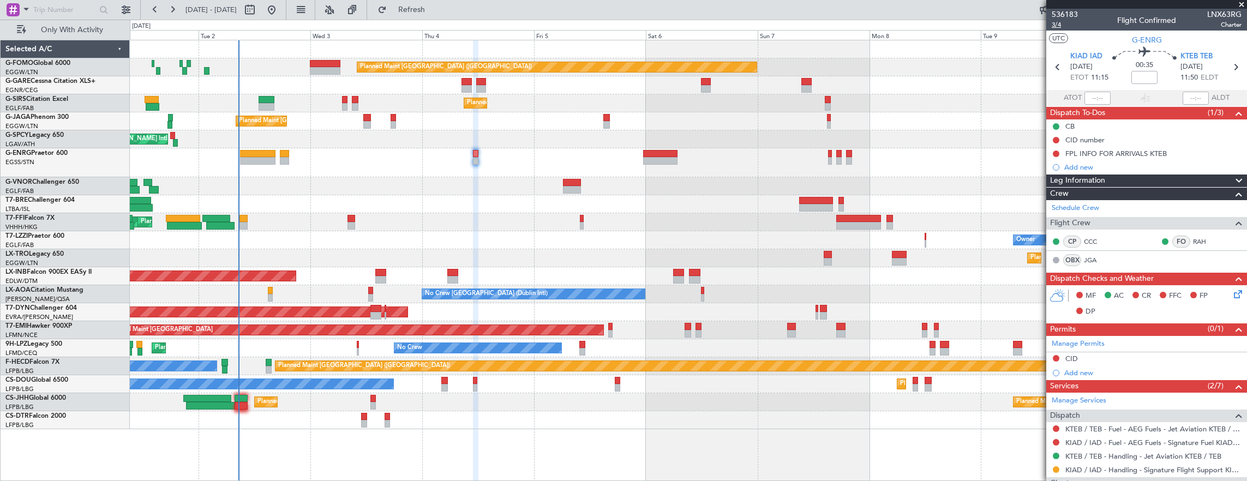
click at [1063, 23] on span "3/4" at bounding box center [1065, 24] width 26 height 9
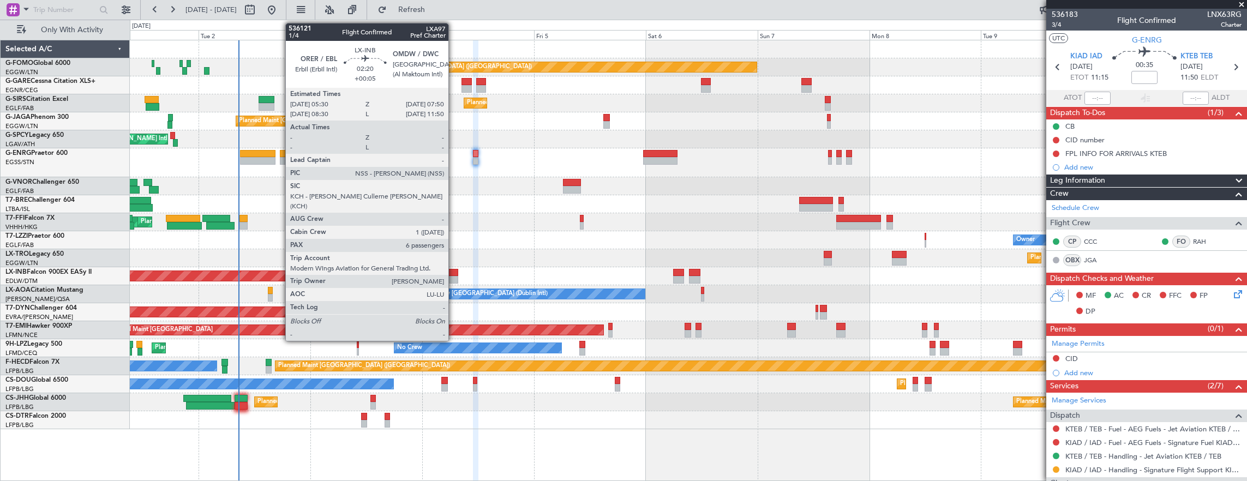
click at [454, 276] on div at bounding box center [452, 280] width 11 height 8
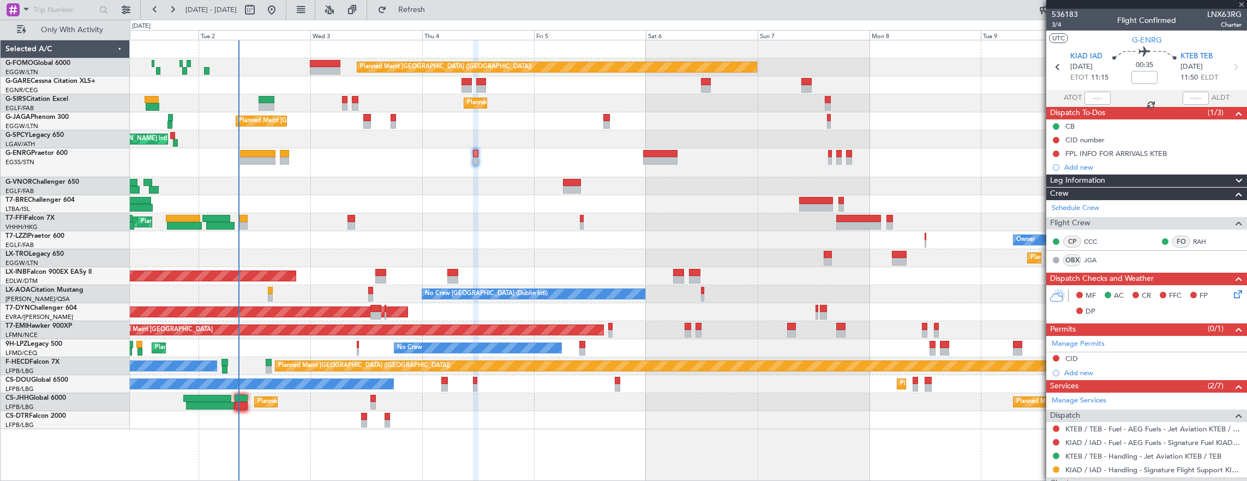
type input "+00:05"
type input "6"
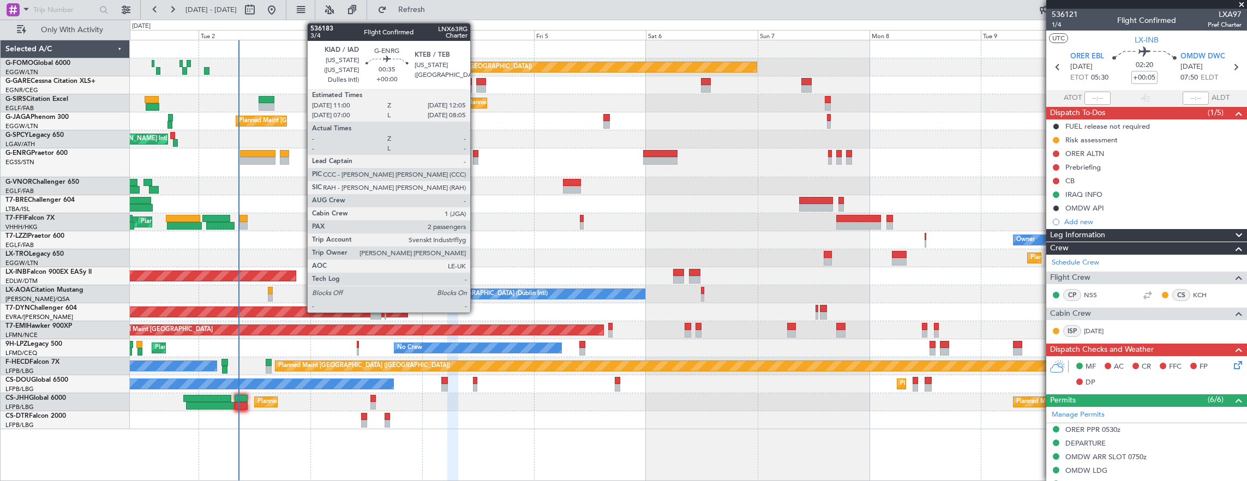
click at [476, 155] on div at bounding box center [475, 154] width 5 height 8
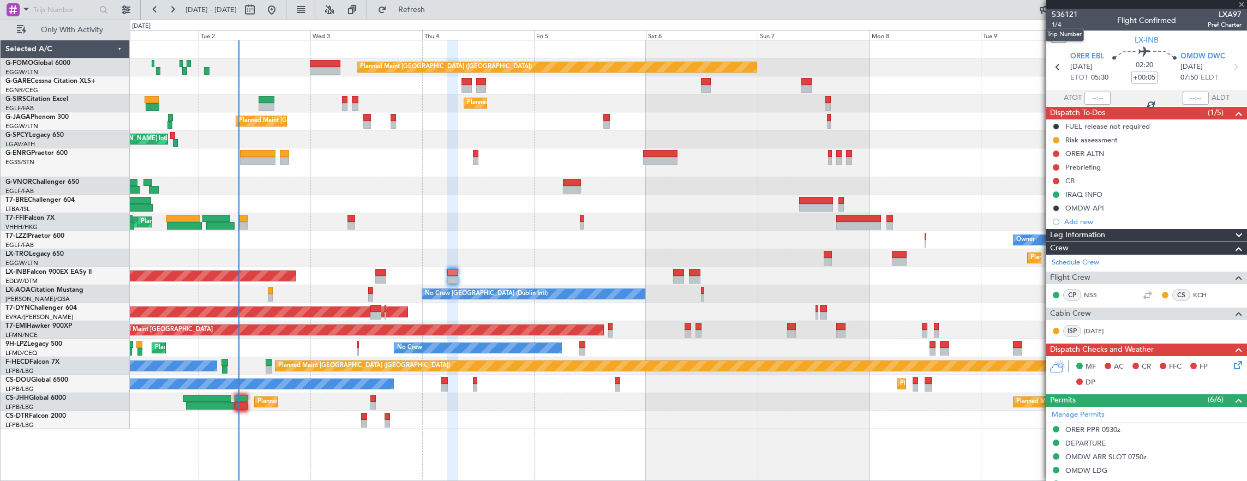
type input "2"
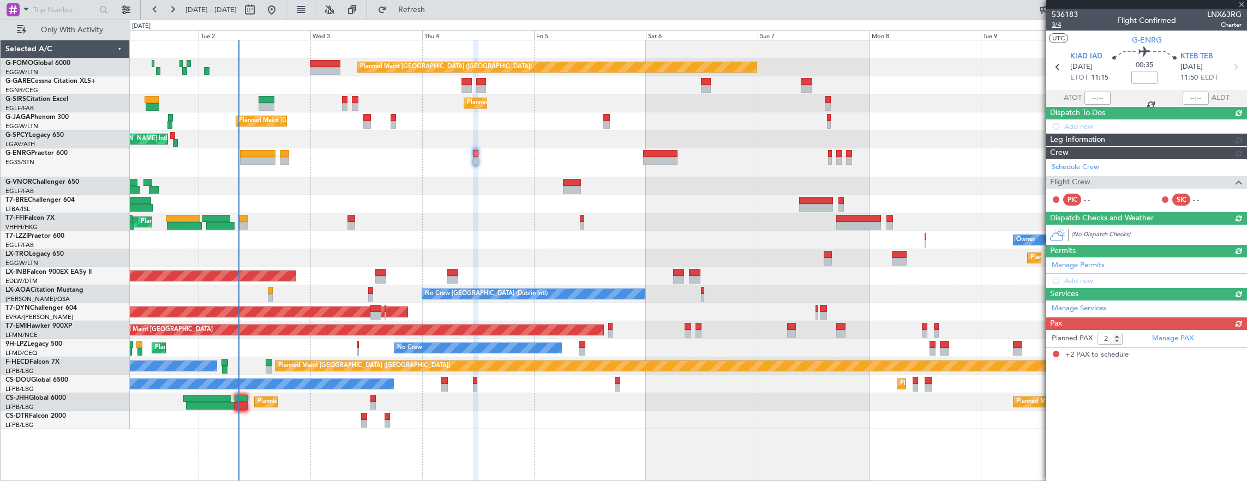
click at [1063, 26] on span "3/4" at bounding box center [1065, 24] width 26 height 9
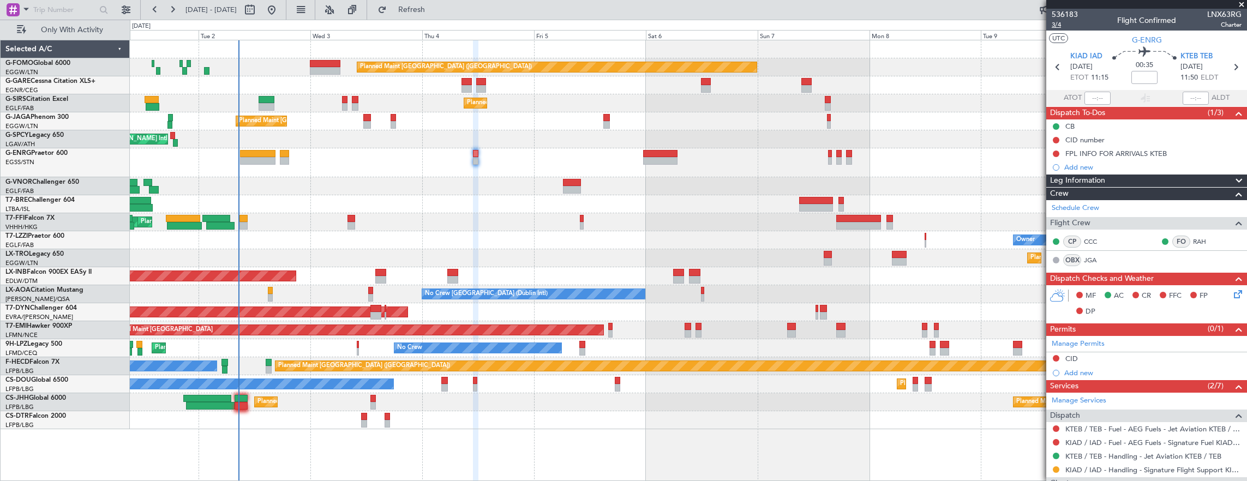
click at [1063, 28] on span "3/4" at bounding box center [1065, 24] width 26 height 9
click at [447, 273] on div at bounding box center [452, 273] width 11 height 8
type input "+00:05"
type input "6"
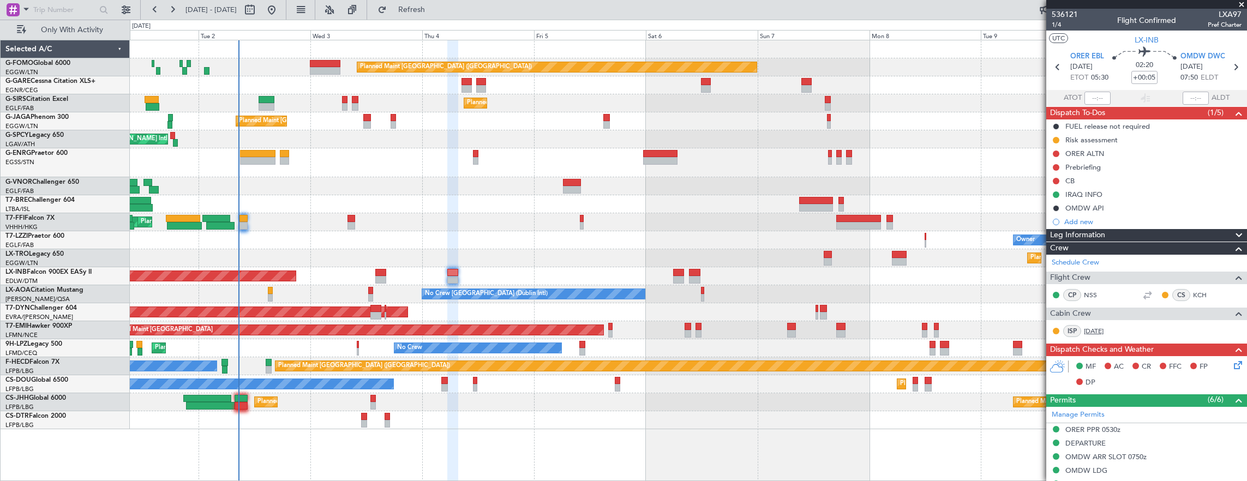
click at [1086, 332] on link "JUL" at bounding box center [1096, 331] width 25 height 10
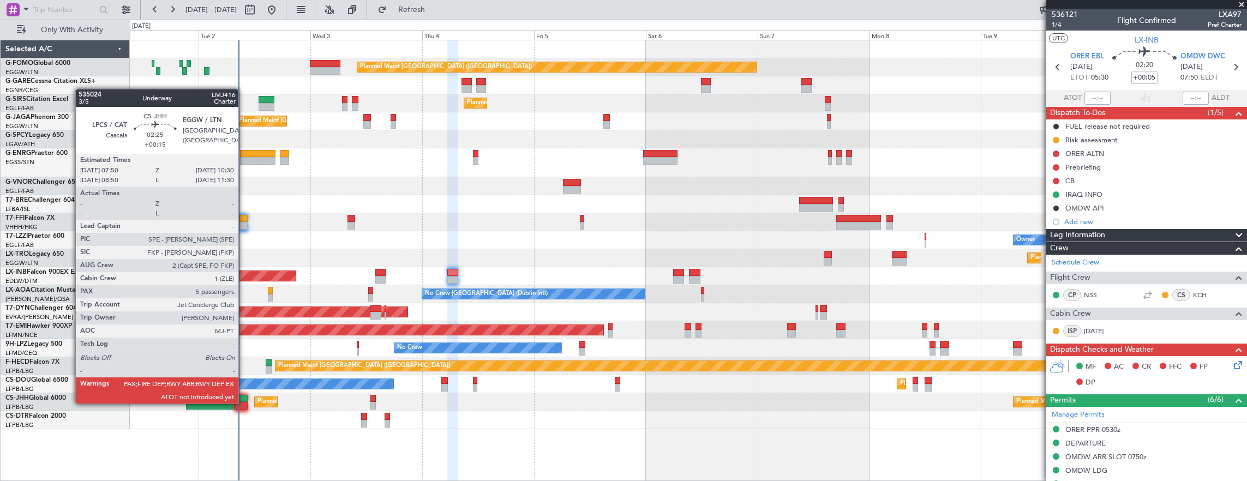
click at [243, 403] on div at bounding box center [241, 406] width 13 height 8
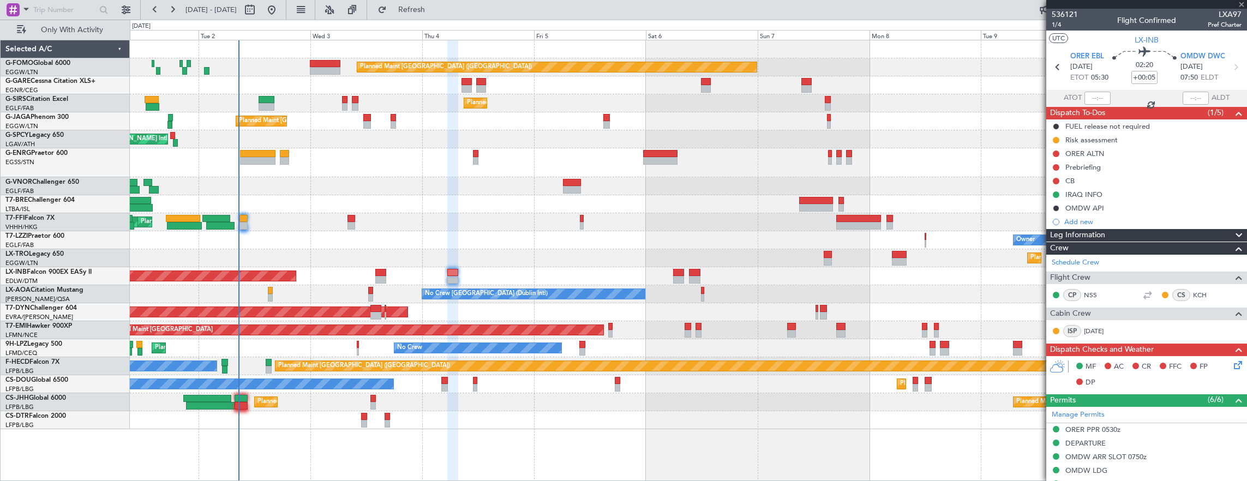
type input "+00:15"
type input "5"
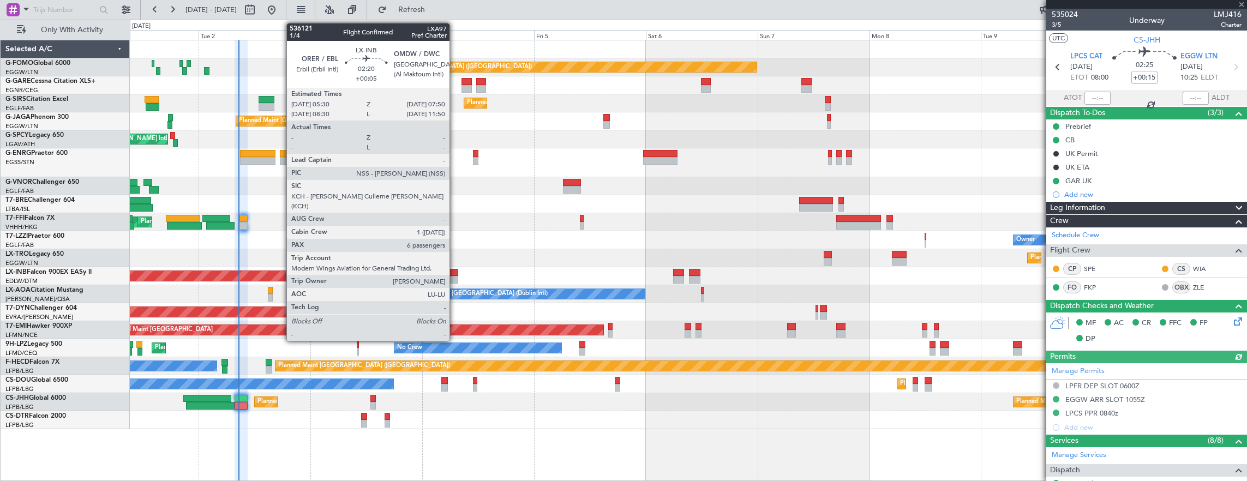
click at [455, 271] on div at bounding box center [452, 273] width 11 height 8
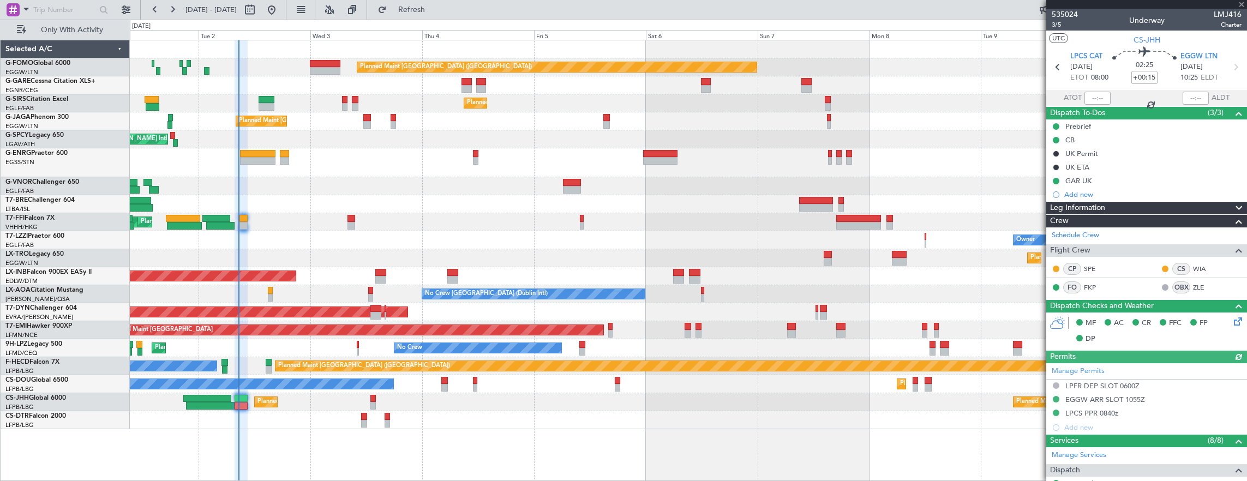
type input "+00:05"
type input "6"
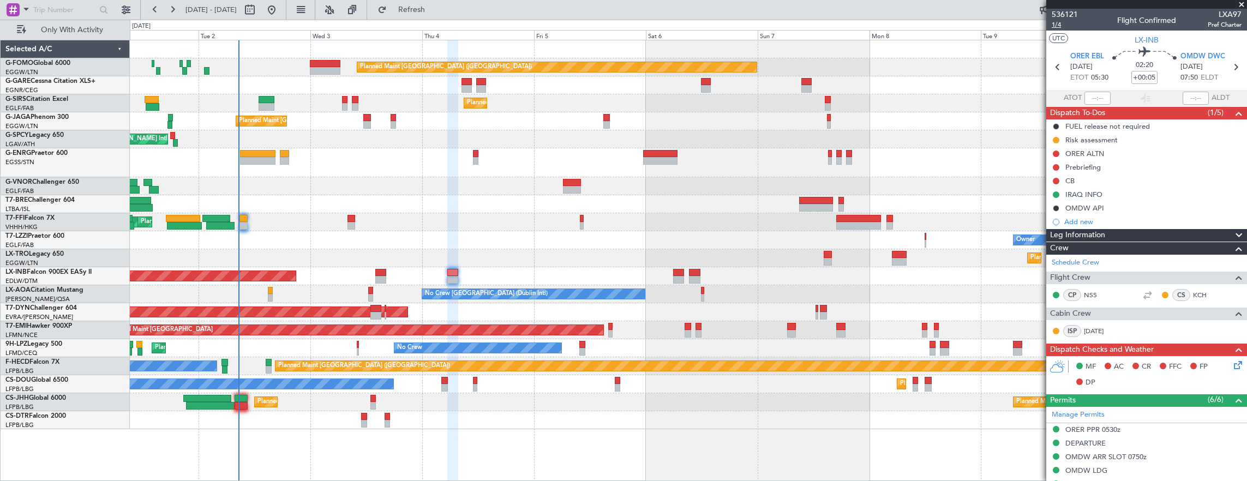
click at [1059, 27] on span "1/4" at bounding box center [1065, 24] width 26 height 9
click at [260, 145] on div "Cleaning Athens (Eleftherios Venizelos Intl) Planned Maint Athens (Eleftherios …" at bounding box center [688, 139] width 1117 height 18
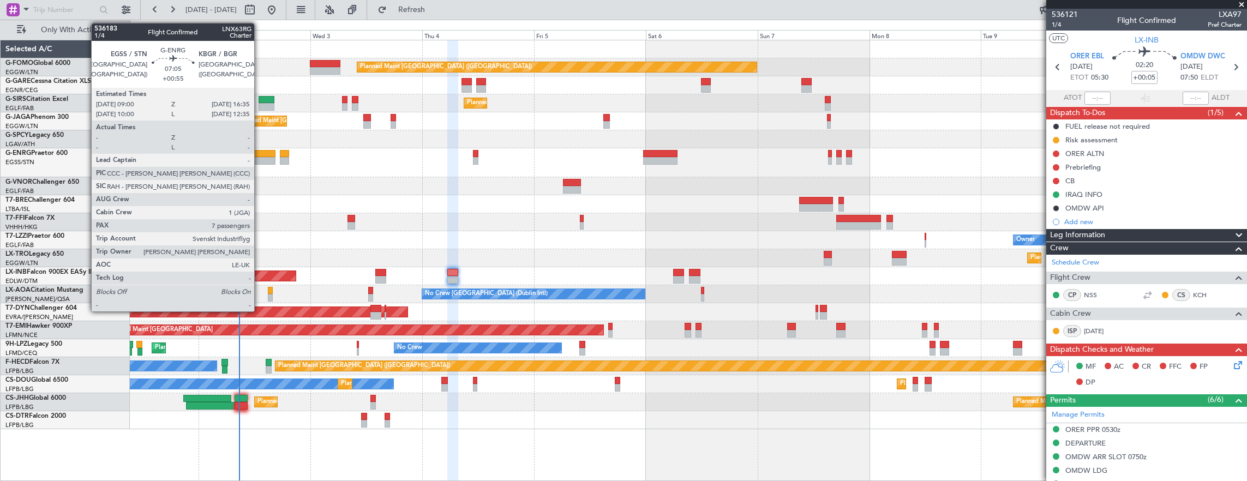
click at [260, 153] on div at bounding box center [257, 154] width 35 height 8
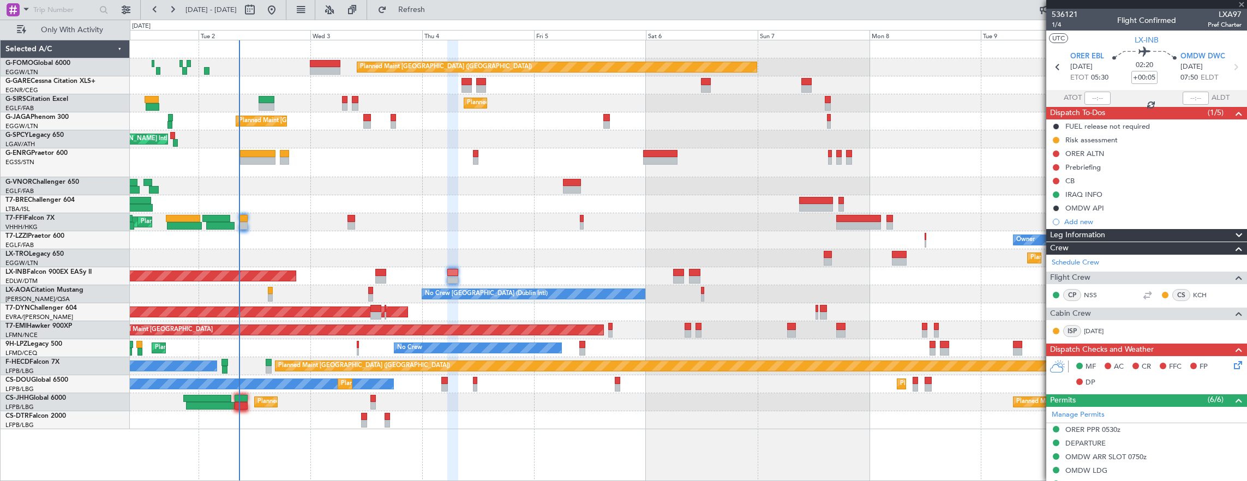
type input "+00:55"
type input "7"
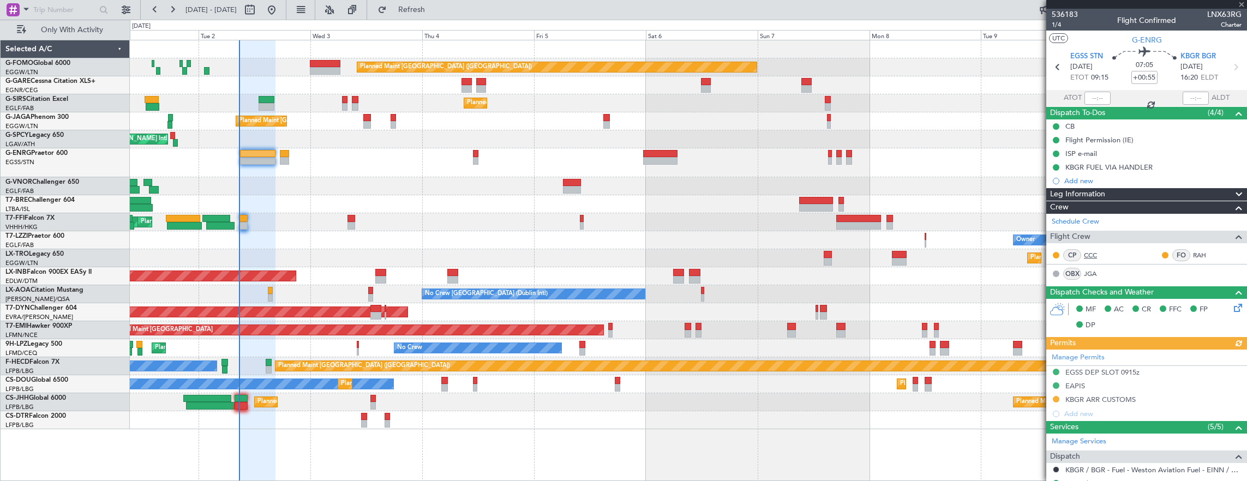
click at [1094, 251] on link "CCC" at bounding box center [1096, 255] width 25 height 10
click at [454, 285] on div "No Crew Dublin (Dublin Intl) No Crew Sabadell" at bounding box center [688, 294] width 1117 height 18
click at [454, 270] on div at bounding box center [452, 273] width 11 height 8
type input "+00:05"
type input "6"
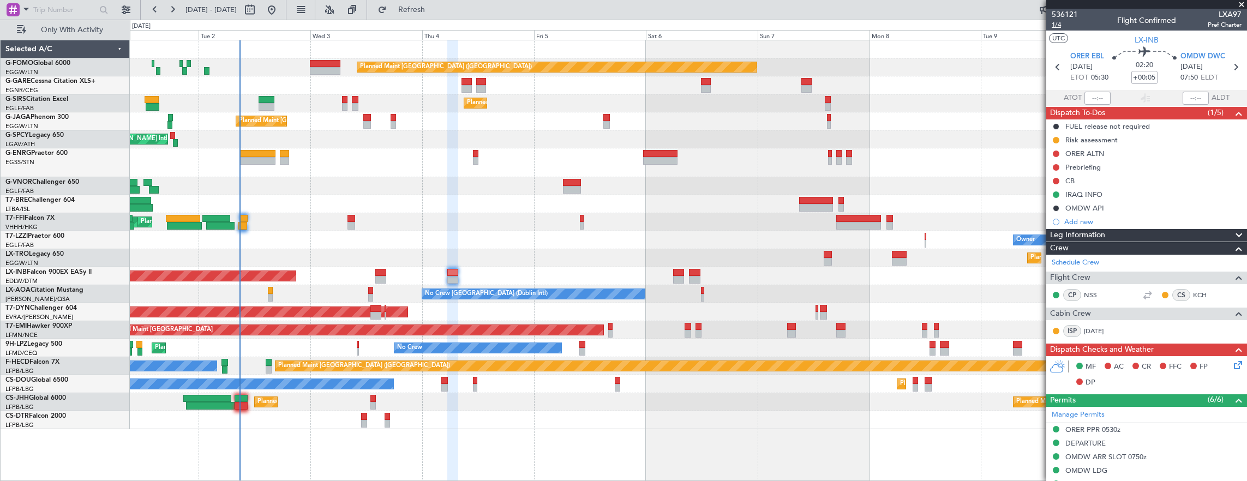
click at [1058, 27] on span "1/4" at bounding box center [1065, 24] width 26 height 9
click at [1058, 181] on button at bounding box center [1056, 181] width 7 height 7
click at [1052, 229] on span "Completed" at bounding box center [1061, 228] width 36 height 11
click at [1058, 167] on button at bounding box center [1056, 167] width 7 height 7
click at [1057, 199] on span "In Progress" at bounding box center [1061, 198] width 37 height 11
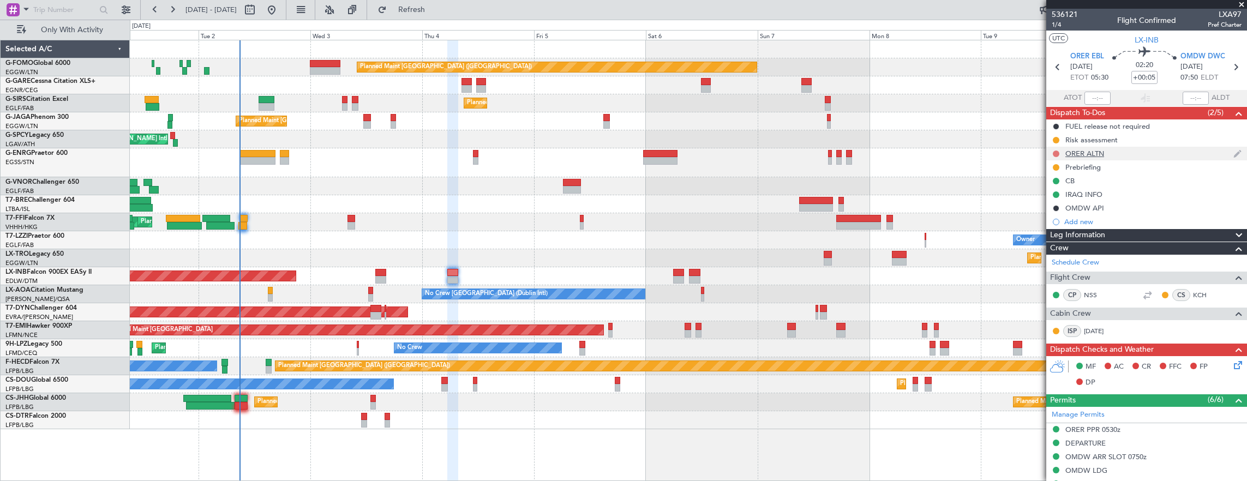
click at [1054, 153] on button at bounding box center [1056, 154] width 7 height 7
click at [1057, 217] on span "Cancelled" at bounding box center [1058, 217] width 31 height 11
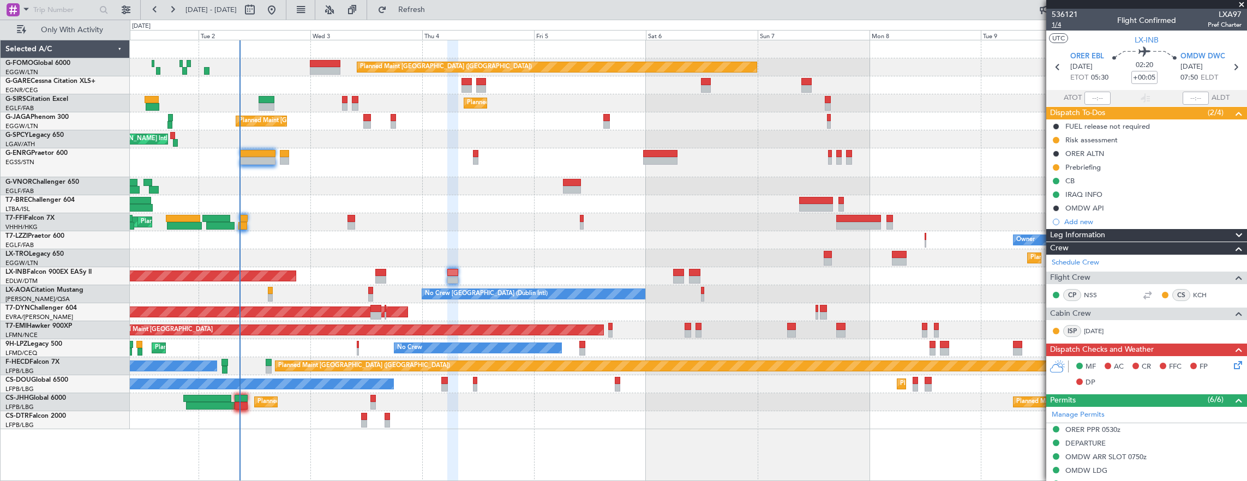
click at [1057, 25] on span "1/4" at bounding box center [1065, 24] width 26 height 9
click at [1232, 364] on icon at bounding box center [1236, 363] width 9 height 9
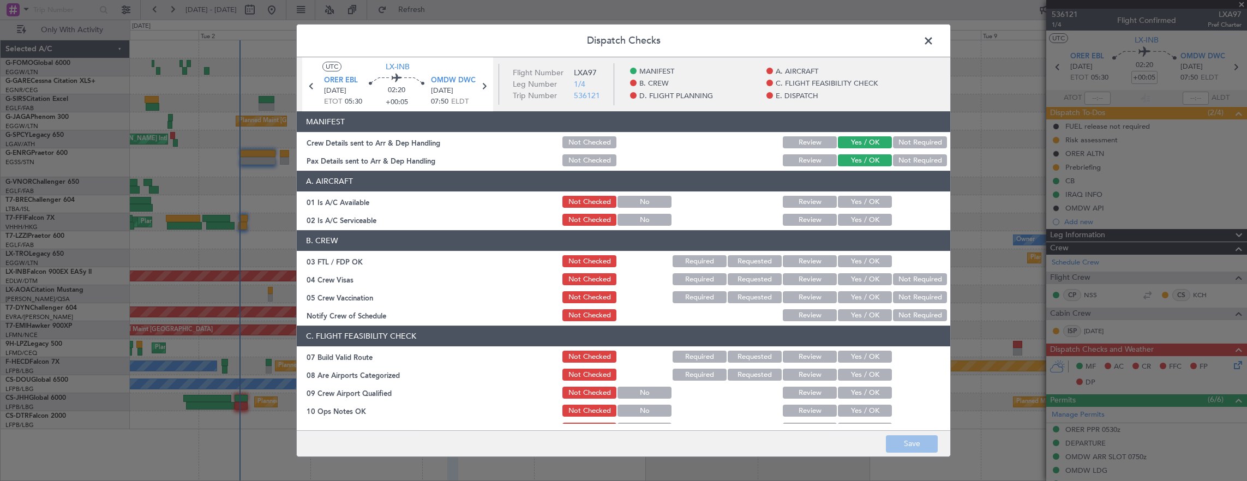
click at [847, 205] on button "Yes / OK" at bounding box center [865, 202] width 54 height 12
click at [845, 220] on button "Yes / OK" at bounding box center [865, 220] width 54 height 12
click at [860, 252] on section "B. CREW 03 FTL / FDP OK Not Checked Required Requested Review Yes / OK 04 Crew …" at bounding box center [624, 276] width 654 height 93
drag, startPoint x: 860, startPoint y: 262, endPoint x: 908, endPoint y: 274, distance: 49.5
click at [860, 262] on button "Yes / OK" at bounding box center [865, 261] width 54 height 12
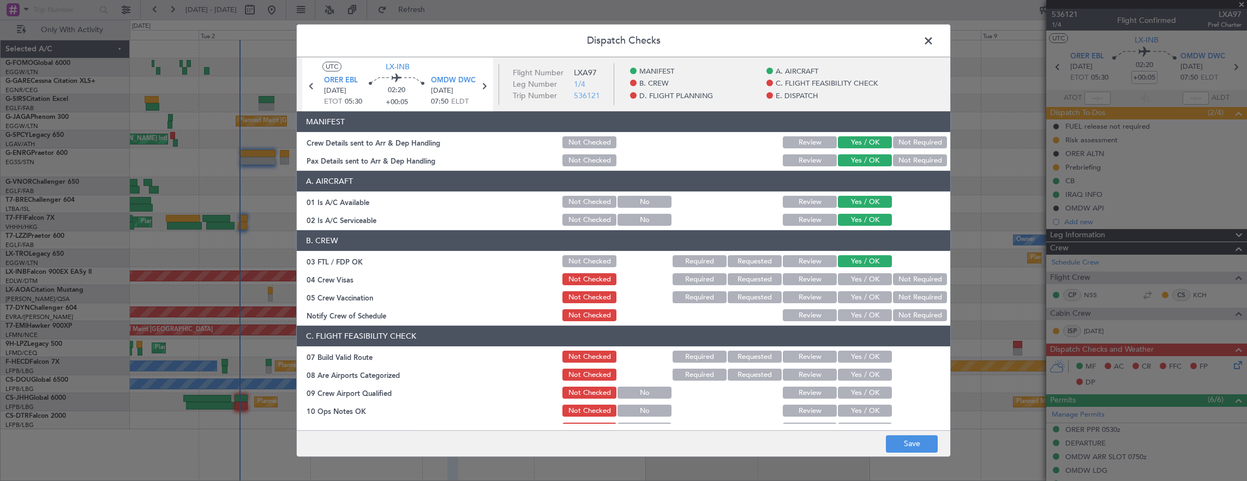
click at [914, 286] on div "Not Required" at bounding box center [918, 279] width 55 height 15
drag, startPoint x: 912, startPoint y: 292, endPoint x: 849, endPoint y: 319, distance: 67.5
click at [910, 294] on button "Not Required" at bounding box center [920, 297] width 54 height 12
click at [849, 319] on button "Yes / OK" at bounding box center [865, 315] width 54 height 12
click at [901, 290] on div "Not Required" at bounding box center [918, 297] width 55 height 15
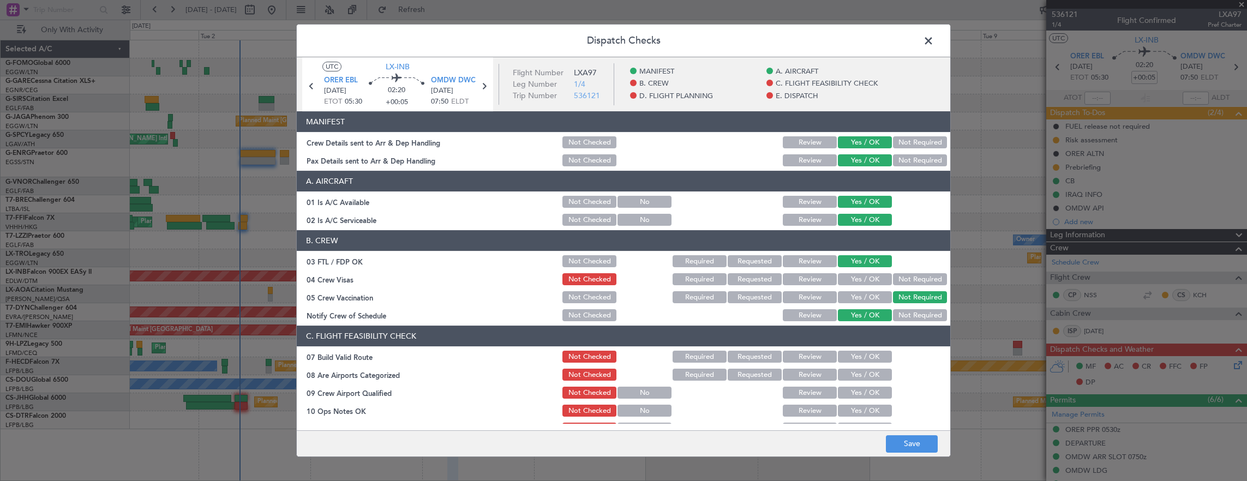
click at [903, 286] on div "Not Required" at bounding box center [918, 279] width 55 height 15
click at [900, 279] on button "Not Required" at bounding box center [920, 279] width 54 height 12
click at [855, 281] on button "Yes / OK" at bounding box center [865, 279] width 54 height 12
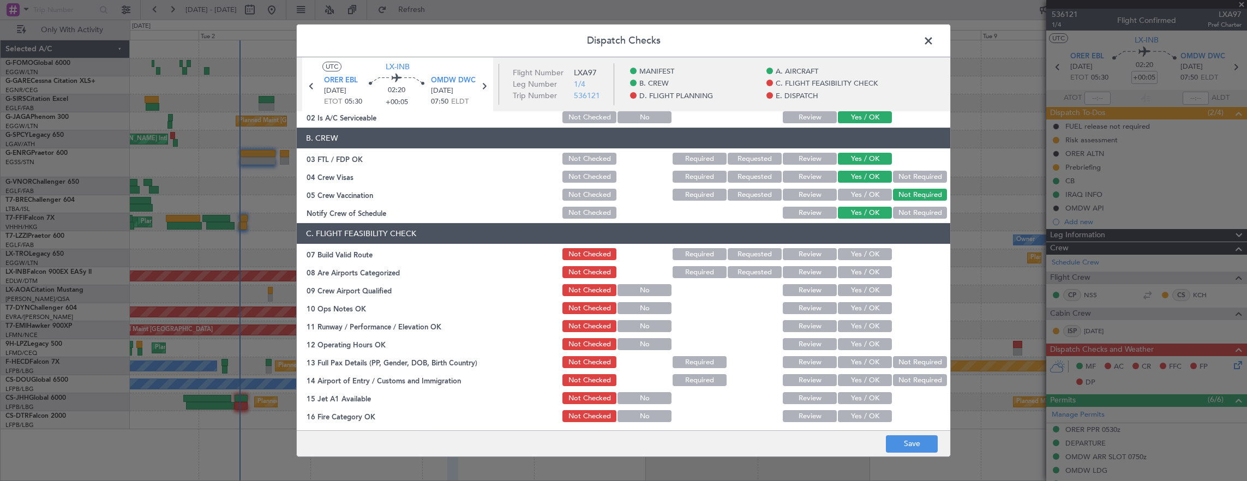
scroll to position [109, 0]
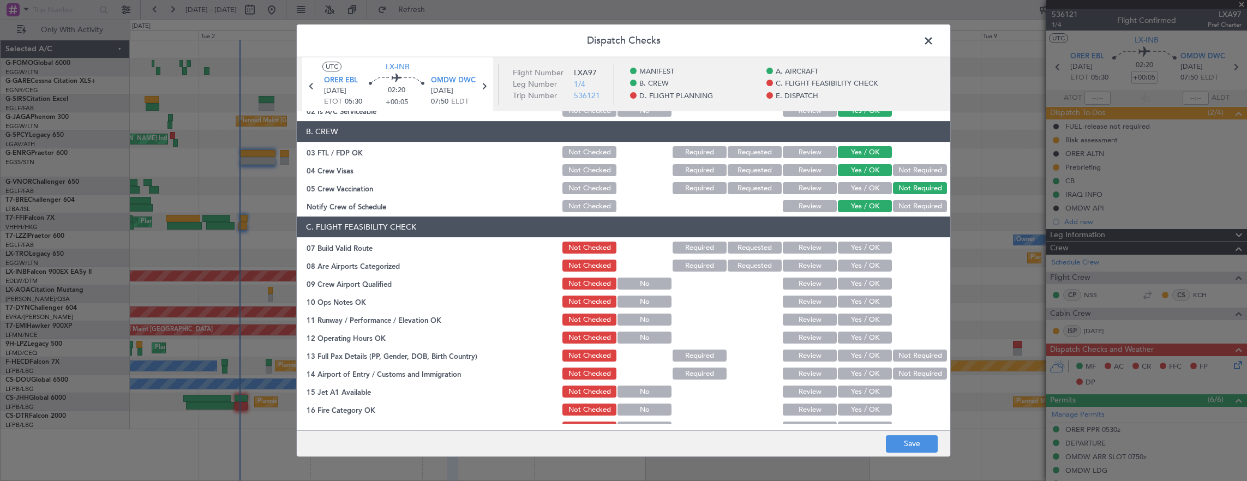
click at [862, 247] on button "Yes / OK" at bounding box center [865, 248] width 54 height 12
click at [856, 264] on button "Yes / OK" at bounding box center [865, 266] width 54 height 12
drag, startPoint x: 856, startPoint y: 277, endPoint x: 858, endPoint y: 284, distance: 6.7
click at [856, 278] on button "Yes / OK" at bounding box center [865, 284] width 54 height 12
click at [858, 291] on section "C. FLIGHT FEASIBILITY CHECK 07 Build Valid Route Not Checked Required Requested…" at bounding box center [624, 362] width 654 height 291
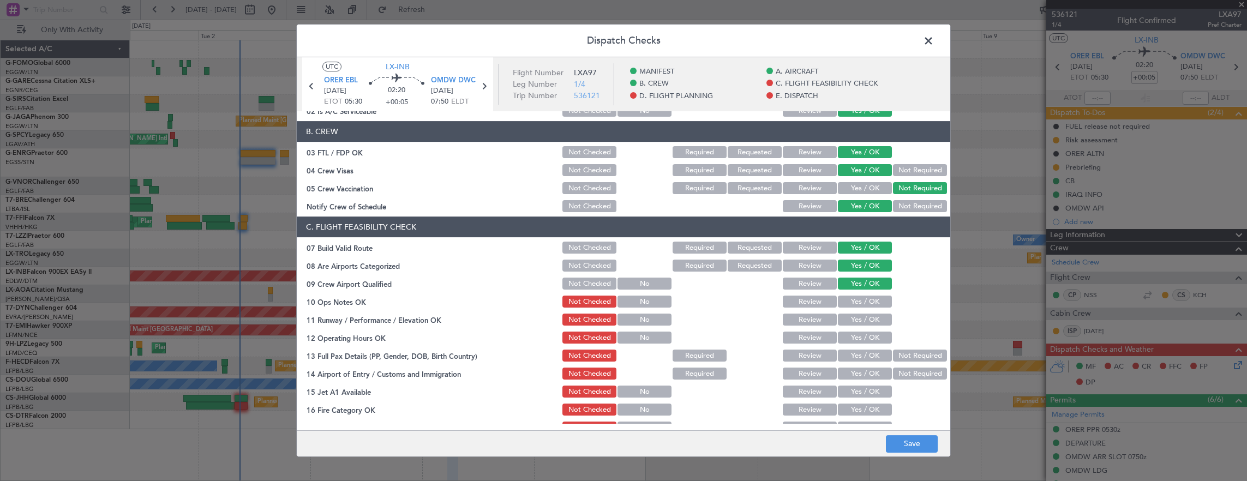
click at [861, 303] on button "Yes / OK" at bounding box center [865, 302] width 54 height 12
click at [856, 325] on button "Yes / OK" at bounding box center [865, 320] width 54 height 12
click at [856, 337] on button "Yes / OK" at bounding box center [865, 338] width 54 height 12
click at [859, 355] on button "Yes / OK" at bounding box center [865, 356] width 54 height 12
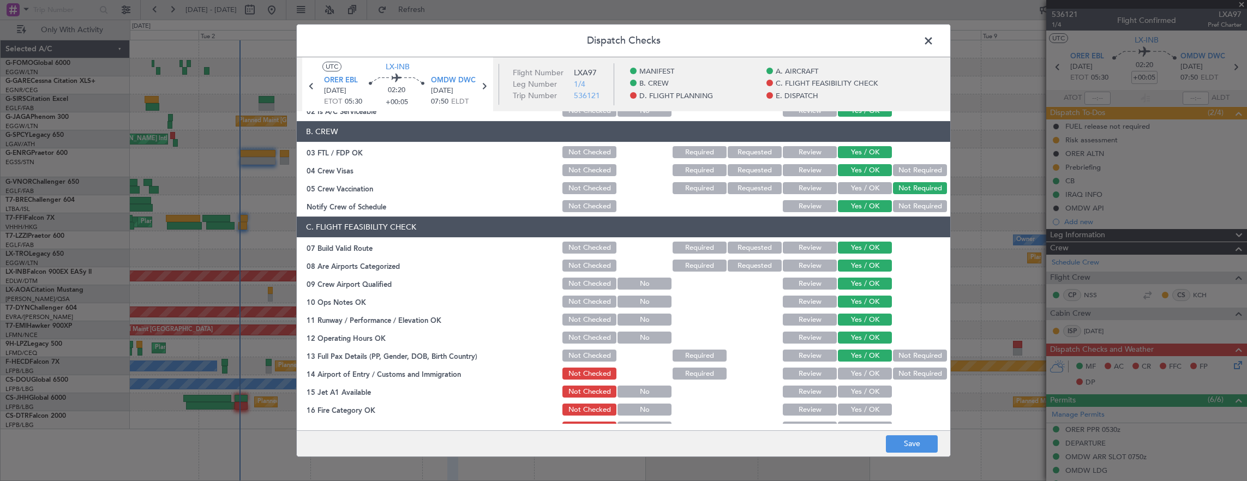
scroll to position [327, 0]
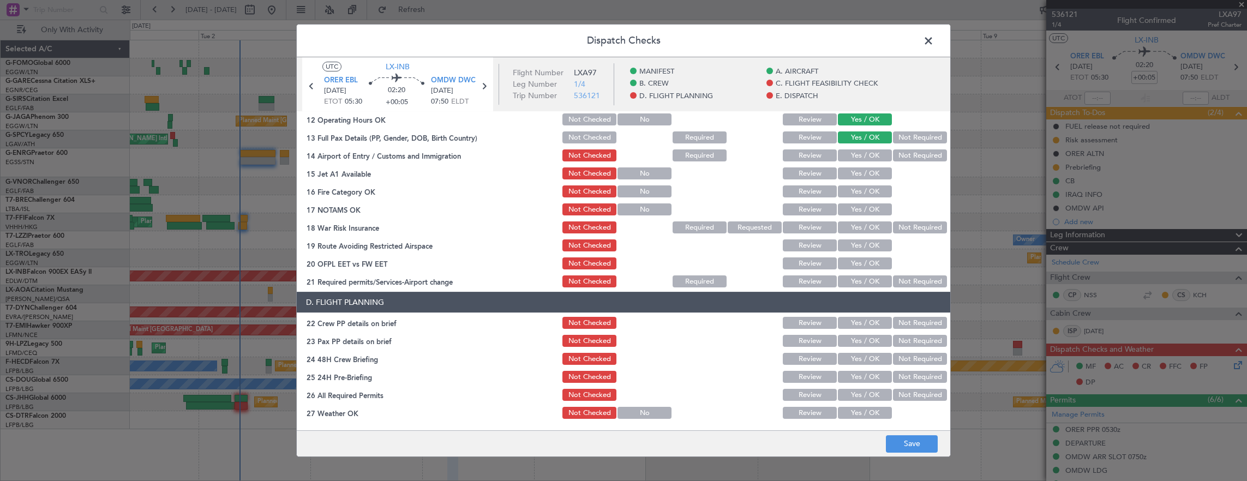
click at [872, 145] on section "C. FLIGHT FEASIBILITY CHECK 07 Build Valid Route Not Checked Required Requested…" at bounding box center [624, 143] width 654 height 291
click at [872, 146] on section "C. FLIGHT FEASIBILITY CHECK 07 Build Valid Route Not Checked Required Requested…" at bounding box center [624, 143] width 654 height 291
click at [864, 159] on button "Yes / OK" at bounding box center [865, 155] width 54 height 12
click at [855, 179] on button "Yes / OK" at bounding box center [865, 173] width 54 height 12
click at [851, 199] on section "C. FLIGHT FEASIBILITY CHECK 07 Build Valid Route Not Checked Required Requested…" at bounding box center [624, 143] width 654 height 291
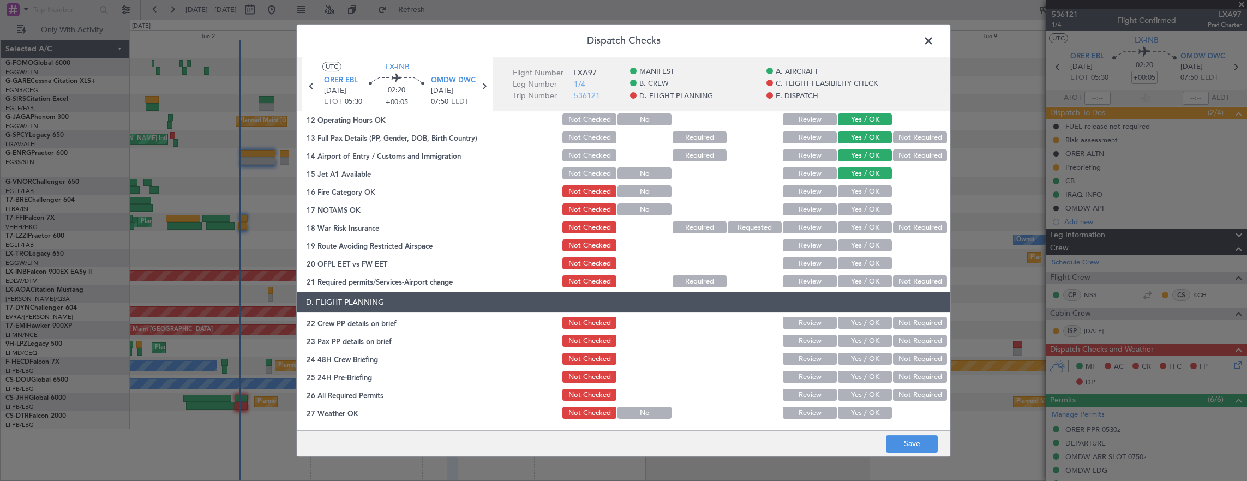
click at [852, 194] on button "Yes / OK" at bounding box center [865, 191] width 54 height 12
click at [848, 215] on div "Yes / OK" at bounding box center [863, 209] width 55 height 15
click at [851, 209] on button "Yes / OK" at bounding box center [865, 209] width 54 height 12
click at [931, 225] on button "Not Required" at bounding box center [920, 227] width 54 height 12
click at [873, 245] on button "Yes / OK" at bounding box center [865, 245] width 54 height 12
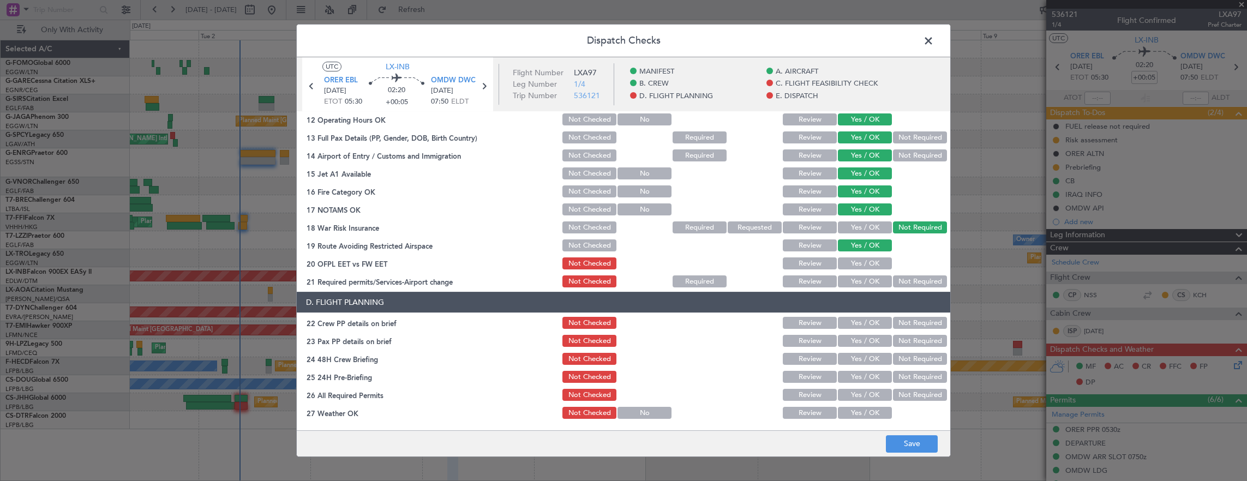
drag, startPoint x: 873, startPoint y: 260, endPoint x: 872, endPoint y: 275, distance: 15.3
click at [873, 260] on button "Yes / OK" at bounding box center [865, 263] width 54 height 12
click at [873, 275] on div "Yes / OK" at bounding box center [863, 281] width 55 height 15
click at [872, 278] on button "Yes / OK" at bounding box center [865, 281] width 54 height 12
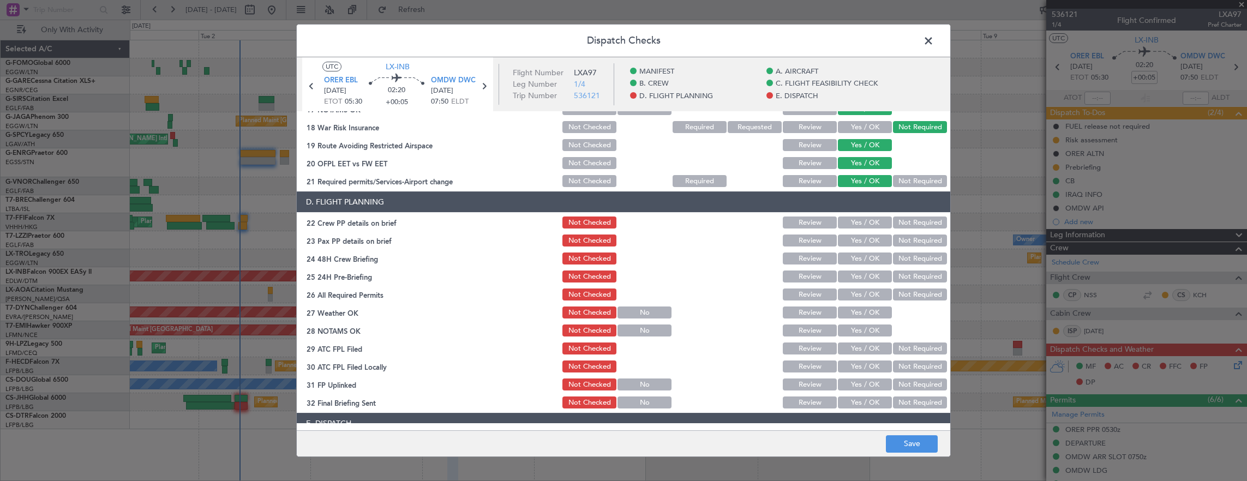
scroll to position [436, 0]
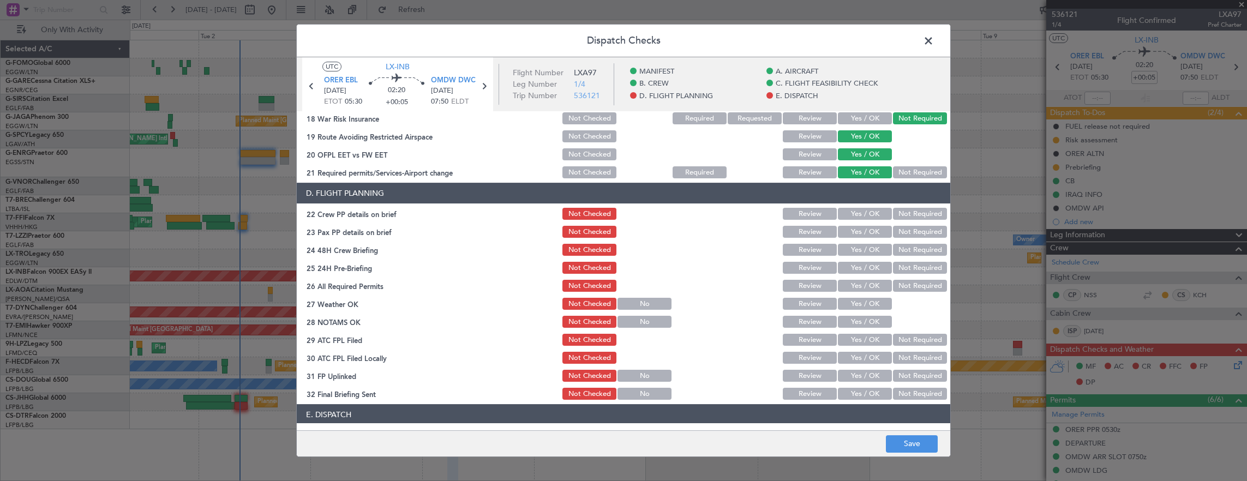
click at [855, 215] on button "Yes / OK" at bounding box center [865, 214] width 54 height 12
click at [856, 229] on button "Yes / OK" at bounding box center [865, 232] width 54 height 12
click at [856, 257] on section "D. FLIGHT PLANNING 22 Crew PP details on brief Not Checked Review Yes / OK Not …" at bounding box center [624, 292] width 654 height 219
click at [860, 253] on button "Yes / OK" at bounding box center [865, 250] width 54 height 12
click at [911, 271] on button "Not Required" at bounding box center [920, 268] width 54 height 12
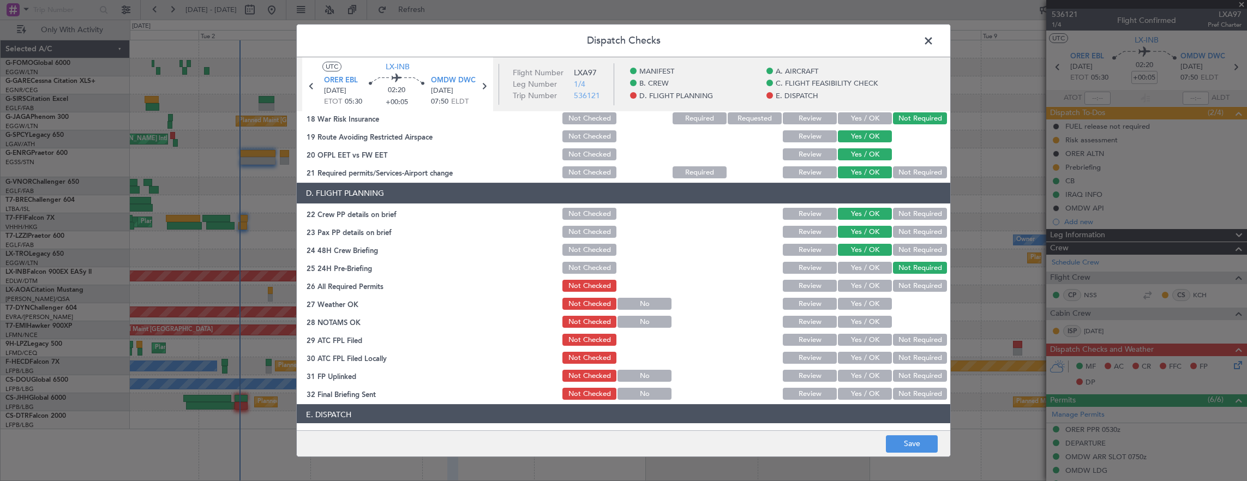
click at [864, 286] on button "Yes / OK" at bounding box center [865, 286] width 54 height 12
click at [864, 305] on button "Yes / OK" at bounding box center [865, 304] width 54 height 12
click at [864, 322] on button "Yes / OK" at bounding box center [865, 322] width 54 height 12
click at [864, 345] on button "Yes / OK" at bounding box center [865, 340] width 54 height 12
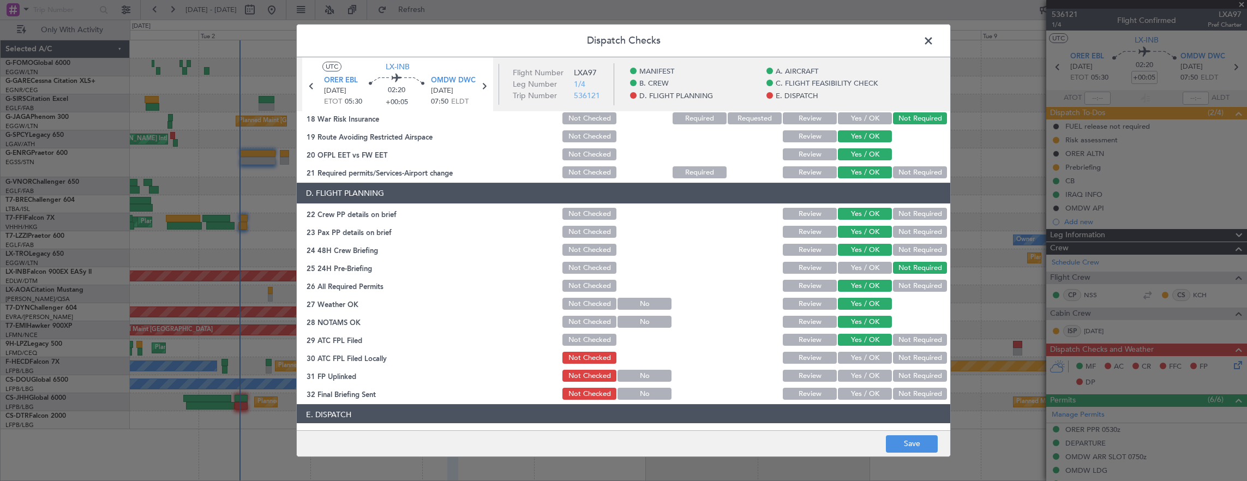
click at [919, 362] on button "Not Required" at bounding box center [920, 358] width 54 height 12
click at [847, 372] on button "Yes / OK" at bounding box center [865, 376] width 54 height 12
click at [898, 387] on div "Not Required" at bounding box center [918, 393] width 55 height 15
click at [902, 389] on button "Not Required" at bounding box center [920, 394] width 54 height 12
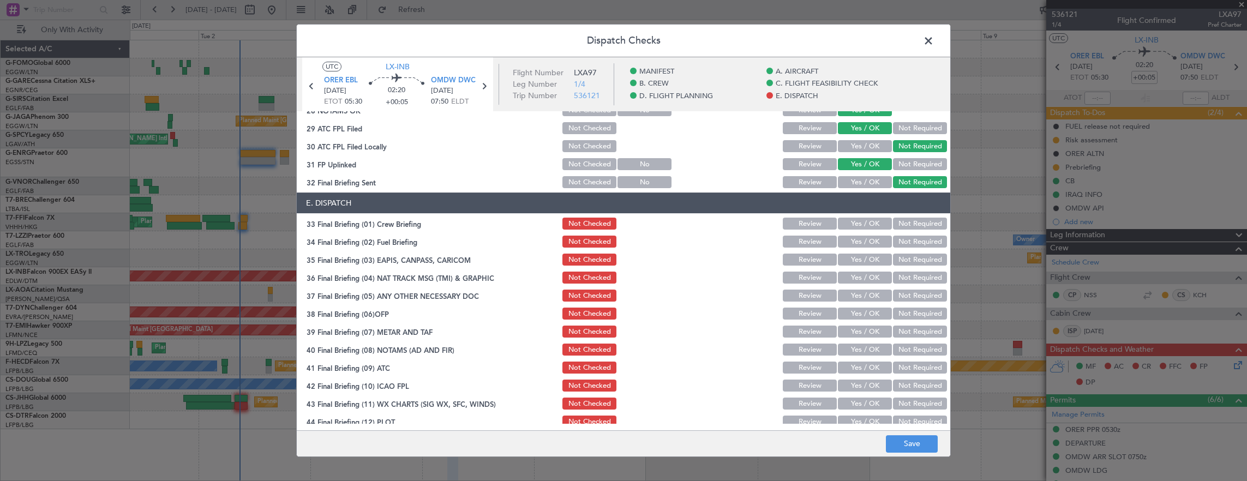
scroll to position [655, 0]
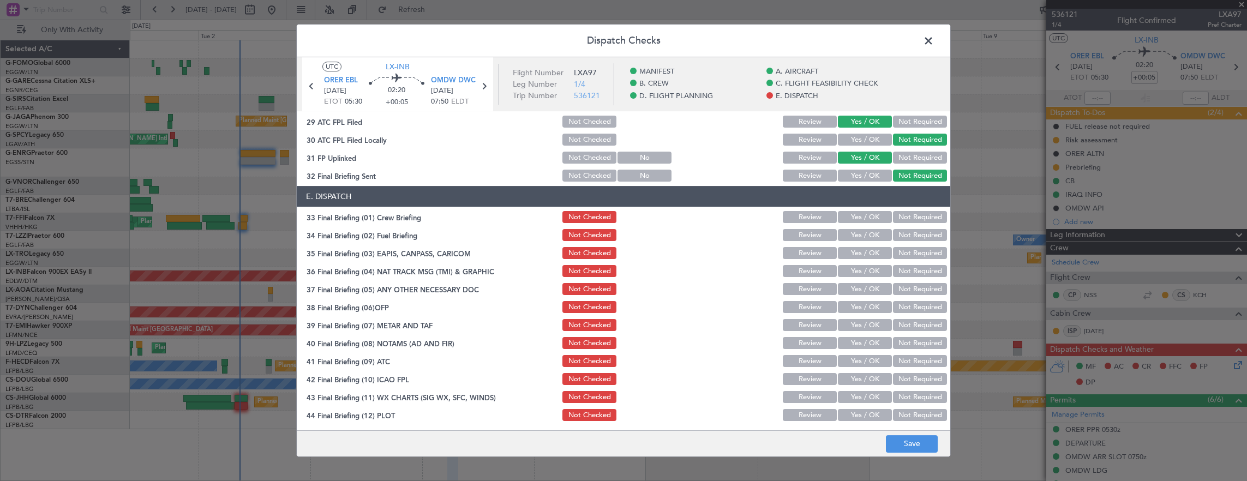
click at [860, 218] on button "Yes / OK" at bounding box center [865, 217] width 54 height 12
click at [858, 229] on button "Yes / OK" at bounding box center [865, 235] width 54 height 12
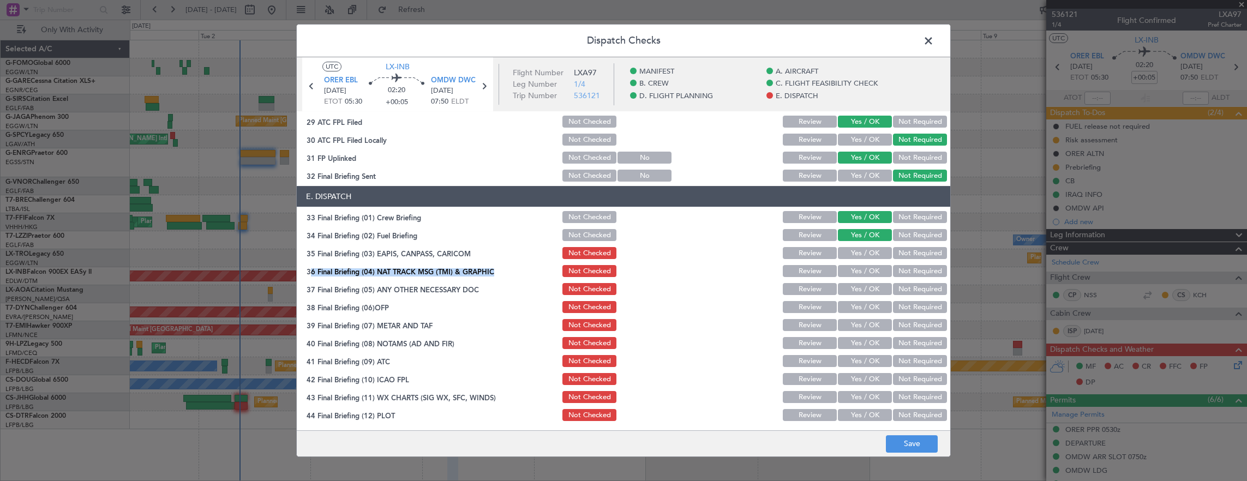
click at [906, 258] on section "E. DISPATCH 33 Final Briefing (01) Crew Briefing Not Checked Review Yes / OK No…" at bounding box center [624, 304] width 654 height 237
click at [907, 256] on button "Not Required" at bounding box center [920, 253] width 54 height 12
click at [903, 267] on button "Not Required" at bounding box center [920, 271] width 54 height 12
click at [878, 289] on button "Yes / OK" at bounding box center [865, 289] width 54 height 12
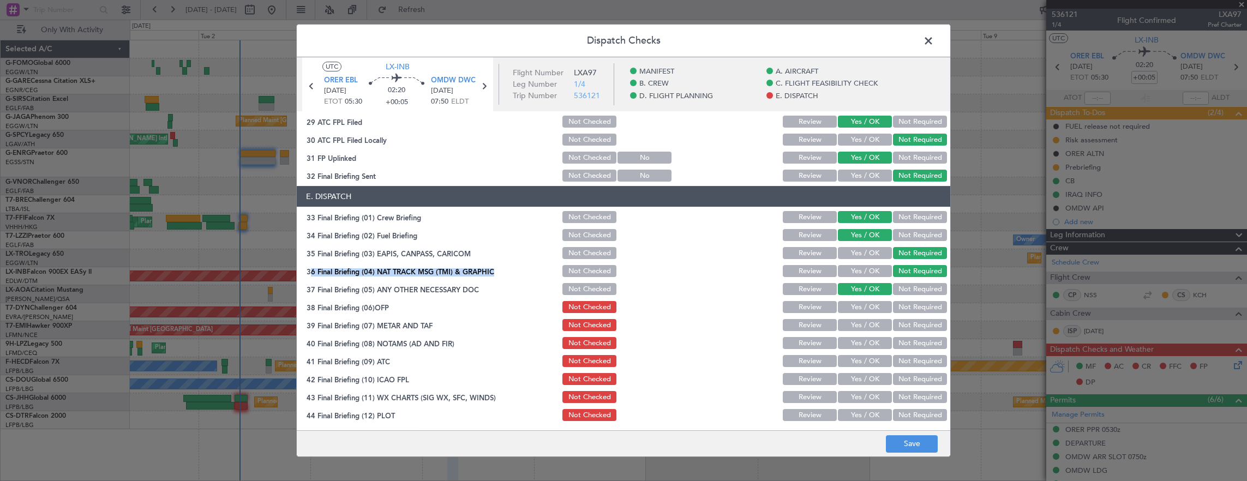
click at [868, 309] on button "Yes / OK" at bounding box center [865, 307] width 54 height 12
click at [871, 326] on button "Yes / OK" at bounding box center [865, 325] width 54 height 12
click at [871, 344] on button "Yes / OK" at bounding box center [865, 343] width 54 height 12
click at [866, 364] on button "Yes / OK" at bounding box center [865, 361] width 54 height 12
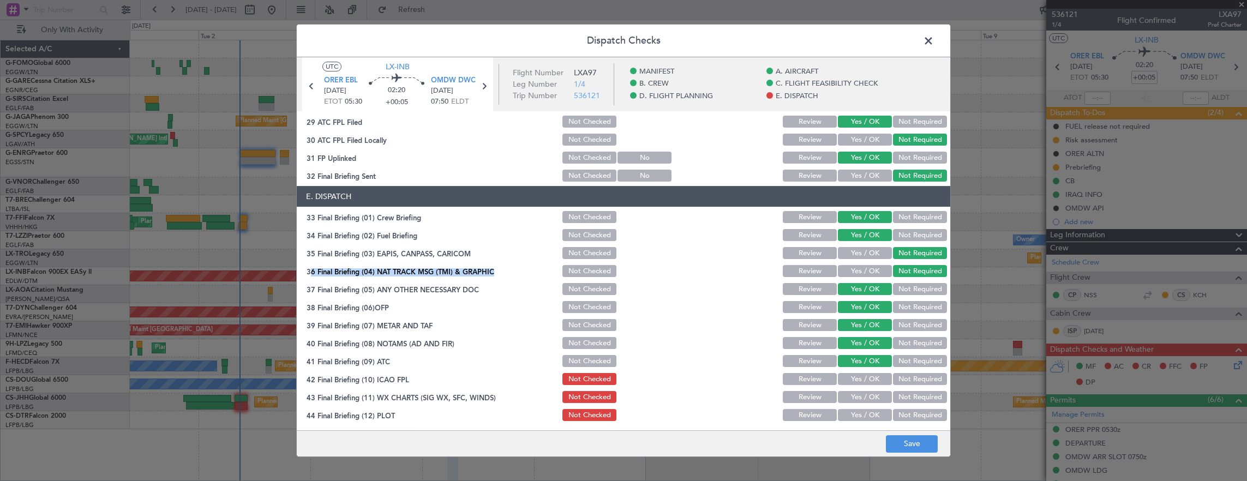
click at [865, 383] on button "Yes / OK" at bounding box center [865, 379] width 54 height 12
click at [862, 393] on button "Yes / OK" at bounding box center [865, 397] width 54 height 12
click at [857, 413] on button "Yes / OK" at bounding box center [865, 415] width 54 height 12
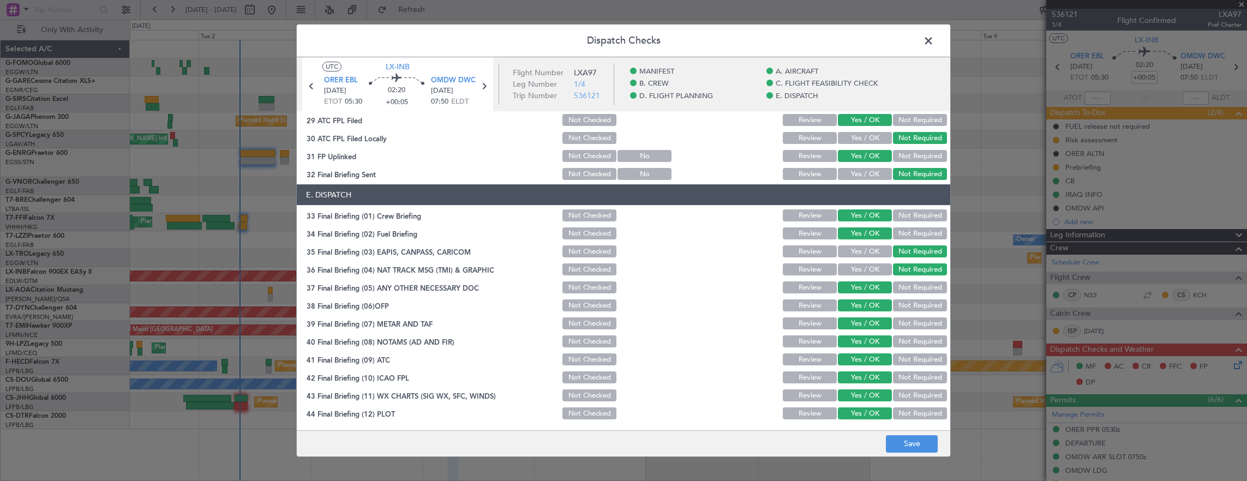
click at [859, 431] on footer "Save" at bounding box center [624, 443] width 654 height 26
click at [904, 438] on button "Save" at bounding box center [912, 443] width 52 height 17
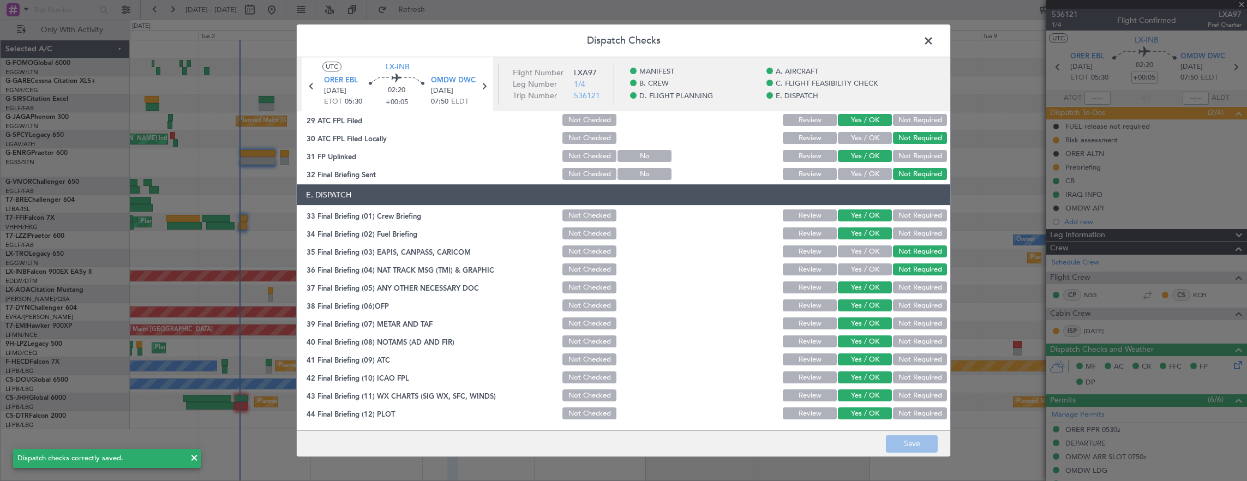
click at [587, 214] on button "Not Checked" at bounding box center [589, 215] width 54 height 12
click at [585, 233] on button "Not Checked" at bounding box center [589, 233] width 54 height 12
click at [586, 260] on section "E. DISPATCH 33 Final Briefing (01) Crew Briefing Not Checked Review Yes / OK No…" at bounding box center [624, 302] width 654 height 237
click at [586, 252] on button "Not Checked" at bounding box center [589, 251] width 54 height 12
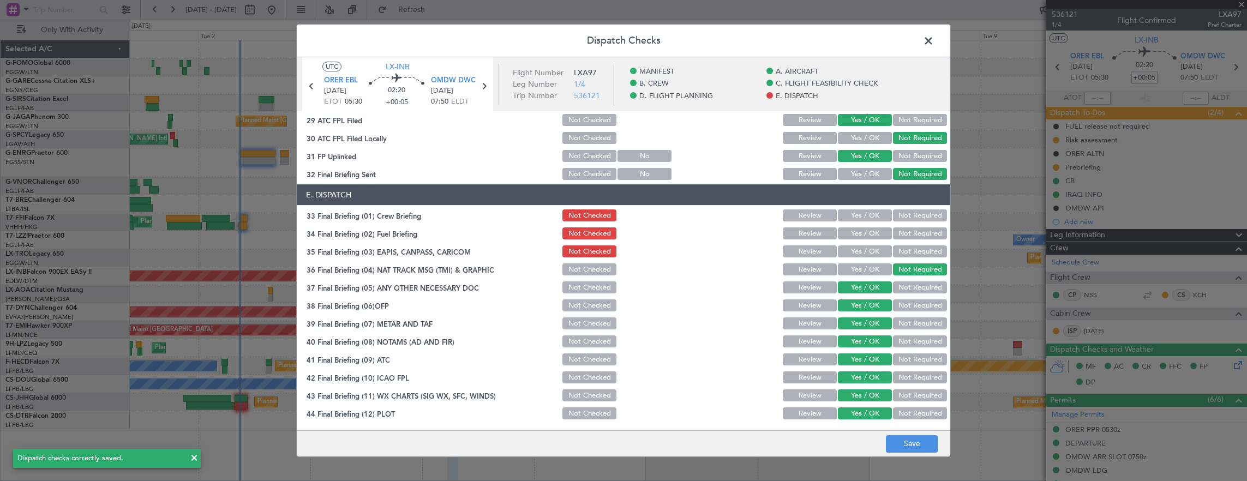
click at [581, 276] on div "Not Checked" at bounding box center [588, 269] width 55 height 15
click at [581, 269] on button "Not Checked" at bounding box center [589, 269] width 54 height 12
click at [584, 286] on button "Not Checked" at bounding box center [589, 287] width 54 height 12
drag, startPoint x: 584, startPoint y: 307, endPoint x: 584, endPoint y: 321, distance: 14.2
click at [584, 307] on button "Not Checked" at bounding box center [589, 305] width 54 height 12
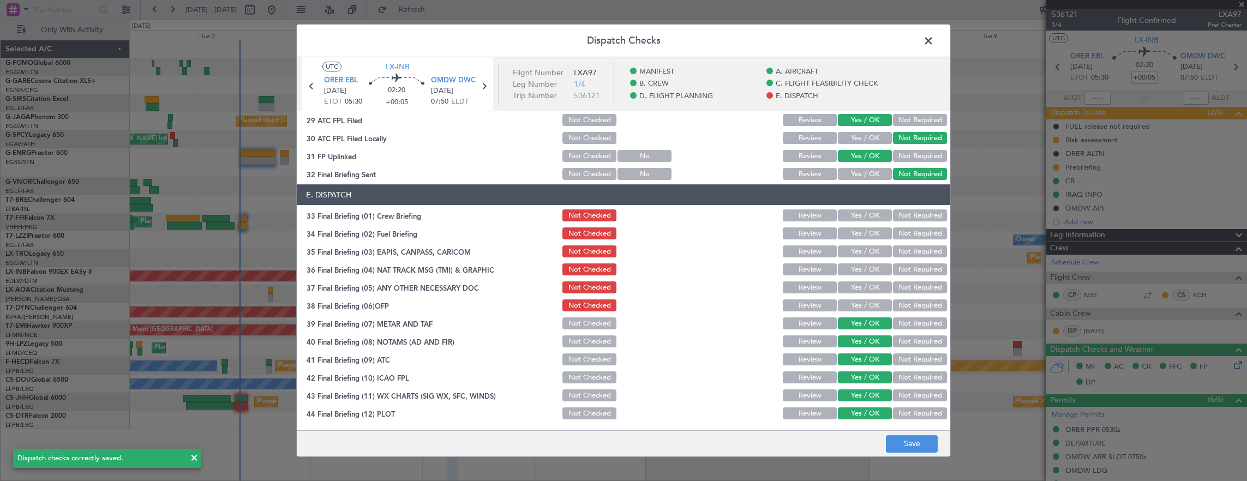
click at [584, 323] on button "Not Checked" at bounding box center [589, 323] width 54 height 12
click at [583, 345] on button "Not Checked" at bounding box center [589, 341] width 54 height 12
click at [584, 364] on button "Not Checked" at bounding box center [589, 359] width 54 height 12
drag, startPoint x: 583, startPoint y: 375, endPoint x: 583, endPoint y: 385, distance: 9.3
click at [583, 375] on button "Not Checked" at bounding box center [589, 377] width 54 height 12
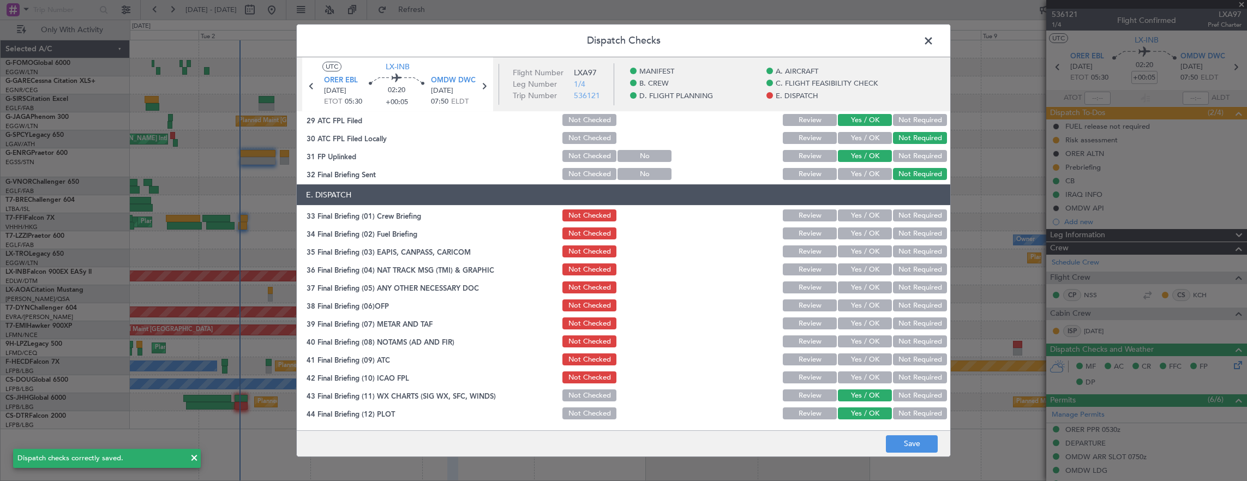
click at [583, 399] on button "Not Checked" at bounding box center [589, 395] width 54 height 12
click at [583, 412] on button "Not Checked" at bounding box center [589, 413] width 54 height 12
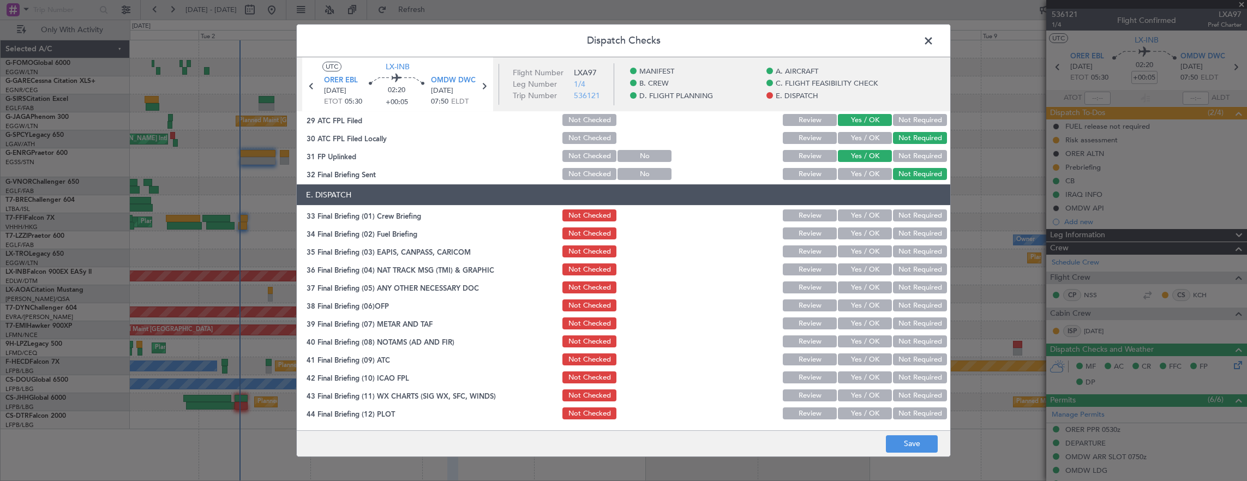
scroll to position [438, 0]
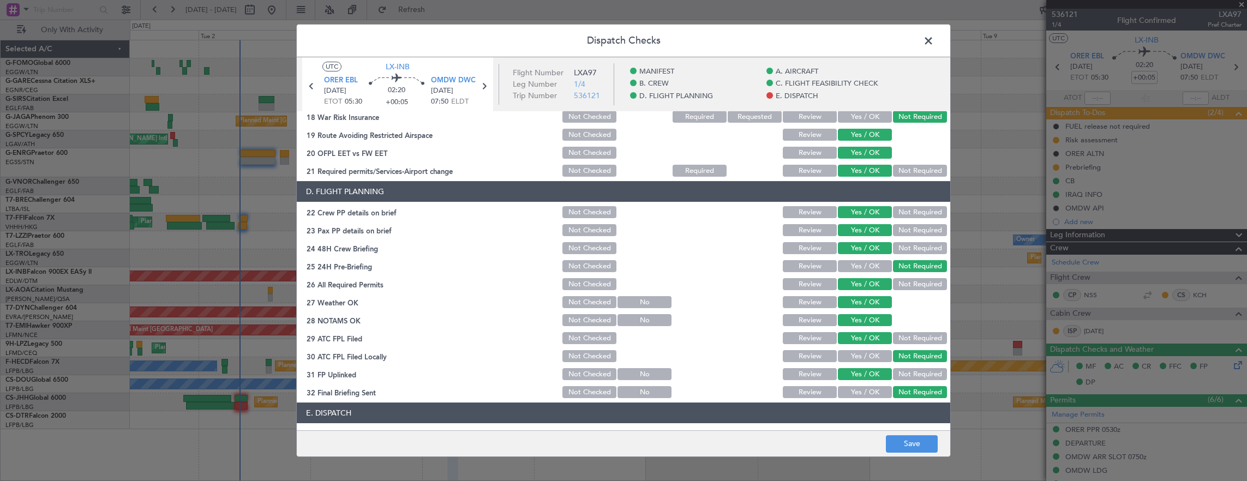
click at [575, 274] on section "D. FLIGHT PLANNING 22 Crew PP details on brief Not Checked Review Yes / OK Not …" at bounding box center [624, 290] width 654 height 219
click at [577, 285] on button "Not Checked" at bounding box center [589, 284] width 54 height 12
click at [580, 303] on button "Not Checked" at bounding box center [589, 302] width 54 height 12
click at [584, 323] on button "Not Checked" at bounding box center [589, 320] width 54 height 12
click at [584, 346] on section "D. FLIGHT PLANNING 22 Crew PP details on brief Not Checked Review Yes / OK Not …" at bounding box center [624, 290] width 654 height 219
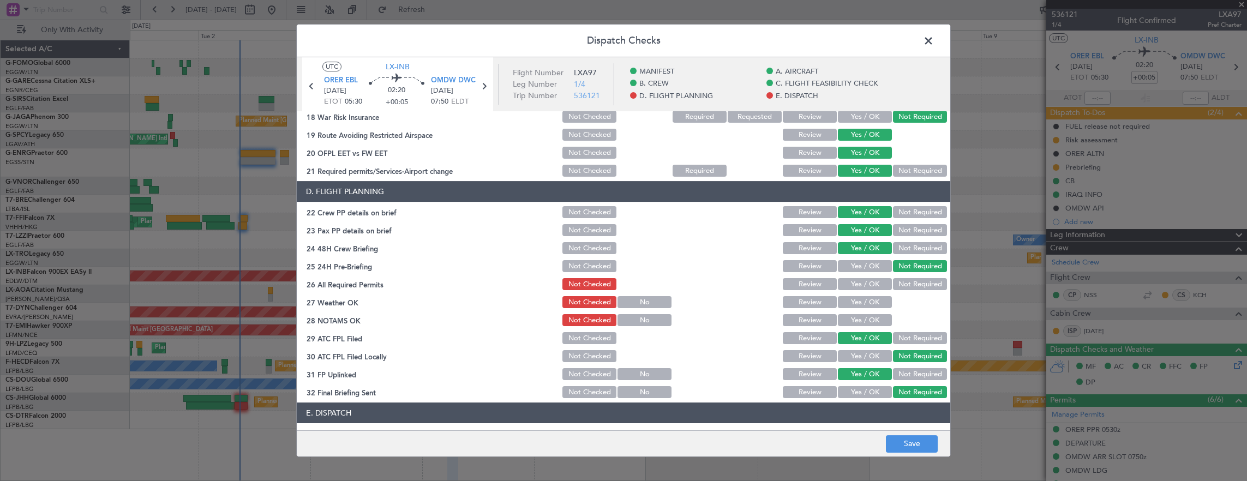
click at [585, 365] on section "D. FLIGHT PLANNING 22 Crew PP details on brief Not Checked Review Yes / OK Not …" at bounding box center [624, 290] width 654 height 219
click at [587, 383] on section "D. FLIGHT PLANNING 22 Crew PP details on brief Not Checked Review Yes / OK Not …" at bounding box center [624, 290] width 654 height 219
drag, startPoint x: 587, startPoint y: 384, endPoint x: 588, endPoint y: 393, distance: 8.8
click at [587, 385] on div "Not Checked" at bounding box center [588, 392] width 55 height 15
click at [588, 392] on button "Not Checked" at bounding box center [589, 392] width 54 height 12
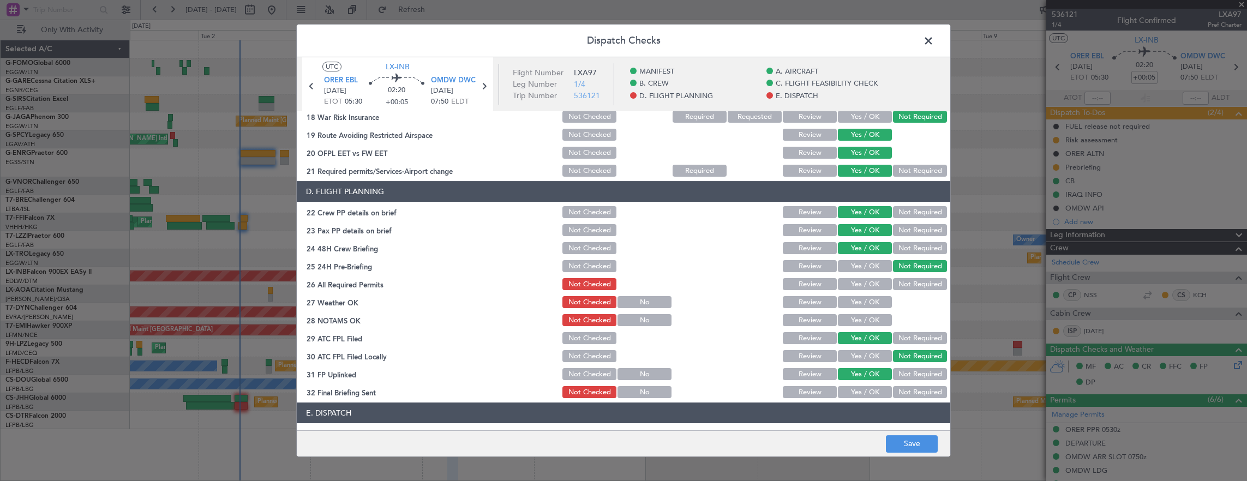
click at [588, 370] on button "Not Checked" at bounding box center [589, 374] width 54 height 12
click at [587, 358] on button "Not Checked" at bounding box center [589, 356] width 54 height 12
click at [587, 346] on section "D. FLIGHT PLANNING 22 Crew PP details on brief Not Checked Review Yes / OK Not …" at bounding box center [624, 290] width 654 height 219
click at [586, 338] on button "Not Checked" at bounding box center [589, 338] width 54 height 12
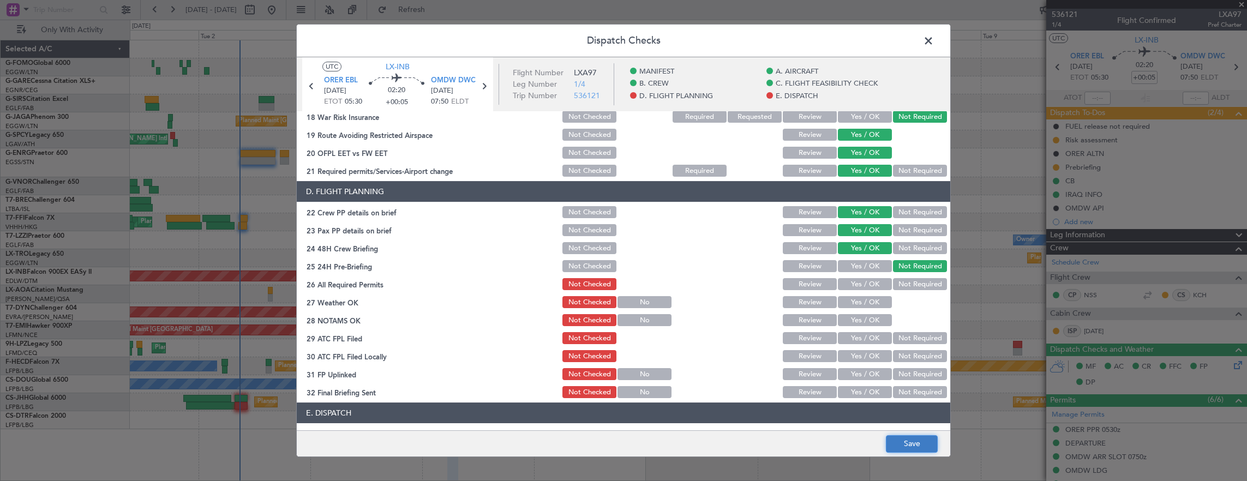
click at [906, 443] on button "Save" at bounding box center [912, 443] width 52 height 17
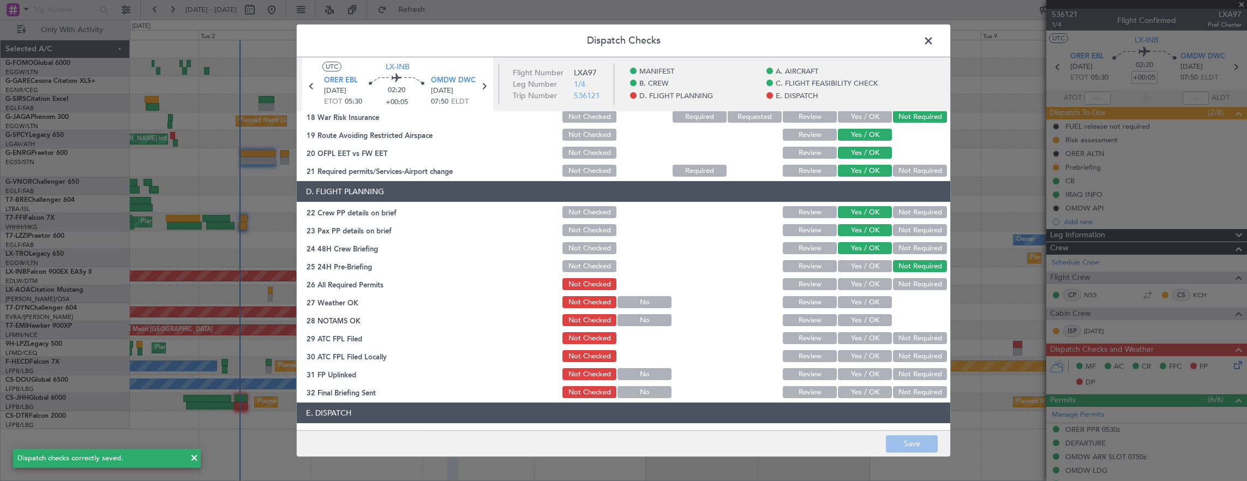
click at [934, 47] on span at bounding box center [934, 44] width 0 height 22
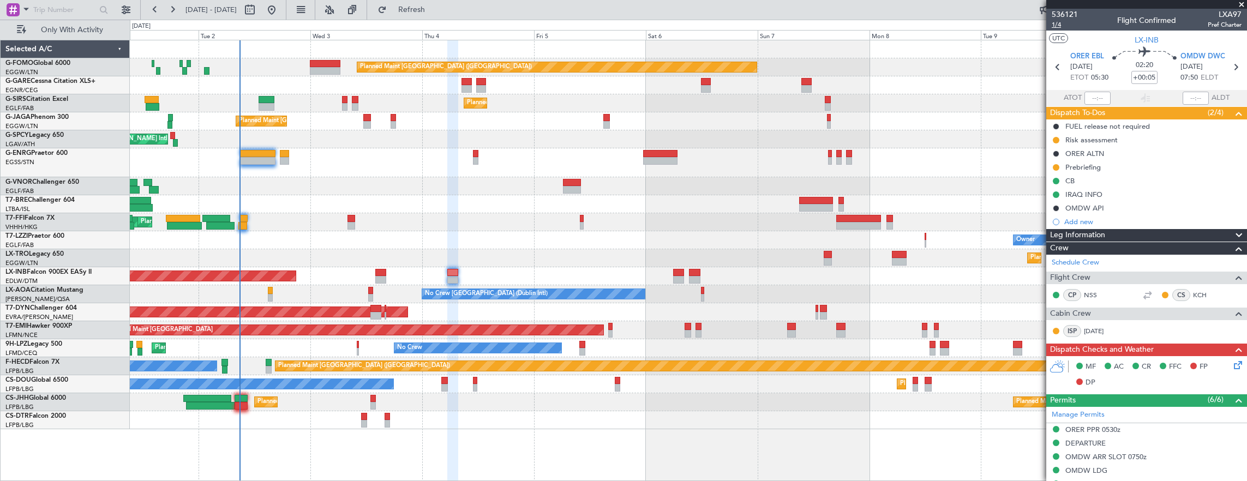
click at [1058, 28] on span "1/4" at bounding box center [1065, 24] width 26 height 9
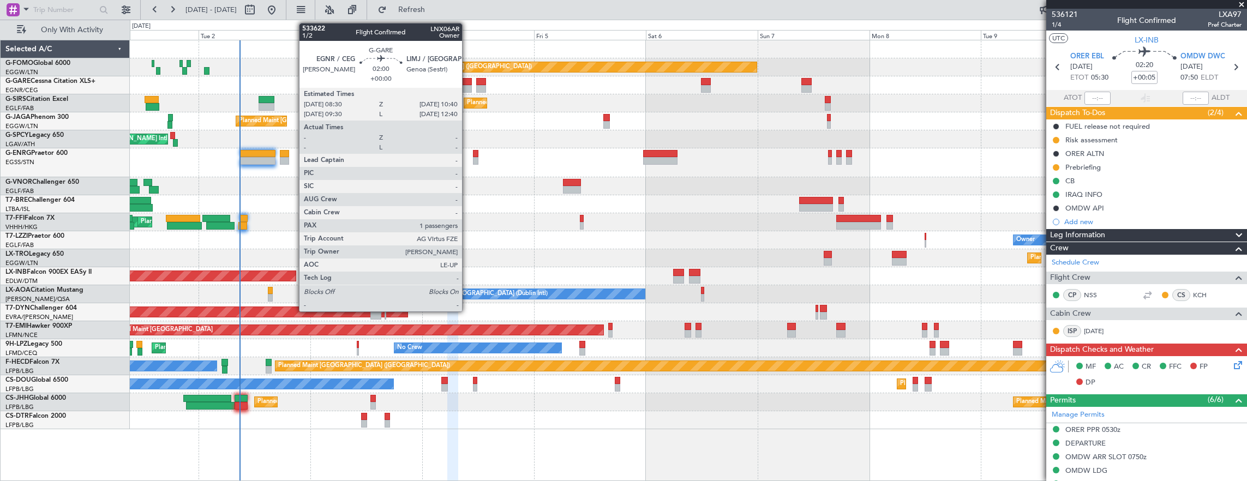
click at [467, 81] on div at bounding box center [466, 82] width 10 height 8
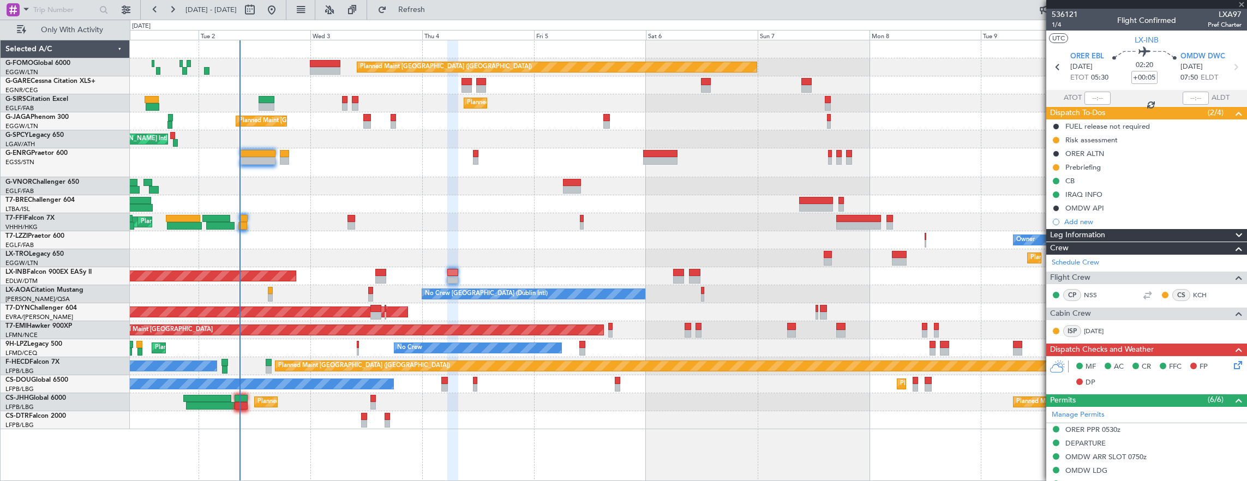
type input "1"
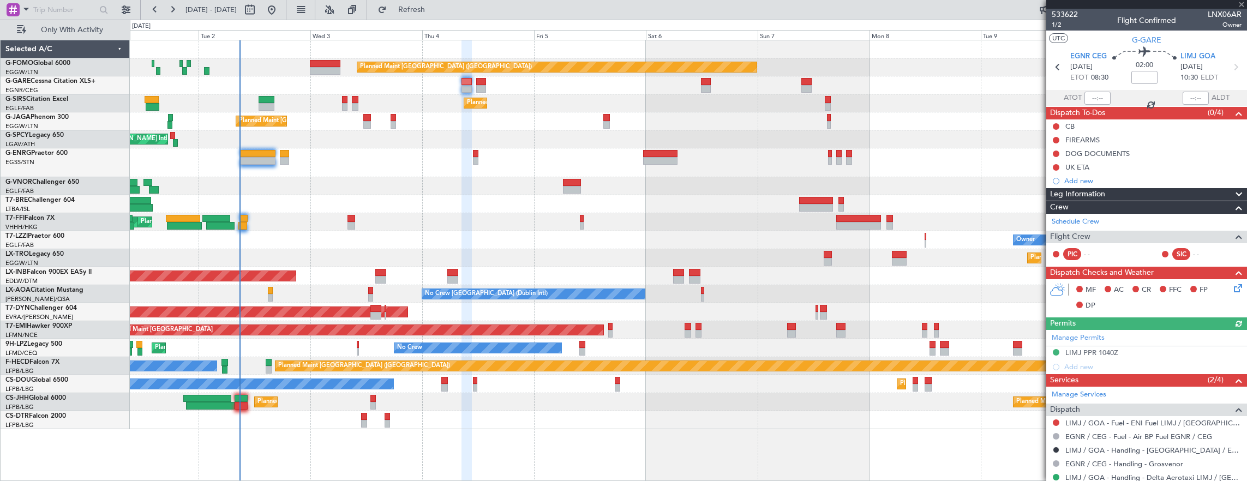
click at [451, 381] on div "Planned Maint Paris (Le Bourget) No Crew Planned Maint Paris (Le Bourget)" at bounding box center [688, 384] width 1117 height 18
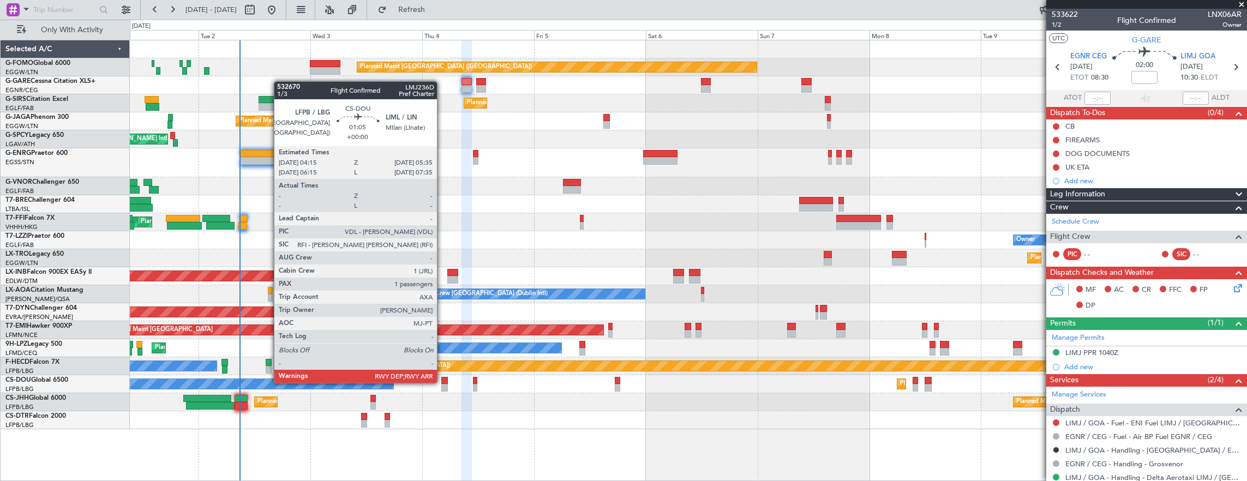
click at [442, 382] on div at bounding box center [444, 381] width 7 height 8
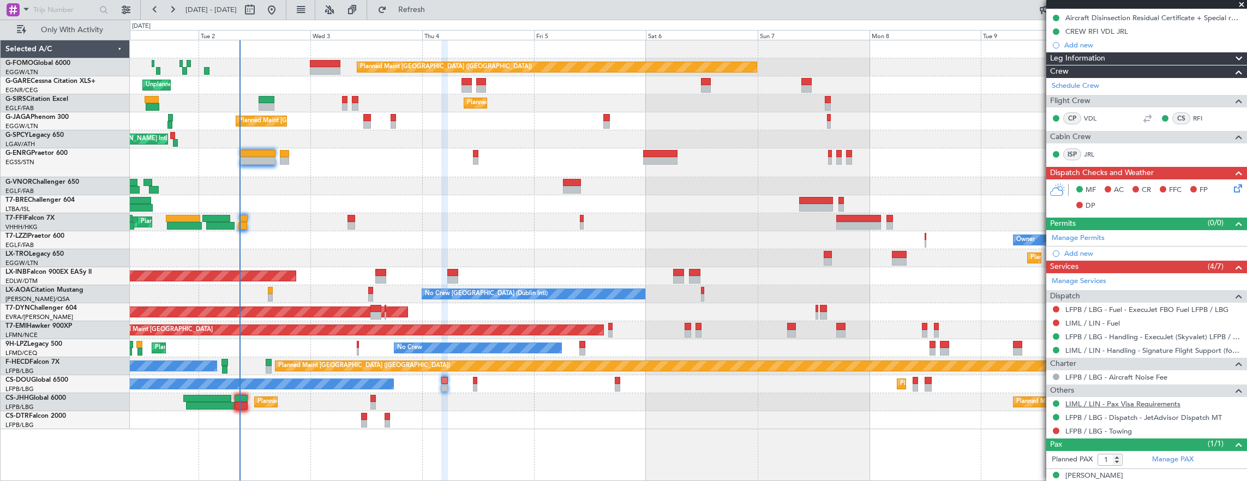
scroll to position [185, 0]
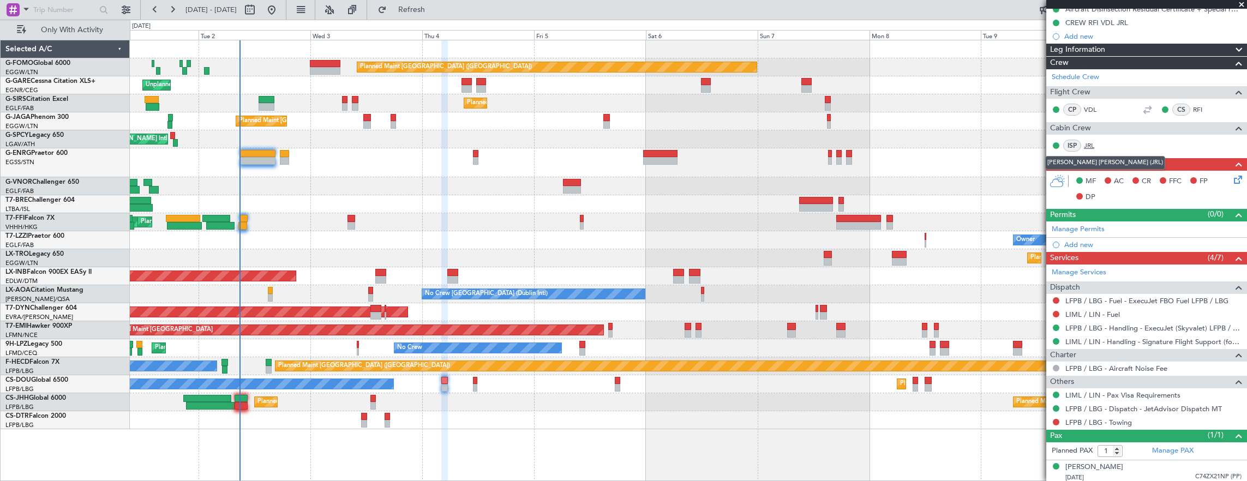
click at [1095, 143] on link "JRL" at bounding box center [1096, 146] width 25 height 10
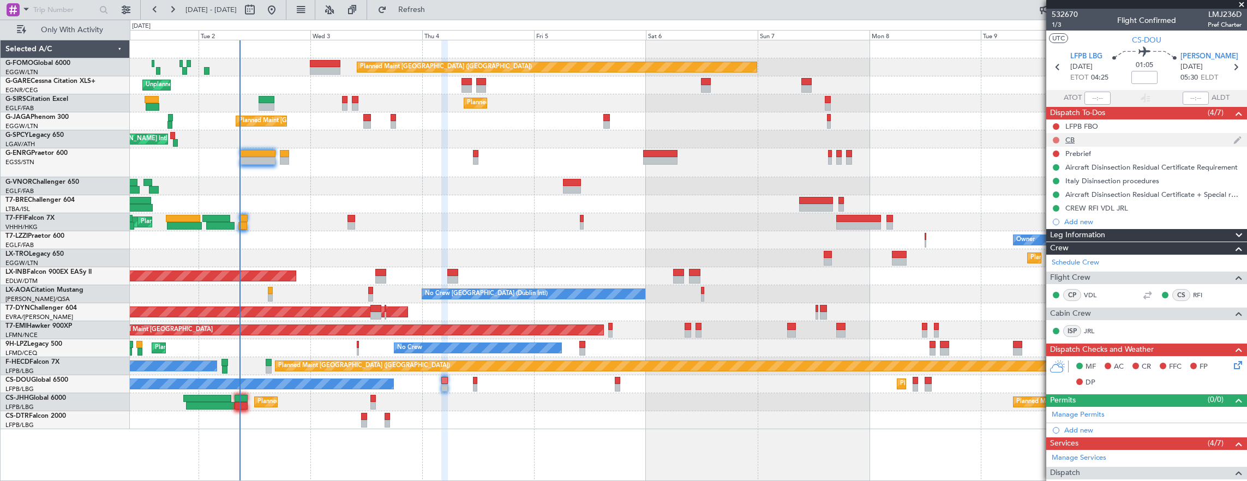
click at [1056, 140] on button at bounding box center [1056, 140] width 7 height 7
click at [1075, 184] on span "Completed" at bounding box center [1061, 187] width 36 height 11
click at [1054, 154] on button at bounding box center [1056, 154] width 7 height 7
click at [1052, 181] on mat-tooltip-component "Not Started" at bounding box center [1056, 170] width 52 height 29
click at [1065, 184] on span "In Progress" at bounding box center [1061, 184] width 37 height 11
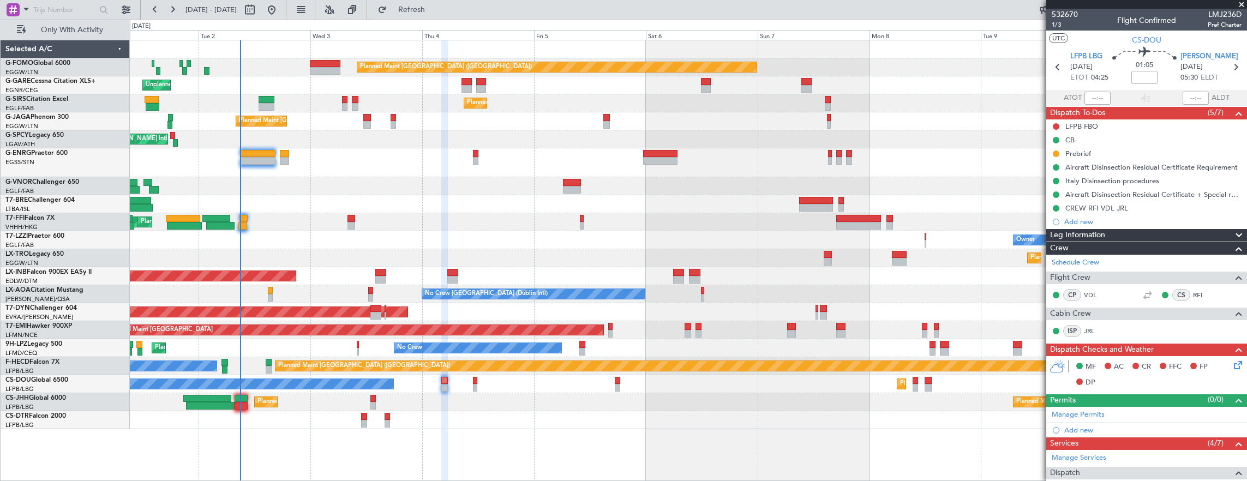
scroll to position [55, 0]
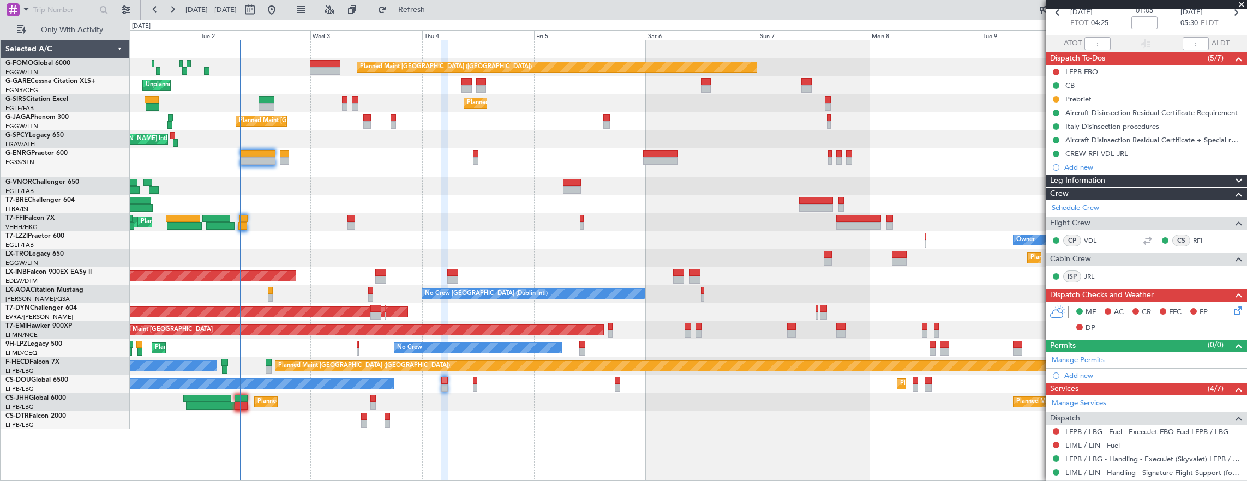
click at [1232, 307] on icon at bounding box center [1236, 308] width 9 height 9
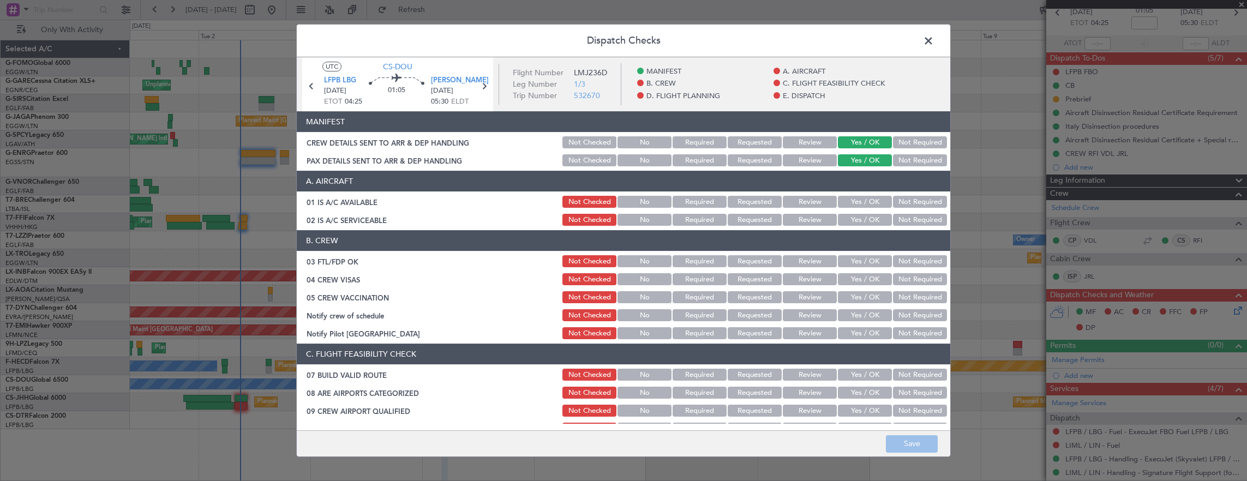
click at [861, 206] on button "Yes / OK" at bounding box center [865, 202] width 54 height 12
click at [862, 218] on button "Yes / OK" at bounding box center [865, 220] width 54 height 12
click at [866, 260] on button "Yes / OK" at bounding box center [865, 261] width 54 height 12
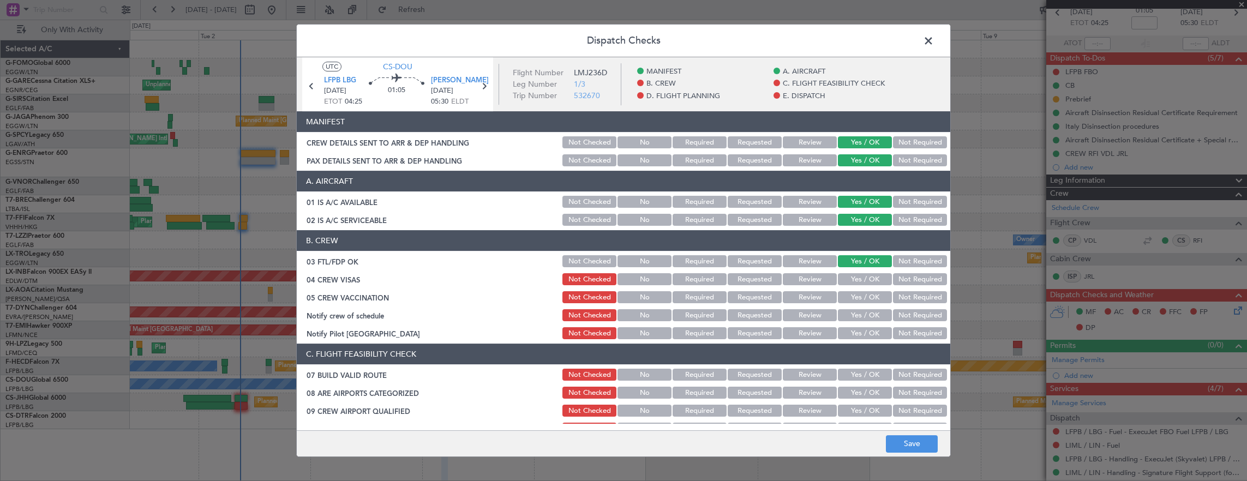
click at [935, 280] on button "Not Required" at bounding box center [920, 279] width 54 height 12
click at [898, 295] on button "Not Required" at bounding box center [920, 297] width 54 height 12
click at [879, 312] on button "Yes / OK" at bounding box center [865, 315] width 54 height 12
click at [909, 328] on button "Not Required" at bounding box center [920, 333] width 54 height 12
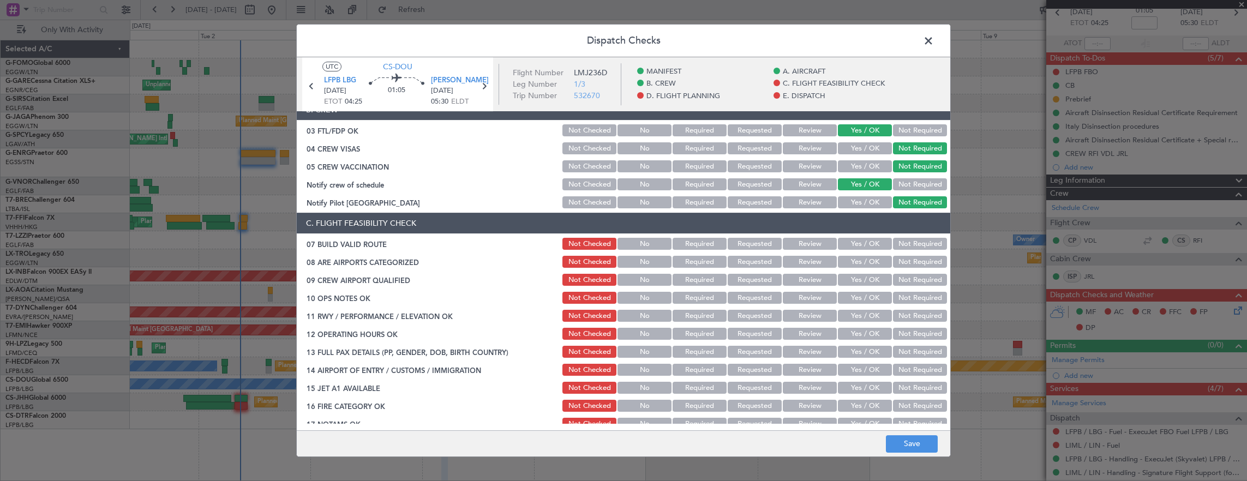
scroll to position [164, 0]
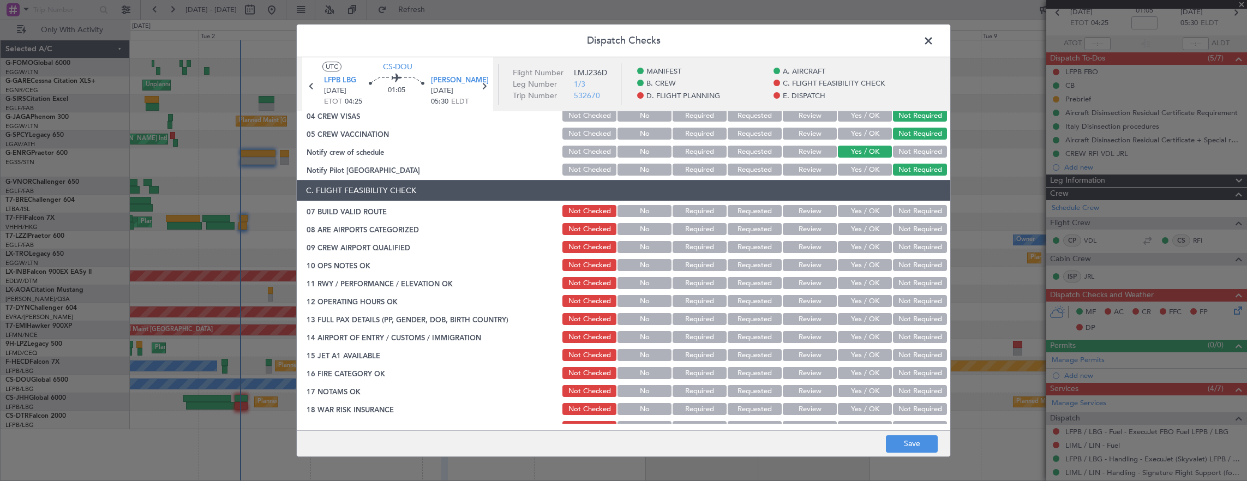
click at [861, 213] on button "Yes / OK" at bounding box center [865, 211] width 54 height 12
click at [859, 224] on button "Yes / OK" at bounding box center [865, 229] width 54 height 12
click at [856, 243] on button "Yes / OK" at bounding box center [865, 247] width 54 height 12
click at [858, 254] on div "Yes / OK" at bounding box center [863, 246] width 55 height 15
click at [862, 278] on button "Yes / OK" at bounding box center [865, 283] width 54 height 12
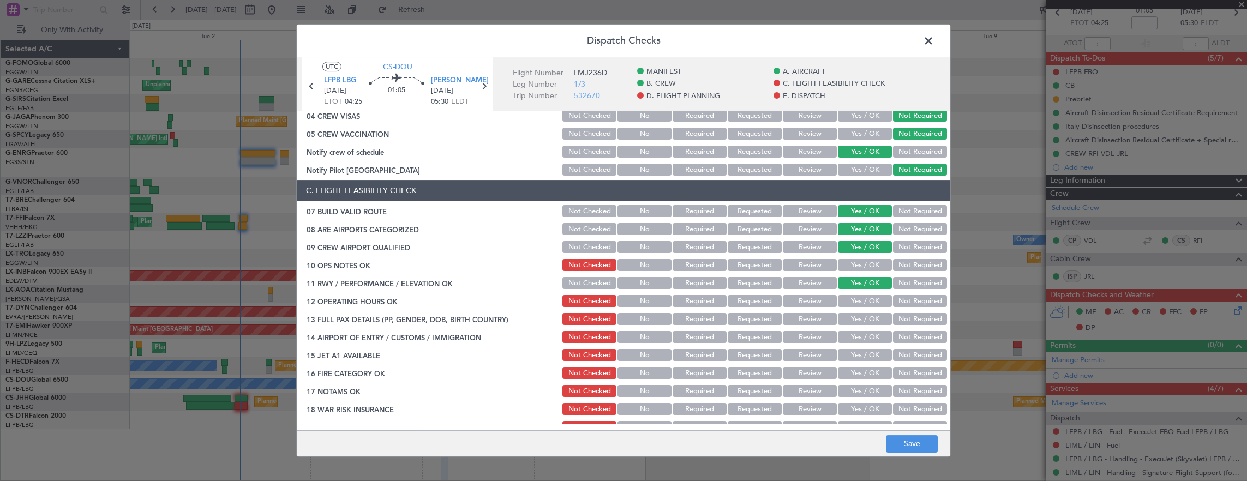
click at [859, 297] on button "Yes / OK" at bounding box center [865, 301] width 54 height 12
drag, startPoint x: 855, startPoint y: 259, endPoint x: 856, endPoint y: 280, distance: 20.8
click at [856, 259] on button "Yes / OK" at bounding box center [865, 265] width 54 height 12
click at [865, 315] on button "Yes / OK" at bounding box center [865, 319] width 54 height 12
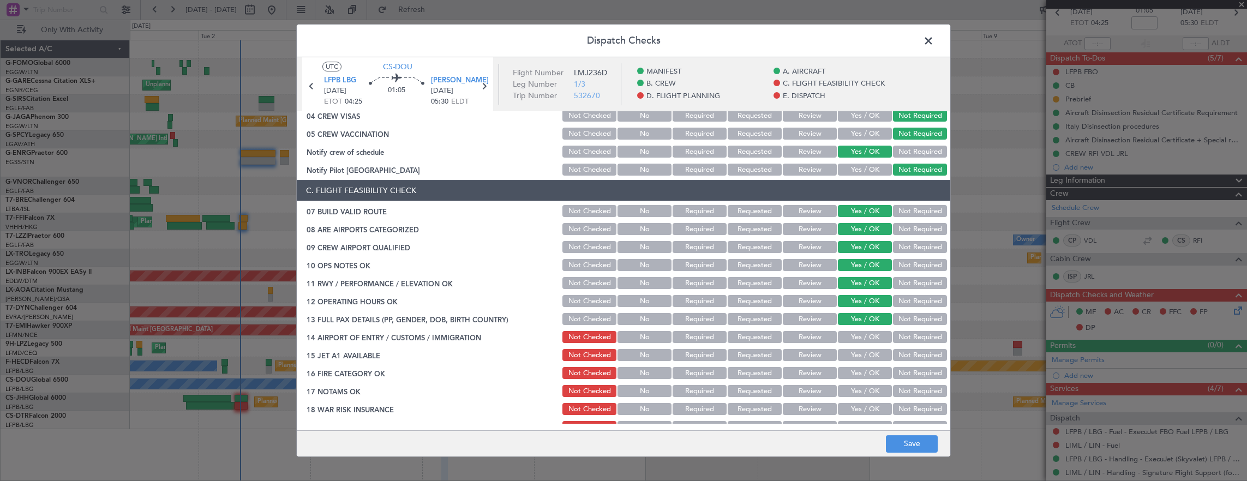
click at [867, 328] on section "C. FLIGHT FEASIBILITY CHECK 07 BUILD VALID ROUTE Not Checked No Required Reques…" at bounding box center [624, 325] width 654 height 291
drag, startPoint x: 866, startPoint y: 349, endPoint x: 865, endPoint y: 338, distance: 11.0
click at [866, 348] on div "Yes / OK" at bounding box center [863, 354] width 55 height 15
click at [865, 338] on button "Yes / OK" at bounding box center [865, 337] width 54 height 12
click at [862, 357] on button "Yes / OK" at bounding box center [865, 355] width 54 height 12
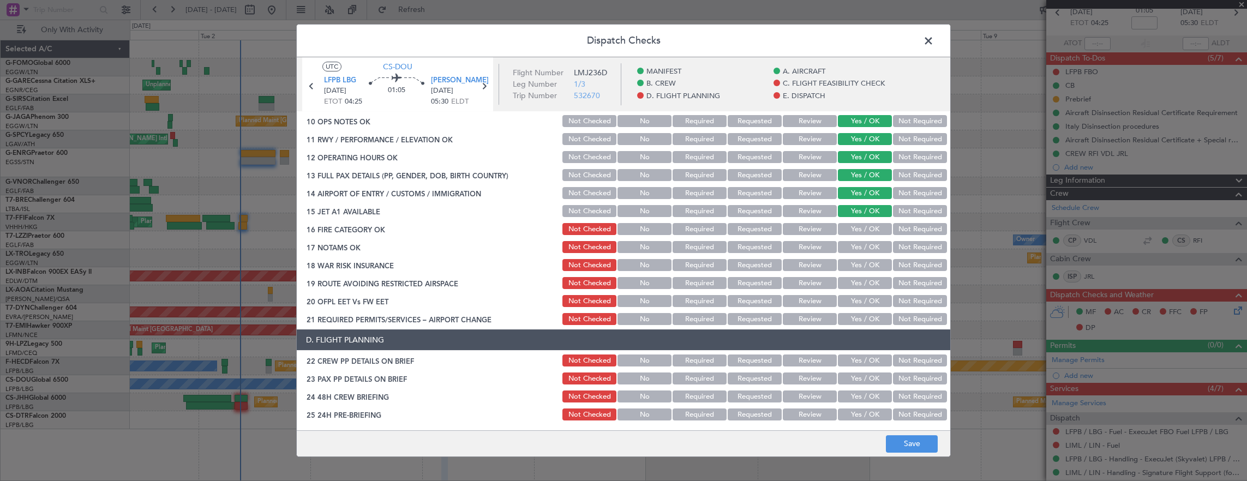
scroll to position [327, 0]
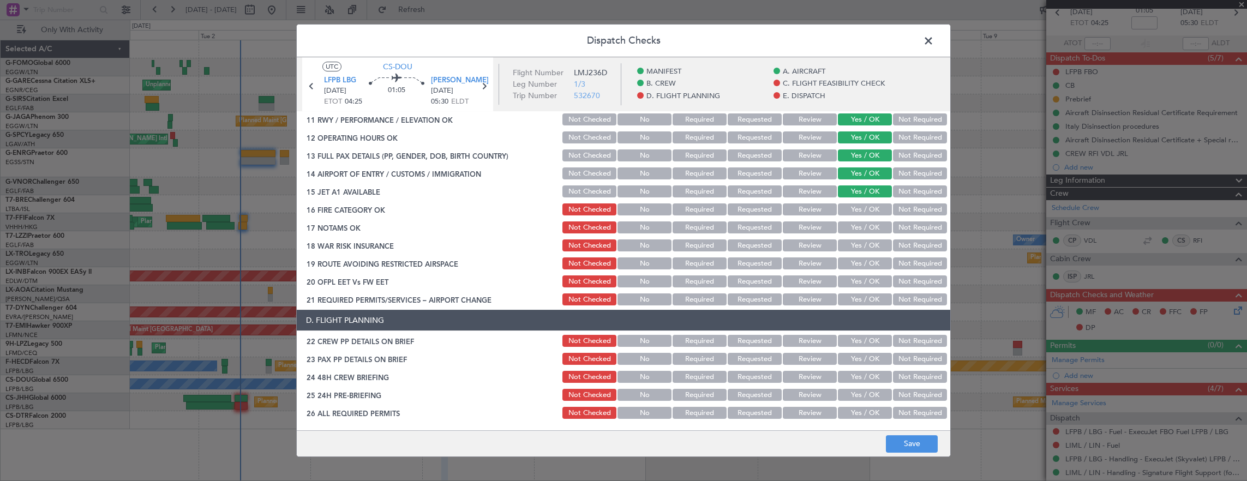
click at [854, 211] on button "Yes / OK" at bounding box center [865, 209] width 54 height 12
click at [857, 225] on button "Yes / OK" at bounding box center [865, 227] width 54 height 12
click at [891, 250] on div "Not Required" at bounding box center [918, 245] width 55 height 15
drag, startPoint x: 909, startPoint y: 249, endPoint x: 885, endPoint y: 263, distance: 28.4
click at [909, 249] on button "Not Required" at bounding box center [920, 245] width 54 height 12
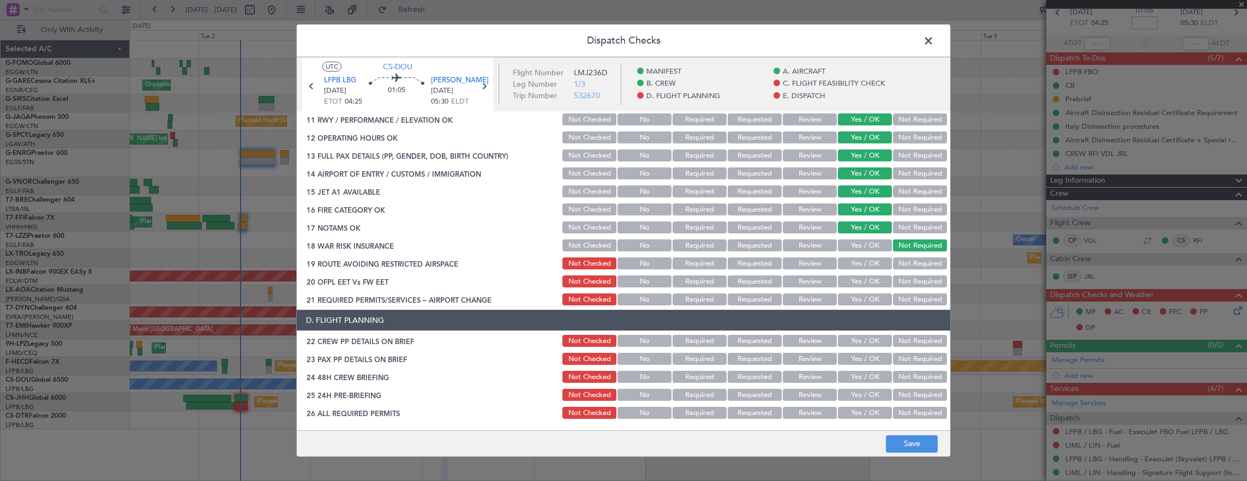
drag, startPoint x: 876, startPoint y: 268, endPoint x: 876, endPoint y: 277, distance: 9.3
click at [876, 268] on button "Yes / OK" at bounding box center [865, 263] width 54 height 12
click at [877, 283] on button "Yes / OK" at bounding box center [865, 281] width 54 height 12
click at [874, 298] on button "Yes / OK" at bounding box center [865, 299] width 54 height 12
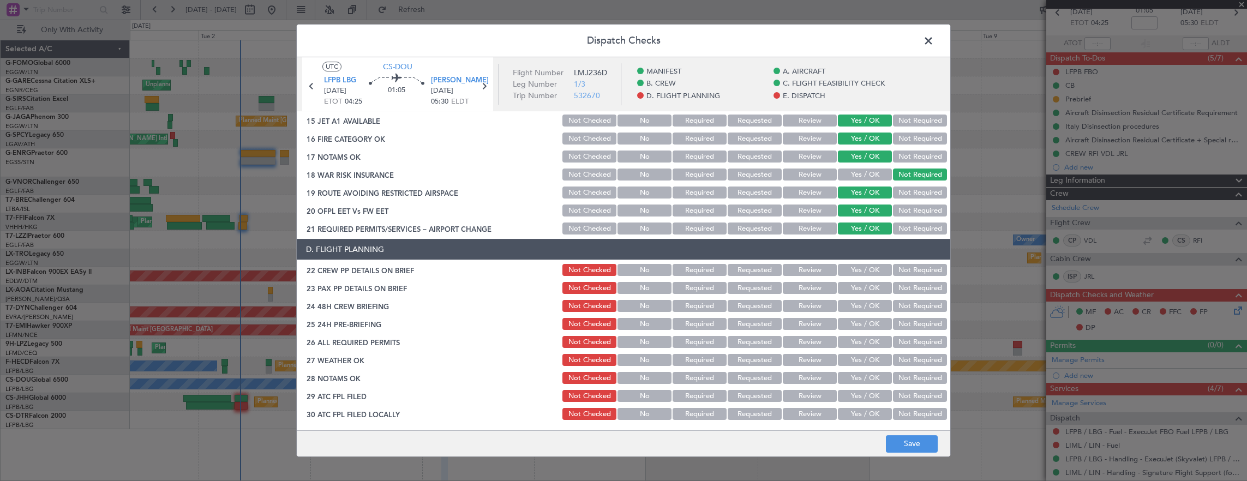
scroll to position [436, 0]
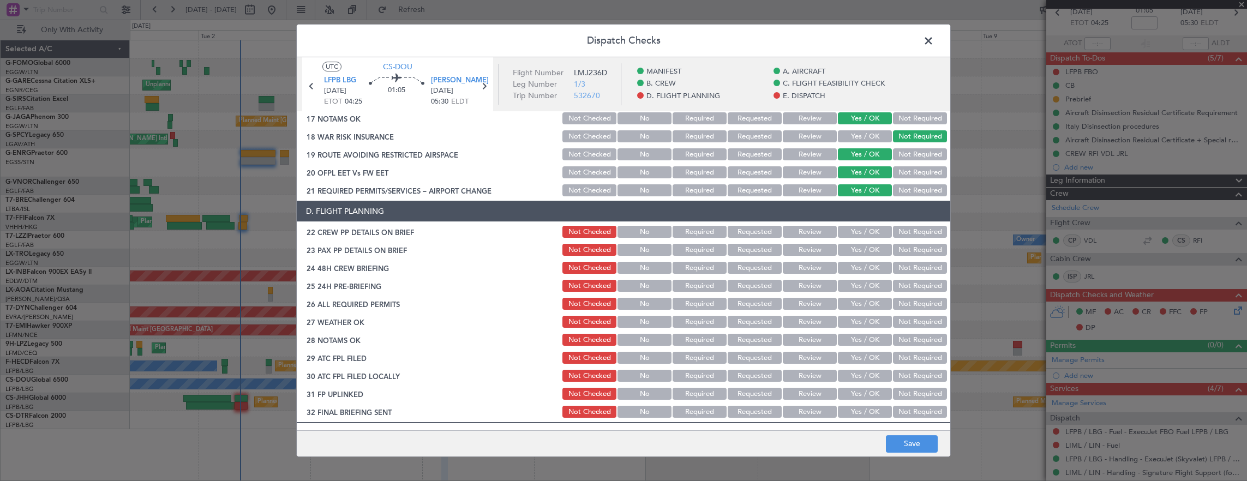
click at [861, 235] on button "Yes / OK" at bounding box center [865, 232] width 54 height 12
click at [859, 251] on button "Yes / OK" at bounding box center [865, 250] width 54 height 12
click at [860, 271] on button "Yes / OK" at bounding box center [865, 268] width 54 height 12
click at [904, 289] on button "Not Required" at bounding box center [920, 286] width 54 height 12
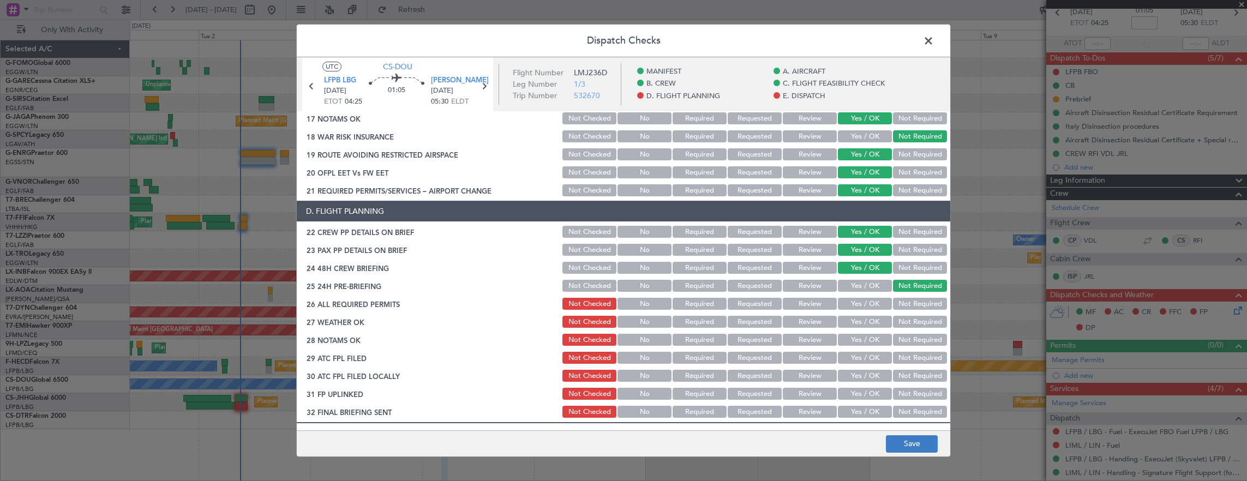
drag, startPoint x: 918, startPoint y: 417, endPoint x: 920, endPoint y: 440, distance: 22.4
click at [918, 418] on div "Not Required" at bounding box center [918, 411] width 55 height 15
click at [920, 440] on button "Save" at bounding box center [912, 443] width 52 height 17
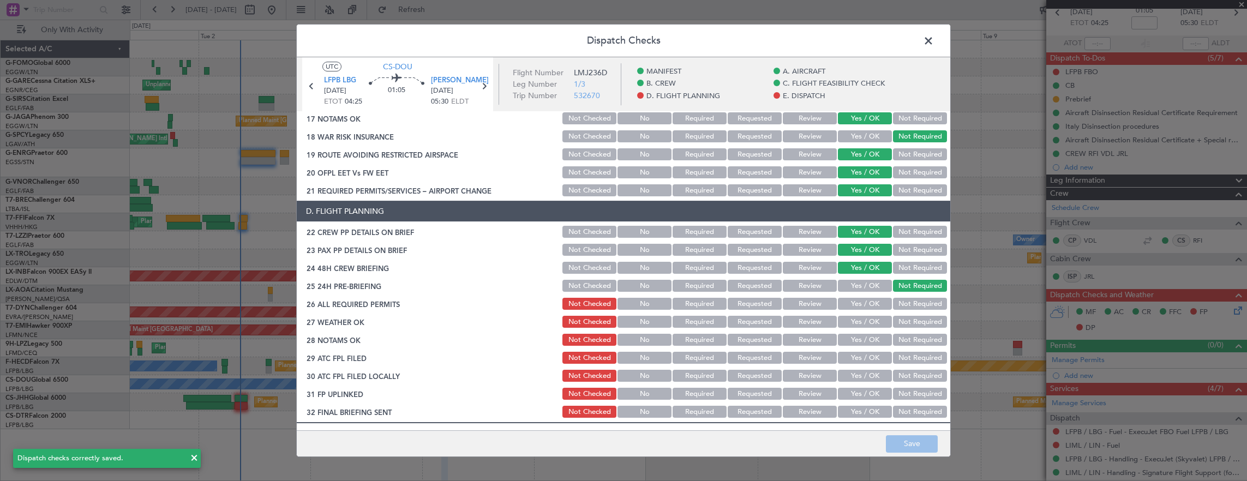
click at [934, 39] on span at bounding box center [934, 44] width 0 height 22
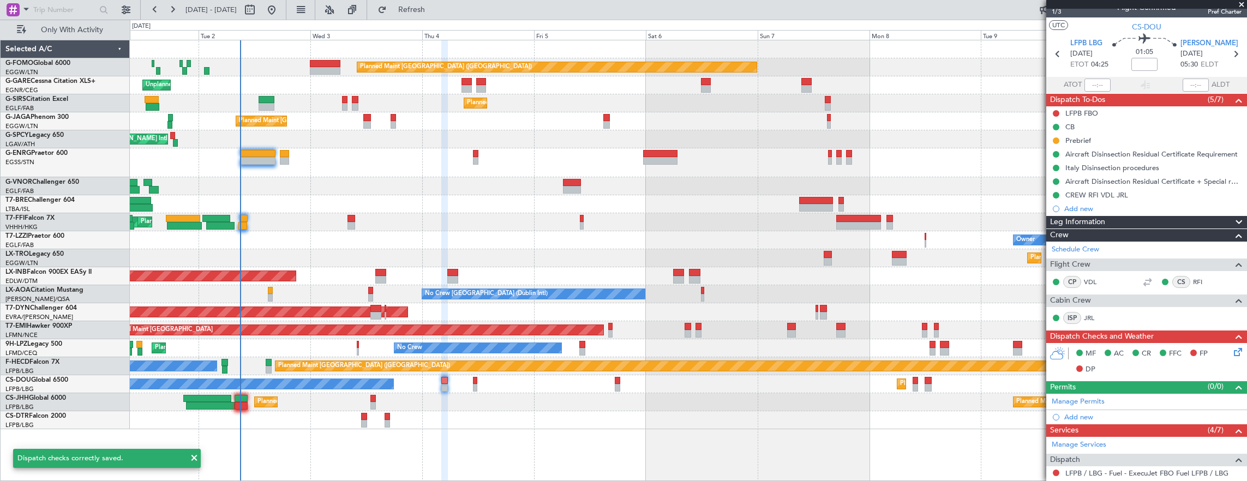
scroll to position [0, 0]
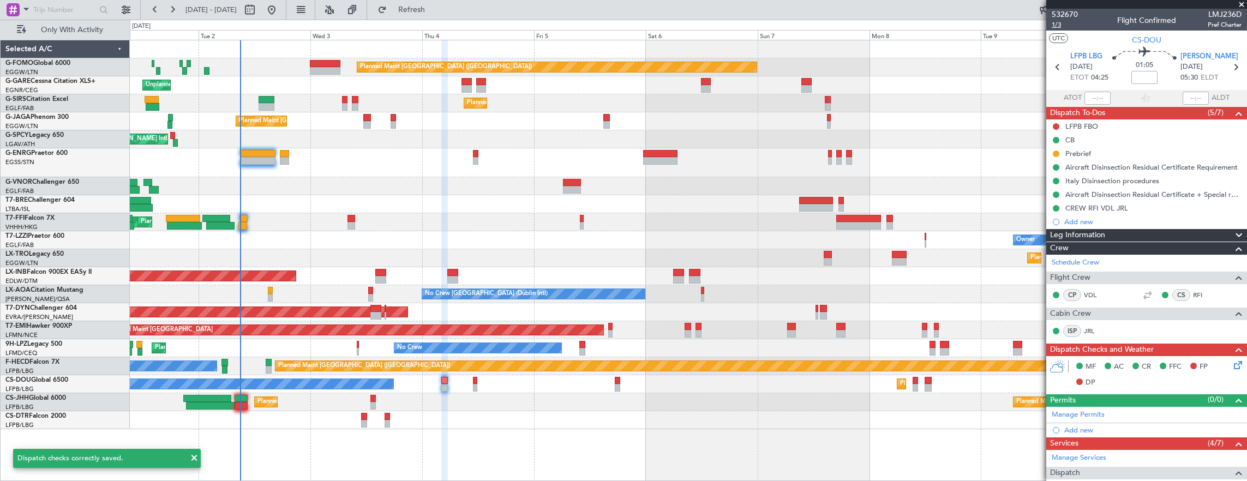
click at [1058, 22] on span "1/3" at bounding box center [1065, 24] width 26 height 9
click at [1050, 29] on mat-tooltip-component "Leg Number" at bounding box center [1065, 43] width 54 height 29
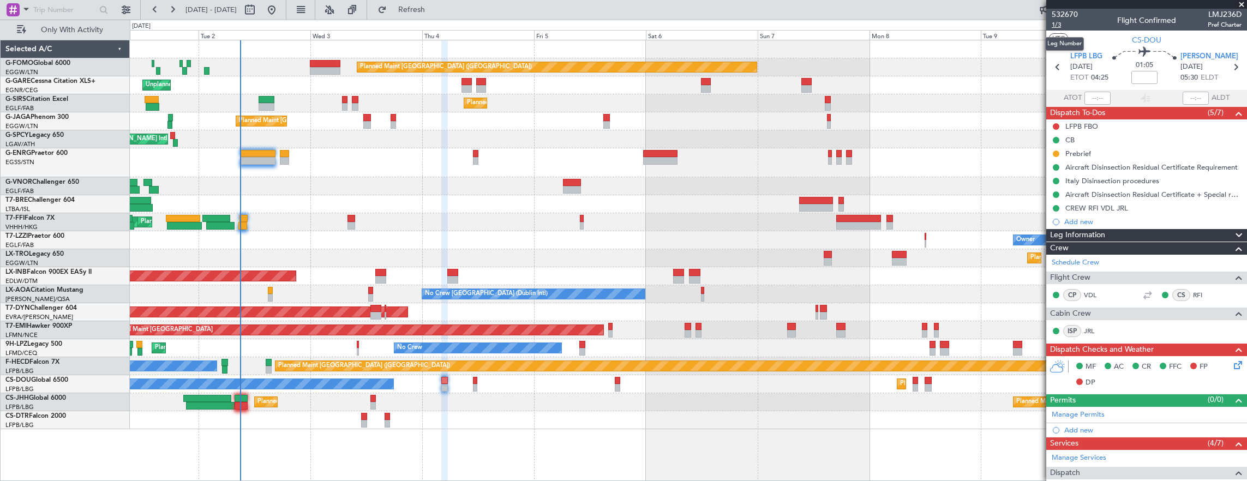
click at [1056, 28] on span "1/3" at bounding box center [1065, 24] width 26 height 9
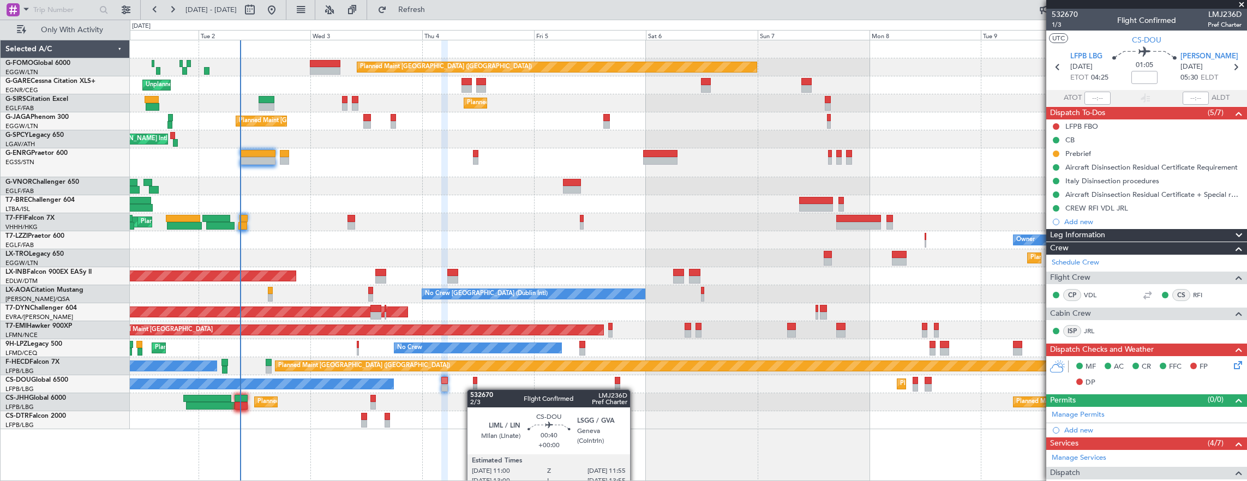
click at [473, 389] on div "Planned Maint Paris (Le Bourget) No Crew Planned Maint Paris (Le Bourget)" at bounding box center [688, 384] width 1117 height 18
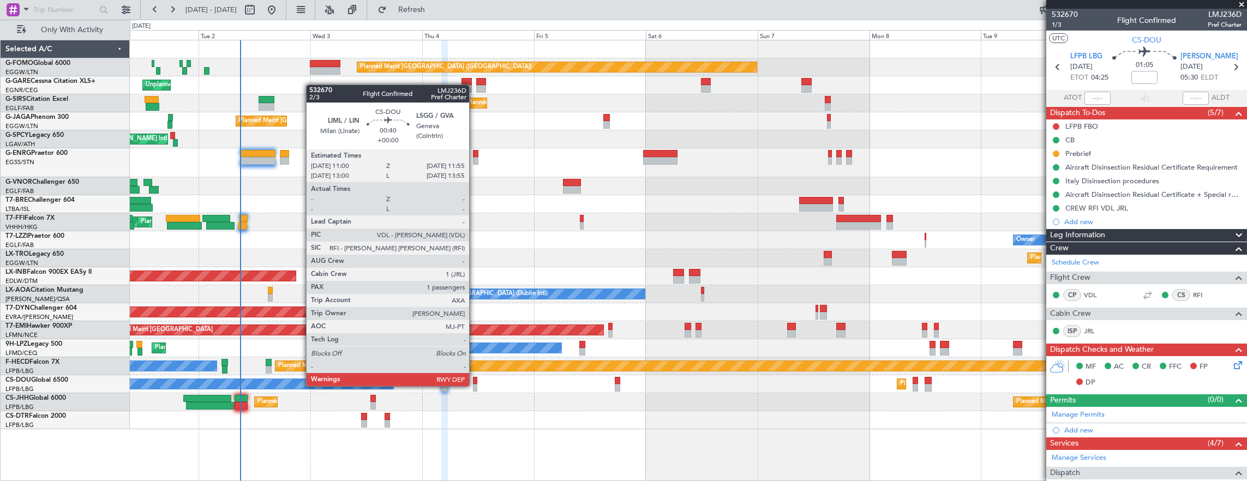
click at [475, 385] on div at bounding box center [475, 388] width 4 height 8
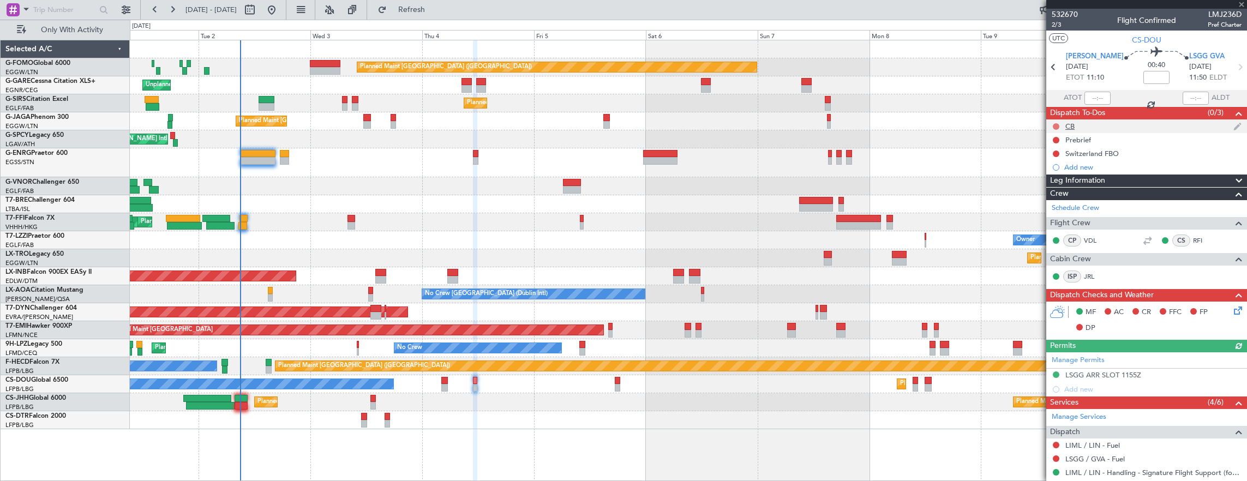
click at [1057, 124] on button at bounding box center [1056, 126] width 7 height 7
click at [1057, 171] on span "Completed" at bounding box center [1061, 174] width 36 height 11
click at [1055, 139] on button at bounding box center [1056, 140] width 7 height 7
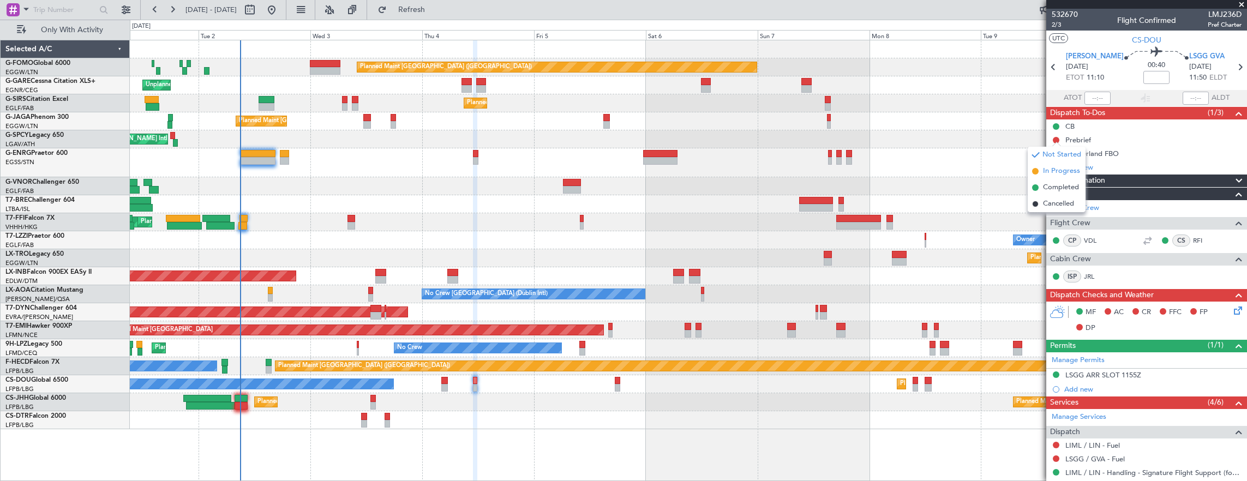
click at [1048, 174] on span "In Progress" at bounding box center [1061, 171] width 37 height 11
click at [1066, 26] on span "2/3" at bounding box center [1065, 24] width 26 height 9
click at [1056, 27] on span "2/3" at bounding box center [1065, 24] width 26 height 9
click at [1232, 309] on icon at bounding box center [1236, 308] width 9 height 9
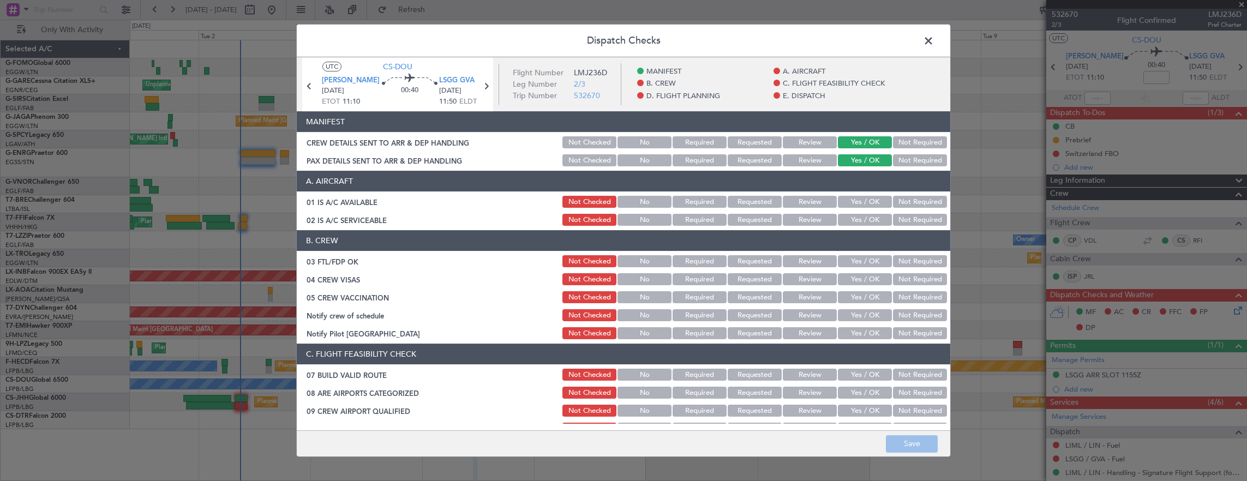
click at [854, 202] on button "Yes / OK" at bounding box center [865, 202] width 54 height 12
click at [853, 214] on button "Yes / OK" at bounding box center [865, 220] width 54 height 12
click at [867, 264] on button "Yes / OK" at bounding box center [865, 261] width 54 height 12
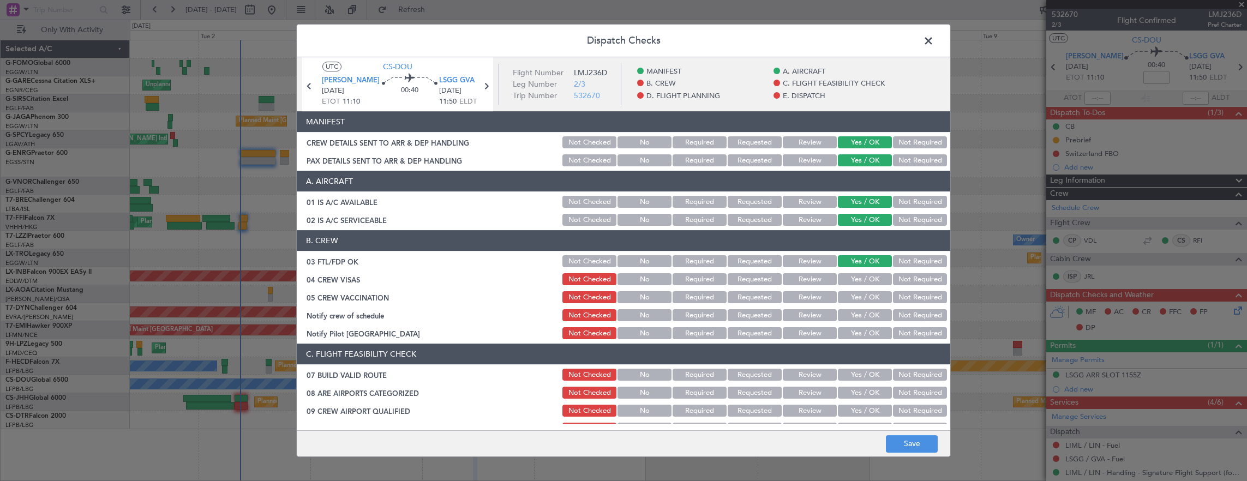
click at [912, 280] on button "Not Required" at bounding box center [920, 279] width 54 height 12
click at [912, 295] on button "Not Required" at bounding box center [920, 297] width 54 height 12
drag, startPoint x: 854, startPoint y: 316, endPoint x: 895, endPoint y: 328, distance: 42.6
click at [855, 316] on button "Yes / OK" at bounding box center [865, 315] width 54 height 12
click at [919, 336] on button "Not Required" at bounding box center [920, 333] width 54 height 12
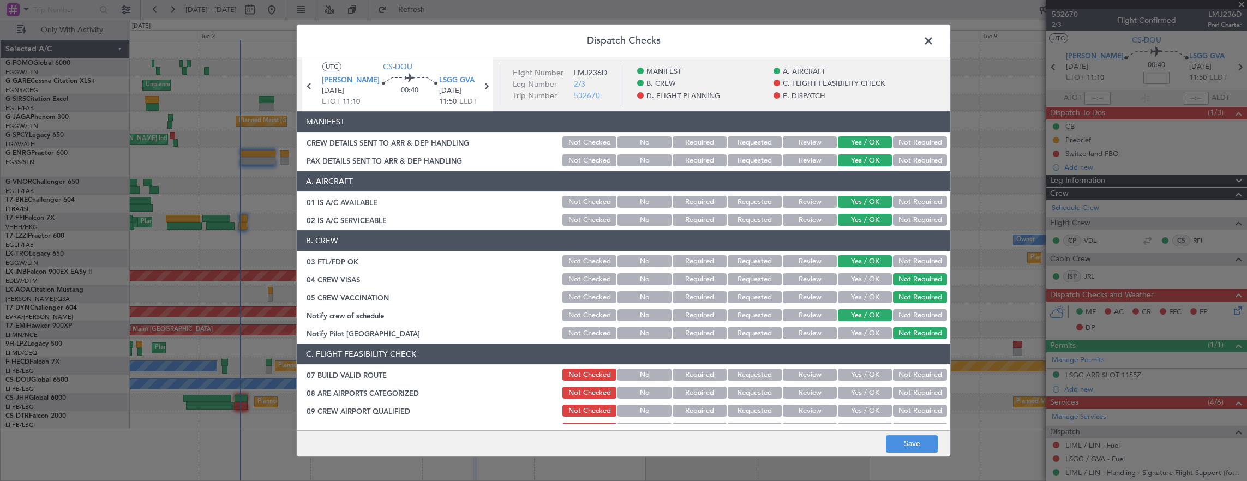
scroll to position [164, 0]
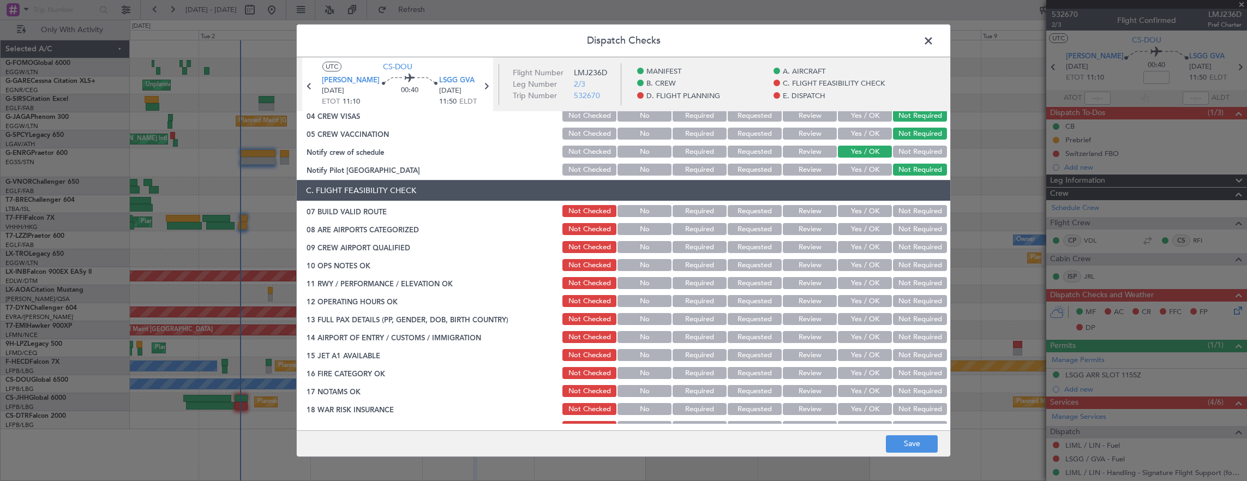
click at [866, 215] on button "Yes / OK" at bounding box center [865, 211] width 54 height 12
click at [860, 230] on button "Yes / OK" at bounding box center [865, 229] width 54 height 12
click at [861, 247] on button "Yes / OK" at bounding box center [865, 247] width 54 height 12
click at [861, 259] on div "Yes / OK" at bounding box center [863, 264] width 55 height 15
click at [864, 275] on div "Yes / OK" at bounding box center [863, 282] width 55 height 15
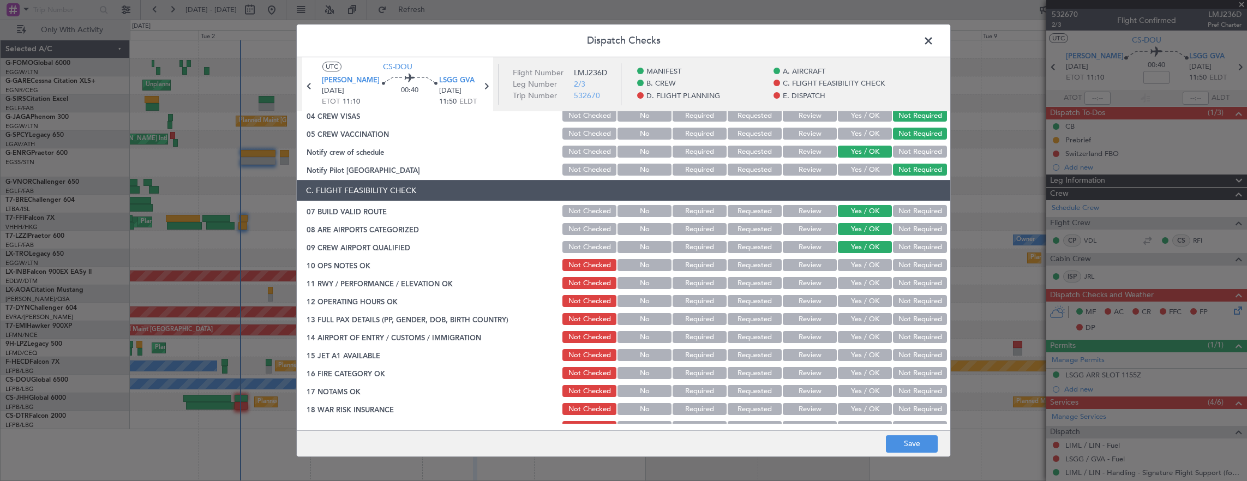
click at [863, 288] on button "Yes / OK" at bounding box center [865, 283] width 54 height 12
click at [862, 295] on button "Yes / OK" at bounding box center [865, 301] width 54 height 12
click at [856, 260] on button "Yes / OK" at bounding box center [865, 265] width 54 height 12
click at [850, 314] on button "Yes / OK" at bounding box center [865, 319] width 54 height 12
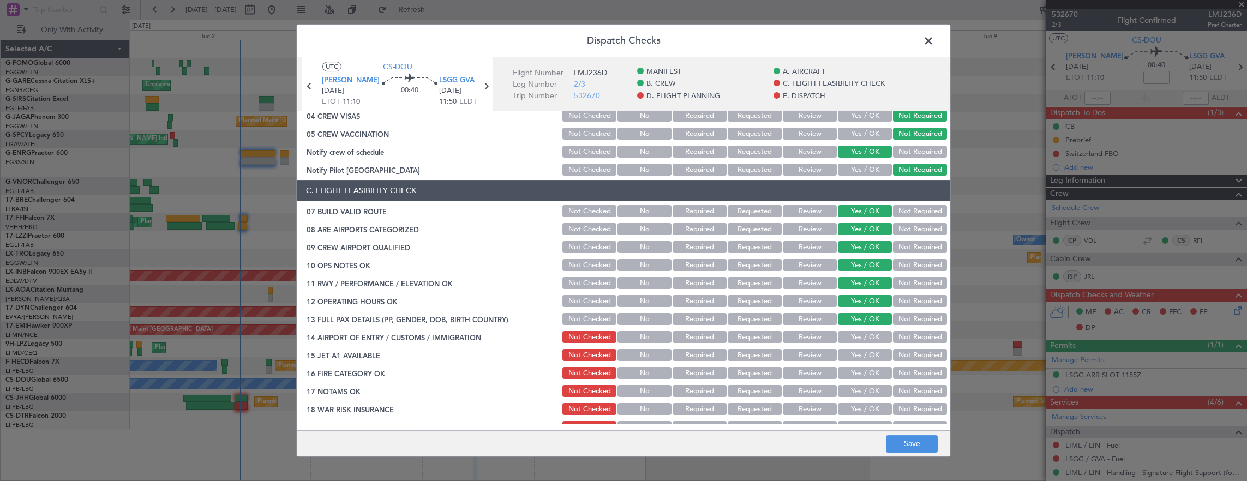
click at [854, 336] on button "Yes / OK" at bounding box center [865, 337] width 54 height 12
drag, startPoint x: 858, startPoint y: 351, endPoint x: 859, endPoint y: 357, distance: 5.6
click at [859, 352] on button "Yes / OK" at bounding box center [865, 355] width 54 height 12
click at [858, 368] on button "Yes / OK" at bounding box center [865, 373] width 54 height 12
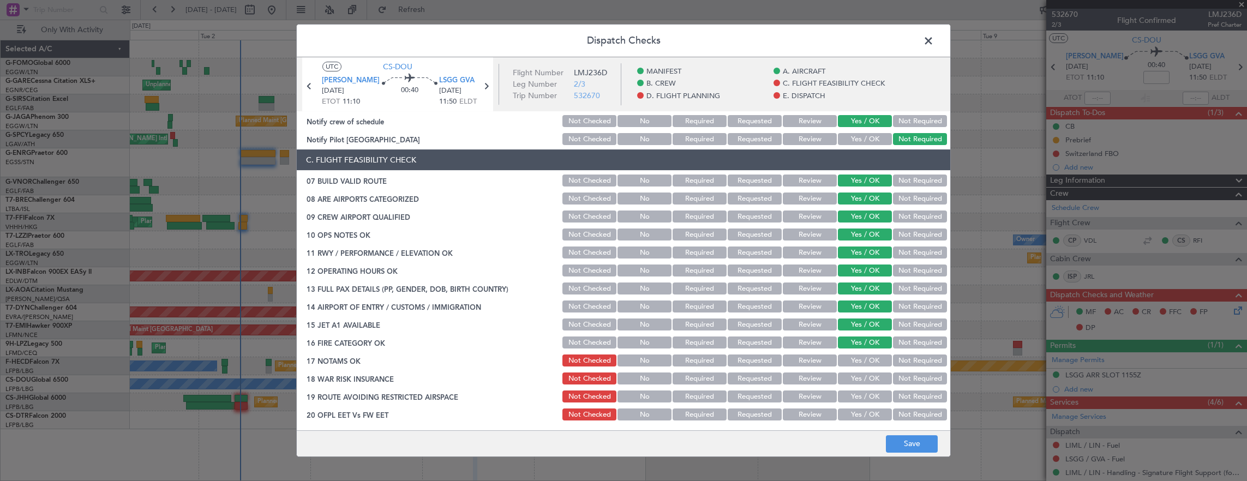
scroll to position [218, 0]
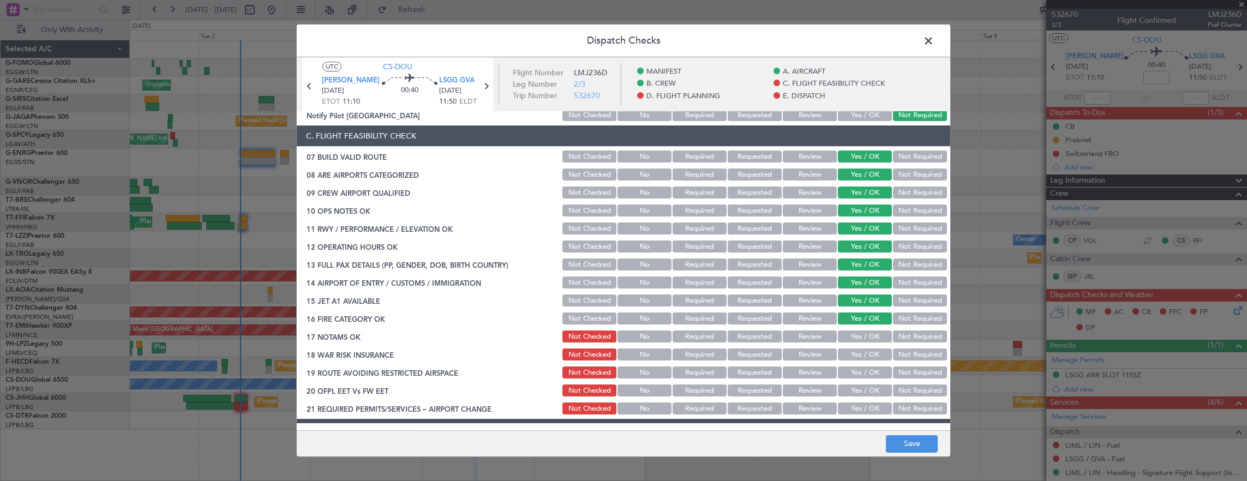
click at [856, 381] on section "C. FLIGHT FEASIBILITY CHECK 07 BUILD VALID ROUTE Not Checked No Required Reques…" at bounding box center [624, 270] width 654 height 291
drag, startPoint x: 922, startPoint y: 340, endPoint x: 886, endPoint y: 349, distance: 37.0
click at [922, 340] on button "Not Required" at bounding box center [920, 337] width 54 height 12
click at [870, 367] on button "Yes / OK" at bounding box center [865, 373] width 54 height 12
click at [868, 373] on button "Yes / OK" at bounding box center [865, 373] width 54 height 12
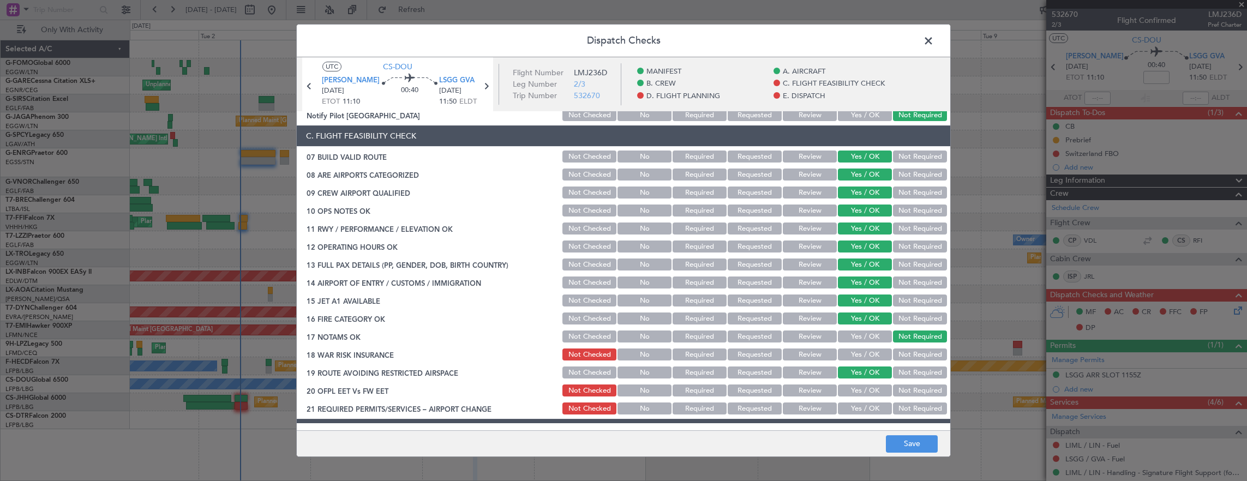
click at [867, 389] on button "Yes / OK" at bounding box center [865, 391] width 54 height 12
click at [867, 352] on button "Yes / OK" at bounding box center [865, 355] width 54 height 12
click at [915, 352] on button "Not Required" at bounding box center [920, 355] width 54 height 12
click at [865, 339] on button "Yes / OK" at bounding box center [865, 337] width 54 height 12
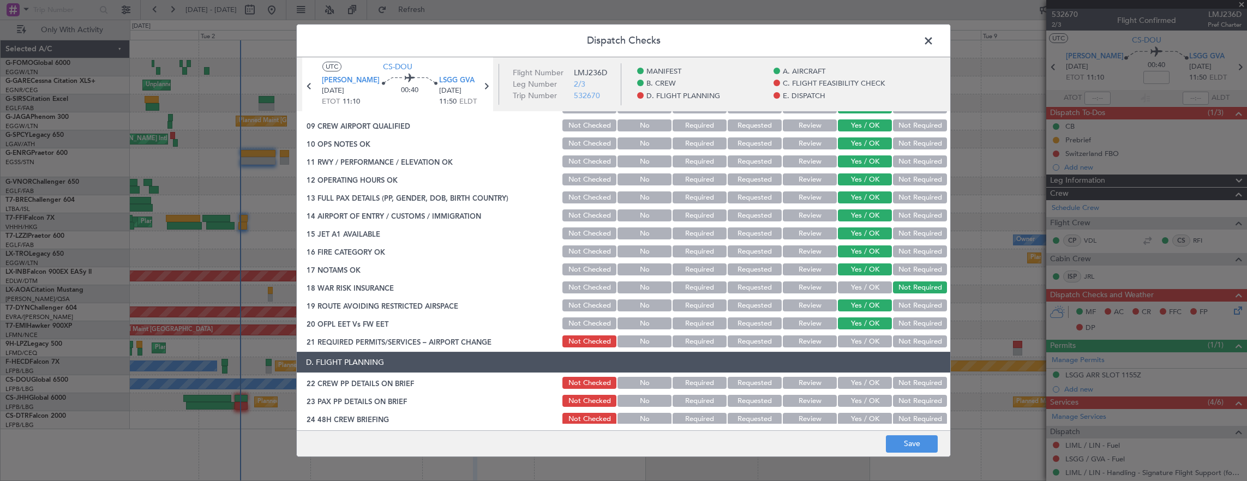
scroll to position [327, 0]
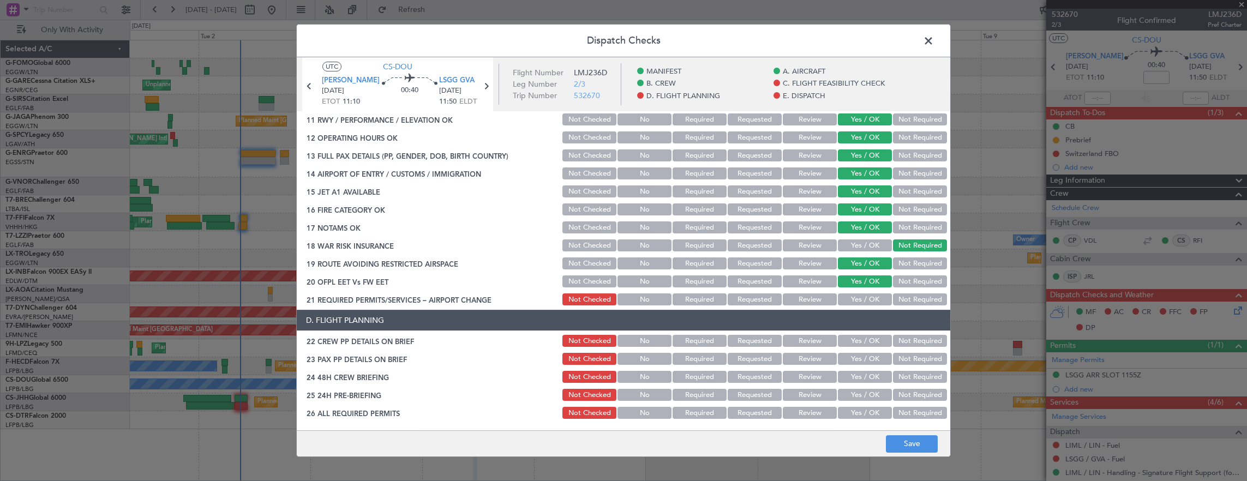
click at [859, 297] on button "Yes / OK" at bounding box center [865, 299] width 54 height 12
click at [856, 343] on button "Yes / OK" at bounding box center [865, 341] width 54 height 12
click at [855, 357] on button "Yes / OK" at bounding box center [865, 359] width 54 height 12
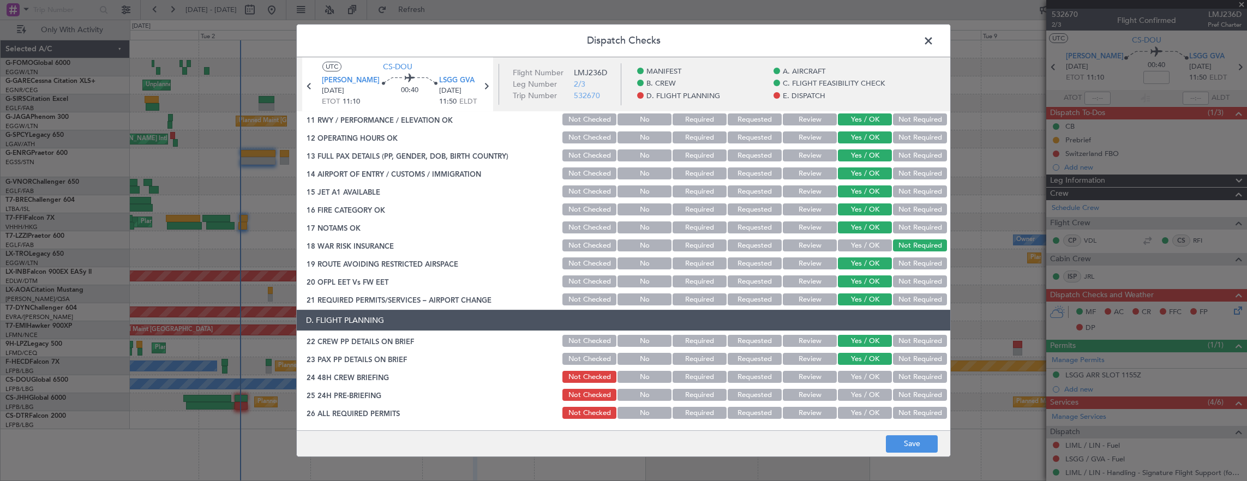
click at [854, 377] on button "Yes / OK" at bounding box center [865, 377] width 54 height 12
click at [898, 401] on div "Not Required" at bounding box center [918, 394] width 55 height 15
click at [898, 397] on button "Not Required" at bounding box center [920, 395] width 54 height 12
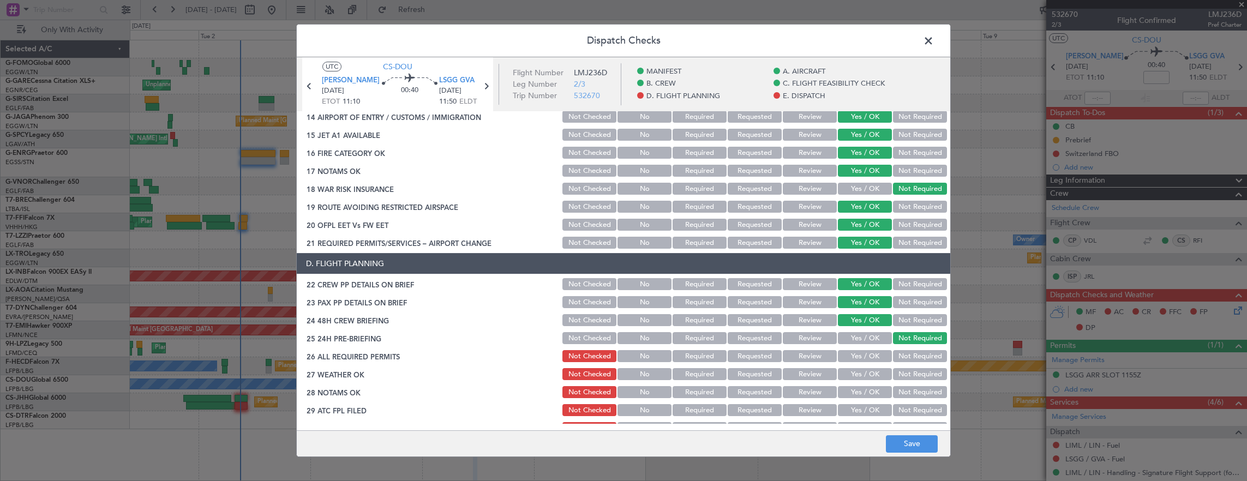
scroll to position [491, 0]
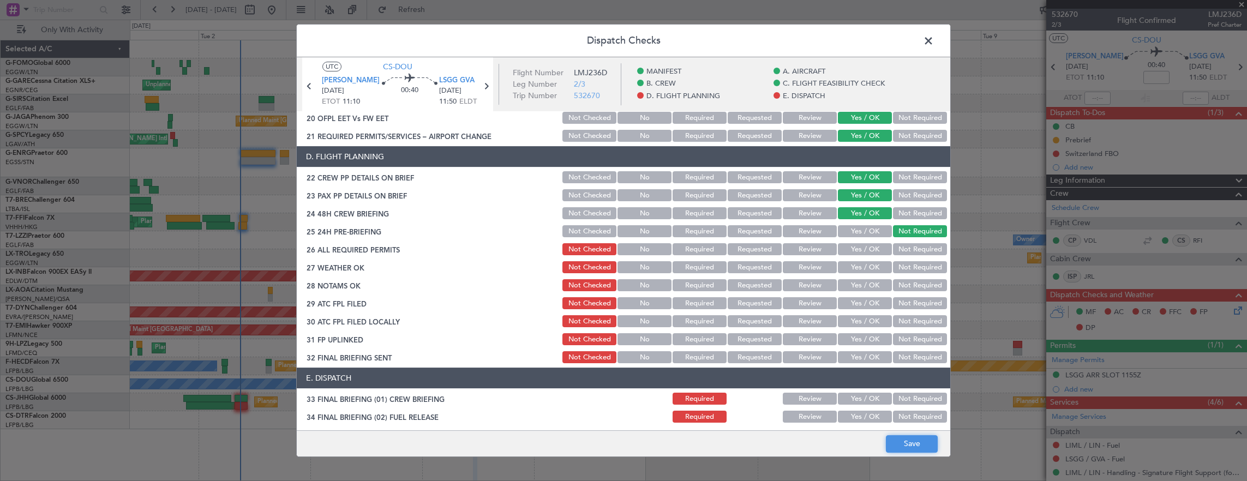
click at [910, 437] on button "Save" at bounding box center [912, 443] width 52 height 17
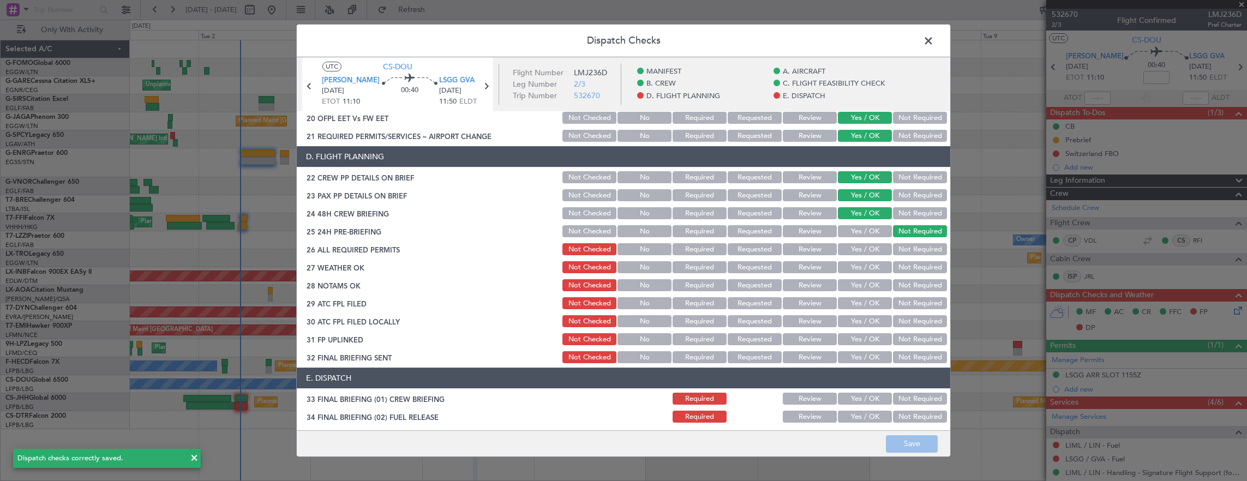
click at [934, 44] on span at bounding box center [934, 44] width 0 height 22
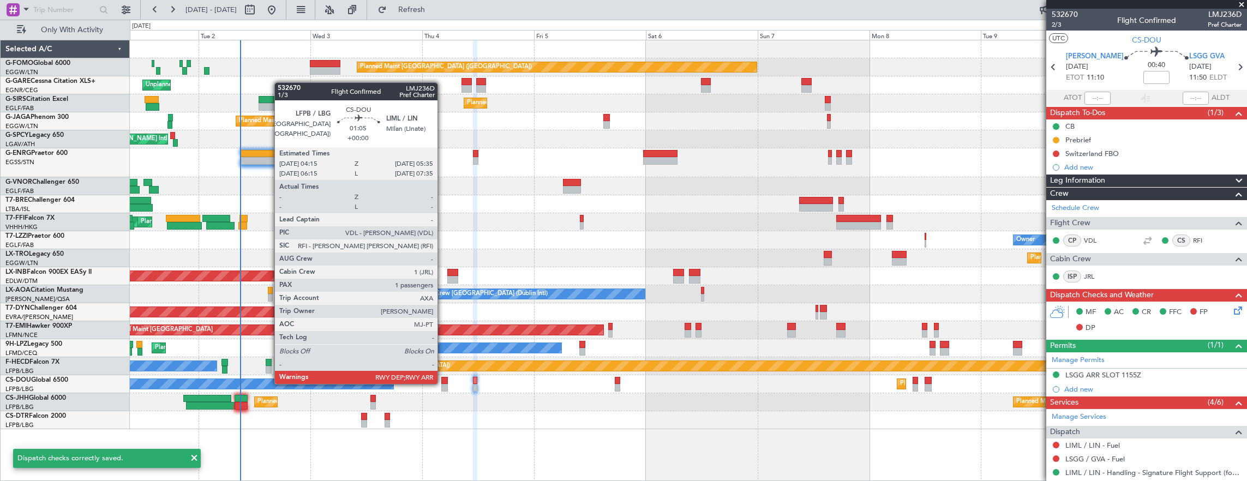
click at [443, 383] on div at bounding box center [444, 381] width 7 height 8
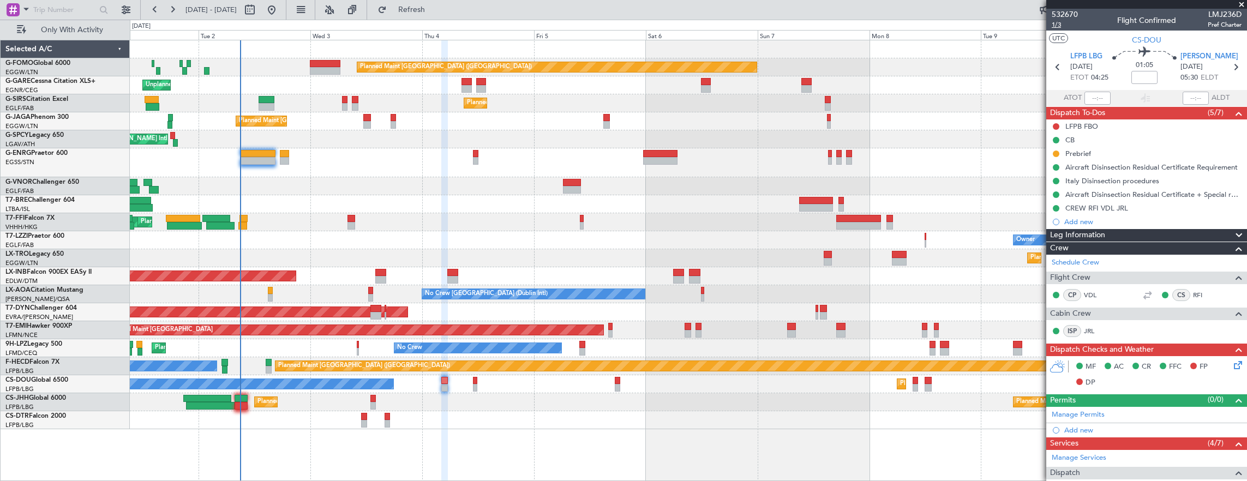
click at [1062, 25] on span "1/3" at bounding box center [1065, 24] width 26 height 9
click at [451, 278] on div at bounding box center [452, 280] width 11 height 8
type input "+00:05"
type input "6"
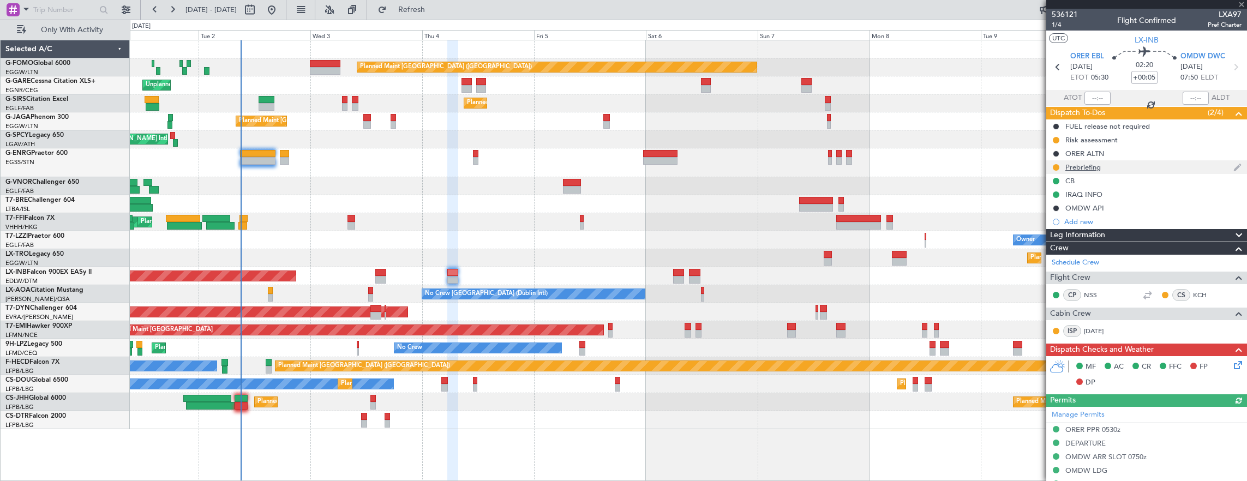
click at [1152, 165] on div "Prebriefing" at bounding box center [1146, 167] width 201 height 14
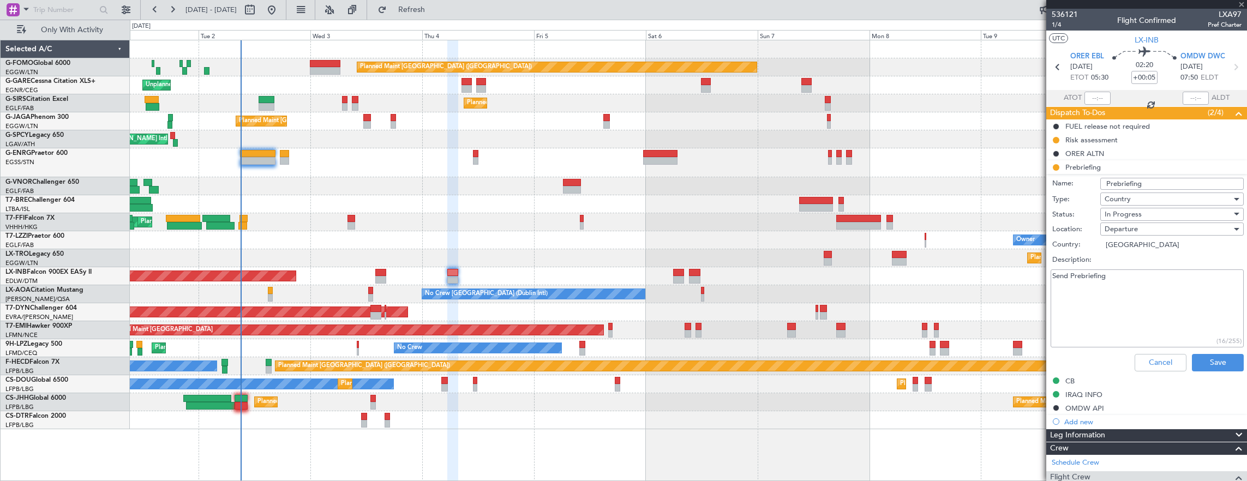
click at [1128, 294] on textarea "Send Prebriefing" at bounding box center [1147, 308] width 193 height 78
paste textarea "peed 0.82 FL390 Fuel 14000lbs Pax 6 Cargo 300lbs"
type textarea "Speed 0.82 FL390 Fuel 14000lbs Pax 6 Cargo 300lbs"
drag, startPoint x: 1146, startPoint y: 260, endPoint x: 1142, endPoint y: 214, distance: 46.5
click at [1142, 214] on div "In Progress" at bounding box center [1168, 214] width 127 height 16
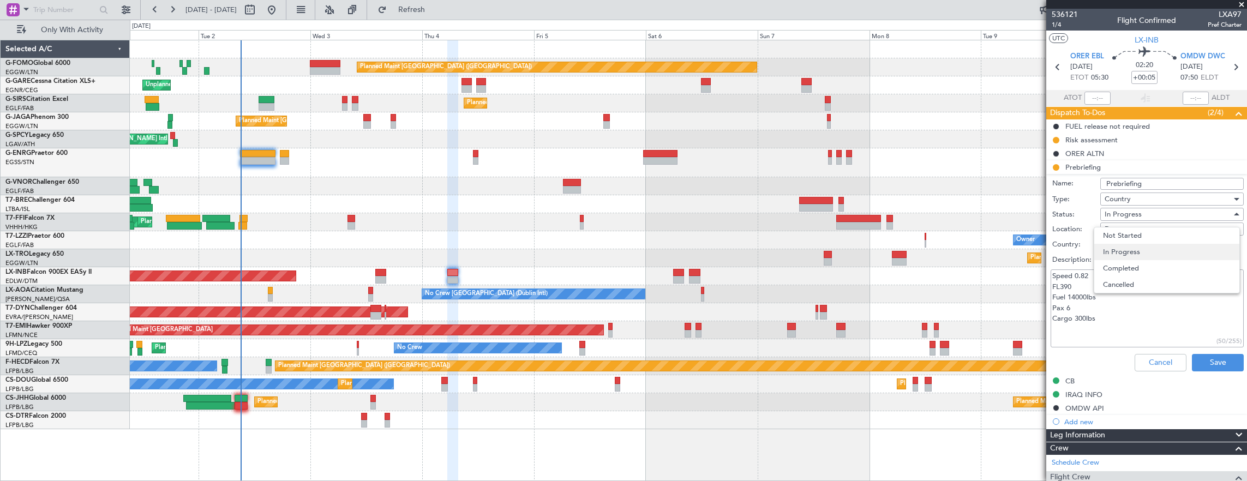
click at [1139, 259] on span "In Progress" at bounding box center [1167, 252] width 128 height 16
click at [1134, 213] on span "In Progress" at bounding box center [1123, 214] width 37 height 10
click at [1131, 260] on span "Completed" at bounding box center [1167, 268] width 128 height 16
click at [1221, 364] on button "Save" at bounding box center [1218, 362] width 52 height 17
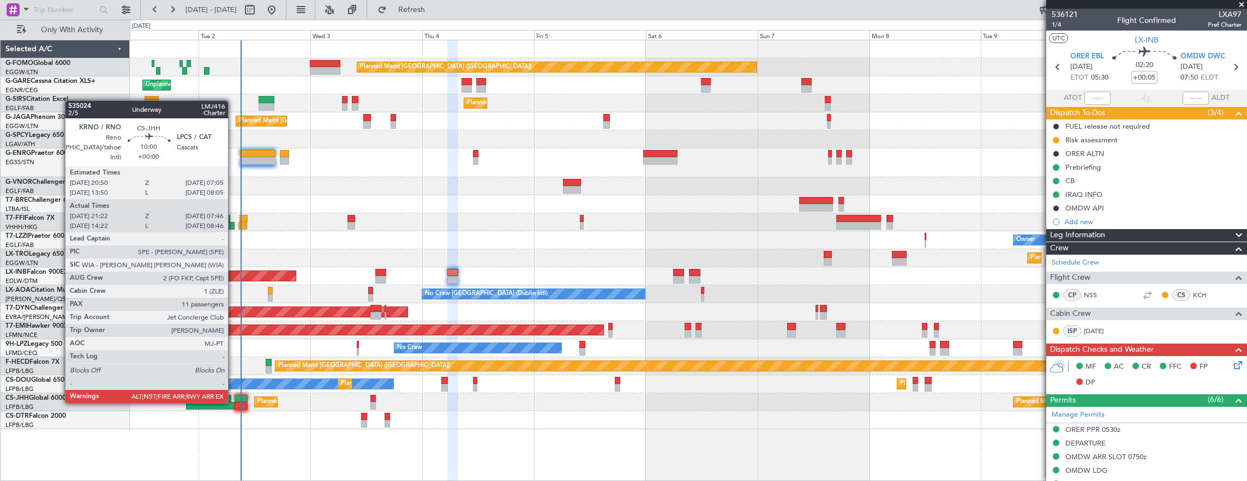
click at [235, 402] on div at bounding box center [241, 406] width 13 height 8
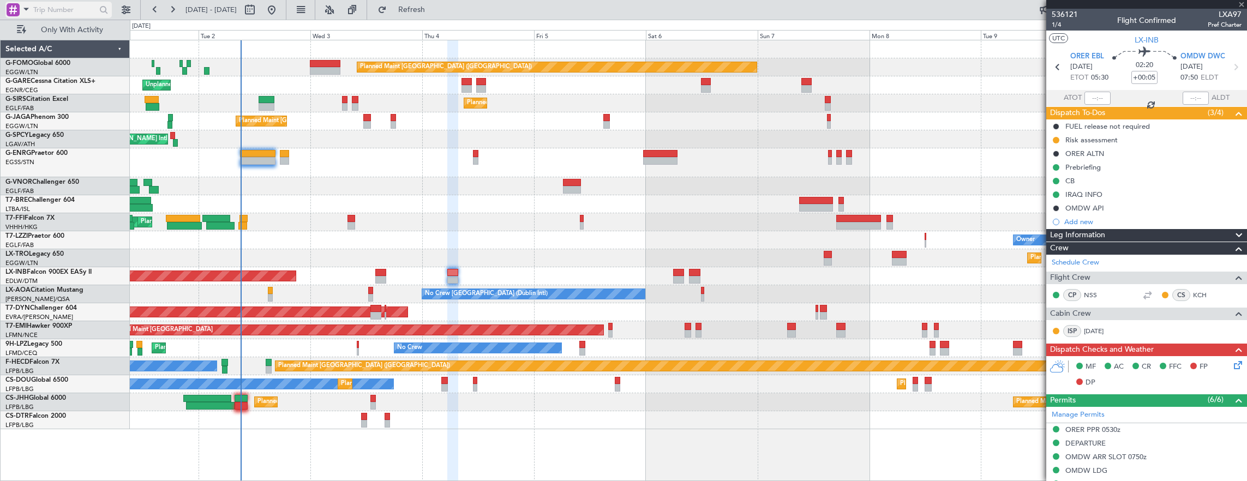
type input "+00:15"
type input "5"
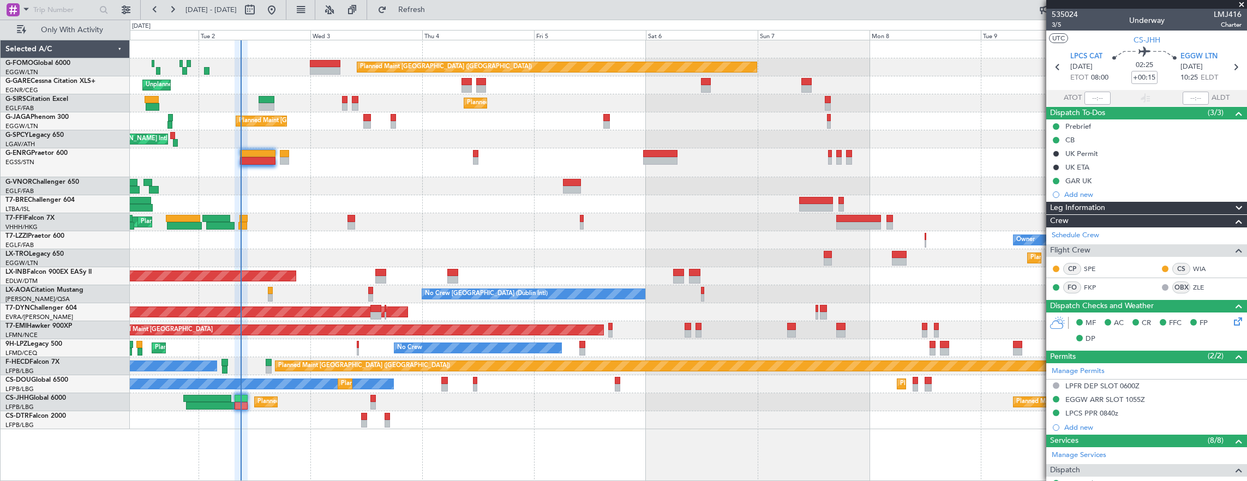
click at [780, 238] on div "Owner" at bounding box center [688, 240] width 1117 height 18
click at [1096, 98] on input "text" at bounding box center [1097, 98] width 26 height 13
type input "09:01"
